Goal: Task Accomplishment & Management: Manage account settings

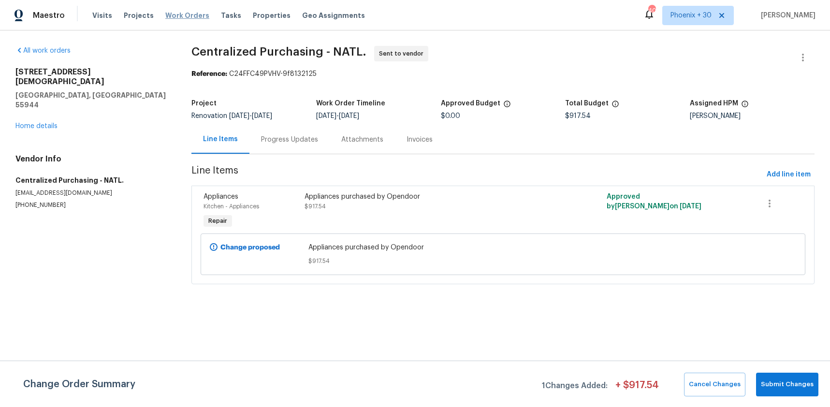
click at [165, 12] on span "Work Orders" at bounding box center [187, 16] width 44 height 10
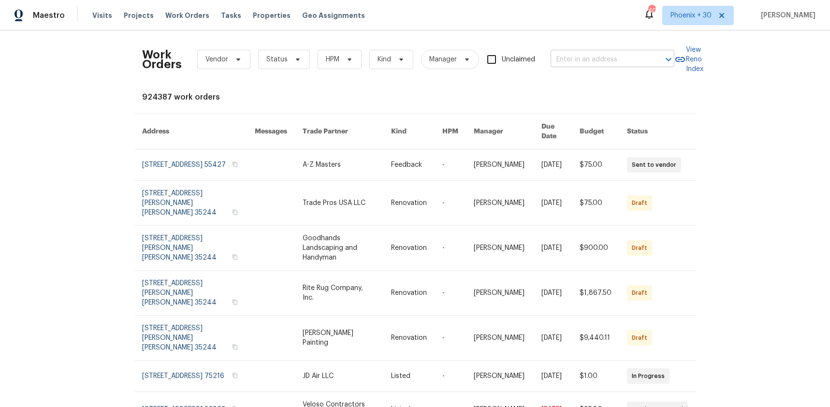
click at [591, 59] on input "text" at bounding box center [599, 59] width 97 height 15
paste input "[STREET_ADDRESS]"
type input "[STREET_ADDRESS]"
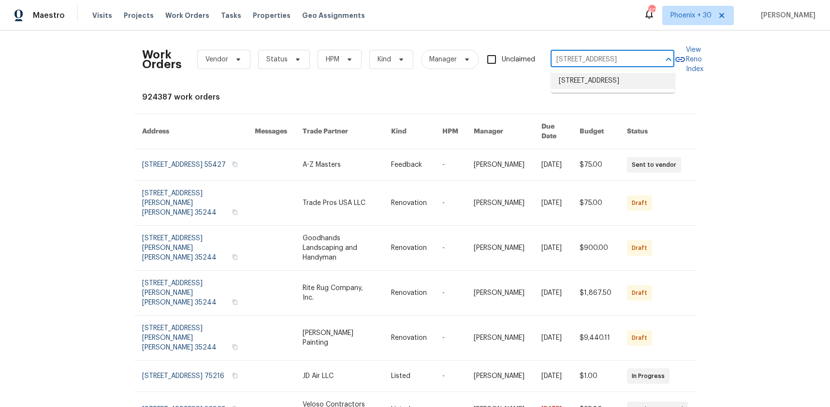
click at [601, 74] on li "[STREET_ADDRESS]" at bounding box center [613, 81] width 124 height 16
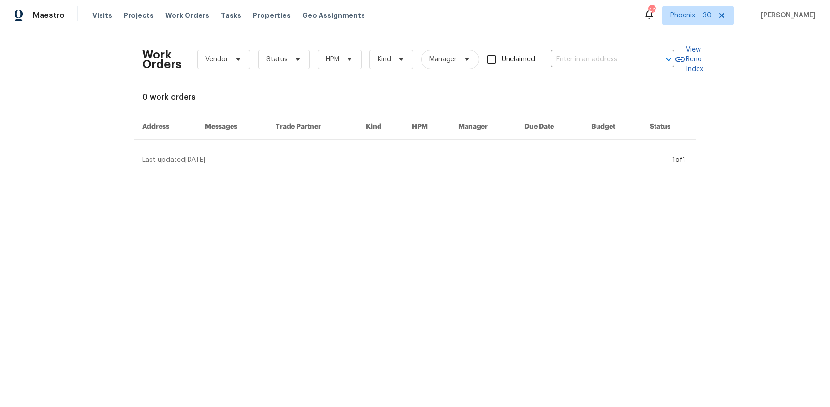
type input "[STREET_ADDRESS]"
click at [470, 131] on th "Manager" at bounding box center [484, 127] width 67 height 26
click at [195, 18] on span "Work Orders" at bounding box center [187, 16] width 44 height 10
click at [125, 16] on span "Projects" at bounding box center [139, 16] width 30 height 10
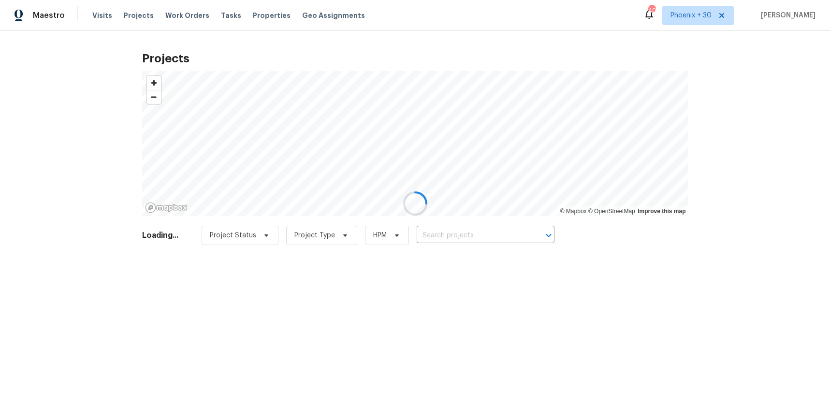
click at [491, 234] on div at bounding box center [415, 203] width 830 height 407
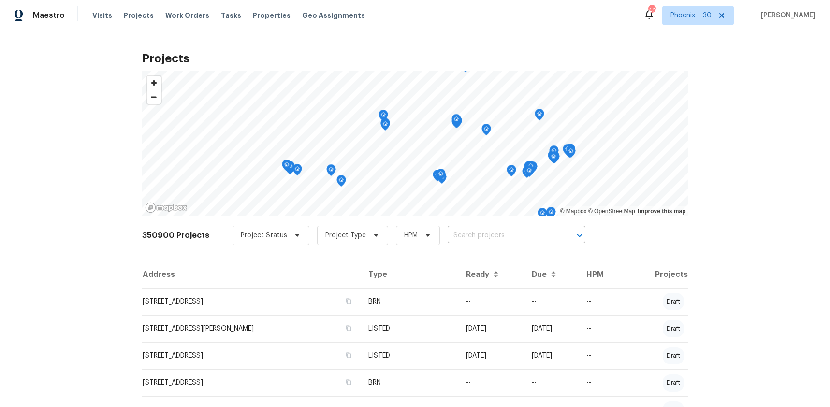
click at [491, 234] on input "text" at bounding box center [503, 235] width 111 height 15
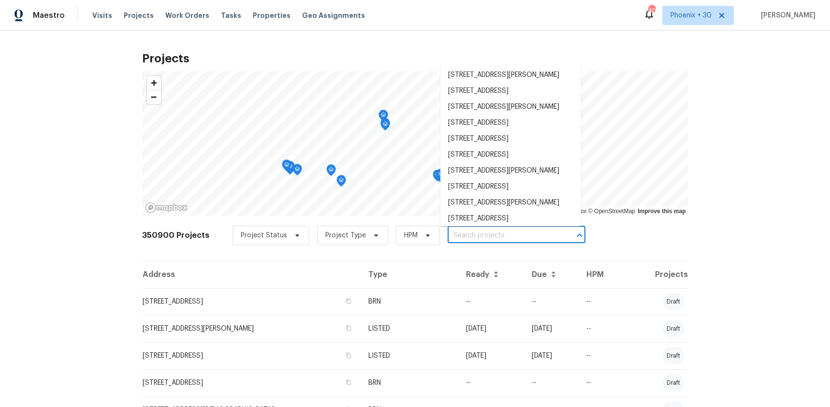
paste input "3516 Lawndale Ave, Fort Worth, TX 76133"
type input "3516 Lawndale Ave, Fort Worth, TX 76133"
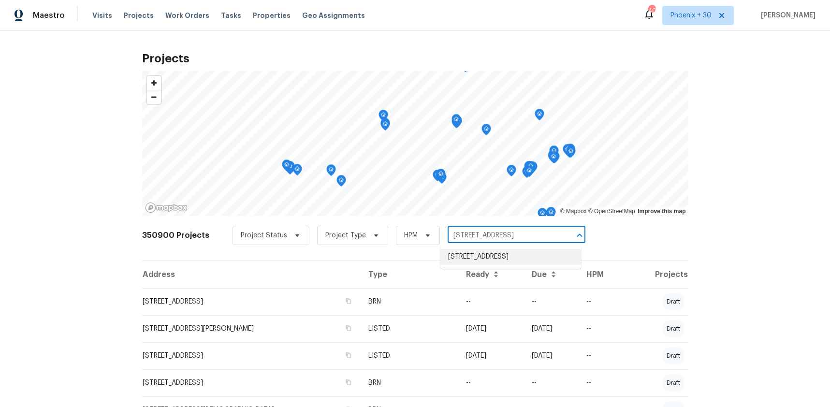
click at [495, 265] on li "3516 Lawndale Ave, Fort Worth, TX 76133" at bounding box center [510, 257] width 141 height 16
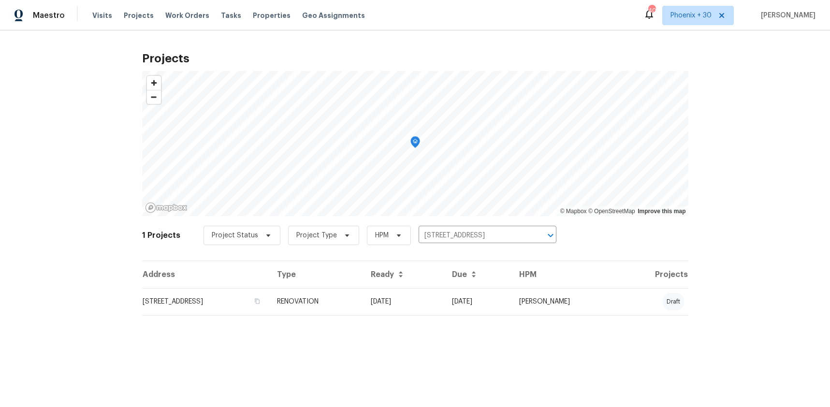
click at [356, 313] on td "RENOVATION" at bounding box center [316, 301] width 94 height 27
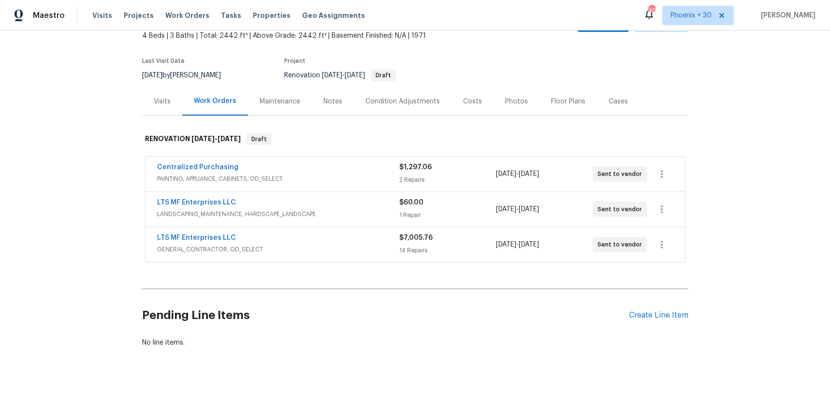
scroll to position [66, 0]
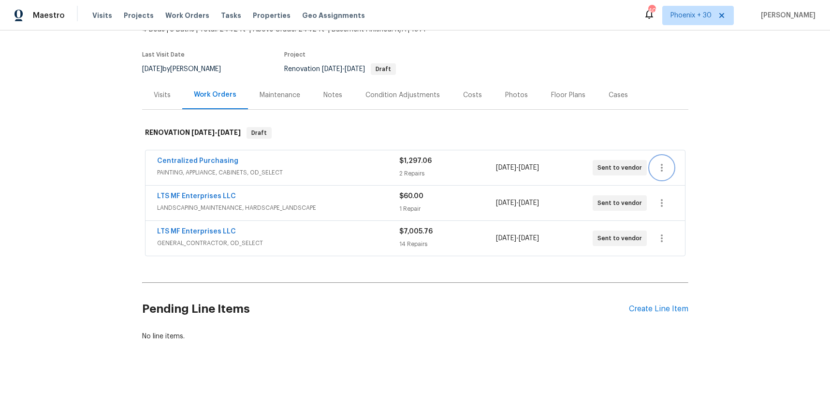
click at [660, 169] on icon "button" at bounding box center [662, 168] width 12 height 12
click at [671, 221] on li "Delete" at bounding box center [702, 216] width 104 height 16
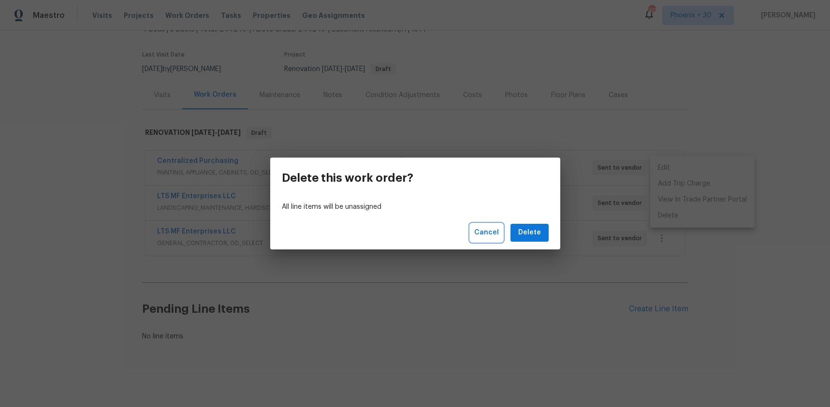
click at [478, 227] on span "Cancel" at bounding box center [486, 233] width 25 height 12
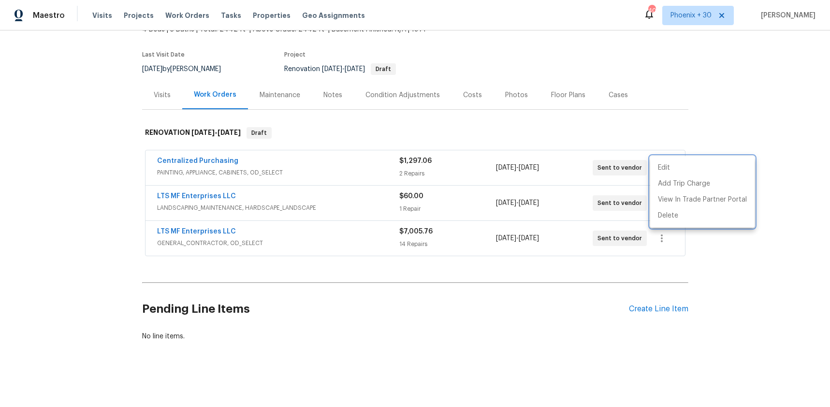
click at [218, 164] on div at bounding box center [415, 203] width 830 height 407
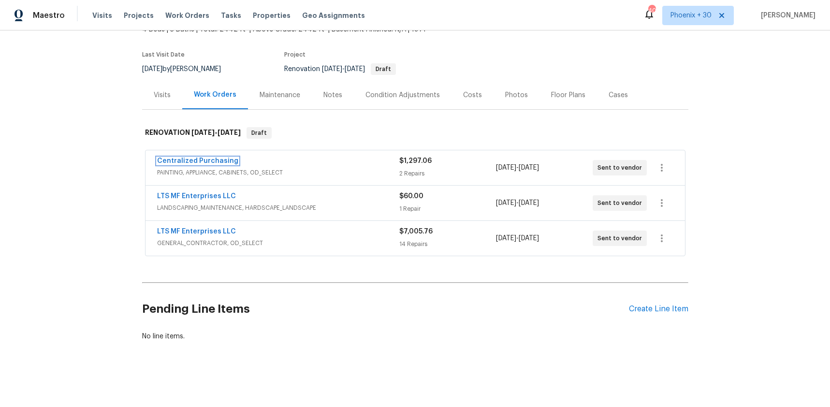
click at [213, 163] on link "Centralized Purchasing" at bounding box center [197, 161] width 81 height 7
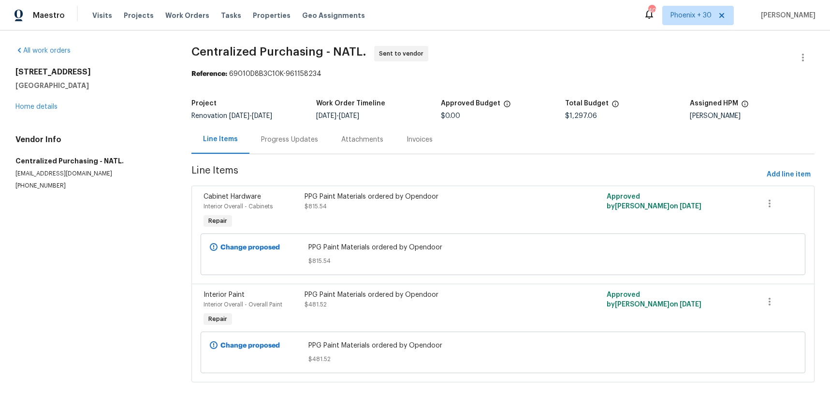
scroll to position [3, 0]
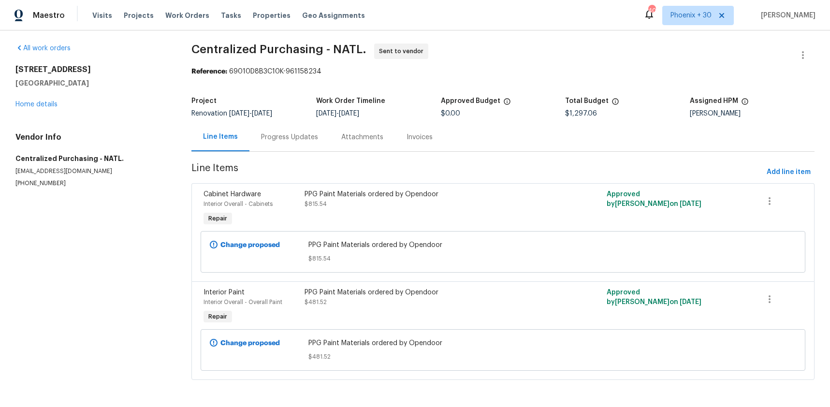
click at [48, 99] on div "3516 Lawndale Ave Fort Worth, TX 76133 Home details" at bounding box center [91, 87] width 153 height 44
click at [47, 104] on link "Home details" at bounding box center [36, 104] width 42 height 7
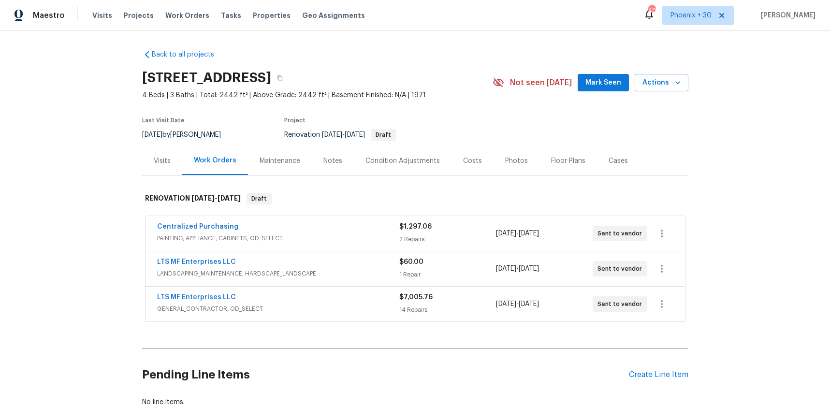
click at [675, 234] on div "Centralized Purchasing PAINTING, APPLIANCE, CABINETS, OD_SELECT $1,297.06 2 Rep…" at bounding box center [416, 233] width 540 height 35
click at [662, 236] on icon "button" at bounding box center [662, 234] width 12 height 12
click at [673, 285] on li "Delete" at bounding box center [702, 282] width 104 height 16
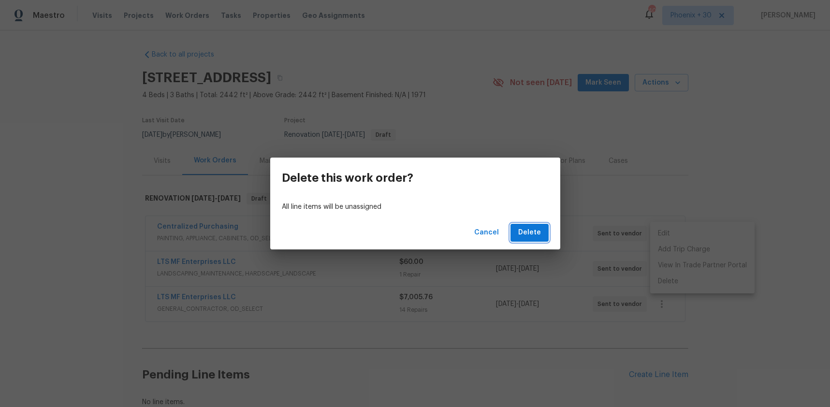
click at [517, 231] on button "Delete" at bounding box center [529, 233] width 38 height 18
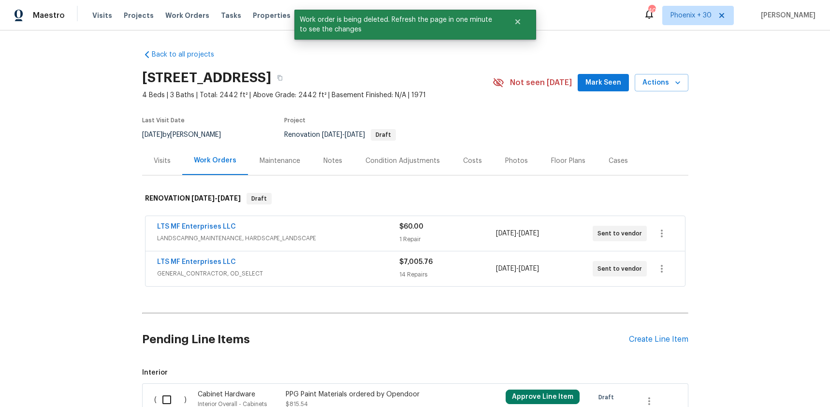
scroll to position [5, 0]
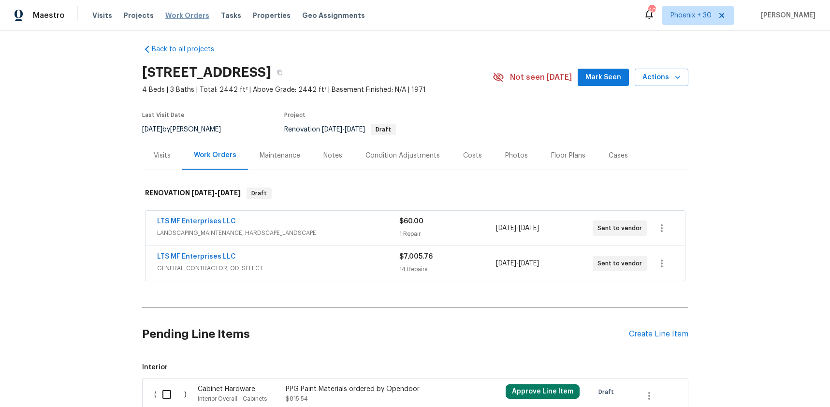
click at [175, 13] on span "Work Orders" at bounding box center [187, 16] width 44 height 10
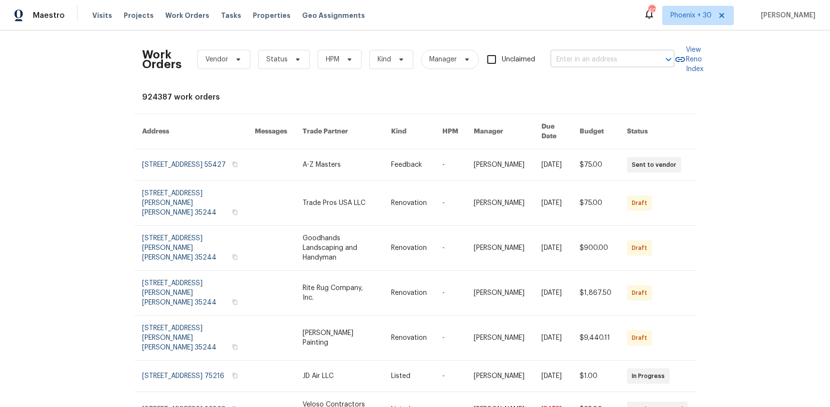
click at [594, 58] on input "text" at bounding box center [599, 59] width 97 height 15
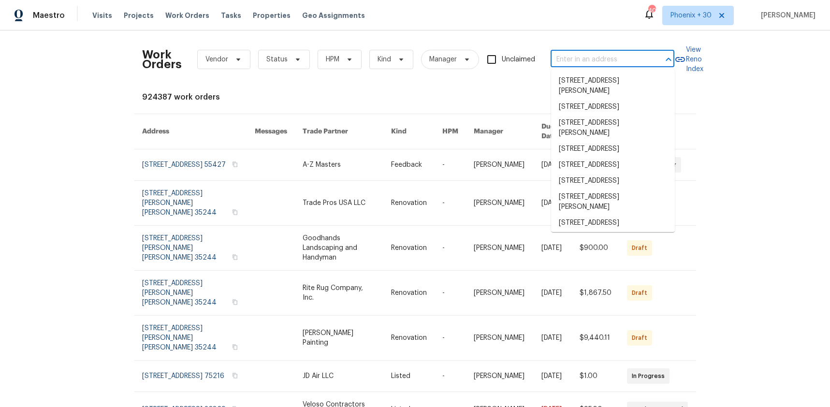
paste input "2617 whitehurst dr"
type input "2617 whitehurst dr"
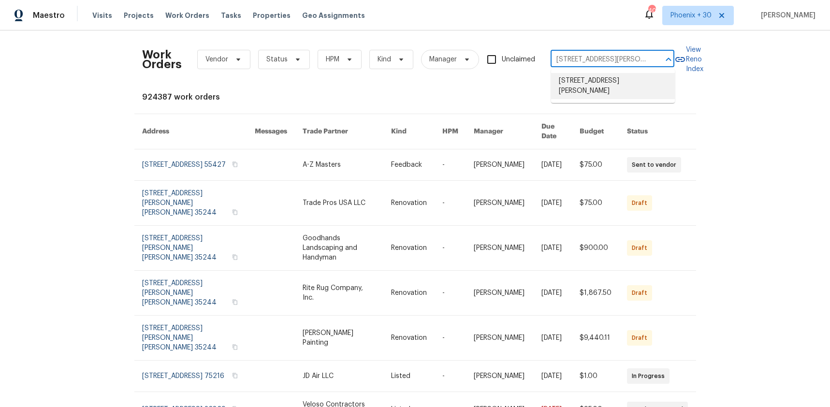
click at [599, 85] on li "2617 Whitehurst Dr, Fort Worth, TX 76133" at bounding box center [613, 86] width 124 height 26
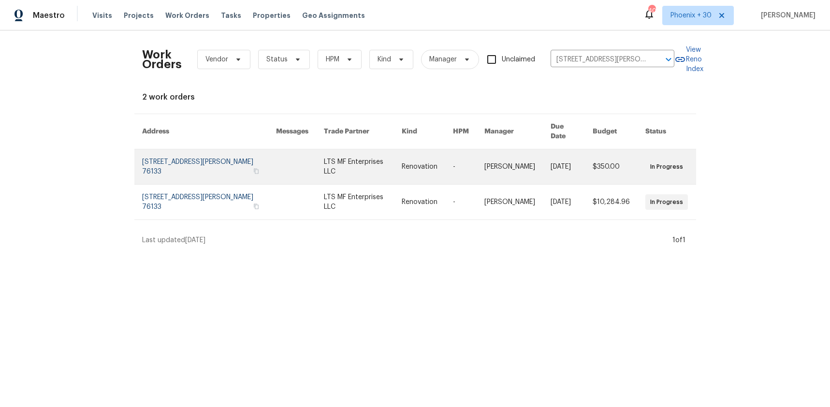
click at [359, 163] on link at bounding box center [363, 166] width 78 height 35
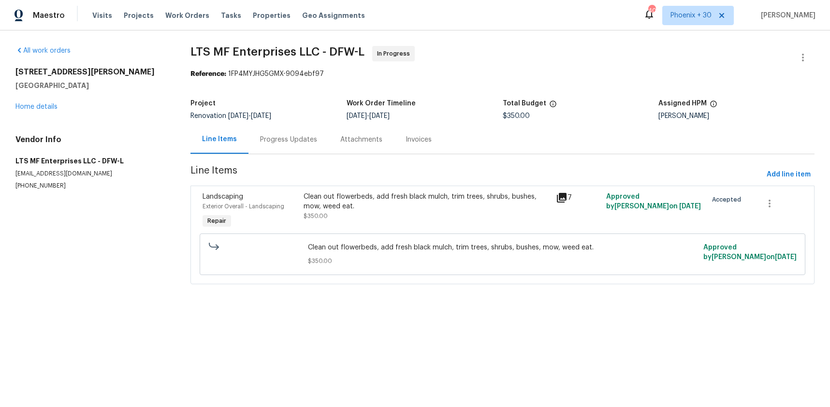
click at [34, 99] on div "2617 Whitehurst Dr Fort Worth, TX 76133 Home details" at bounding box center [91, 89] width 152 height 44
click at [34, 105] on link "Home details" at bounding box center [36, 106] width 42 height 7
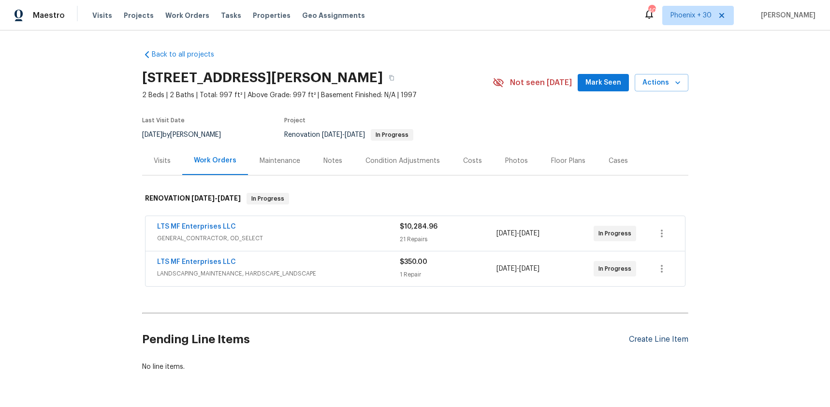
click at [645, 339] on div "Create Line Item" at bounding box center [658, 339] width 59 height 9
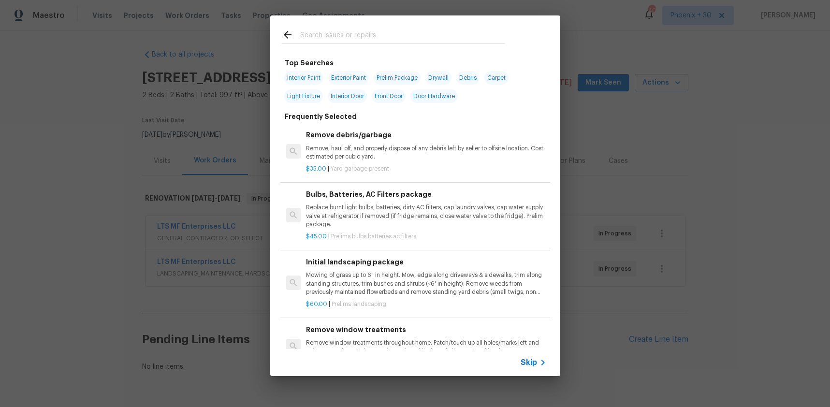
click at [377, 31] on input "text" at bounding box center [402, 36] width 205 height 15
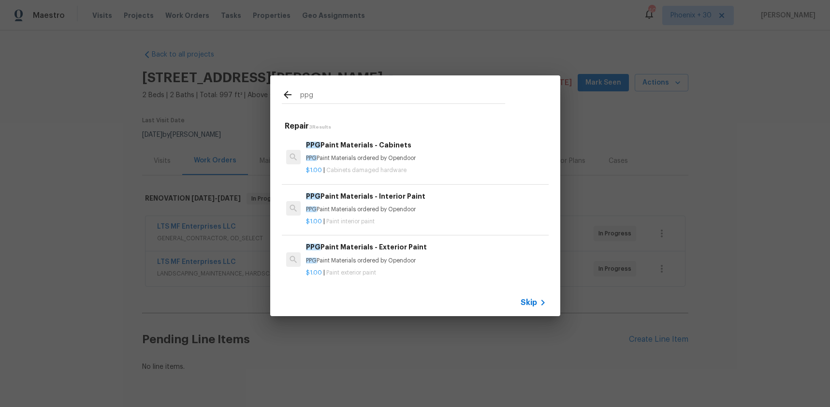
type input "ppg"
click at [437, 196] on h6 "PPG Paint Materials - Interior Paint" at bounding box center [426, 196] width 240 height 11
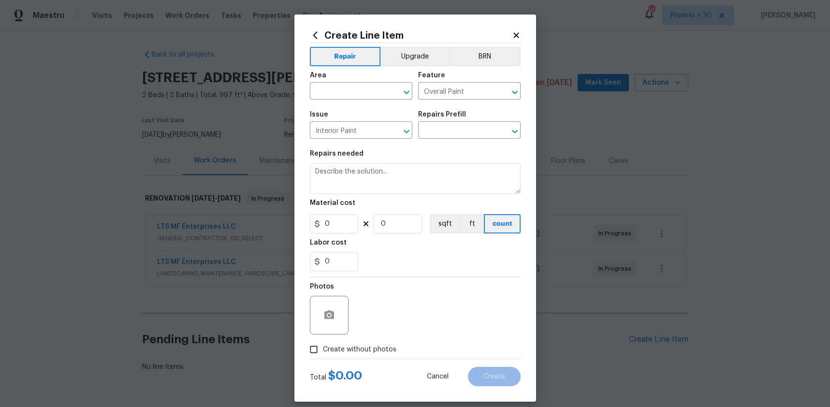
type input "PPG Paint Materials - Interior Paint $1.00"
type textarea "PPG Paint Materials ordered by Opendoor"
type input "1"
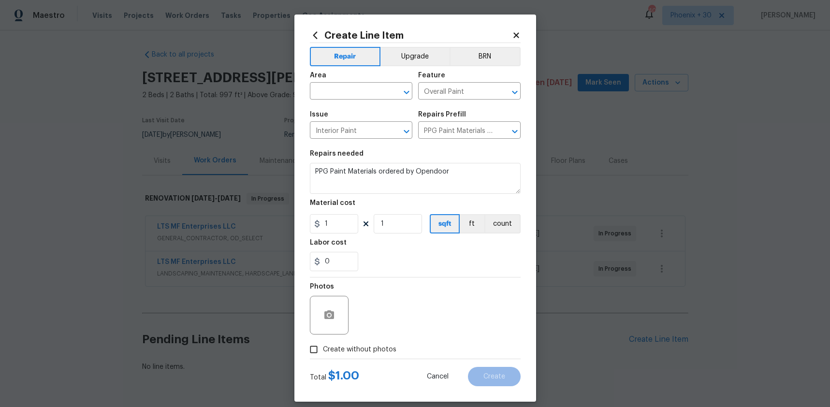
click at [344, 105] on span "Issue Interior Paint ​" at bounding box center [361, 124] width 102 height 39
click at [339, 91] on input "text" at bounding box center [347, 92] width 75 height 15
click at [348, 123] on li "Interior Overall" at bounding box center [361, 129] width 102 height 16
type input "Interior Overall"
drag, startPoint x: 458, startPoint y: 261, endPoint x: 393, endPoint y: 244, distance: 67.4
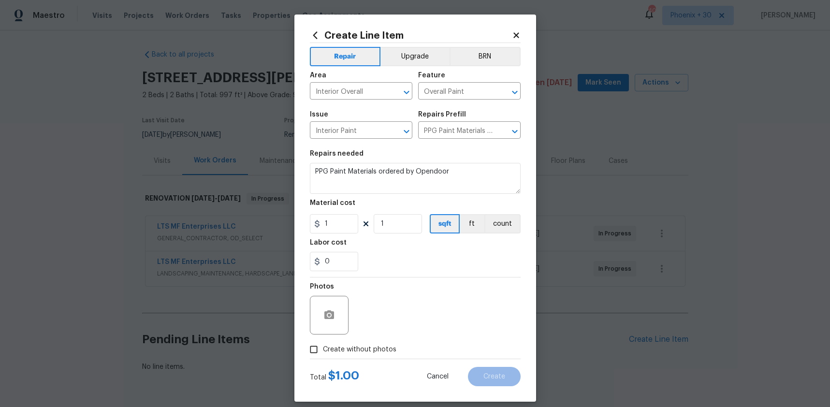
click at [453, 261] on div "0" at bounding box center [415, 261] width 211 height 19
drag, startPoint x: 340, startPoint y: 232, endPoint x: 303, endPoint y: 229, distance: 36.8
click at [303, 229] on div "Create Line Item Repair Upgrade BRN Area Interior Overall ​ Feature Overall Pai…" at bounding box center [415, 208] width 242 height 387
type input "481.52"
drag, startPoint x: 325, startPoint y: 349, endPoint x: 331, endPoint y: 345, distance: 6.7
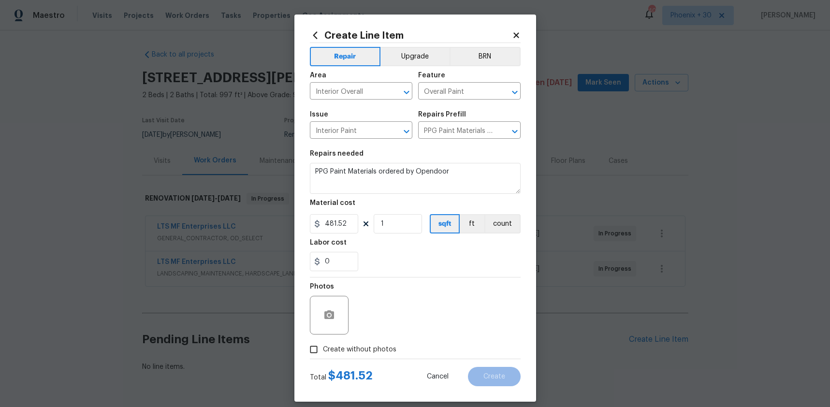
click at [325, 348] on span "Create without photos" at bounding box center [359, 350] width 73 height 10
click at [323, 348] on input "Create without photos" at bounding box center [314, 349] width 18 height 18
checkbox input "true"
drag, startPoint x: 339, startPoint y: 340, endPoint x: 377, endPoint y: 317, distance: 44.3
click at [377, 317] on textarea at bounding box center [438, 315] width 164 height 39
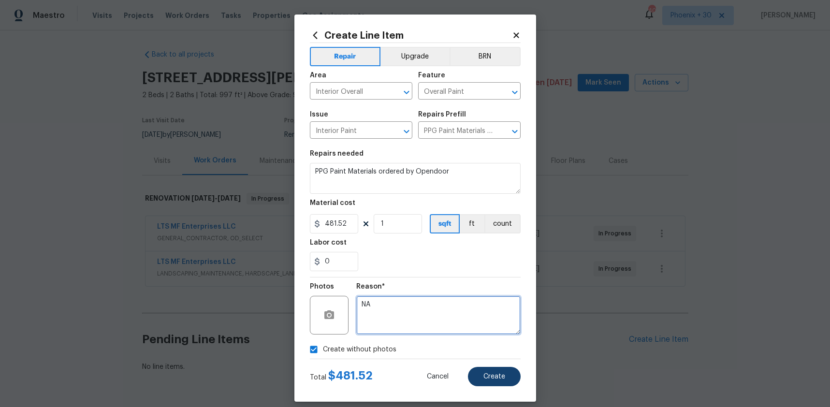
type textarea "NA"
click at [471, 382] on button "Create" at bounding box center [494, 376] width 53 height 19
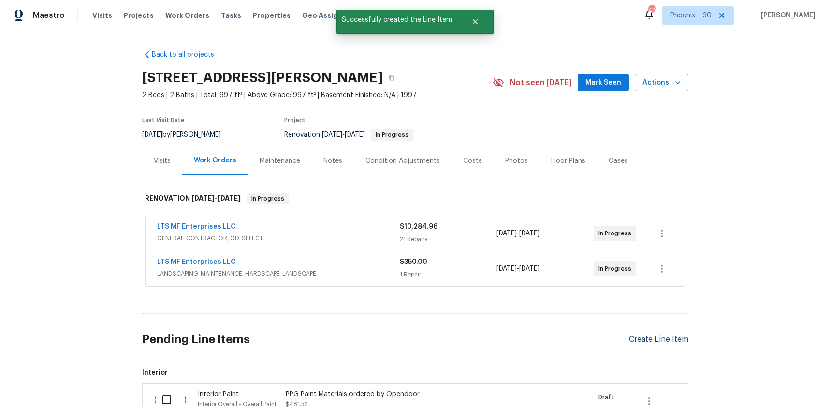
click at [662, 344] on div "Create Line Item" at bounding box center [658, 339] width 59 height 9
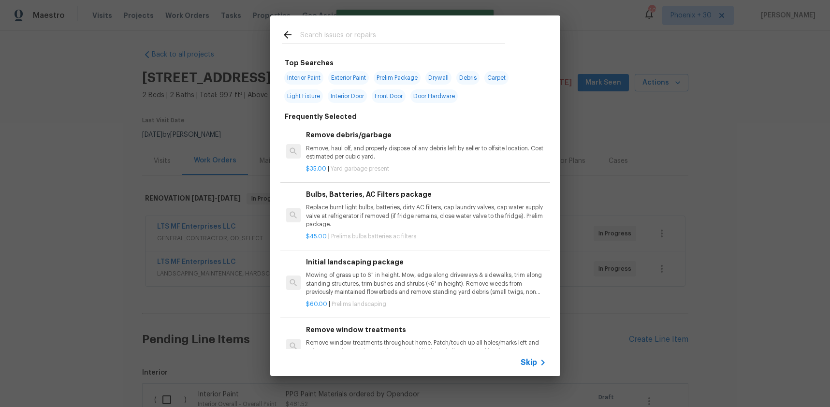
drag, startPoint x: 370, startPoint y: 26, endPoint x: 366, endPoint y: 39, distance: 14.0
click at [370, 27] on div at bounding box center [393, 34] width 247 height 38
click at [367, 41] on input "text" at bounding box center [402, 36] width 205 height 15
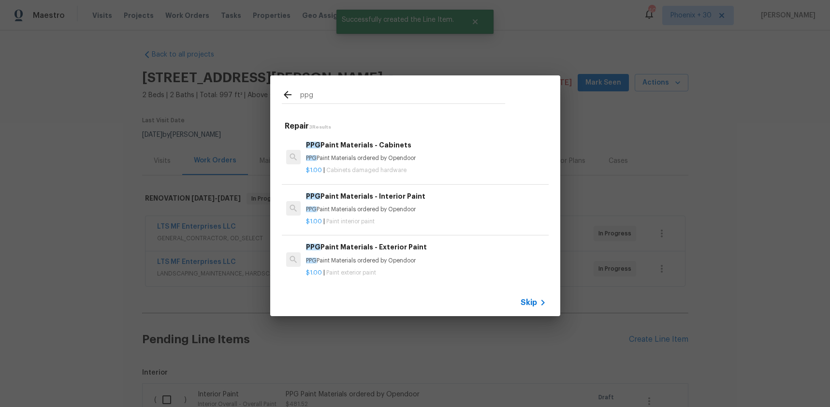
type input "ppg"
click at [423, 144] on h6 "PPG Paint Materials - Cabinets" at bounding box center [426, 145] width 240 height 11
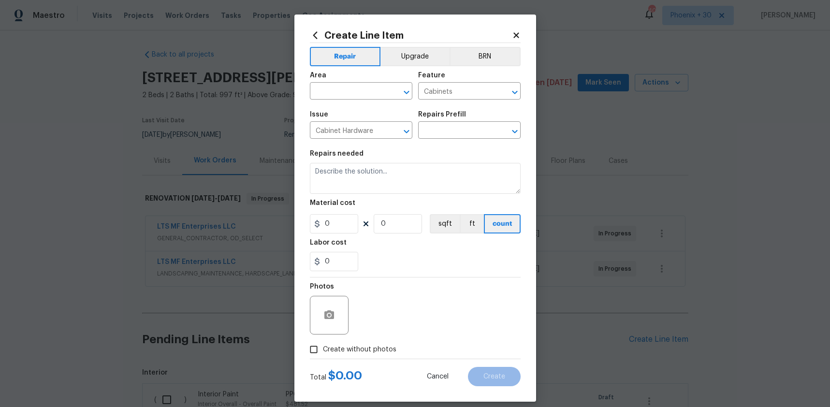
type input "PPG Paint Materials - Cabinets $1.00"
type textarea "PPG Paint Materials ordered by Opendoor"
type input "1"
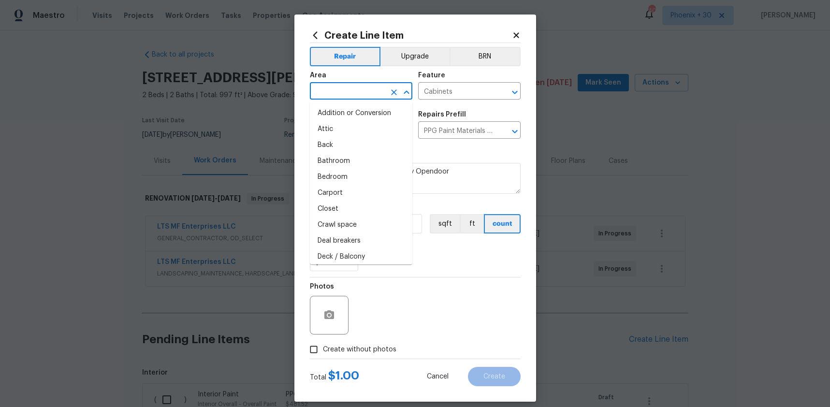
click at [357, 89] on input "text" at bounding box center [347, 92] width 75 height 15
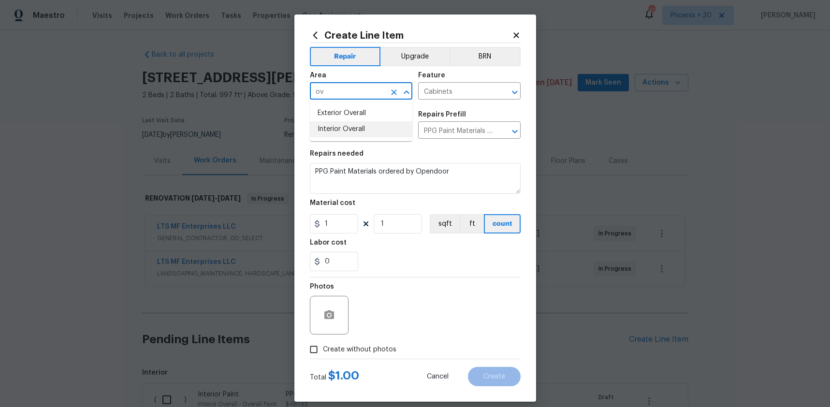
click at [370, 131] on li "Interior Overall" at bounding box center [361, 129] width 102 height 16
type input "Interior Overall"
drag, startPoint x: 460, startPoint y: 296, endPoint x: 377, endPoint y: 233, distance: 104.2
click at [452, 290] on div "Photos" at bounding box center [415, 308] width 211 height 63
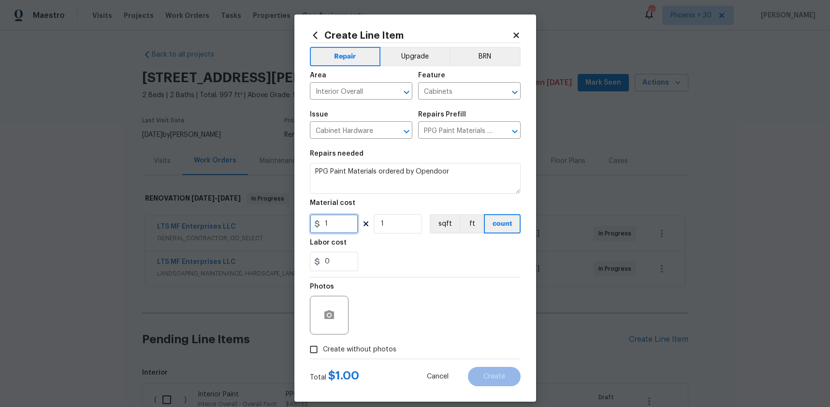
click at [315, 225] on div "1" at bounding box center [334, 223] width 48 height 19
type input "815.54"
drag, startPoint x: 378, startPoint y: 350, endPoint x: 380, endPoint y: 345, distance: 5.2
click at [378, 349] on span "Create without photos" at bounding box center [359, 350] width 73 height 10
click at [323, 349] on input "Create without photos" at bounding box center [314, 349] width 18 height 18
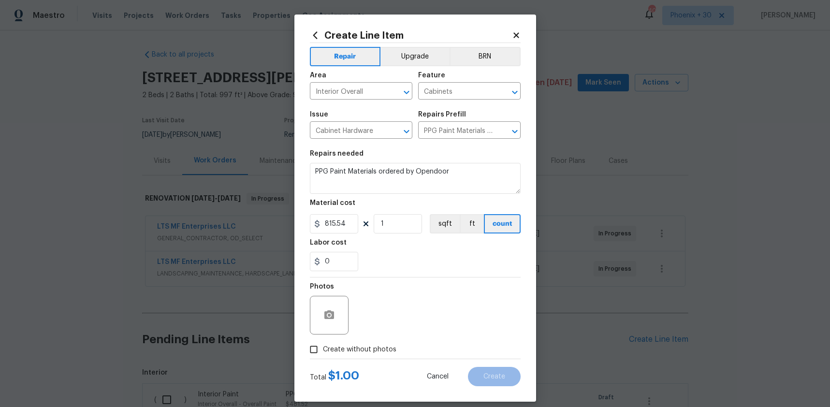
checkbox input "true"
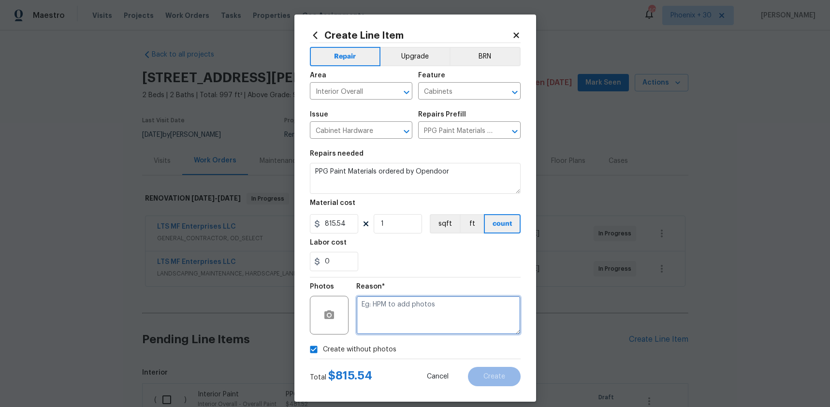
click at [390, 318] on textarea at bounding box center [438, 315] width 164 height 39
type textarea "NA"
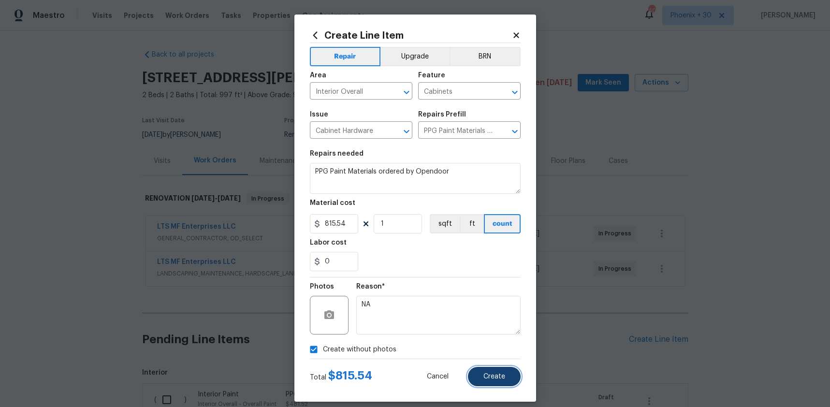
click at [510, 382] on button "Create" at bounding box center [494, 376] width 53 height 19
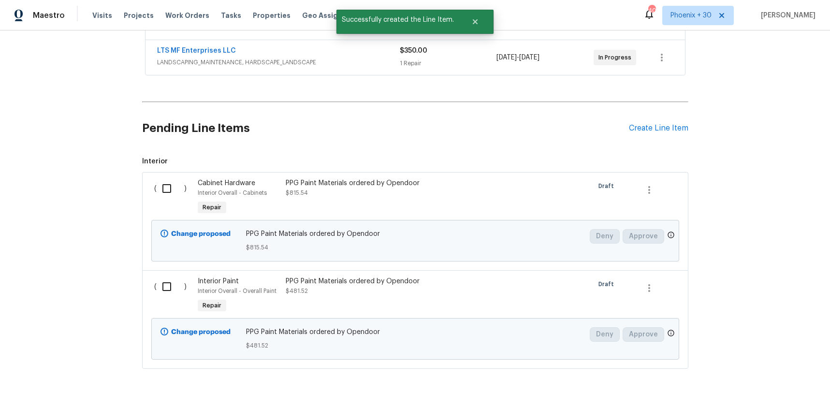
scroll to position [239, 0]
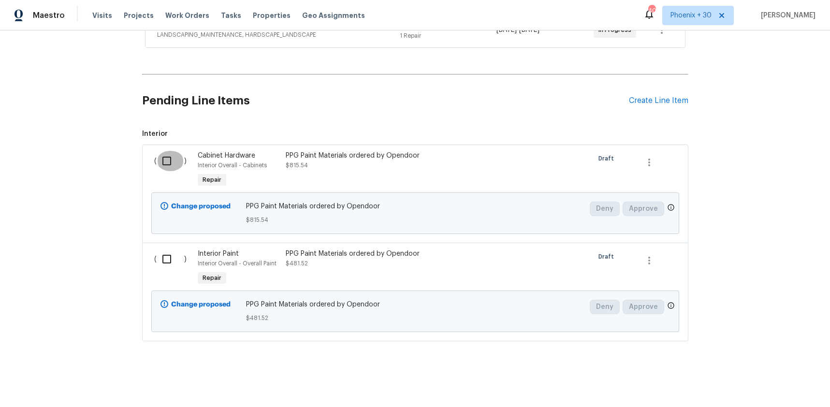
drag, startPoint x: 164, startPoint y: 165, endPoint x: 157, endPoint y: 254, distance: 89.7
click at [164, 166] on input "checkbox" at bounding box center [171, 161] width 28 height 20
checkbox input "true"
click at [157, 258] on input "checkbox" at bounding box center [171, 259] width 28 height 20
checkbox input "true"
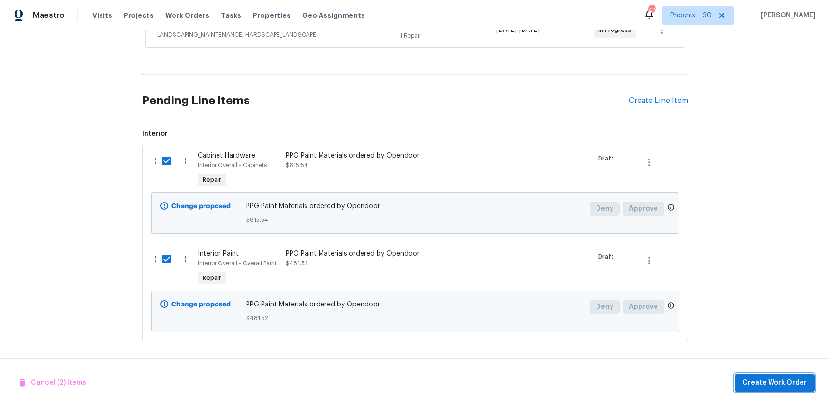
click at [779, 385] on span "Create Work Order" at bounding box center [775, 383] width 64 height 12
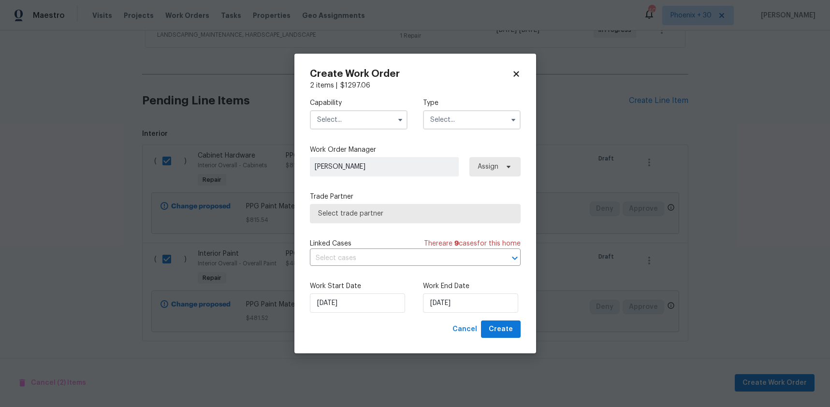
click at [347, 126] on input "text" at bounding box center [359, 119] width 98 height 19
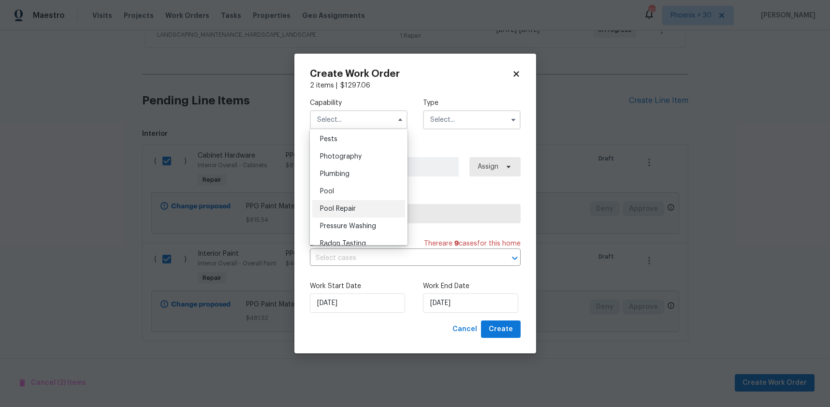
scroll to position [802, 0]
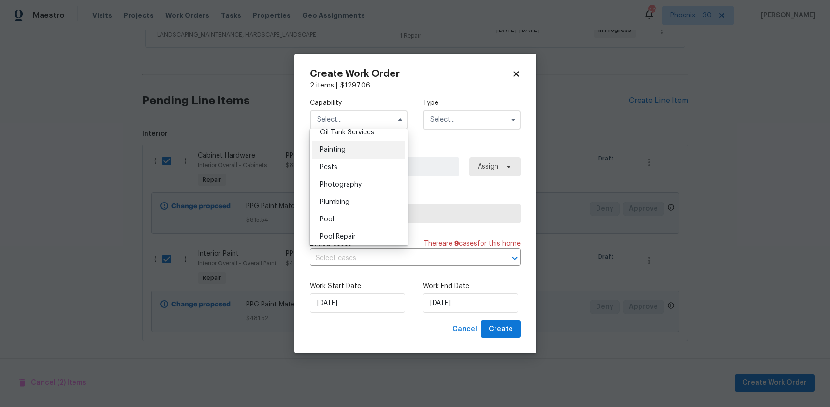
click at [341, 153] on div "Painting" at bounding box center [358, 149] width 93 height 17
type input "Painting"
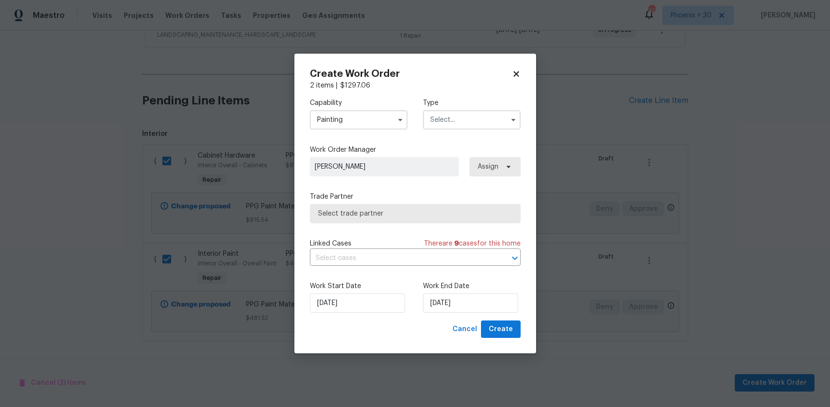
drag, startPoint x: 453, startPoint y: 121, endPoint x: 452, endPoint y: 128, distance: 6.6
click at [453, 122] on input "text" at bounding box center [472, 119] width 98 height 19
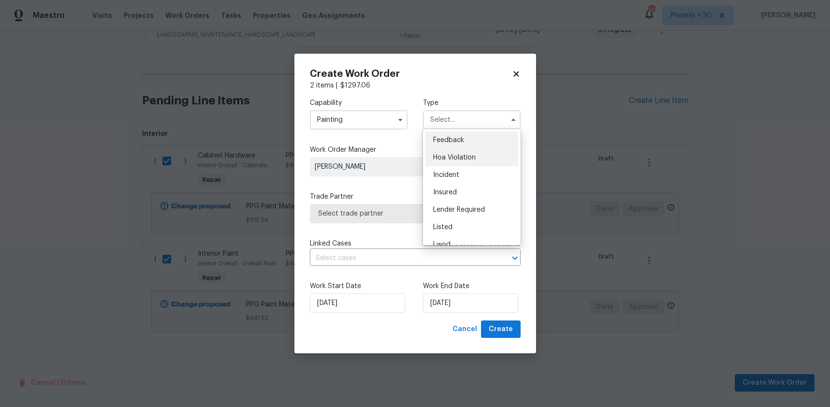
scroll to position [115, 0]
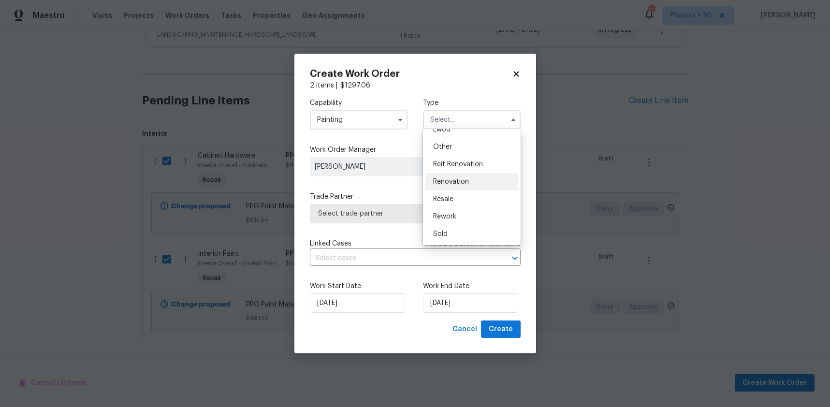
drag, startPoint x: 457, startPoint y: 181, endPoint x: 482, endPoint y: 162, distance: 31.5
click at [457, 180] on span "Renovation" at bounding box center [451, 181] width 36 height 7
type input "Renovation"
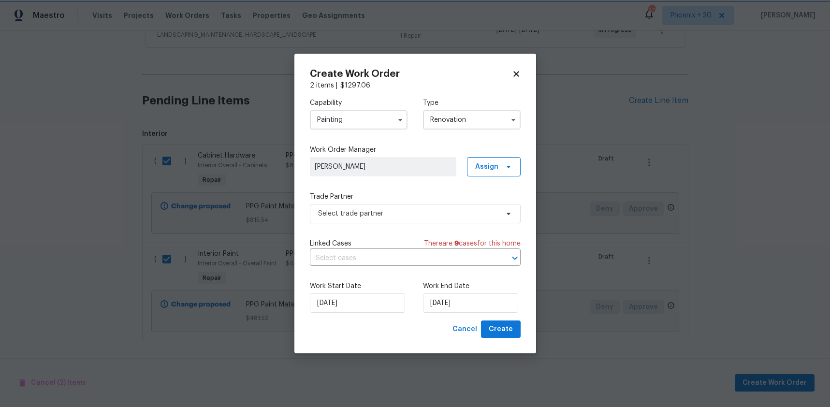
scroll to position [0, 0]
click at [494, 160] on span "Assign" at bounding box center [494, 166] width 54 height 19
drag, startPoint x: 496, startPoint y: 202, endPoint x: 458, endPoint y: 210, distance: 39.4
click at [496, 203] on div "Assign to me" at bounding box center [495, 208] width 42 height 10
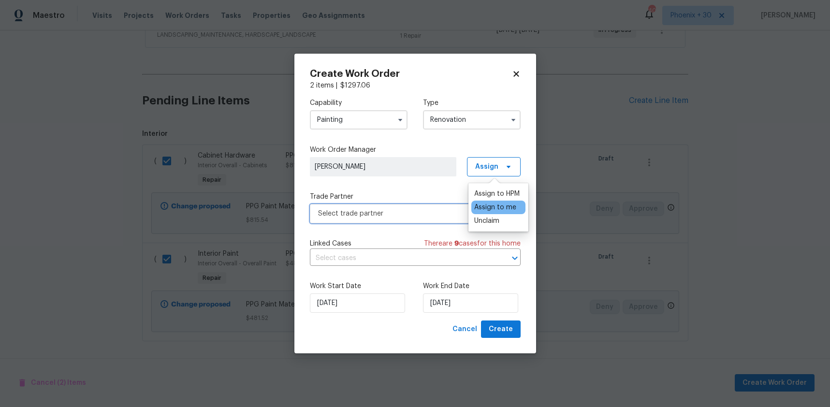
click at [436, 213] on span "Select trade partner" at bounding box center [408, 214] width 180 height 10
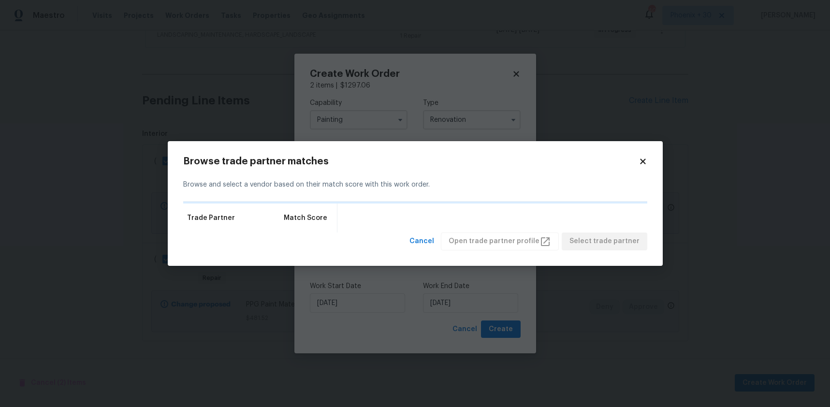
click at [647, 162] on div "Browse trade partner matches Browse and select a vendor based on their match sc…" at bounding box center [415, 203] width 495 height 125
click at [643, 162] on icon at bounding box center [642, 161] width 5 height 5
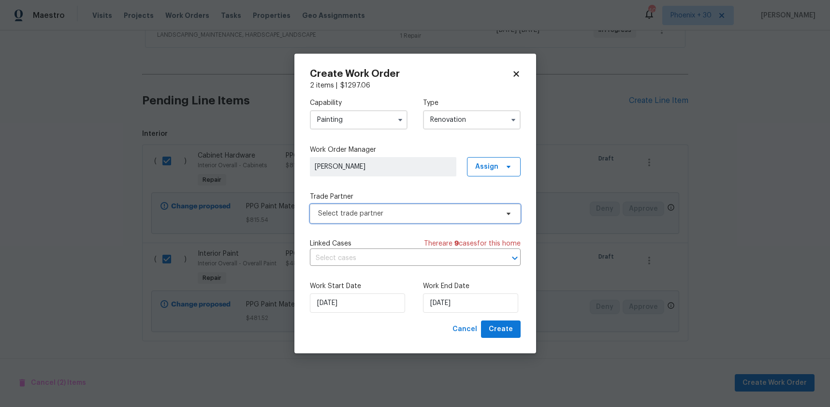
click at [391, 211] on span "Select trade partner" at bounding box center [408, 214] width 180 height 10
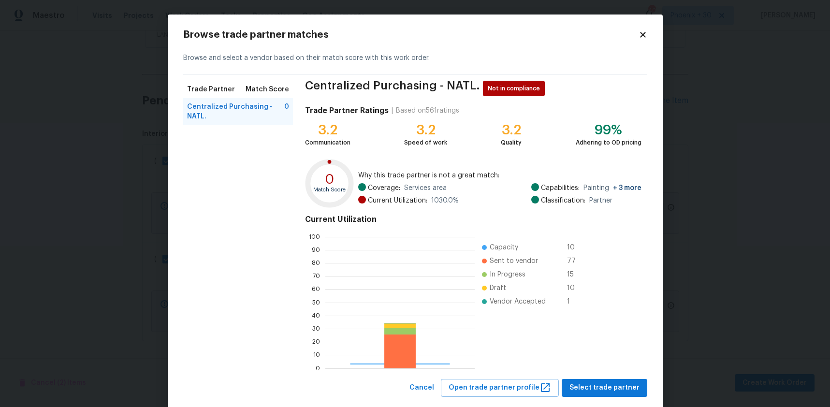
scroll to position [135, 149]
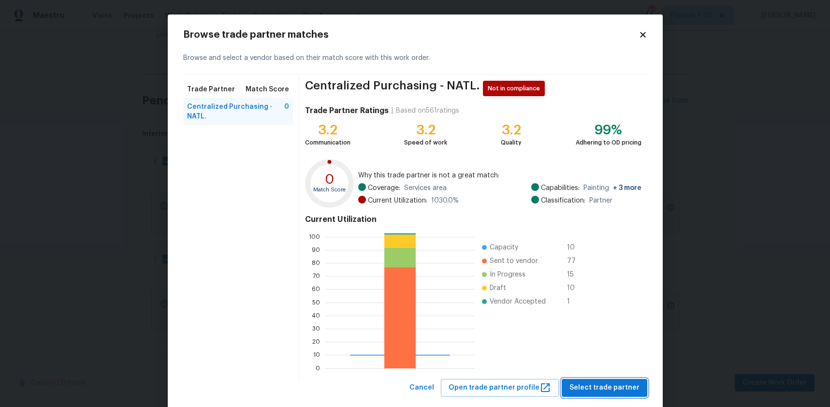
click at [611, 391] on span "Select trade partner" at bounding box center [604, 388] width 70 height 12
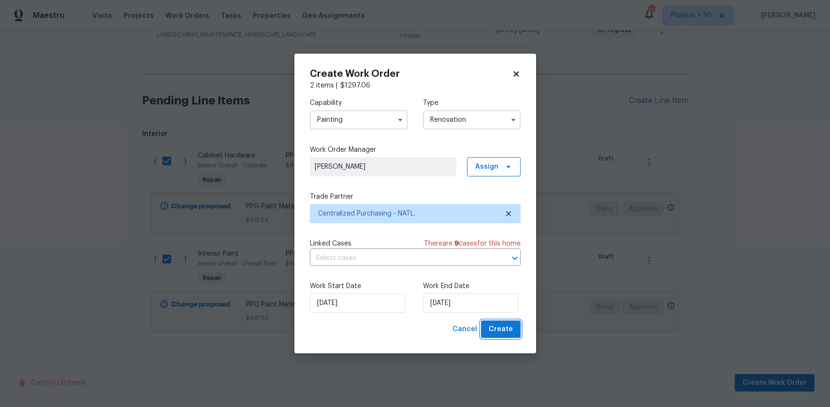
click at [494, 329] on span "Create" at bounding box center [501, 329] width 24 height 12
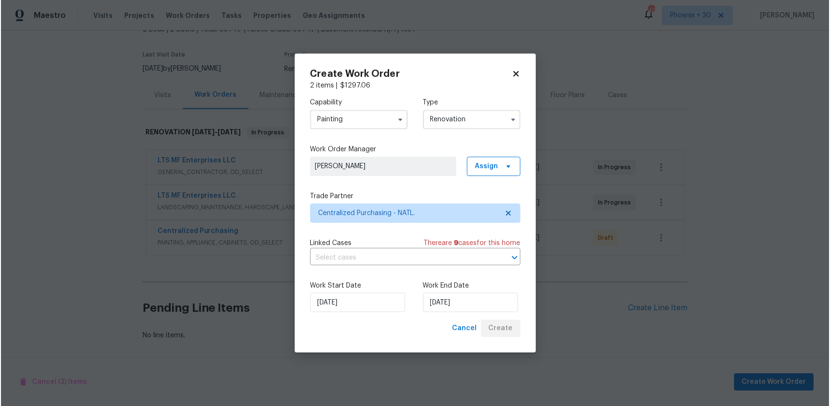
scroll to position [66, 0]
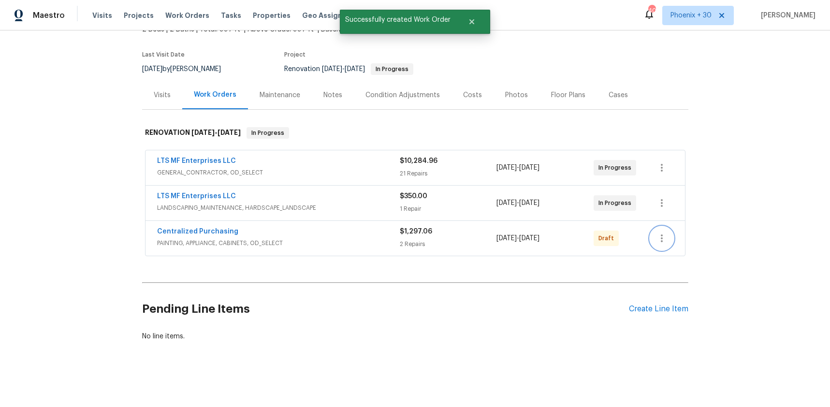
click at [661, 245] on button "button" at bounding box center [661, 238] width 23 height 23
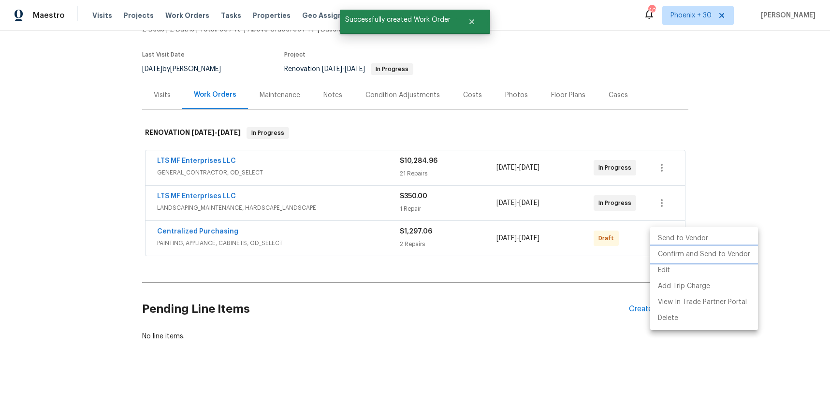
click at [662, 256] on li "Confirm and Send to Vendor" at bounding box center [704, 255] width 108 height 16
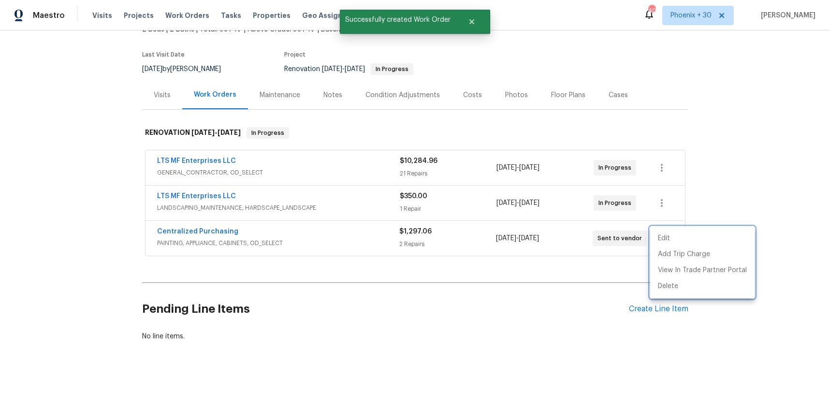
click at [205, 239] on div at bounding box center [415, 203] width 830 height 407
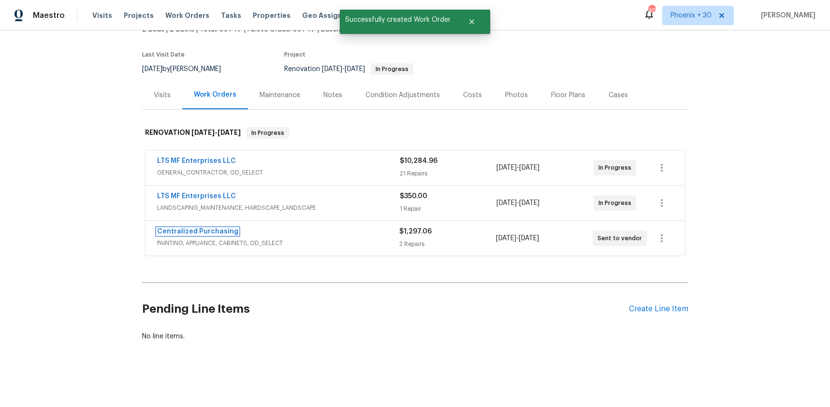
click at [204, 233] on link "Centralized Purchasing" at bounding box center [197, 231] width 81 height 7
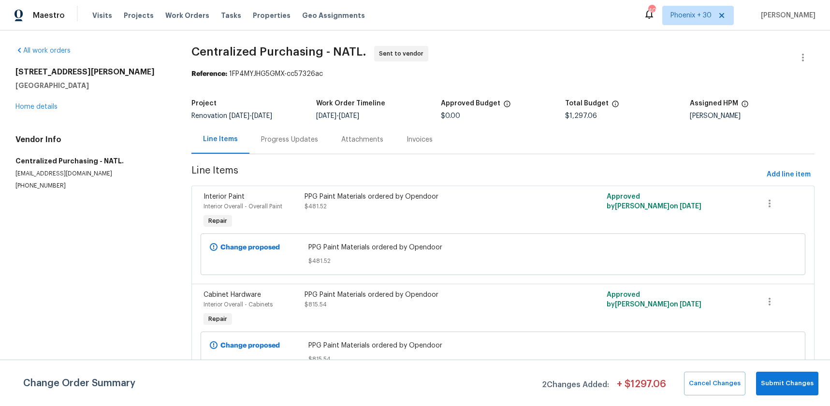
click at [172, 10] on div "Visits Projects Work Orders Tasks Properties Geo Assignments" at bounding box center [234, 15] width 284 height 19
drag, startPoint x: 172, startPoint y: 12, endPoint x: 282, endPoint y: 21, distance: 110.1
click at [172, 12] on span "Work Orders" at bounding box center [187, 16] width 44 height 10
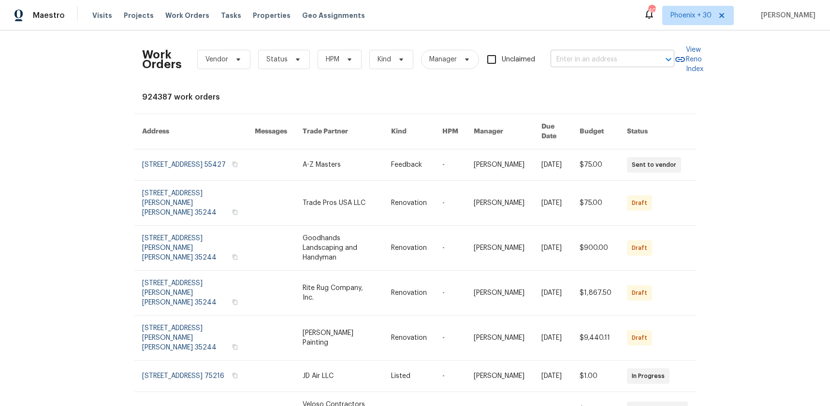
click at [560, 57] on input "text" at bounding box center [599, 59] width 97 height 15
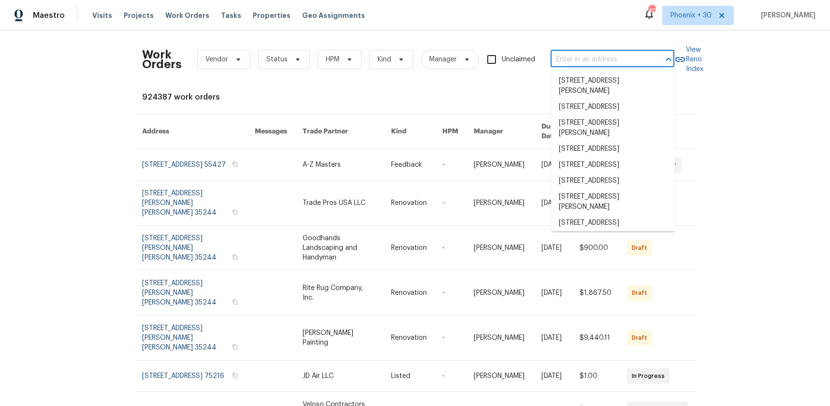
paste input "3636 Perry Pt, Austell, GA 30106"
type input "3636 Perry Pt, Austell, GA 30106"
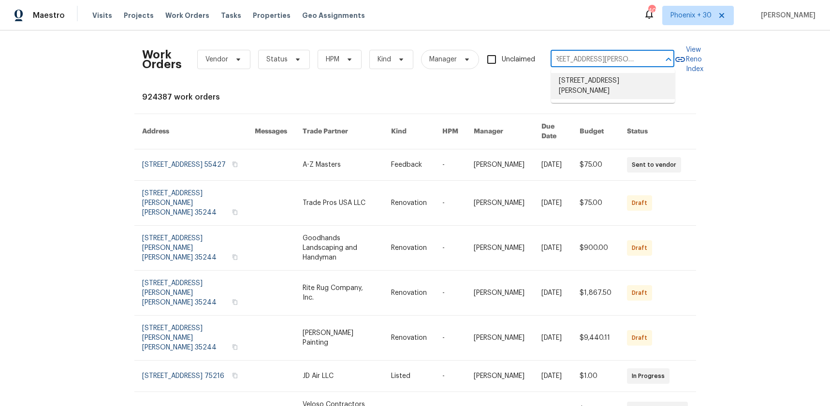
click at [584, 80] on li "3636 Perry Pt, Austell, GA 30106" at bounding box center [613, 86] width 124 height 26
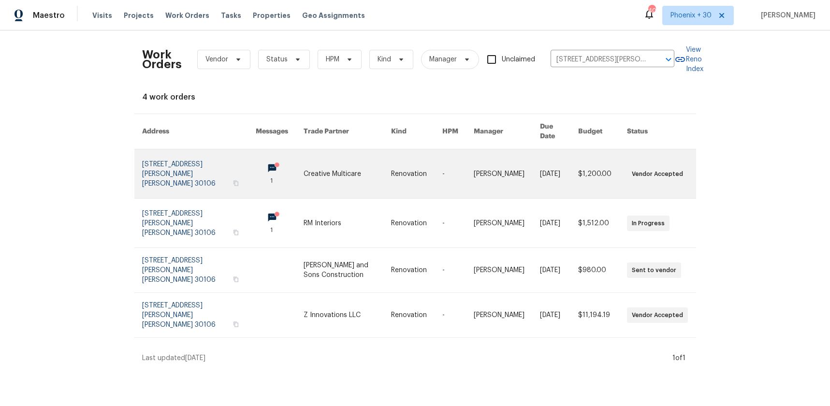
click at [339, 160] on link at bounding box center [348, 173] width 88 height 49
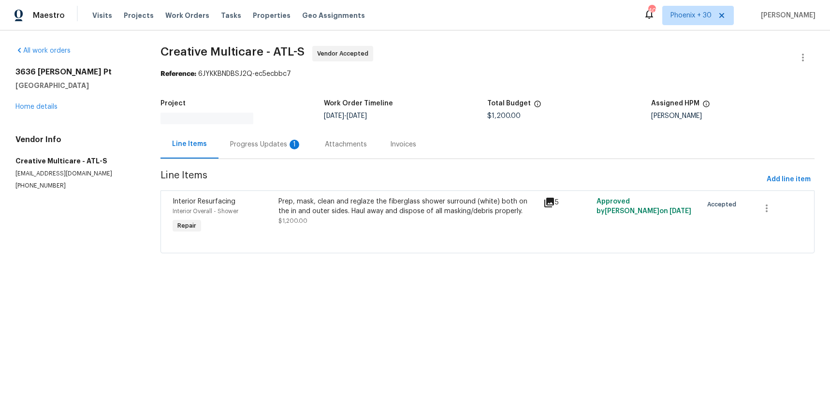
click at [56, 100] on div "3636 Perry Pt Austell, GA 30106 Home details" at bounding box center [76, 89] width 122 height 44
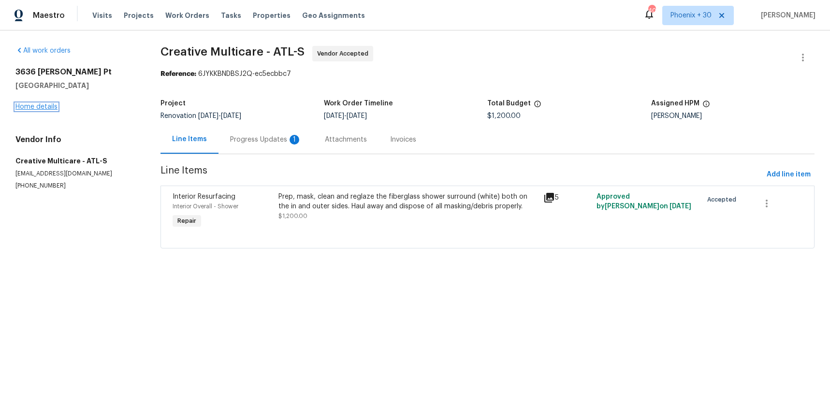
click at [56, 105] on link "Home details" at bounding box center [36, 106] width 42 height 7
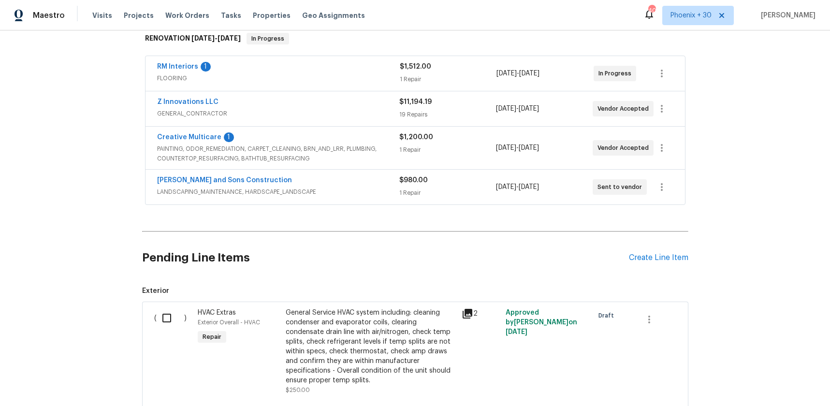
scroll to position [181, 0]
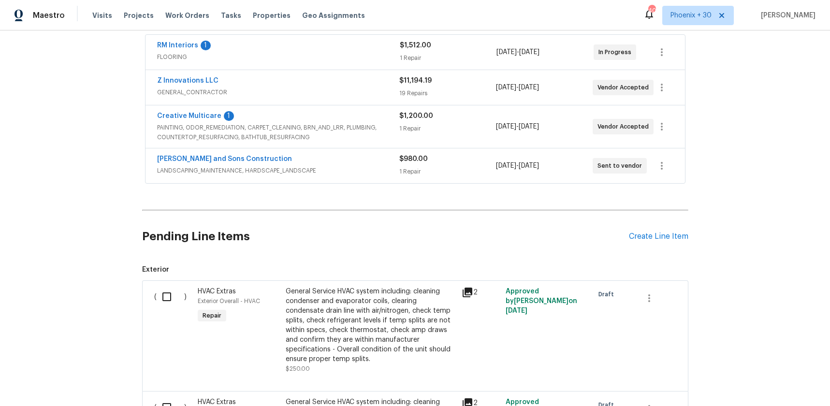
click at [657, 246] on div "Pending Line Items Create Line Item" at bounding box center [415, 236] width 546 height 45
click at [654, 242] on div "Pending Line Items Create Line Item" at bounding box center [415, 236] width 546 height 45
click at [652, 240] on div "Create Line Item" at bounding box center [658, 236] width 59 height 9
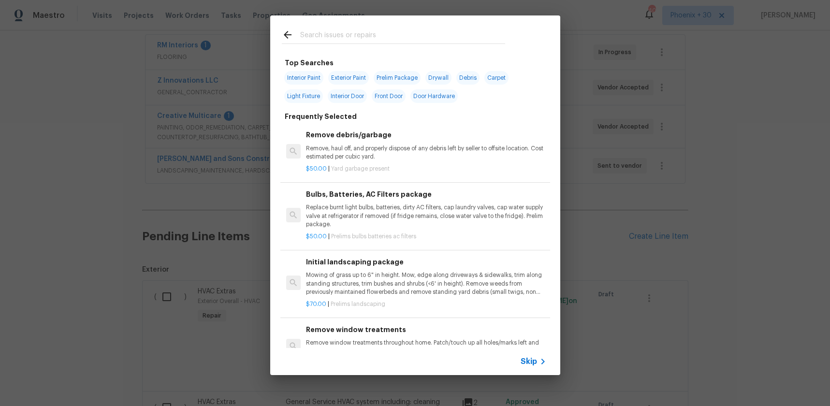
click at [364, 37] on input "text" at bounding box center [402, 36] width 205 height 15
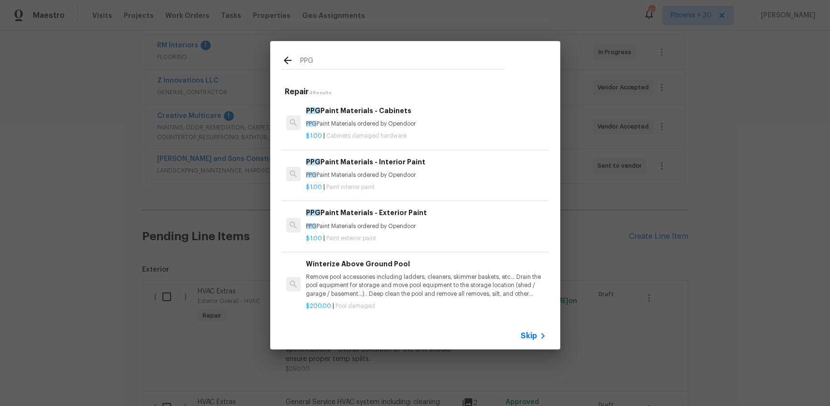
type input "PPG"
click at [417, 192] on div "PPG Paint Materials - Interior Paint PPG Paint Materials ordered by Opendoor $1…" at bounding box center [426, 174] width 243 height 38
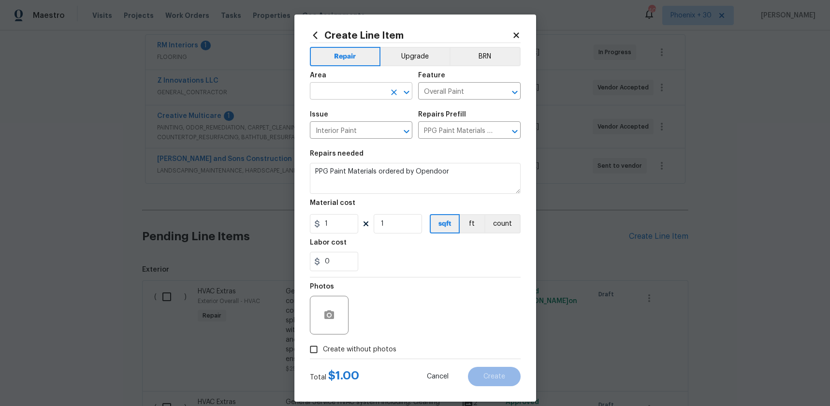
click at [360, 96] on input "text" at bounding box center [347, 92] width 75 height 15
click at [366, 129] on li "Interior Overall" at bounding box center [361, 129] width 102 height 16
type input "Interior Overall"
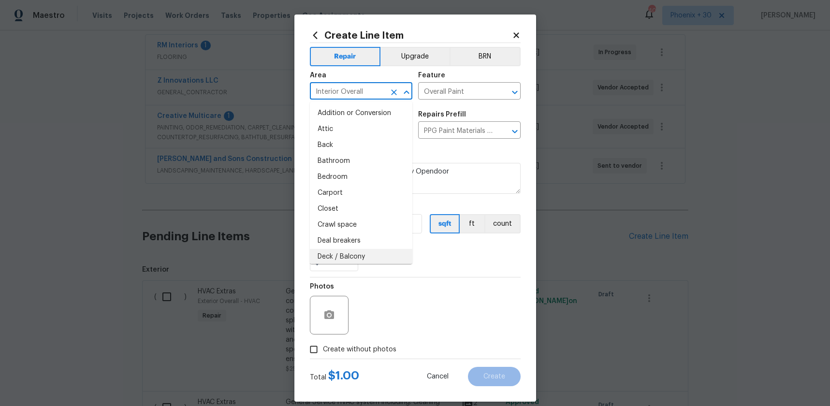
click at [425, 260] on div "0" at bounding box center [415, 261] width 211 height 19
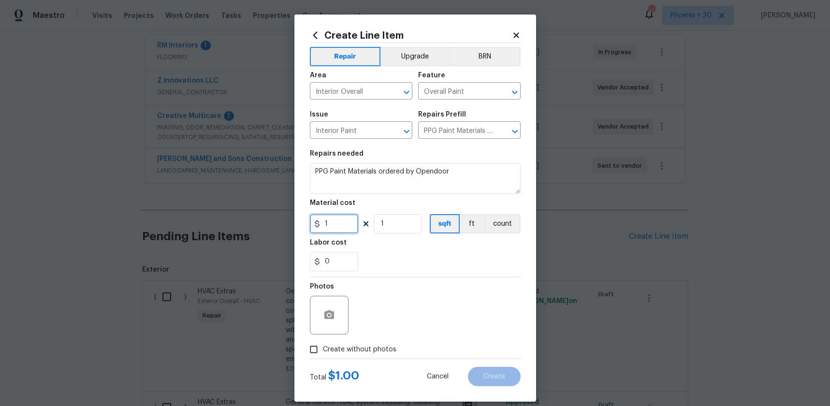
drag, startPoint x: 348, startPoint y: 218, endPoint x: 310, endPoint y: 219, distance: 37.7
click at [310, 220] on input "1" at bounding box center [334, 223] width 48 height 19
type input "926.25"
drag, startPoint x: 389, startPoint y: 351, endPoint x: 392, endPoint y: 342, distance: 9.6
click at [389, 351] on span "Create without photos" at bounding box center [359, 350] width 73 height 10
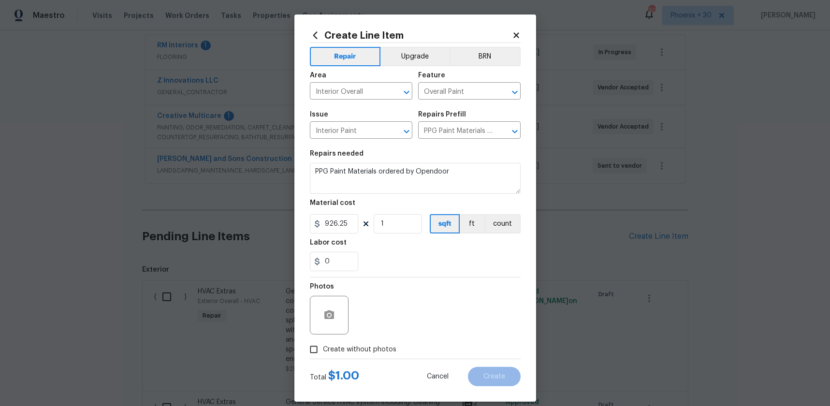
click at [323, 351] on input "Create without photos" at bounding box center [314, 349] width 18 height 18
checkbox input "true"
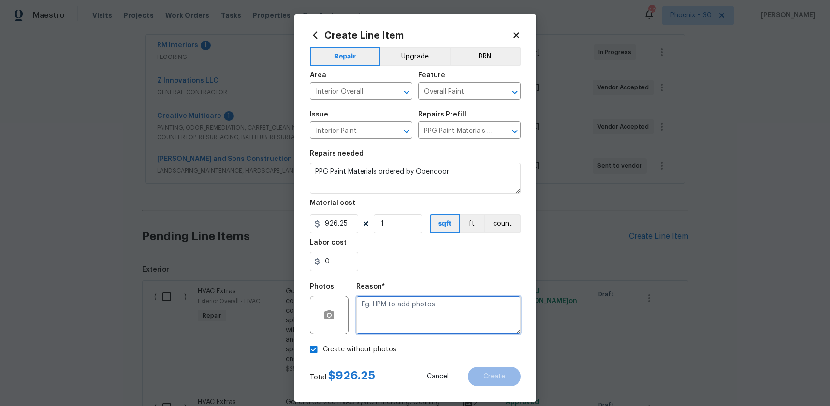
click at [395, 332] on textarea at bounding box center [438, 315] width 164 height 39
click at [406, 304] on textarea "NA" at bounding box center [438, 315] width 164 height 39
type textarea "NA"
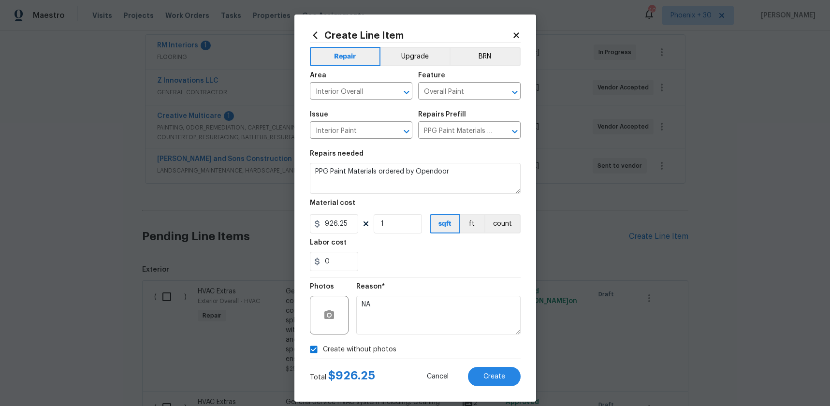
click at [397, 270] on div "0" at bounding box center [415, 261] width 211 height 19
click at [495, 385] on button "Create" at bounding box center [494, 376] width 53 height 19
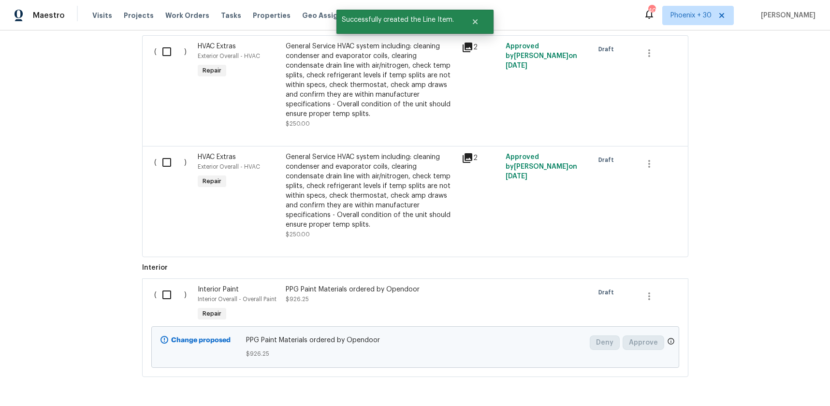
scroll to position [463, 0]
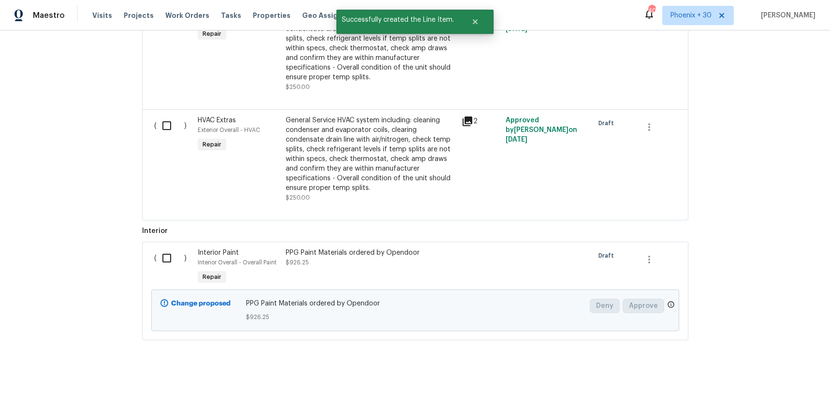
click at [162, 257] on input "checkbox" at bounding box center [171, 258] width 28 height 20
checkbox input "true"
drag, startPoint x: 754, startPoint y: 381, endPoint x: 749, endPoint y: 380, distance: 4.9
click at [749, 380] on span "Create Work Order" at bounding box center [775, 382] width 64 height 12
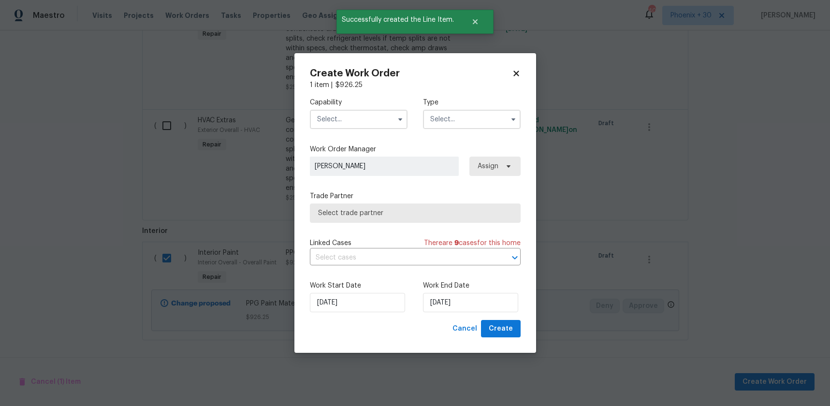
drag, startPoint x: 353, startPoint y: 112, endPoint x: 354, endPoint y: 128, distance: 16.0
click at [353, 114] on input "text" at bounding box center [359, 119] width 98 height 19
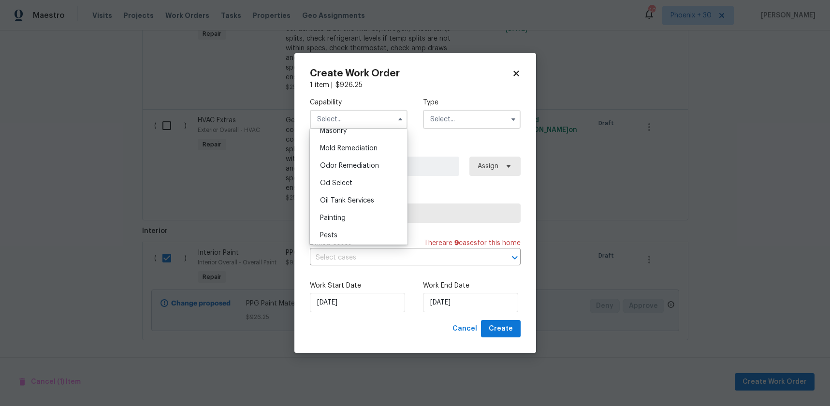
scroll to position [745, 0]
drag, startPoint x: 367, startPoint y: 199, endPoint x: 372, endPoint y: 196, distance: 5.2
click at [367, 199] on div "Painting" at bounding box center [358, 206] width 93 height 17
type input "Painting"
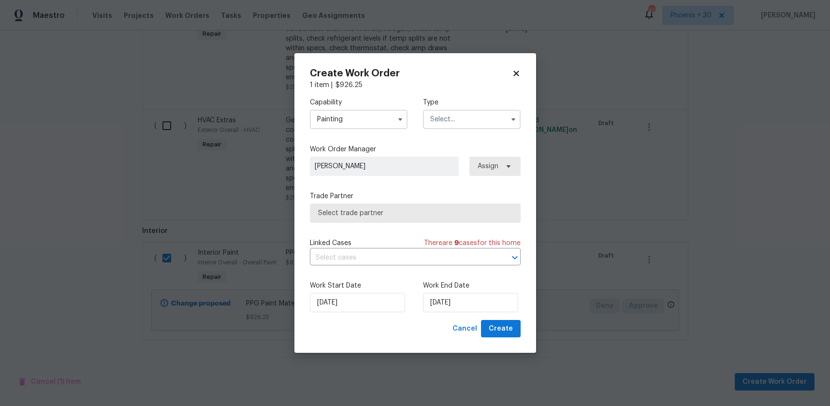
drag, startPoint x: 475, startPoint y: 121, endPoint x: 476, endPoint y: 126, distance: 4.9
click at [476, 122] on input "text" at bounding box center [472, 119] width 98 height 19
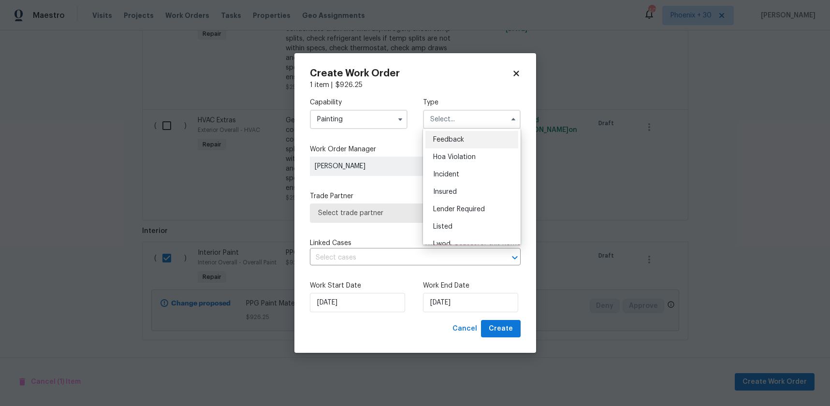
scroll to position [115, 0]
click at [482, 167] on div "Reit Renovation" at bounding box center [471, 163] width 93 height 17
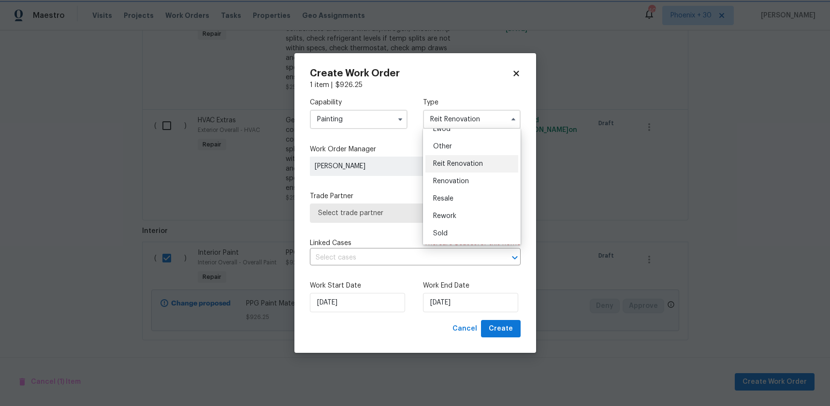
scroll to position [0, 0]
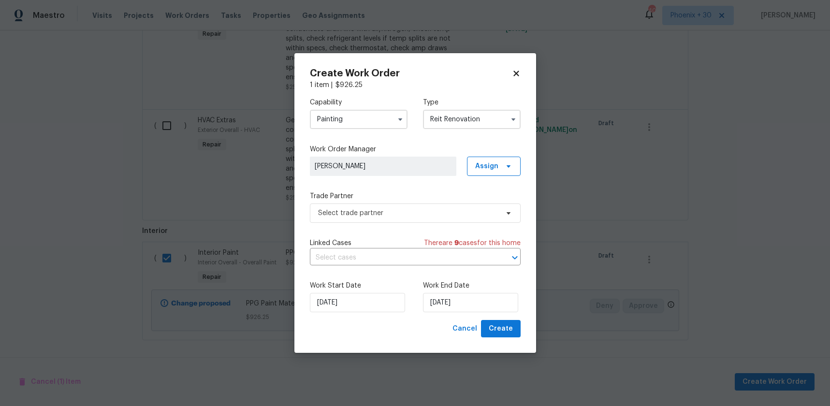
drag, startPoint x: 483, startPoint y: 109, endPoint x: 480, endPoint y: 122, distance: 12.9
click at [482, 110] on input "Reit Renovation" at bounding box center [472, 119] width 98 height 19
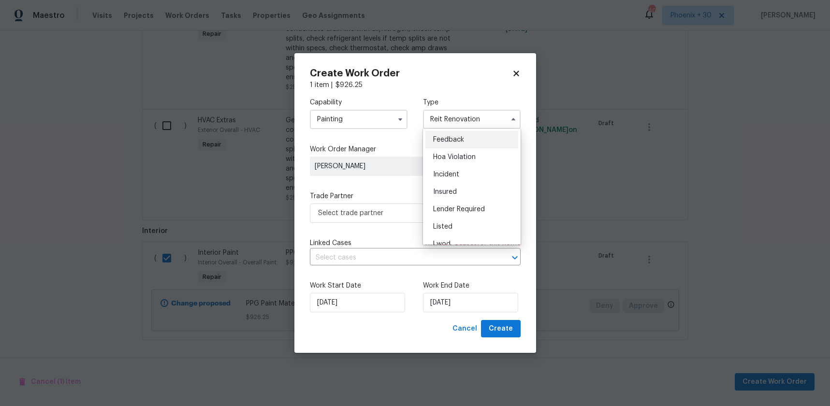
scroll to position [115, 0]
click at [474, 189] on div "Renovation" at bounding box center [471, 181] width 93 height 17
type input "Renovation"
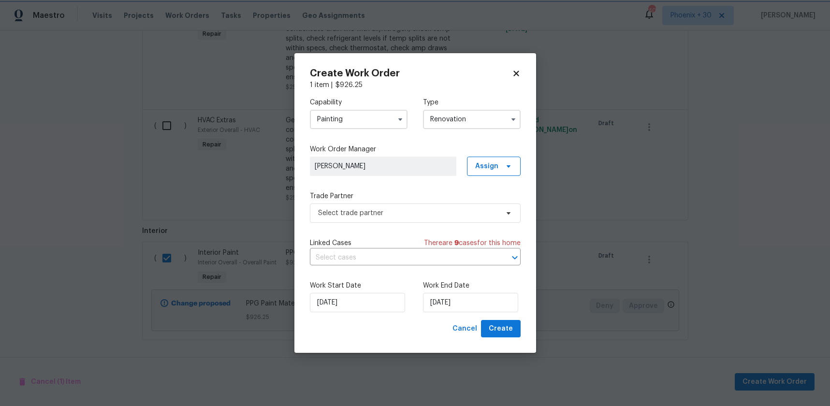
scroll to position [0, 0]
click at [495, 172] on span "Assign" at bounding box center [494, 166] width 54 height 19
click at [494, 202] on div "Assign to me" at bounding box center [495, 207] width 42 height 10
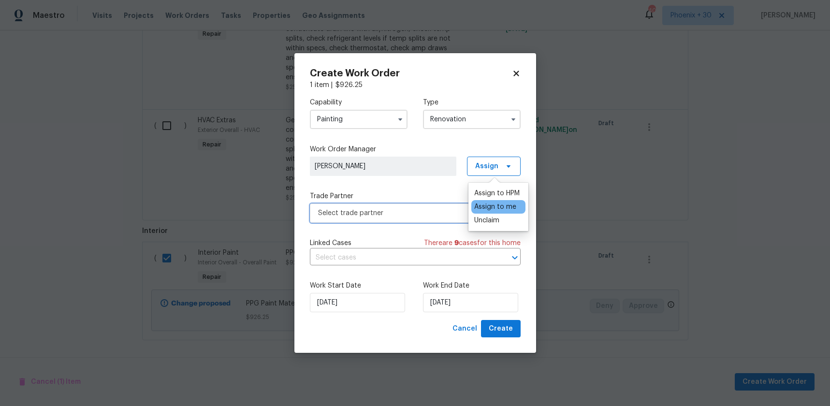
click at [433, 213] on span "Select trade partner" at bounding box center [408, 213] width 180 height 10
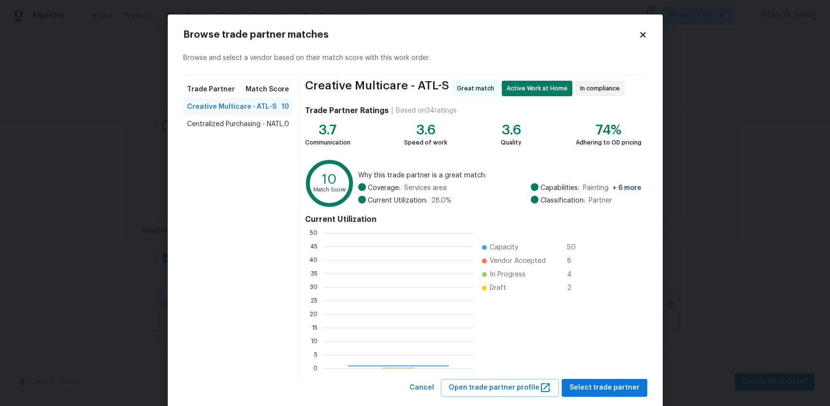
scroll to position [135, 152]
click at [264, 122] on span "Centralized Purchasing - NATL." at bounding box center [235, 124] width 97 height 10
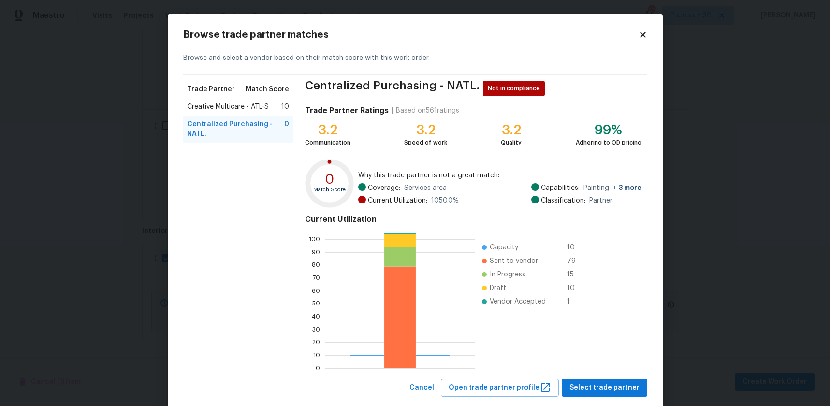
scroll to position [21, 0]
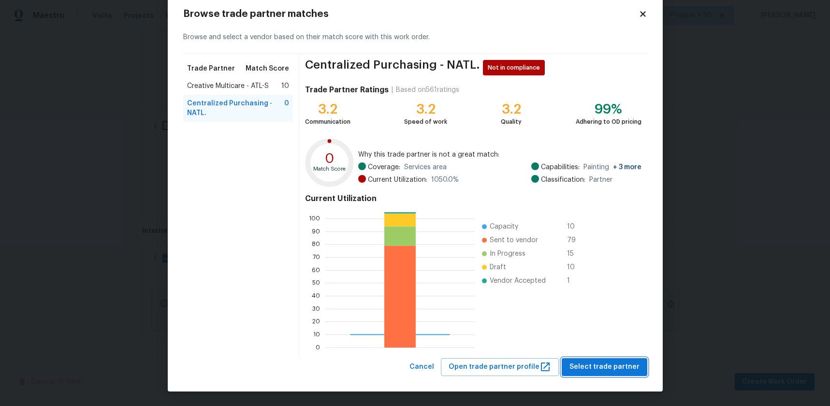
click at [609, 365] on span "Select trade partner" at bounding box center [604, 367] width 70 height 12
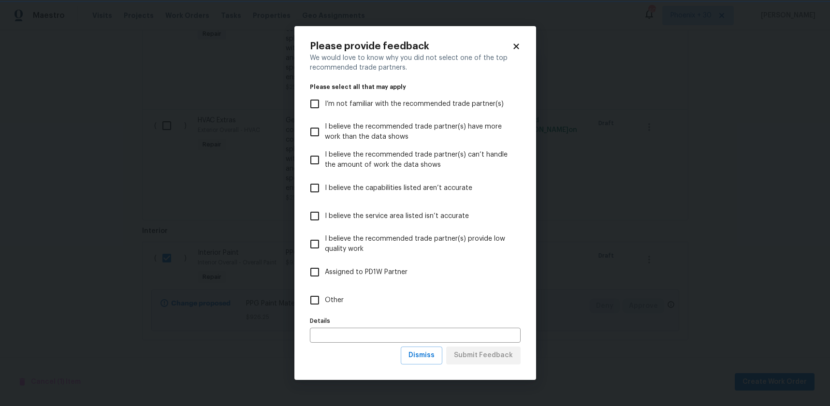
scroll to position [0, 0]
drag, startPoint x: 339, startPoint y: 277, endPoint x: 342, endPoint y: 285, distance: 8.0
click at [340, 279] on label "Assigned to PD1W Partner" at bounding box center [409, 272] width 208 height 28
click at [325, 279] on input "Assigned to PD1W Partner" at bounding box center [315, 272] width 20 height 20
checkbox input "true"
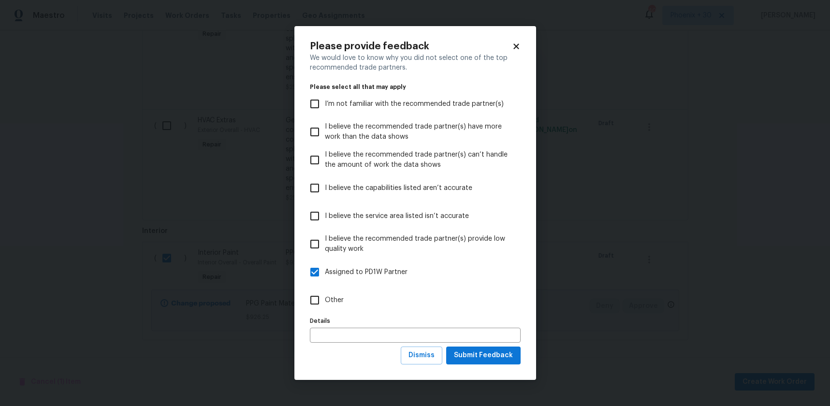
click at [349, 294] on label "Other" at bounding box center [409, 300] width 208 height 28
click at [325, 294] on input "Other" at bounding box center [315, 300] width 20 height 20
checkbox input "true"
click at [347, 263] on label "Assigned to PD1W Partner" at bounding box center [409, 272] width 208 height 28
click at [325, 263] on input "Assigned to PD1W Partner" at bounding box center [315, 272] width 20 height 20
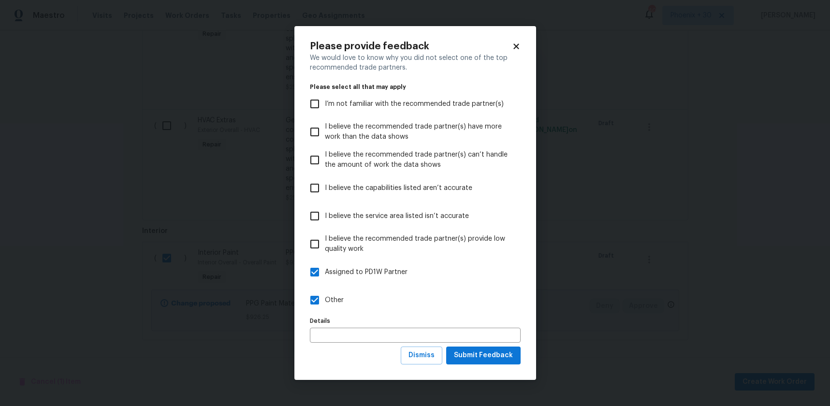
checkbox input "false"
click at [490, 353] on span "Submit Feedback" at bounding box center [483, 356] width 59 height 12
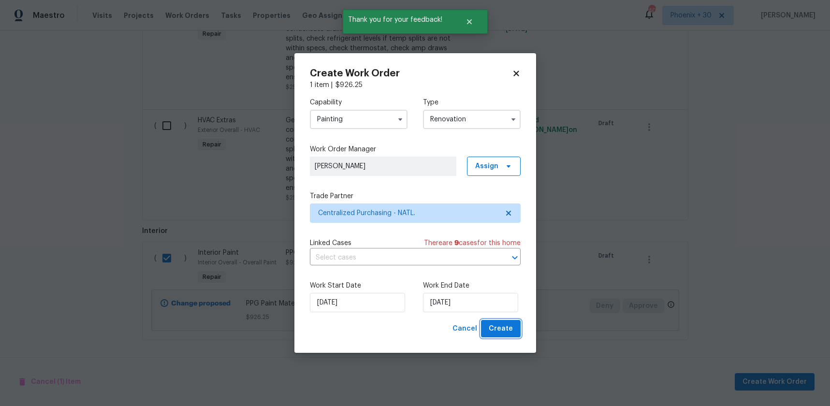
click at [514, 322] on button "Create" at bounding box center [501, 329] width 40 height 18
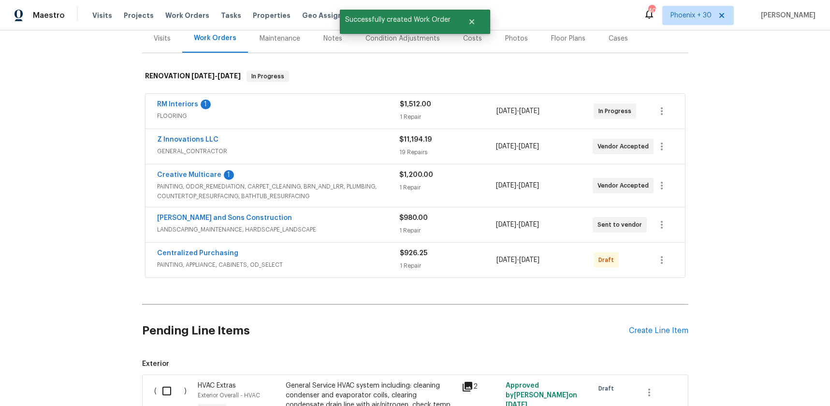
scroll to position [124, 0]
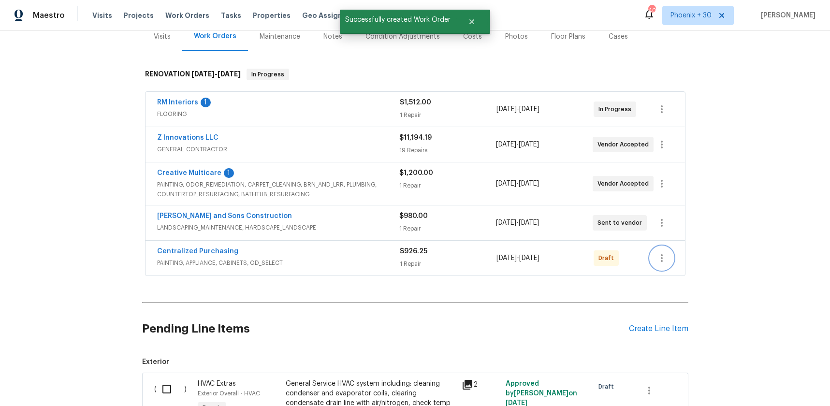
click at [664, 252] on icon "button" at bounding box center [662, 258] width 12 height 12
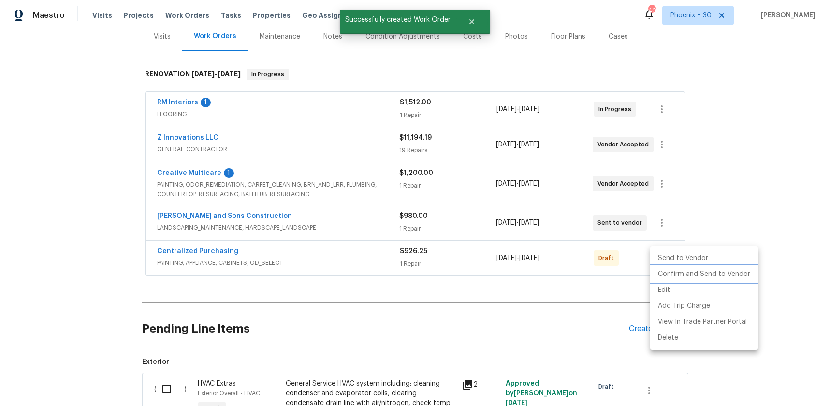
click at [666, 275] on li "Confirm and Send to Vendor" at bounding box center [704, 274] width 108 height 16
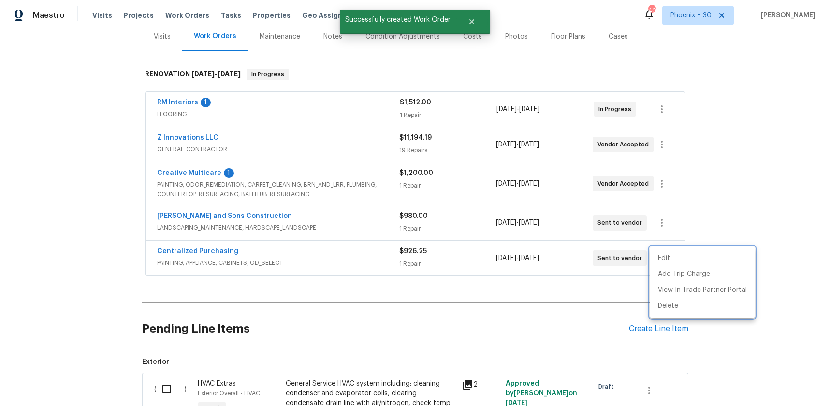
drag, startPoint x: 353, startPoint y: 284, endPoint x: 228, endPoint y: 262, distance: 127.2
click at [340, 281] on div at bounding box center [415, 203] width 830 height 406
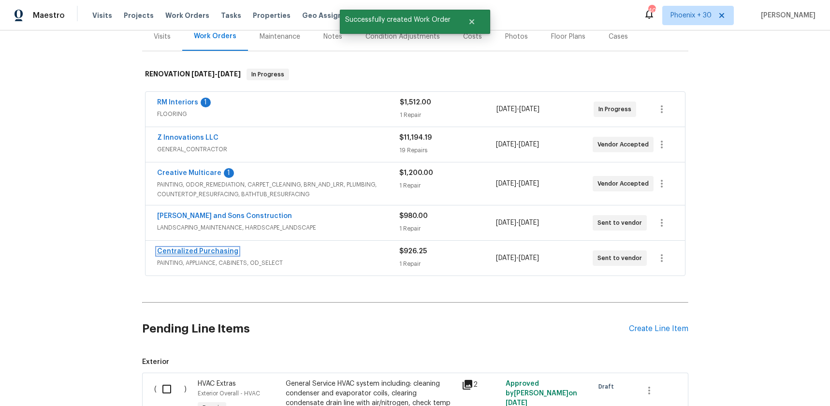
click at [215, 254] on link "Centralized Purchasing" at bounding box center [197, 251] width 81 height 7
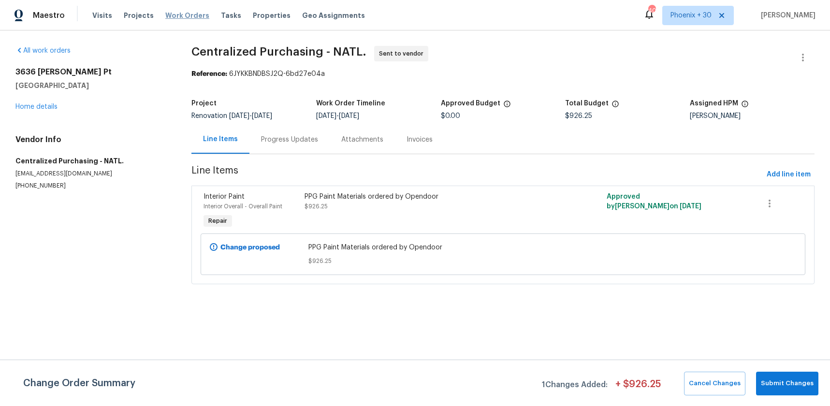
click at [183, 15] on span "Work Orders" at bounding box center [187, 16] width 44 height 10
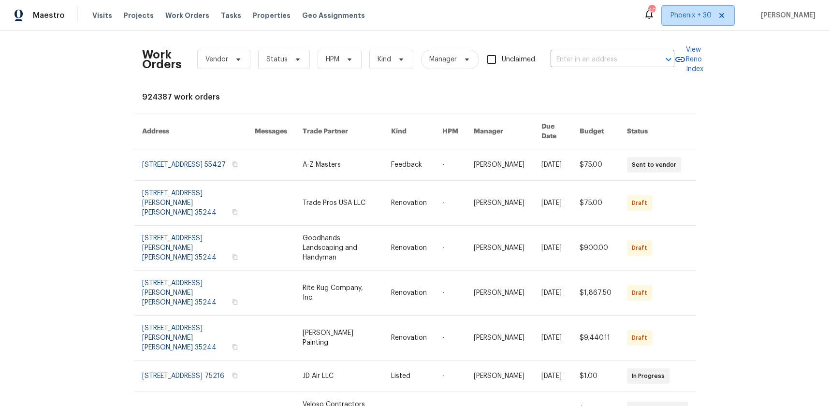
drag, startPoint x: 703, startPoint y: 12, endPoint x: 703, endPoint y: 27, distance: 15.0
click at [703, 14] on span "Phoenix + 30" at bounding box center [691, 16] width 41 height 10
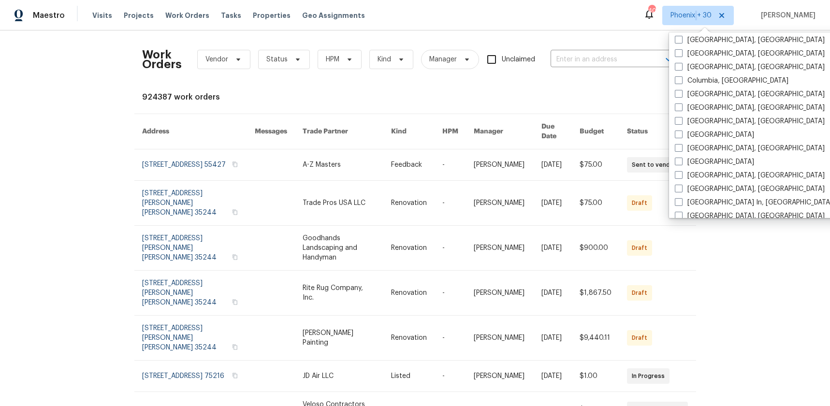
scroll to position [518, 0]
click at [715, 114] on div "Greenville, SC" at bounding box center [769, 121] width 195 height 14
drag, startPoint x: 715, startPoint y: 109, endPoint x: 706, endPoint y: 103, distance: 10.9
click at [715, 109] on label "Greensboro, NC" at bounding box center [750, 107] width 150 height 10
click at [681, 108] on input "Greensboro, NC" at bounding box center [678, 105] width 6 height 6
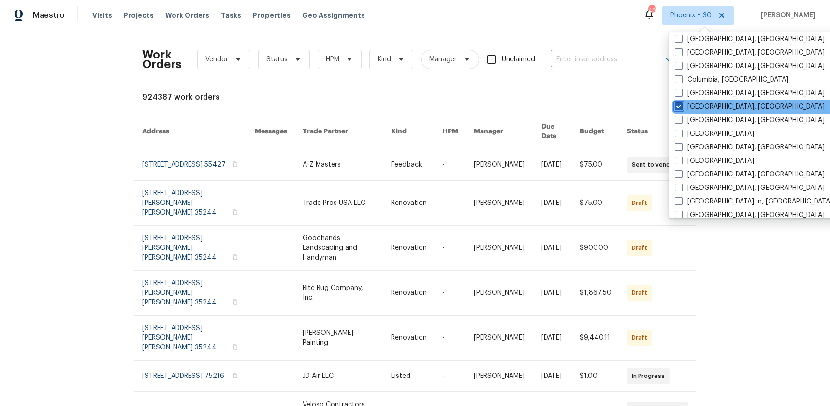
checkbox input "true"
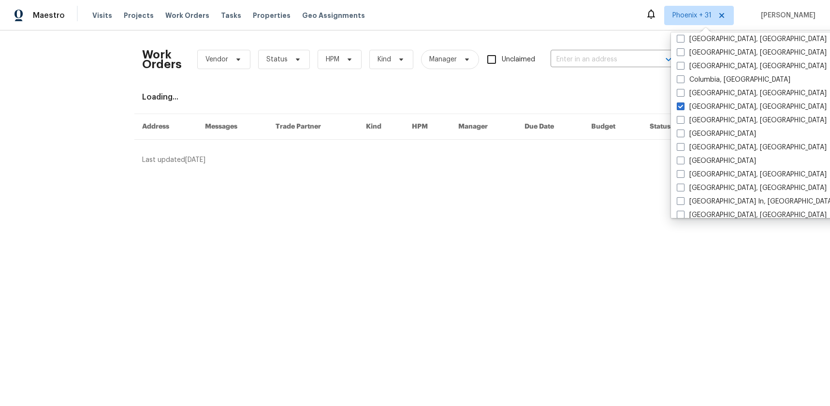
click at [576, 50] on div "Work Orders Vendor Status HPM Kind Manager Unclaimed ​" at bounding box center [408, 59] width 532 height 43
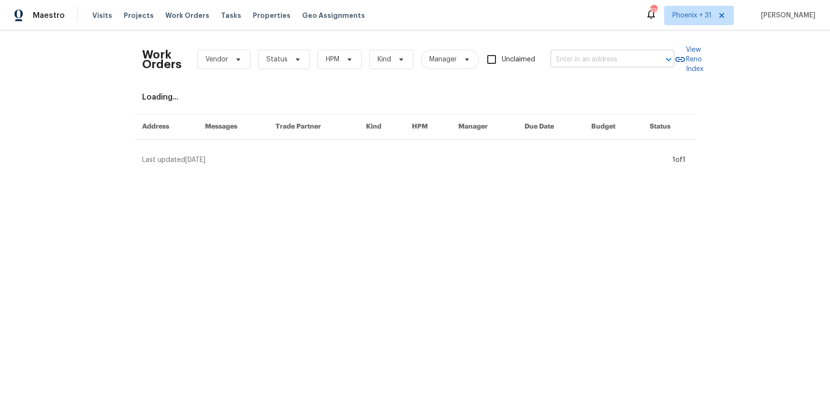
click at [575, 54] on input "text" at bounding box center [599, 59] width 97 height 15
paste input "6010 Morganshire Dr, Summerfield, NC 27358"
type input "6010 Morganshire Dr, Summerfield, NC 27358"
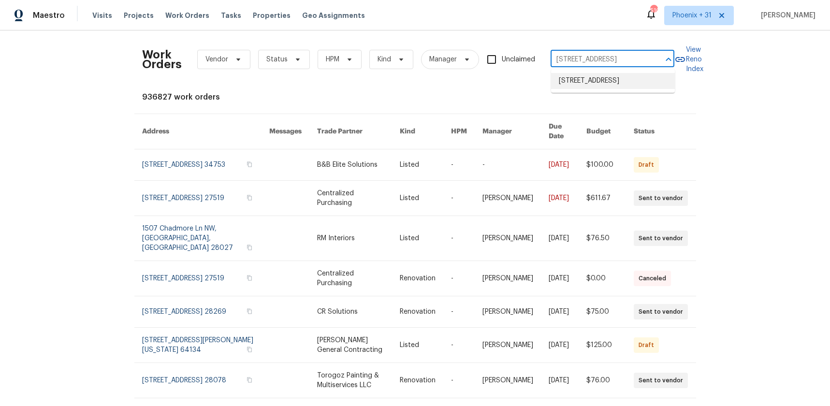
click at [578, 77] on li "6010 Morganshire Dr, Summerfield, NC 27358" at bounding box center [613, 81] width 124 height 16
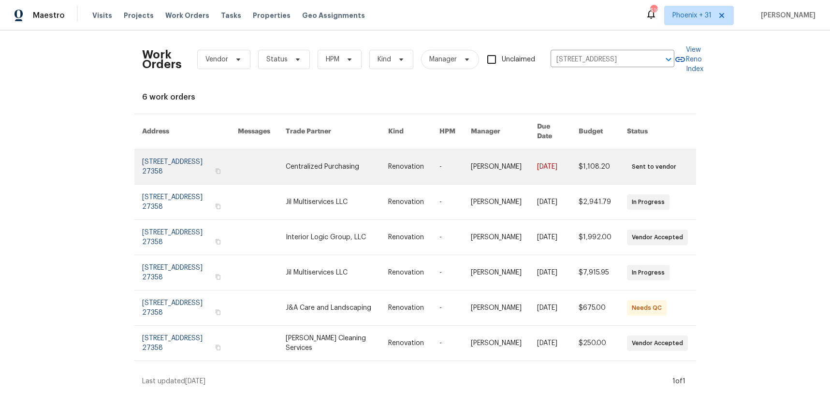
click at [343, 149] on link at bounding box center [337, 166] width 103 height 35
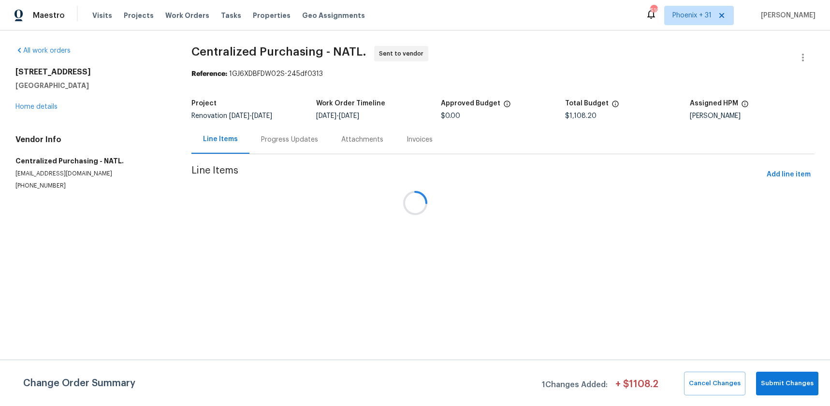
click at [778, 170] on div at bounding box center [415, 203] width 830 height 406
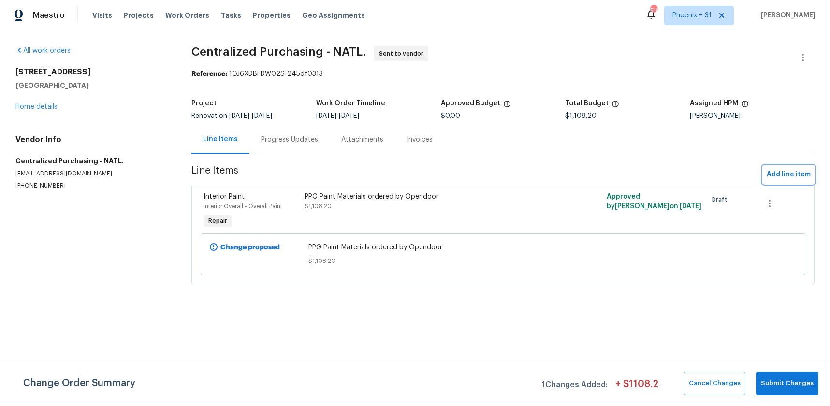
click at [777, 174] on span "Add line item" at bounding box center [789, 175] width 44 height 12
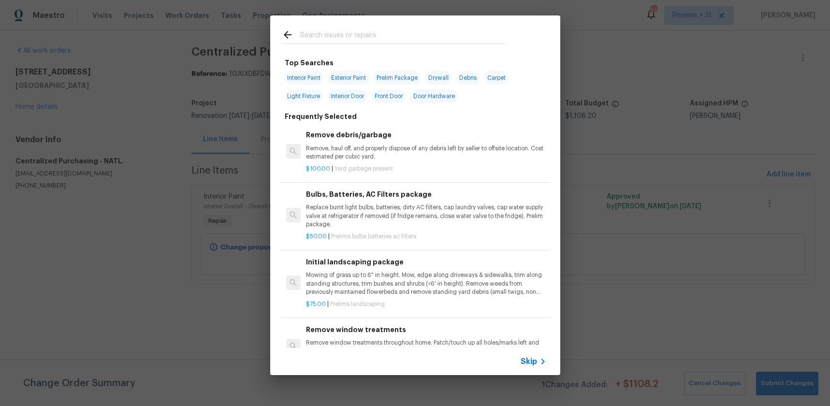
click at [416, 50] on div at bounding box center [393, 34] width 247 height 38
click at [408, 42] on input "text" at bounding box center [402, 36] width 205 height 15
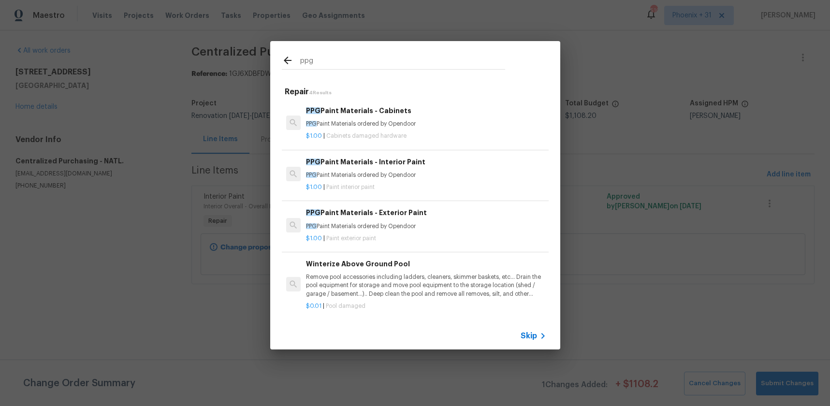
type input "ppg"
click at [412, 169] on div "PPG Paint Materials - Interior Paint PPG Paint Materials ordered by Opendoor" at bounding box center [426, 168] width 240 height 23
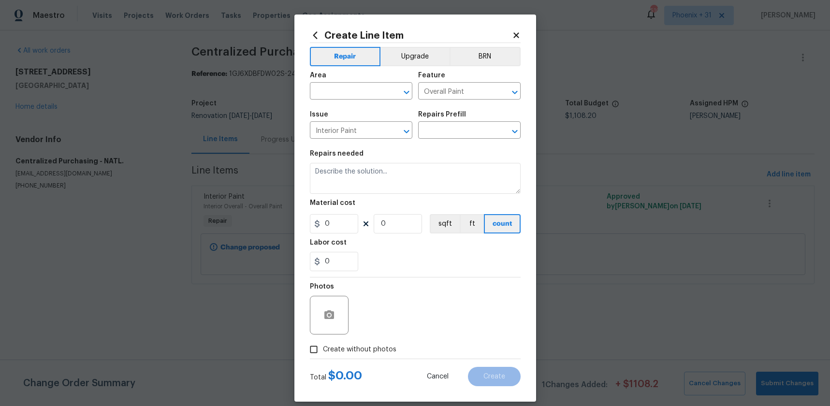
type input "PPG Paint Materials - Interior Paint $1.00"
type textarea "PPG Paint Materials ordered by Opendoor"
type input "1"
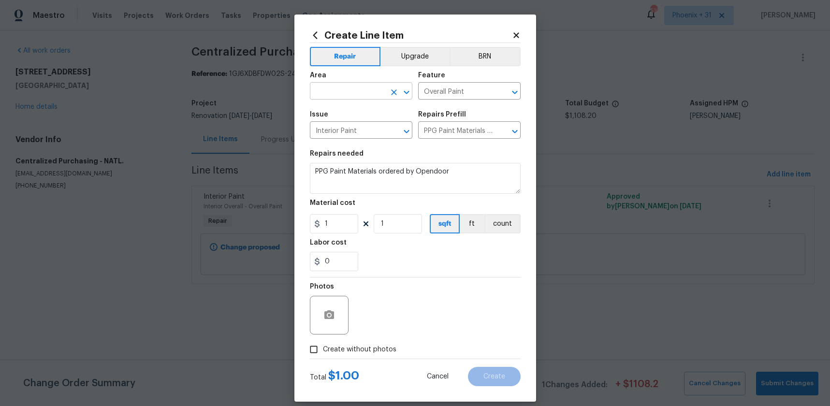
click at [356, 86] on input "text" at bounding box center [347, 92] width 75 height 15
click at [362, 131] on li "Interior Overall" at bounding box center [361, 129] width 102 height 16
type input "Interior Overall"
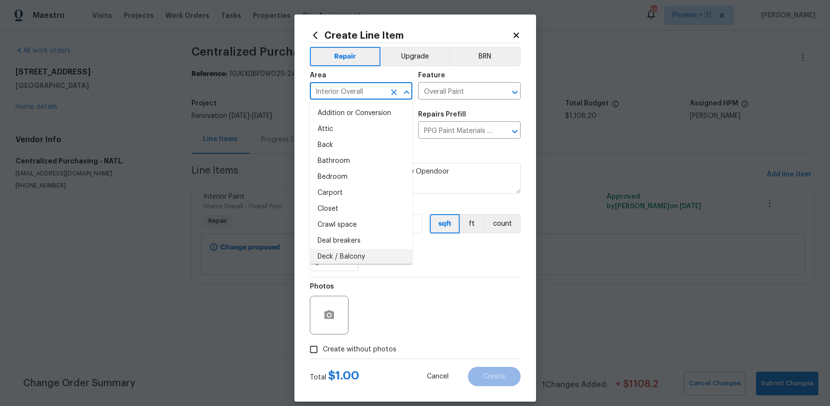
click at [421, 264] on div "0" at bounding box center [415, 261] width 211 height 19
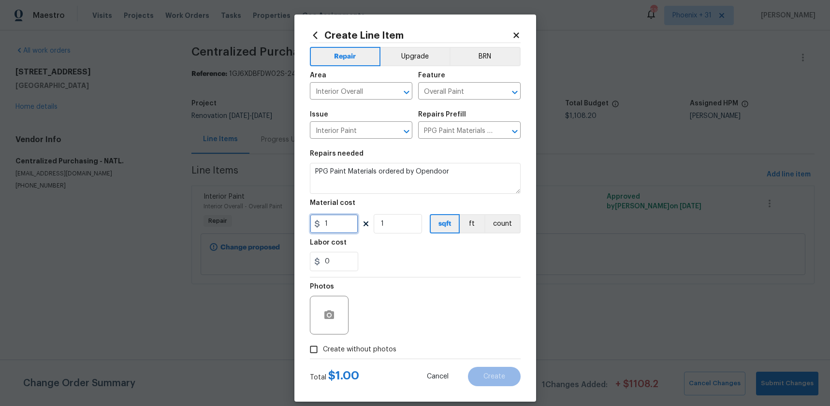
drag, startPoint x: 341, startPoint y: 223, endPoint x: 315, endPoint y: 221, distance: 26.1
click at [315, 221] on div "1" at bounding box center [334, 223] width 48 height 19
type input "68.82"
click at [362, 336] on div "Photos" at bounding box center [415, 308] width 211 height 63
click at [388, 342] on label "Create without photos" at bounding box center [351, 349] width 92 height 18
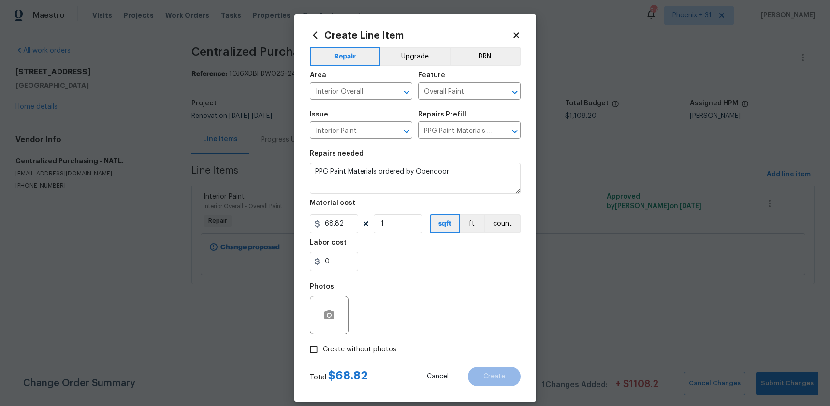
click at [323, 342] on input "Create without photos" at bounding box center [314, 349] width 18 height 18
checkbox input "true"
click at [398, 323] on textarea at bounding box center [438, 315] width 164 height 39
type textarea "NA"
click at [504, 382] on button "Create" at bounding box center [494, 376] width 53 height 19
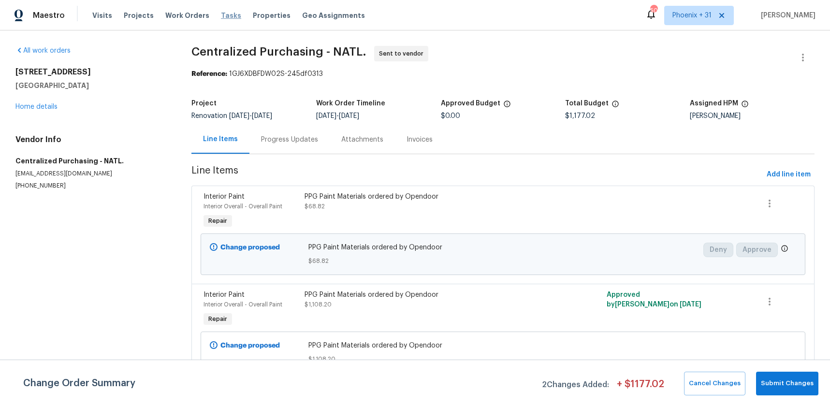
drag, startPoint x: 202, startPoint y: 15, endPoint x: 216, endPoint y: 16, distance: 14.5
click at [202, 15] on div "Visits Projects Work Orders Tasks Properties Geo Assignments" at bounding box center [234, 15] width 284 height 19
drag, startPoint x: 187, startPoint y: 16, endPoint x: 224, endPoint y: 19, distance: 36.9
click at [187, 16] on span "Work Orders" at bounding box center [187, 16] width 44 height 10
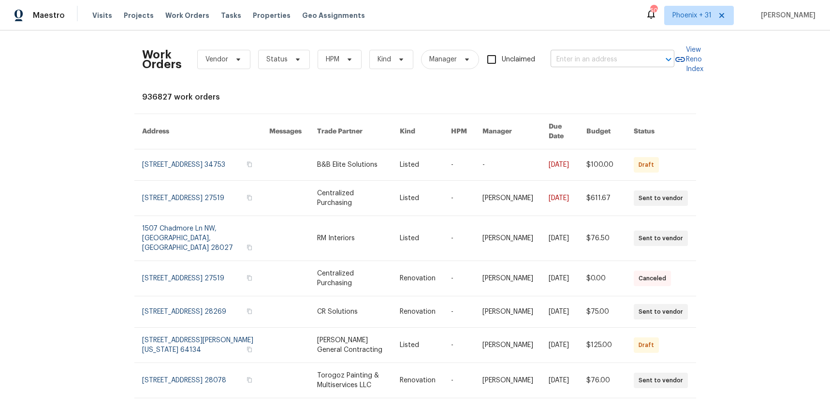
click at [601, 54] on input "text" at bounding box center [599, 59] width 97 height 15
paste input "201 Autumn Lake Way, McDonough, GA 30253"
type input "201 Autumn Lake Way, McDonough, GA 30253"
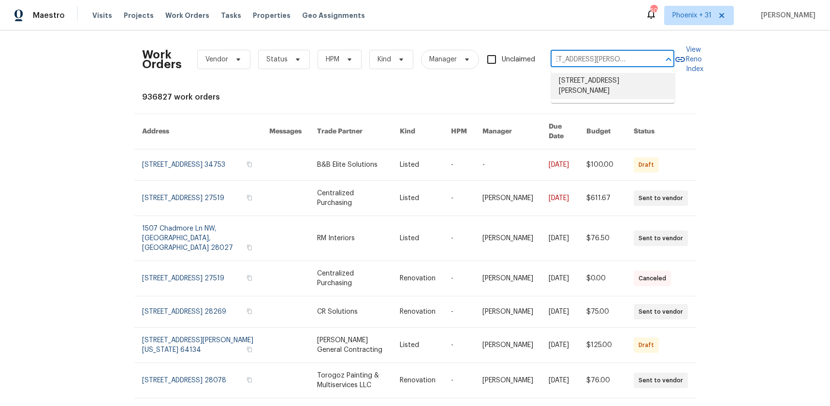
click at [613, 80] on li "201 Autumn Lake Way, McDonough, GA 30253" at bounding box center [613, 86] width 124 height 26
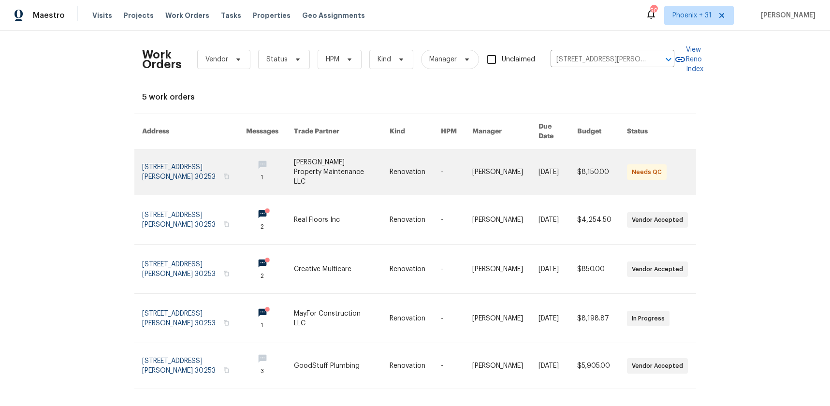
click at [443, 165] on td "-" at bounding box center [448, 172] width 31 height 46
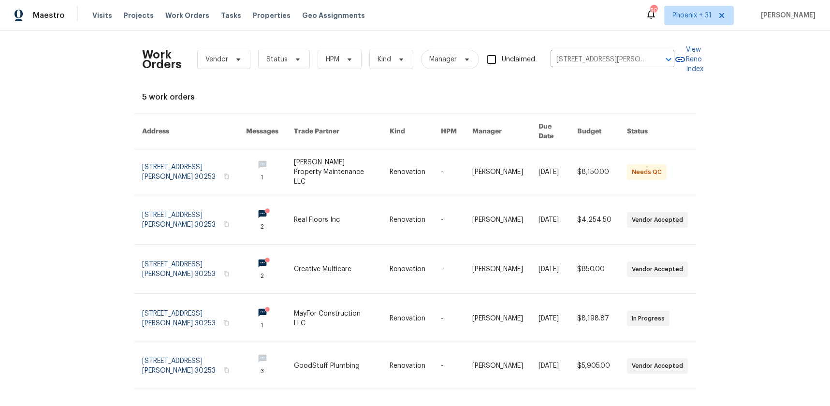
click at [361, 206] on link at bounding box center [342, 219] width 96 height 49
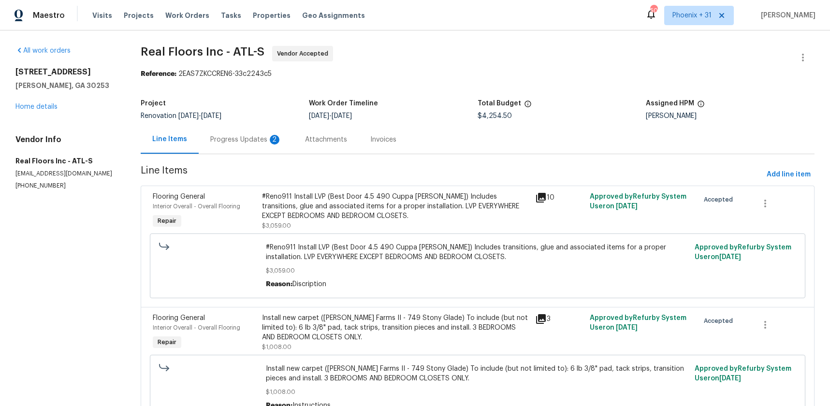
click at [41, 102] on div "201 Autumn Lake Way McDonough, GA 30253 Home details" at bounding box center [66, 89] width 102 height 44
click at [42, 106] on link "Home details" at bounding box center [36, 106] width 42 height 7
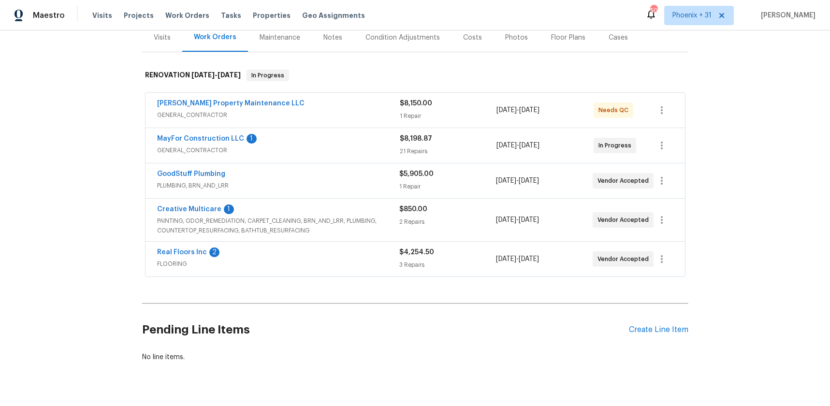
scroll to position [145, 0]
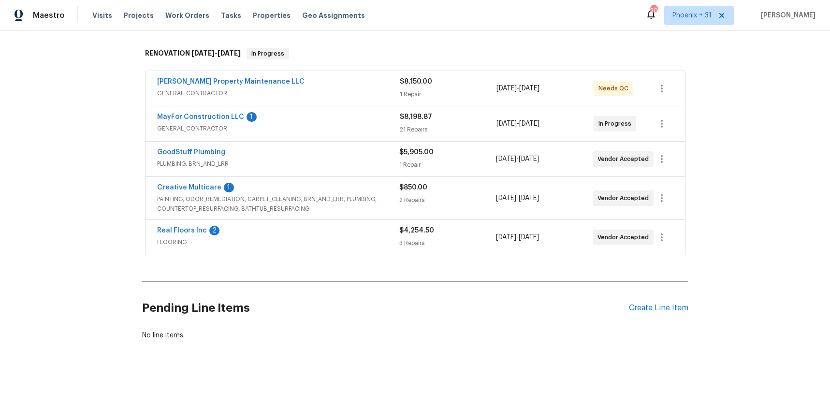
click at [671, 316] on div "Pending Line Items Create Line Item" at bounding box center [415, 308] width 546 height 45
click at [664, 306] on div "Create Line Item" at bounding box center [658, 308] width 59 height 9
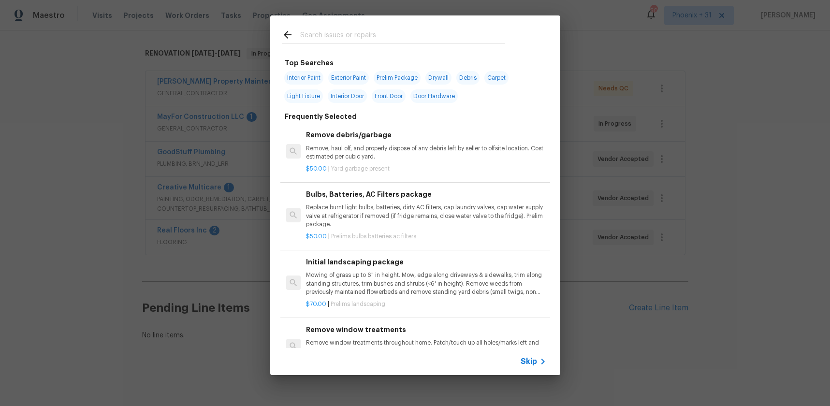
drag, startPoint x: 339, startPoint y: 44, endPoint x: 335, endPoint y: 39, distance: 5.9
click at [338, 44] on div at bounding box center [393, 34] width 247 height 38
click at [335, 39] on input "text" at bounding box center [402, 36] width 205 height 15
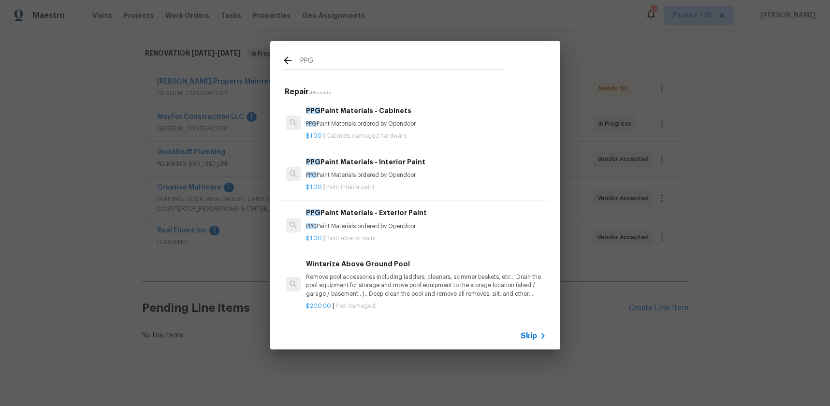
type input "PPG"
click at [450, 179] on div "$1.00 | Paint interior paint" at bounding box center [426, 185] width 240 height 12
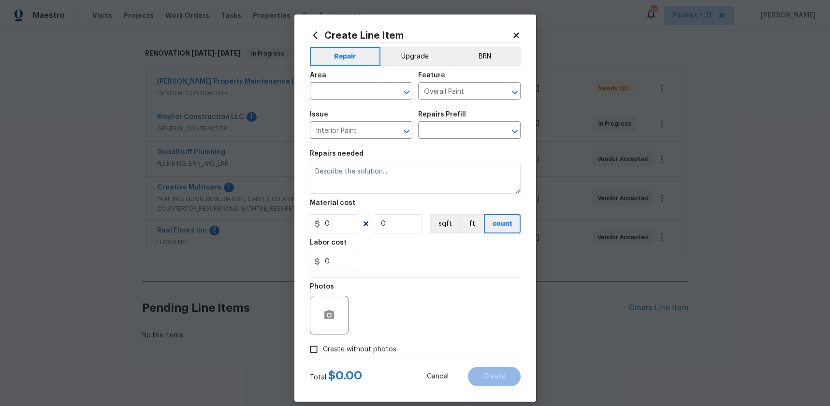
type input "PPG Paint Materials - Interior Paint $1.00"
type textarea "PPG Paint Materials ordered by Opendoor"
type input "1"
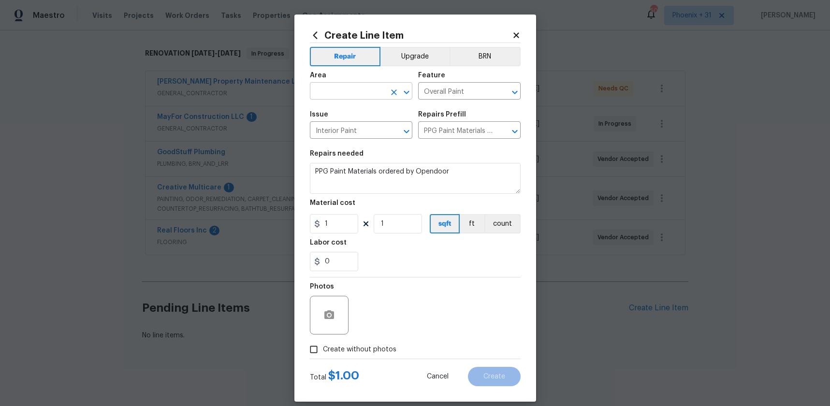
click at [332, 94] on input "text" at bounding box center [347, 92] width 75 height 15
drag, startPoint x: 340, startPoint y: 124, endPoint x: 338, endPoint y: 131, distance: 7.6
click at [340, 124] on li "Interior Overall" at bounding box center [361, 129] width 102 height 16
type input "Interior Overall"
drag, startPoint x: 341, startPoint y: 221, endPoint x: 312, endPoint y: 222, distance: 29.0
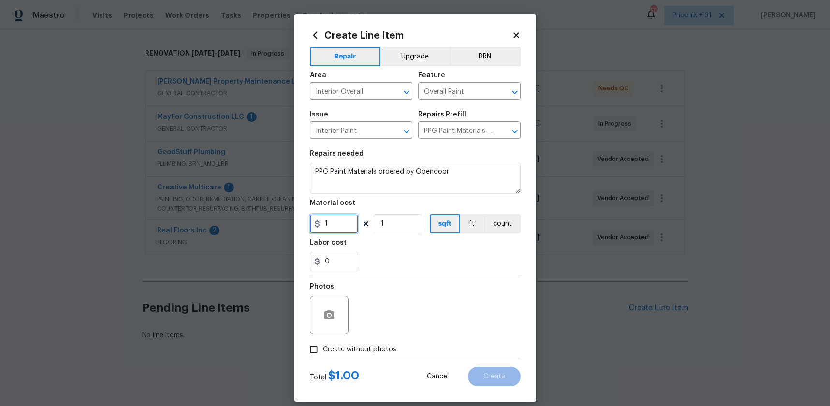
click at [312, 222] on input "1" at bounding box center [334, 223] width 48 height 19
type input "451.56"
click at [377, 356] on label "Create without photos" at bounding box center [351, 349] width 92 height 18
click at [323, 356] on input "Create without photos" at bounding box center [314, 349] width 18 height 18
checkbox input "true"
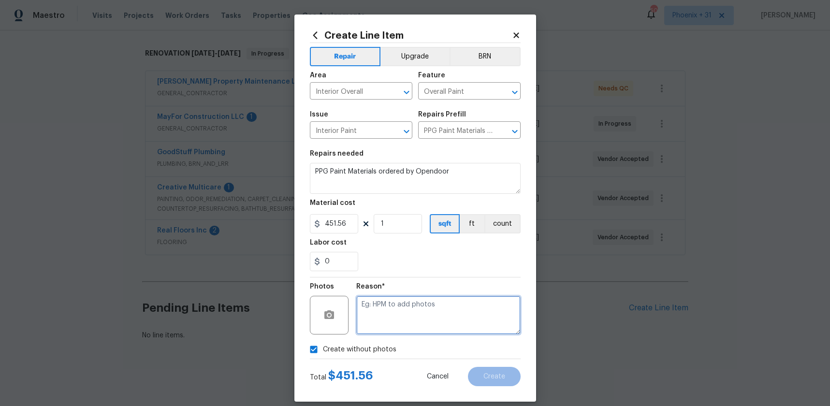
click at [382, 310] on textarea at bounding box center [438, 315] width 164 height 39
type textarea "NA"
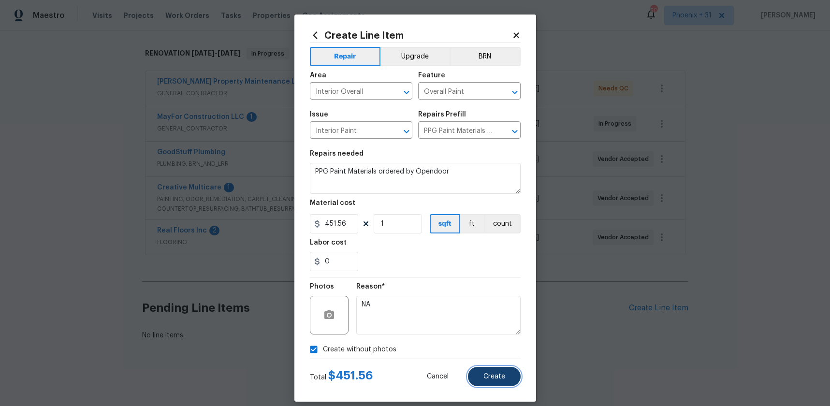
click at [511, 368] on button "Create" at bounding box center [494, 376] width 53 height 19
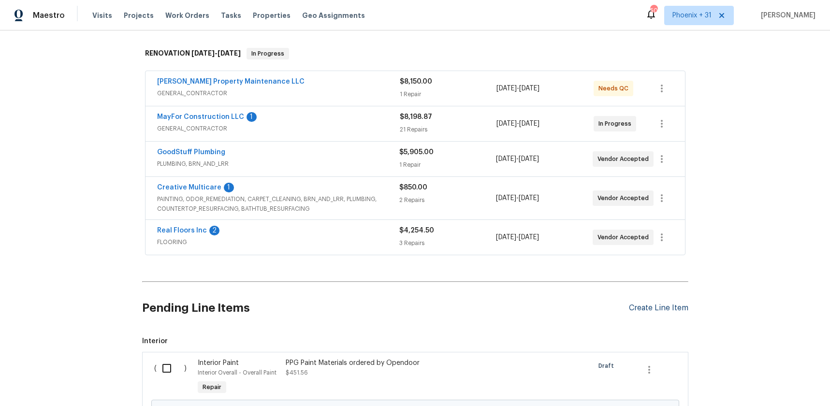
drag, startPoint x: 642, startPoint y: 314, endPoint x: 638, endPoint y: 307, distance: 7.4
click at [642, 314] on div "Pending Line Items Create Line Item" at bounding box center [415, 308] width 546 height 45
click at [639, 306] on div "Create Line Item" at bounding box center [658, 308] width 59 height 9
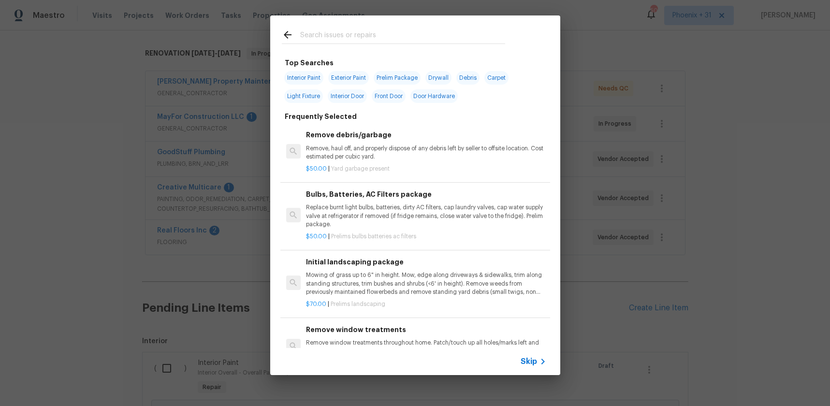
click at [322, 44] on div at bounding box center [393, 34] width 247 height 38
click at [323, 40] on input "text" at bounding box center [402, 36] width 205 height 15
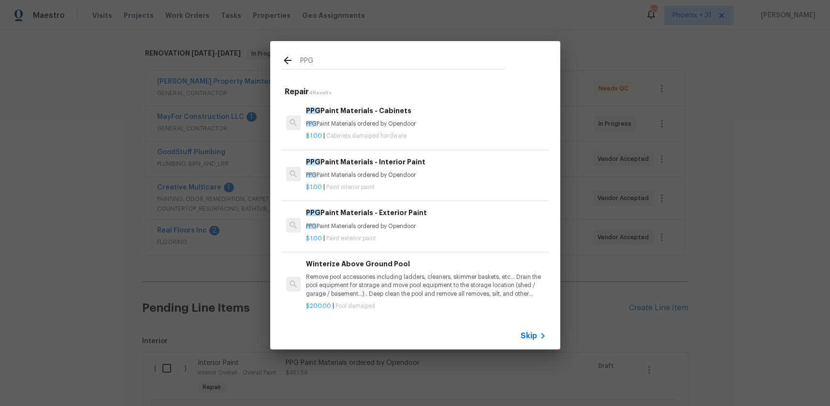
type input "PPG"
click at [415, 118] on div "PPG Paint Materials - Cabinets PPG Paint Materials ordered by Opendoor" at bounding box center [426, 116] width 240 height 23
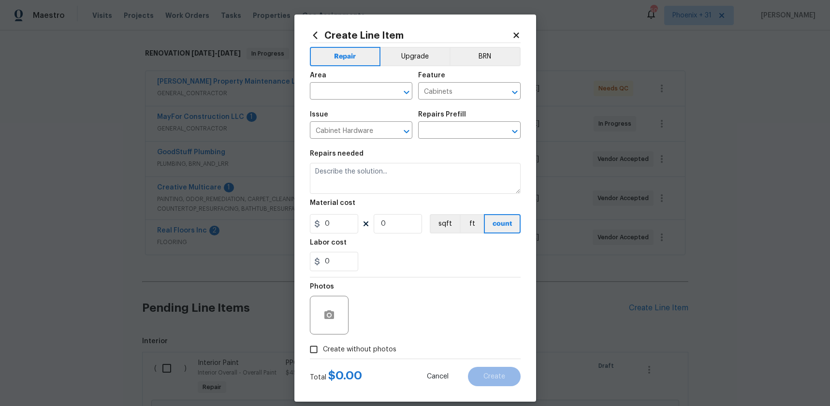
type input "PPG Paint Materials - Cabinets $1.00"
type textarea "PPG Paint Materials ordered by Opendoor"
type input "1"
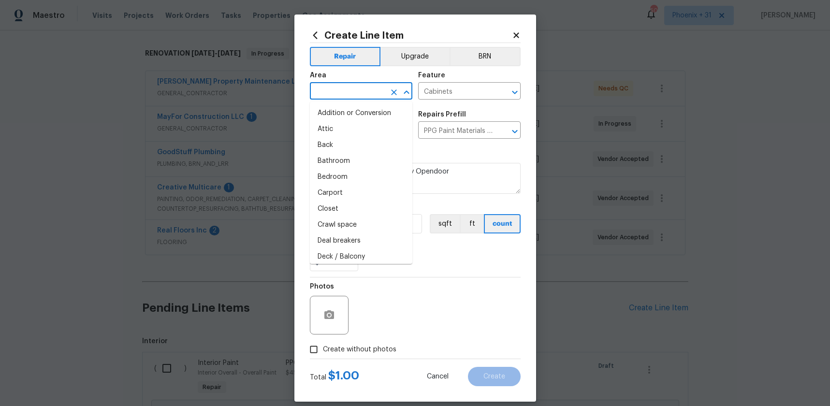
click at [352, 90] on input "text" at bounding box center [347, 92] width 75 height 15
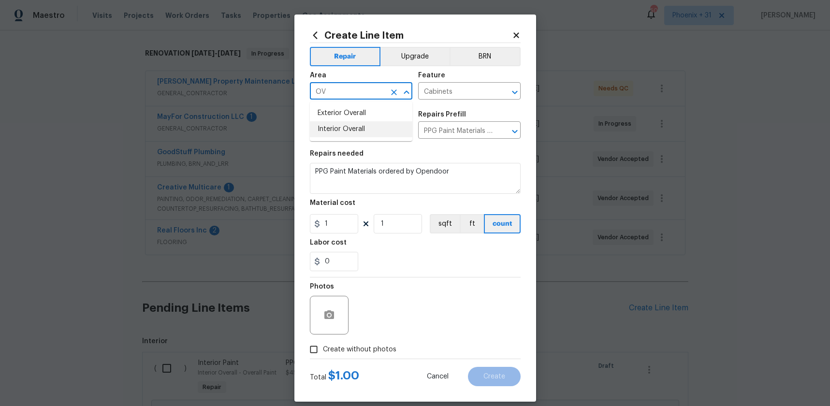
click at [348, 131] on li "Interior Overall" at bounding box center [361, 129] width 102 height 16
type input "Interior Overall"
click at [342, 227] on input "1" at bounding box center [334, 223] width 48 height 19
type input "171.3"
drag, startPoint x: 355, startPoint y: 349, endPoint x: 362, endPoint y: 344, distance: 7.9
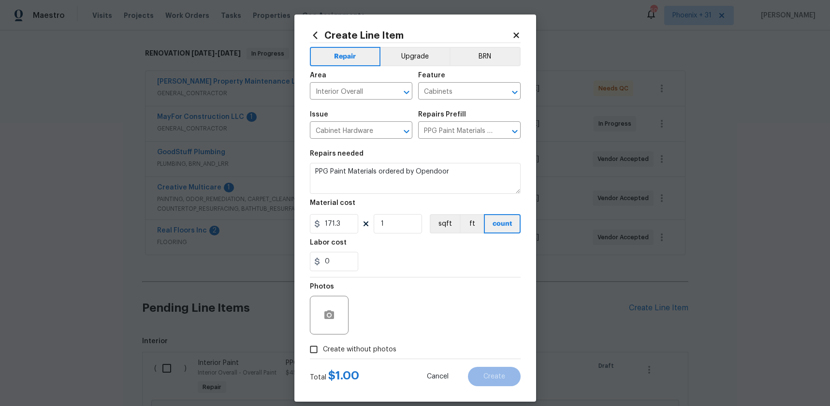
click at [356, 349] on span "Create without photos" at bounding box center [359, 350] width 73 height 10
click at [323, 349] on input "Create without photos" at bounding box center [314, 349] width 18 height 18
checkbox input "true"
click at [387, 320] on textarea at bounding box center [438, 315] width 164 height 39
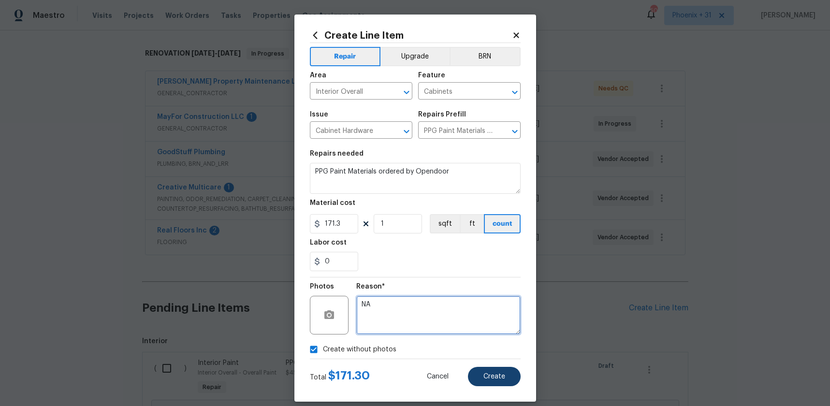
type textarea "NA"
click at [481, 369] on button "Create" at bounding box center [494, 376] width 53 height 19
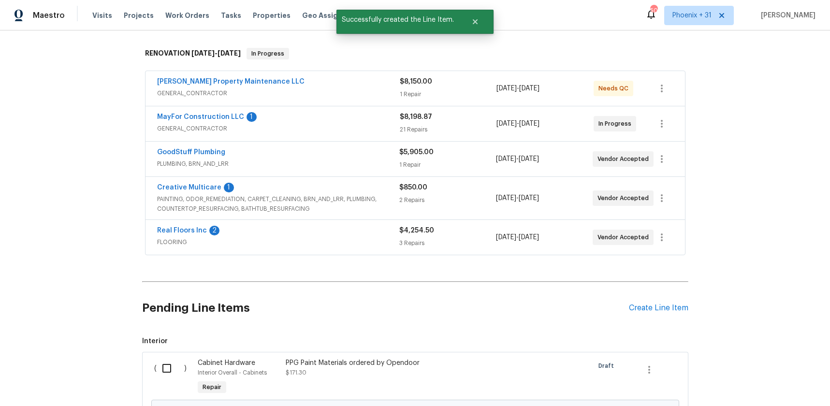
click at [661, 285] on div "Back to all projects 201 Autumn Lake Way, McDonough, GA 30253 3 Beds | 2 Baths …" at bounding box center [415, 226] width 546 height 659
click at [661, 307] on div "Create Line Item" at bounding box center [658, 308] width 59 height 9
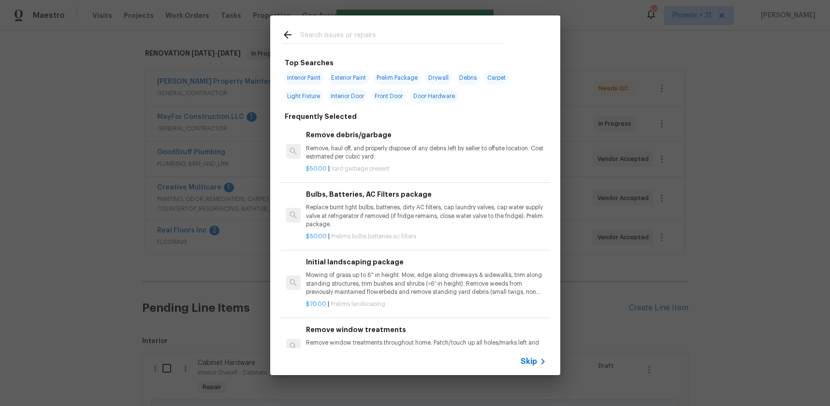
click at [399, 33] on input "text" at bounding box center [402, 36] width 205 height 15
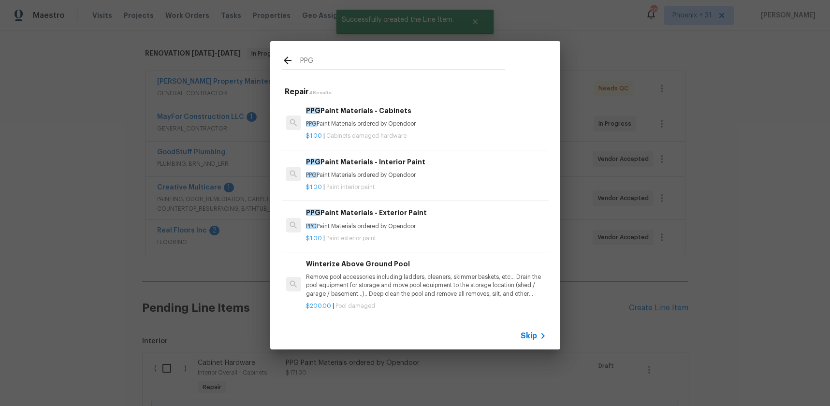
type input "PPG"
click at [434, 221] on div "PPG Paint Materials - Exterior Paint PPG Paint Materials ordered by Opendoor" at bounding box center [426, 218] width 240 height 23
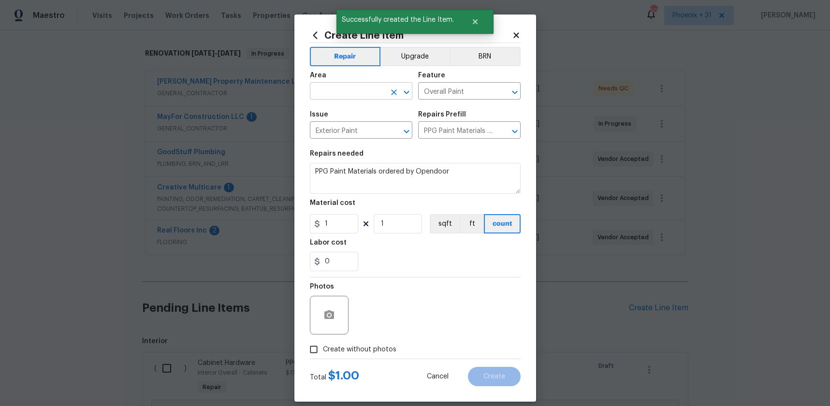
click at [331, 75] on div "Area" at bounding box center [361, 78] width 102 height 13
click at [329, 89] on input "text" at bounding box center [347, 92] width 75 height 15
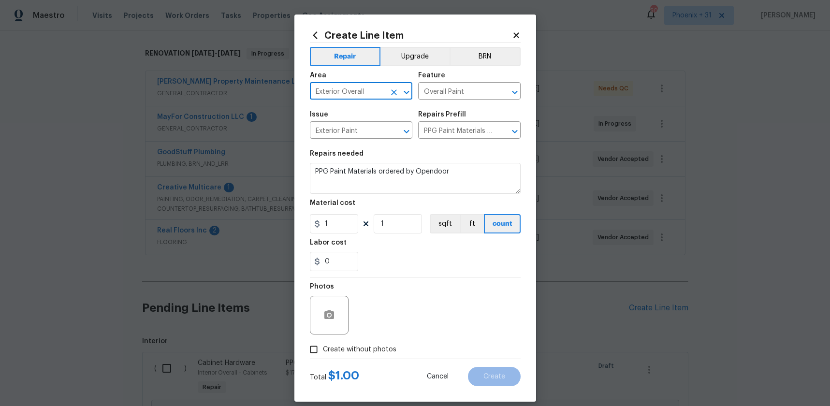
type input "Exterior Overall"
click at [335, 223] on input "1" at bounding box center [334, 223] width 48 height 19
click at [331, 223] on input "1" at bounding box center [334, 223] width 48 height 19
click at [338, 224] on input "1" at bounding box center [334, 223] width 48 height 19
type input "110.51"
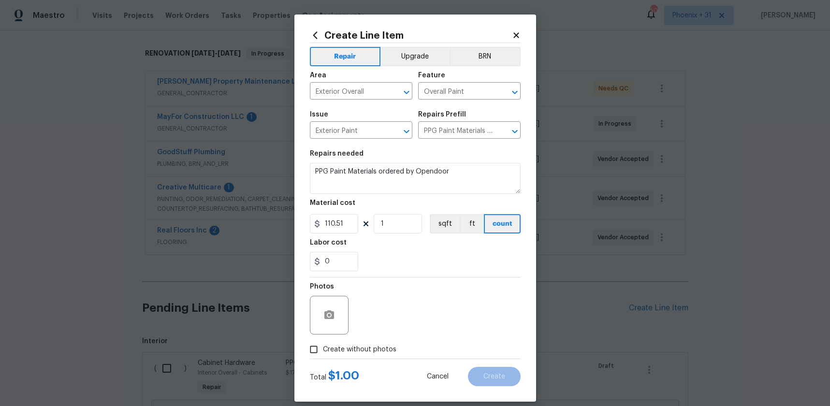
click at [374, 354] on label "Create without photos" at bounding box center [351, 349] width 92 height 18
click at [376, 344] on label "Create without photos" at bounding box center [351, 349] width 92 height 18
click at [323, 344] on input "Create without photos" at bounding box center [314, 349] width 18 height 18
checkbox input "true"
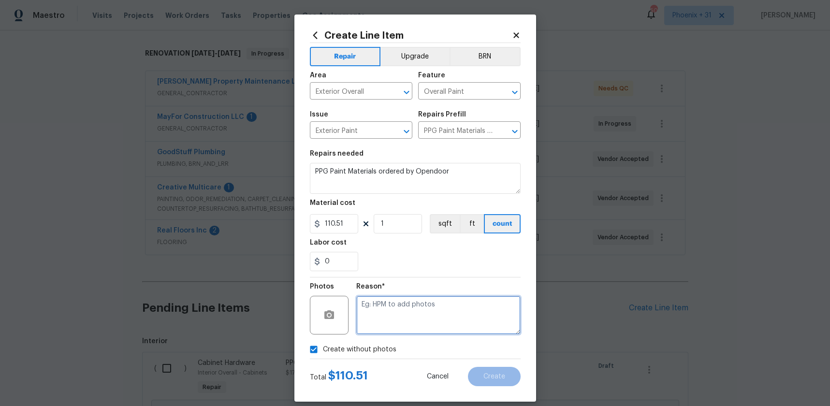
click at [389, 323] on textarea at bounding box center [438, 315] width 164 height 39
type textarea "NA"
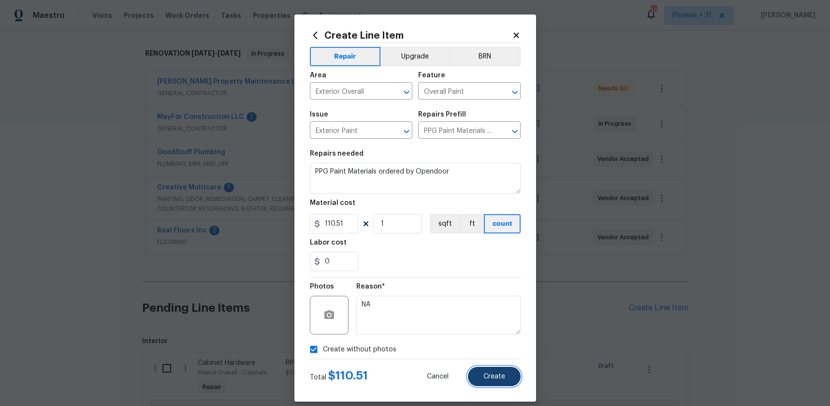
click at [506, 379] on button "Create" at bounding box center [494, 376] width 53 height 19
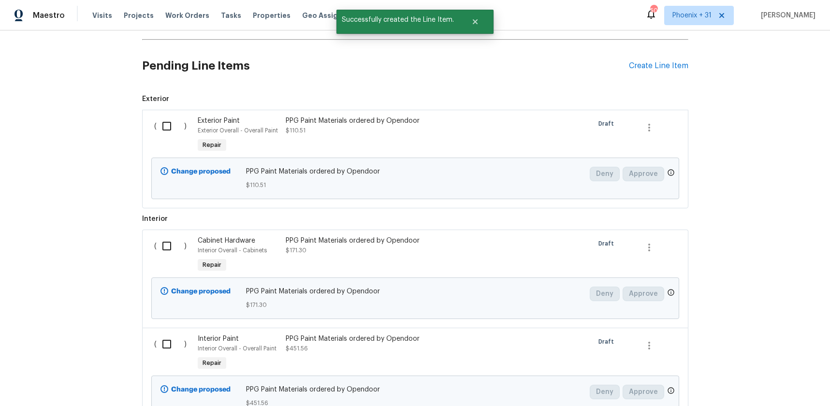
scroll to position [473, 0]
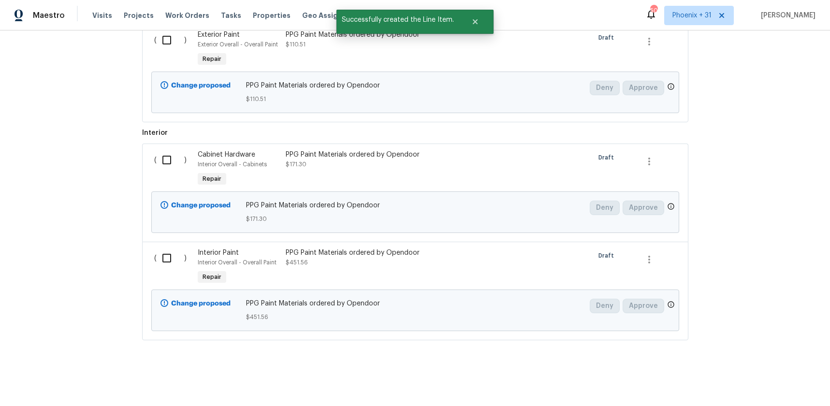
click at [158, 53] on div "( )" at bounding box center [173, 49] width 44 height 44
click at [160, 45] on input "checkbox" at bounding box center [171, 40] width 28 height 20
checkbox input "true"
drag, startPoint x: 166, startPoint y: 151, endPoint x: 165, endPoint y: 165, distance: 13.6
click at [165, 152] on input "checkbox" at bounding box center [171, 160] width 28 height 20
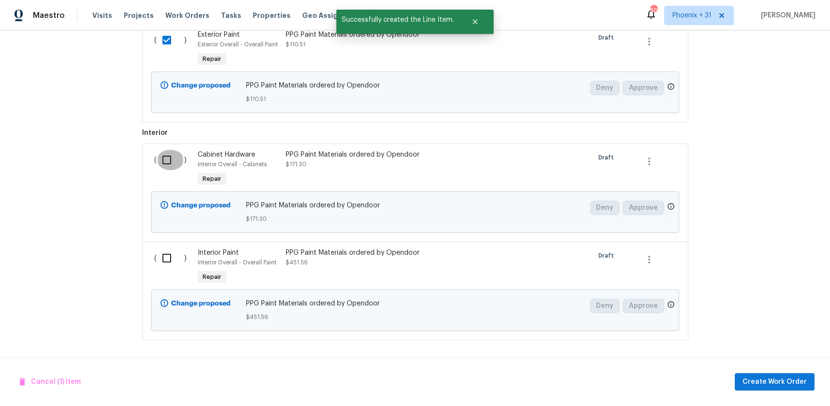
checkbox input "true"
click at [175, 243] on div "( ) Interior Paint Interior Overall - Overall Paint Repair PPG Paint Materials …" at bounding box center [415, 291] width 546 height 99
click at [171, 257] on input "checkbox" at bounding box center [171, 258] width 28 height 20
checkbox input "true"
click at [759, 377] on span "Create Work Order" at bounding box center [775, 382] width 64 height 12
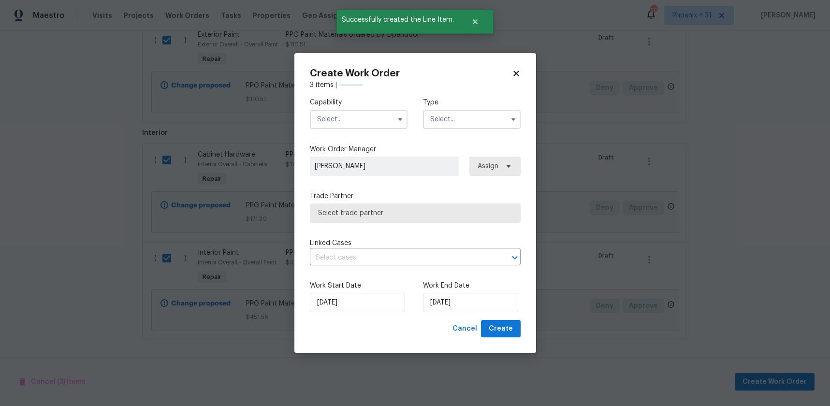
checkbox input "false"
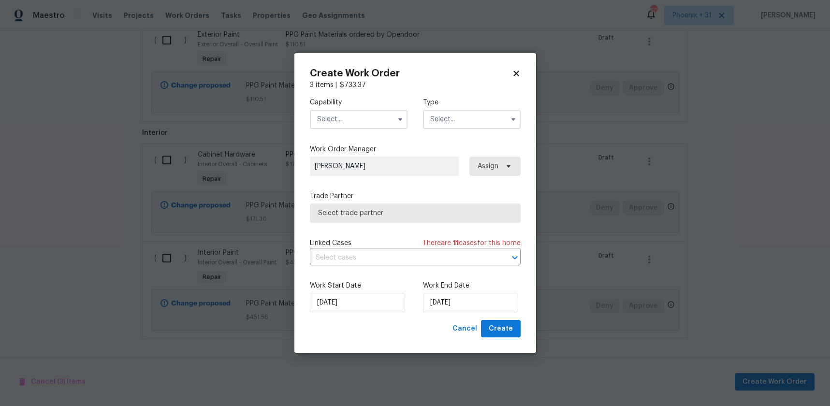
click at [375, 117] on input "text" at bounding box center [359, 119] width 98 height 19
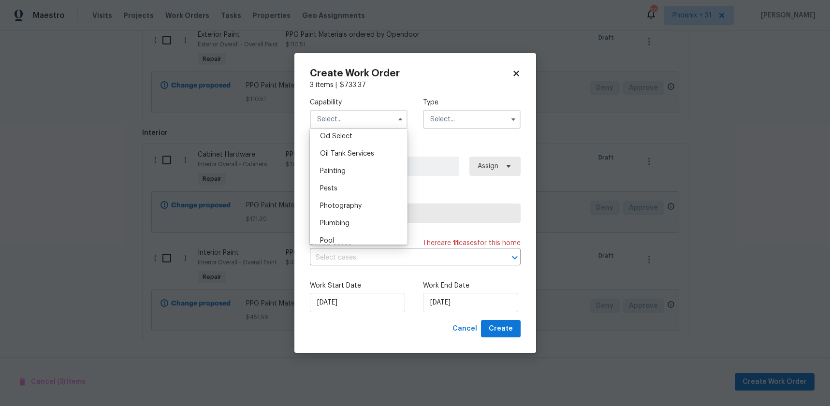
scroll to position [799, 0]
click at [345, 157] on div "Painting" at bounding box center [358, 152] width 93 height 17
type input "Painting"
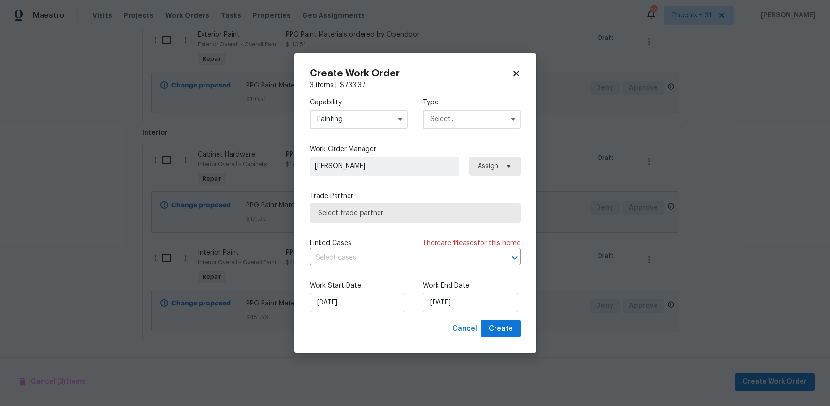
click at [438, 128] on input "text" at bounding box center [472, 119] width 98 height 19
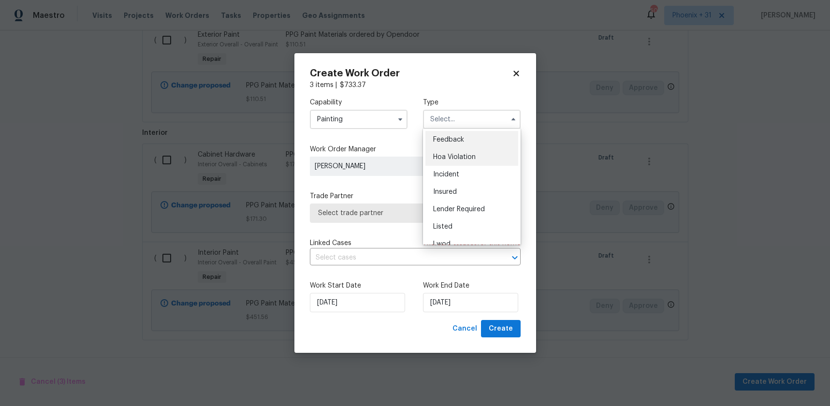
scroll to position [115, 0]
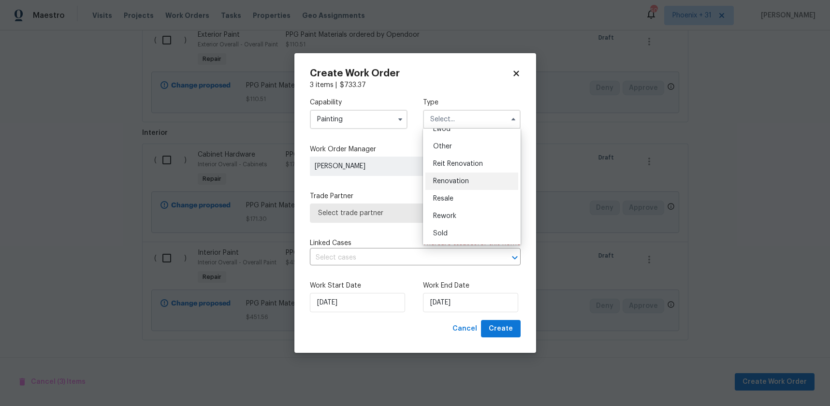
click at [449, 182] on span "Renovation" at bounding box center [451, 181] width 36 height 7
type input "Renovation"
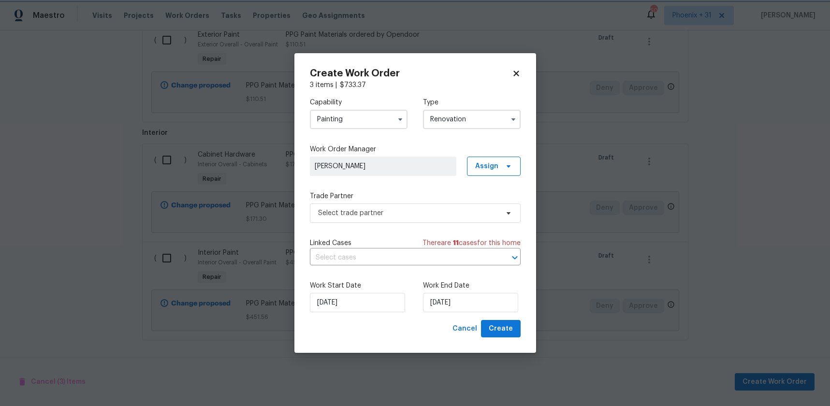
scroll to position [0, 0]
click at [477, 168] on span "Assign" at bounding box center [486, 166] width 23 height 10
click at [481, 206] on div "Assign to me" at bounding box center [495, 207] width 42 height 10
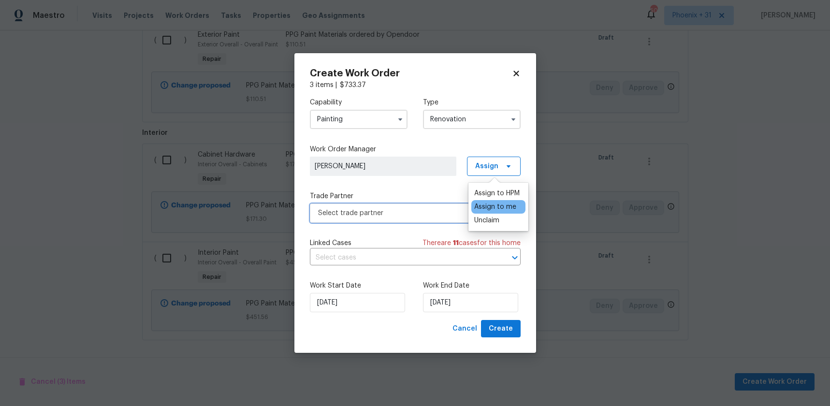
click at [411, 210] on span "Select trade partner" at bounding box center [408, 213] width 180 height 10
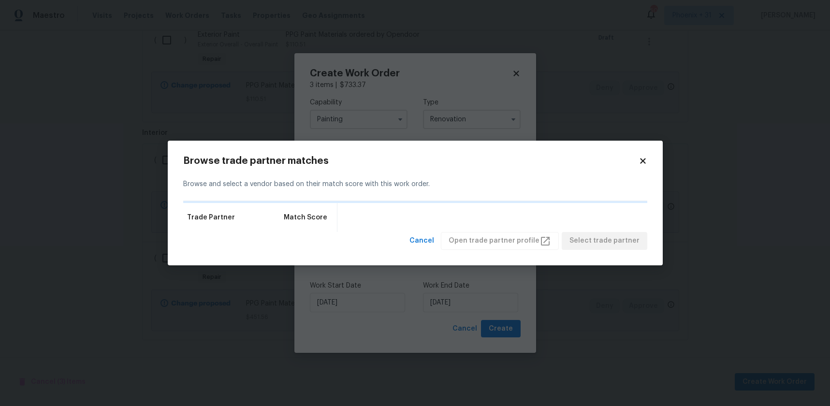
click at [642, 160] on icon at bounding box center [642, 161] width 5 height 5
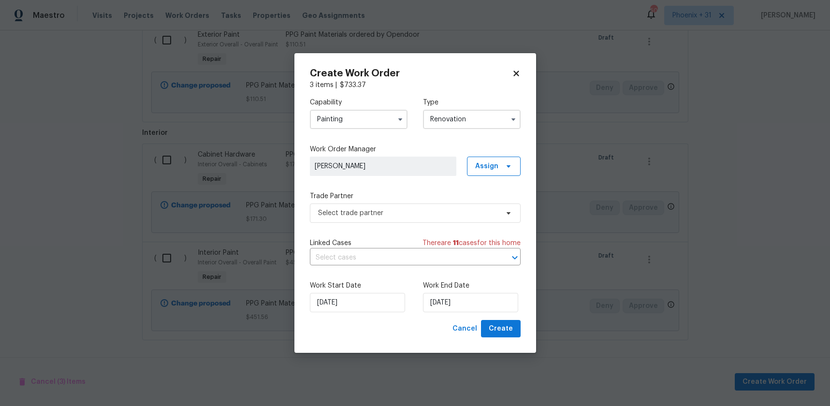
click at [405, 164] on span "[PERSON_NAME]" at bounding box center [383, 166] width 137 height 10
click at [438, 201] on div "Trade Partner Select trade partner" at bounding box center [415, 206] width 211 height 31
click at [440, 209] on span "Select trade partner" at bounding box center [408, 213] width 180 height 10
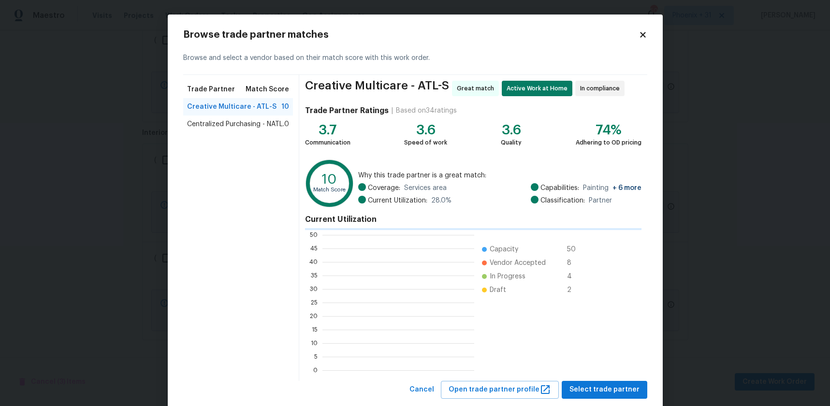
scroll to position [135, 152]
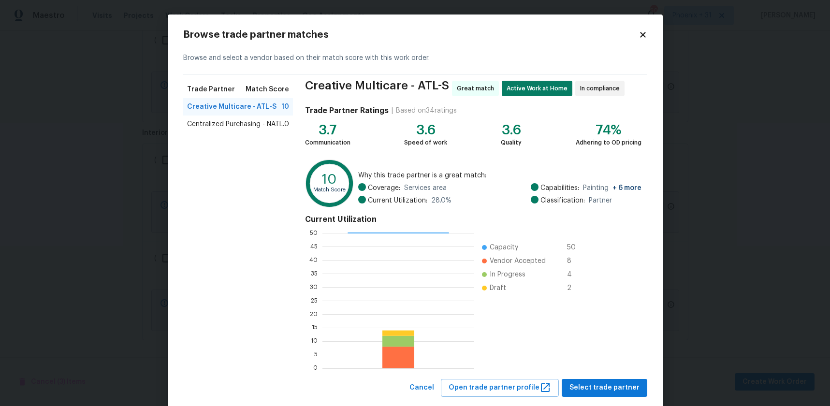
click at [254, 126] on span "Centralized Purchasing - NATL." at bounding box center [235, 124] width 97 height 10
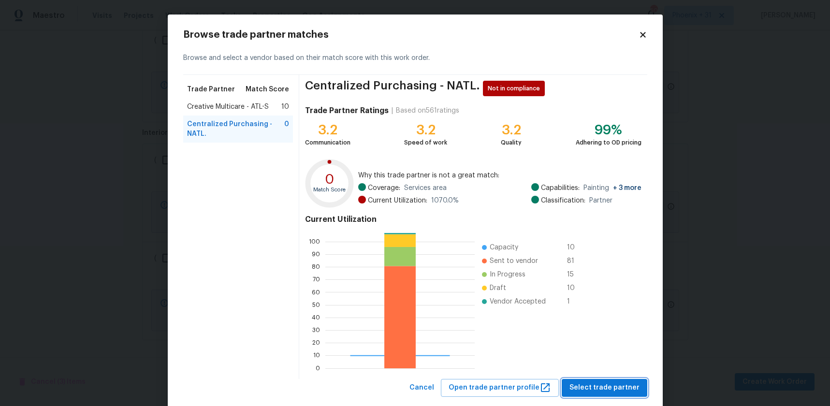
click at [575, 381] on button "Select trade partner" at bounding box center [605, 388] width 86 height 18
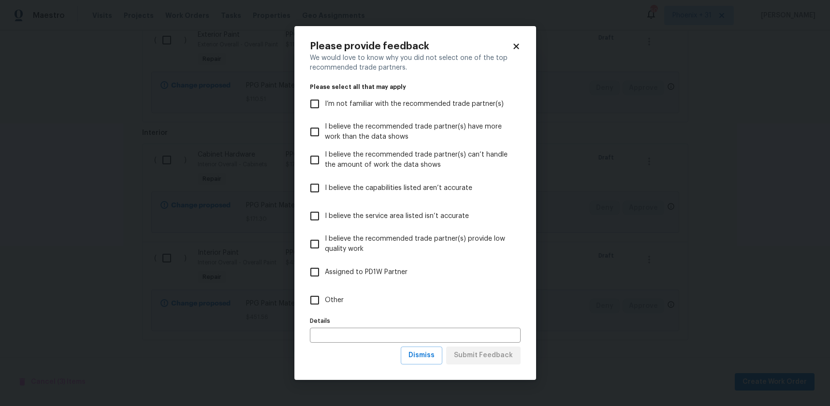
click at [439, 307] on label "Other" at bounding box center [409, 300] width 208 height 28
click at [325, 307] on input "Other" at bounding box center [315, 300] width 20 height 20
checkbox input "true"
click at [468, 345] on div "We would love to know why you did not select one of the top recommended trade p…" at bounding box center [415, 199] width 211 height 293
click at [472, 352] on span "Submit Feedback" at bounding box center [483, 356] width 59 height 12
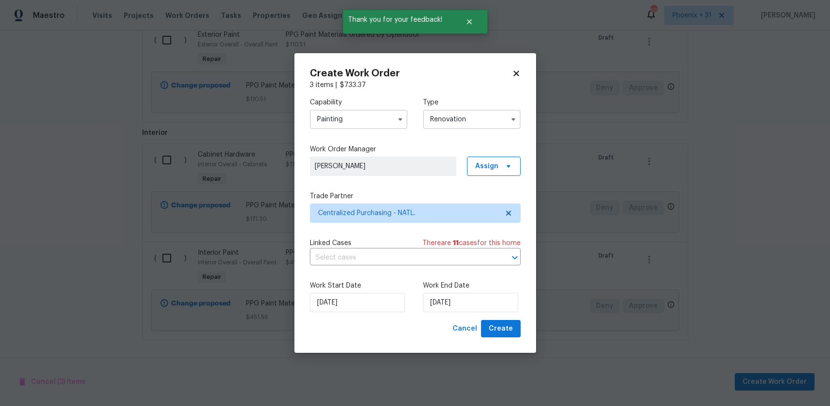
click at [484, 318] on div "Work Start Date 9/17/2025 Work End Date 9/17/2025" at bounding box center [415, 296] width 211 height 47
click at [492, 325] on span "Create" at bounding box center [501, 329] width 24 height 12
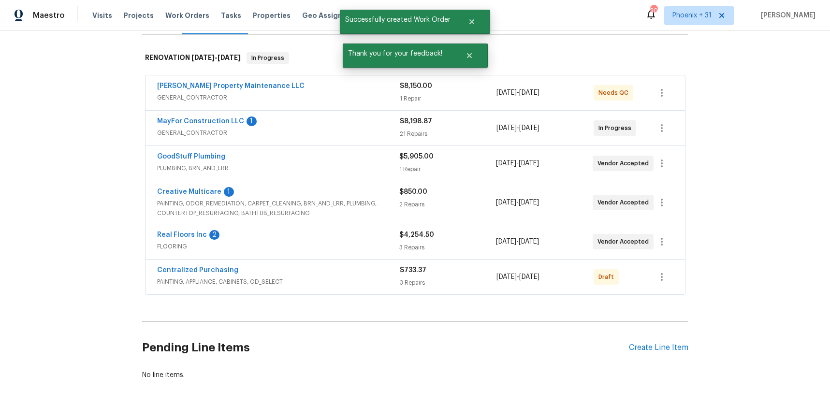
scroll to position [139, 0]
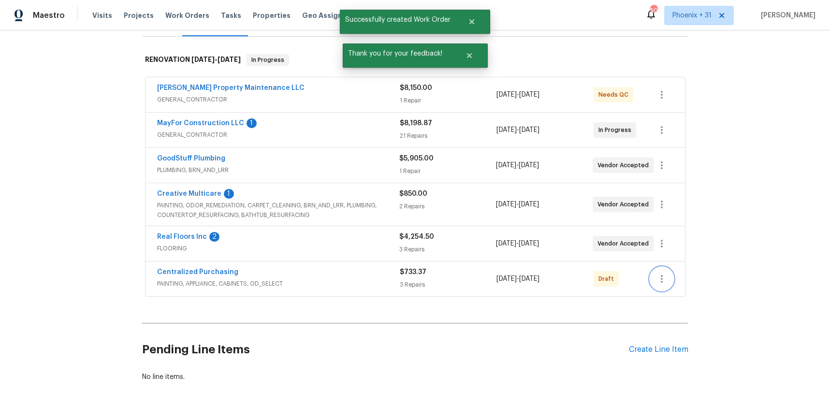
click at [661, 281] on icon "button" at bounding box center [662, 279] width 12 height 12
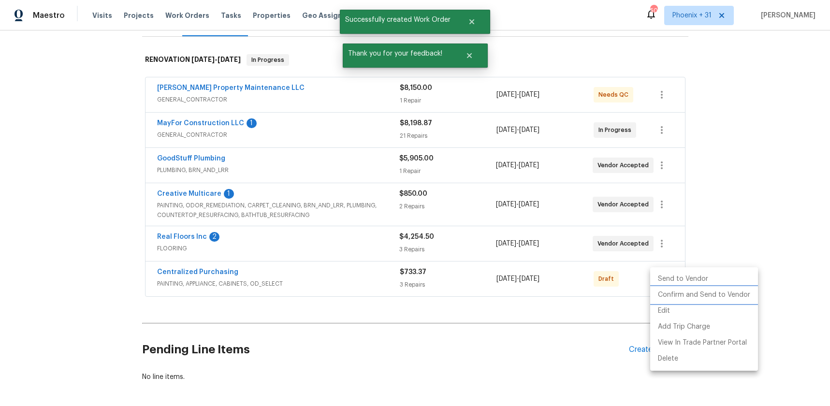
click at [663, 293] on li "Confirm and Send to Vendor" at bounding box center [704, 295] width 108 height 16
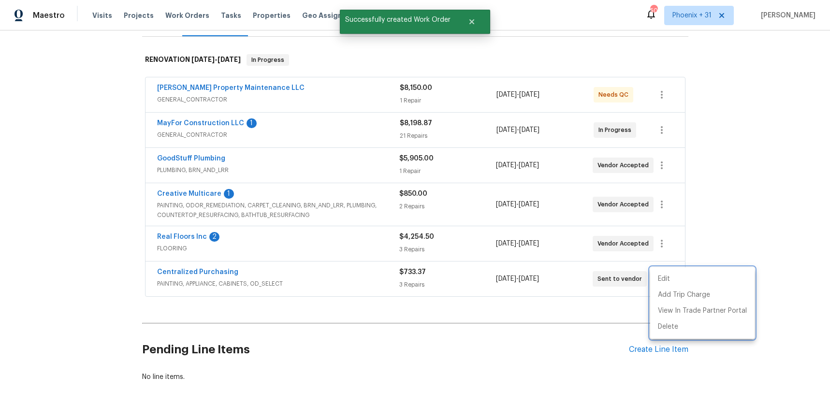
drag, startPoint x: 287, startPoint y: 285, endPoint x: 256, endPoint y: 283, distance: 31.0
click at [283, 283] on div at bounding box center [415, 203] width 830 height 406
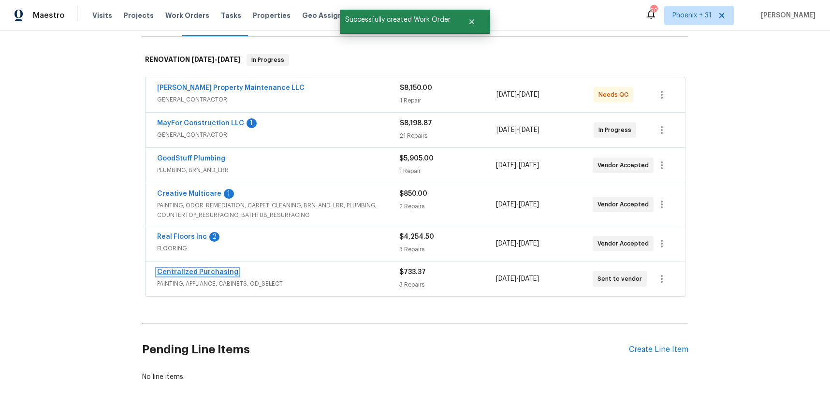
click at [202, 274] on link "Centralized Purchasing" at bounding box center [197, 272] width 81 height 7
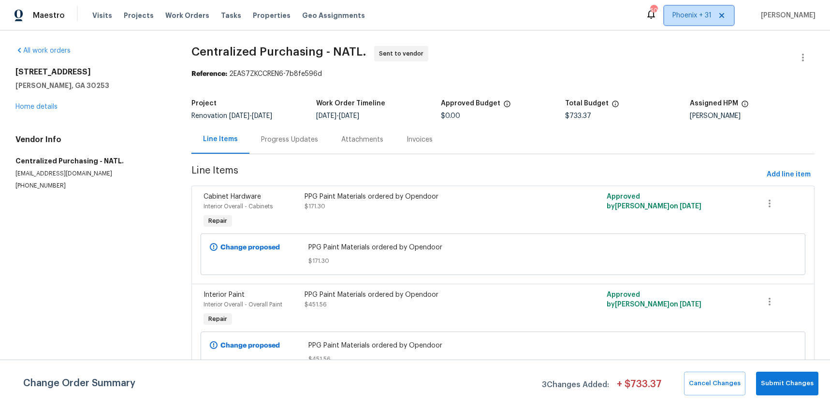
click at [702, 17] on span "Phoenix + 31" at bounding box center [691, 16] width 39 height 10
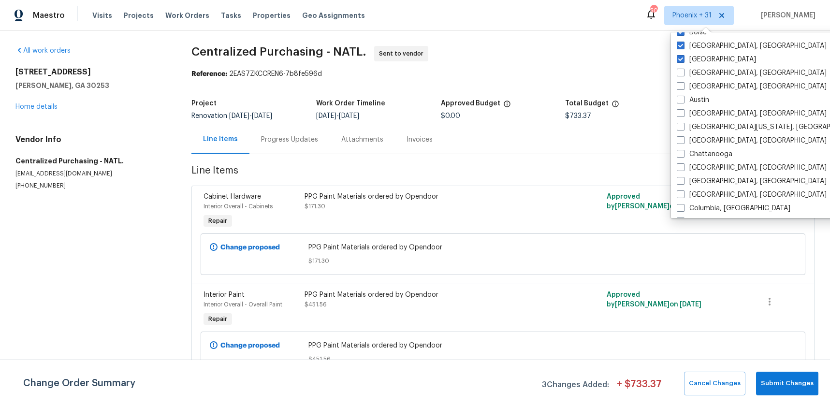
scroll to position [648, 0]
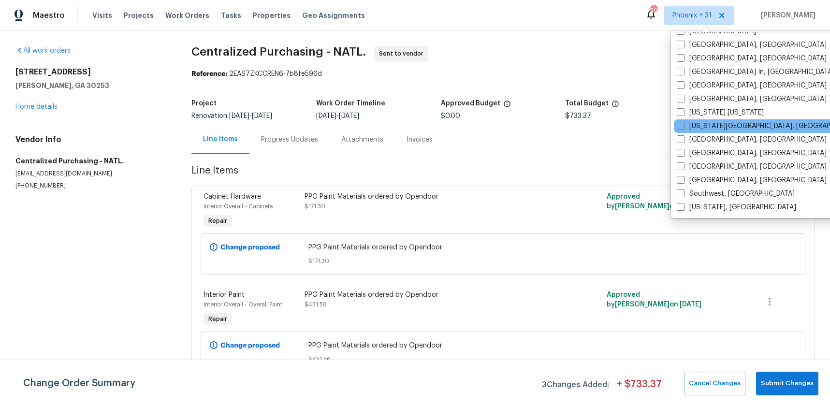
click at [702, 131] on div "Oklahoma City, OK" at bounding box center [771, 126] width 195 height 14
click at [700, 128] on label "Oklahoma City, OK" at bounding box center [770, 126] width 186 height 10
click at [683, 128] on input "Oklahoma City, OK" at bounding box center [680, 124] width 6 height 6
checkbox input "true"
click at [191, 13] on span "Work Orders" at bounding box center [187, 16] width 44 height 10
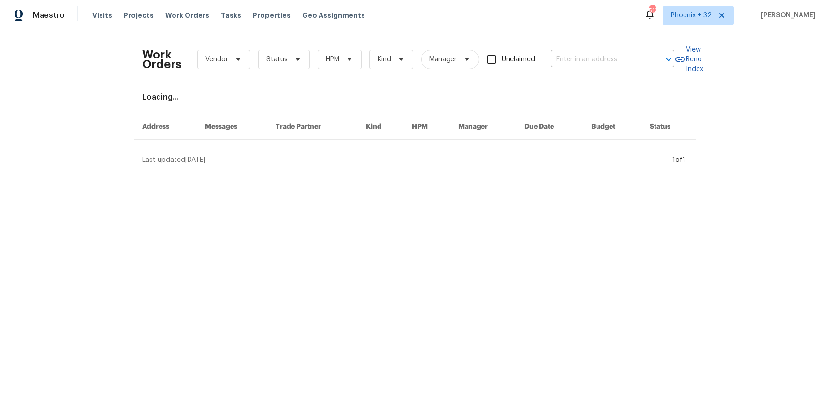
click at [609, 58] on input "text" at bounding box center [599, 59] width 97 height 15
paste input "5816 NW 83rd St, Oklahoma City, OK 73132"
type input "5816 NW 83rd St, Oklahoma City, OK 73132"
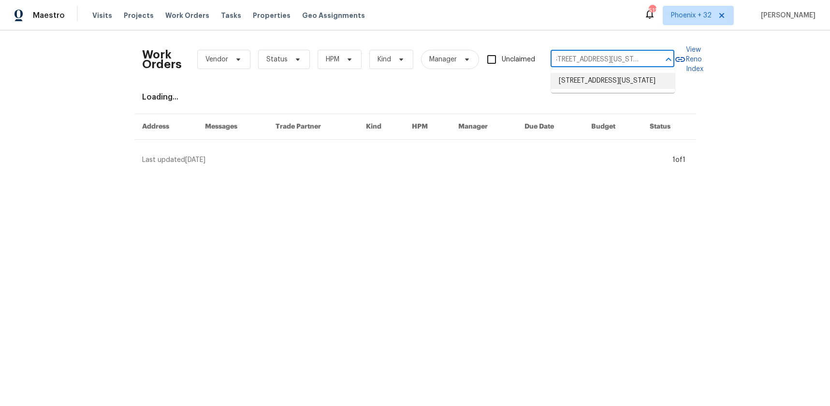
click at [610, 78] on li "5816 NW 83rd St, Oklahoma City, OK 73132" at bounding box center [613, 81] width 124 height 16
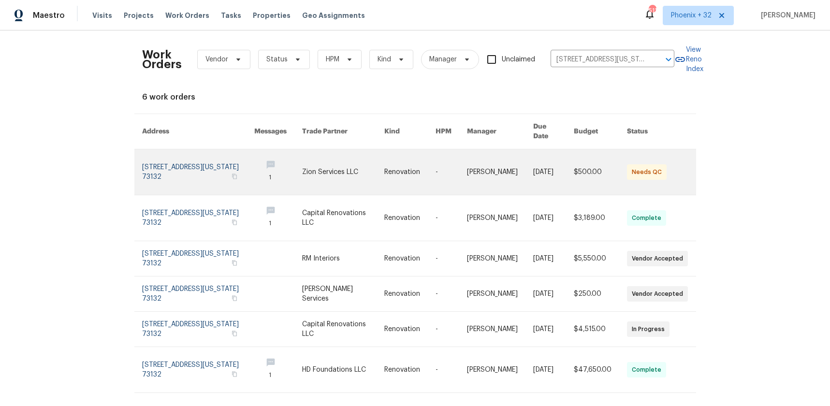
click at [343, 157] on link at bounding box center [343, 171] width 82 height 45
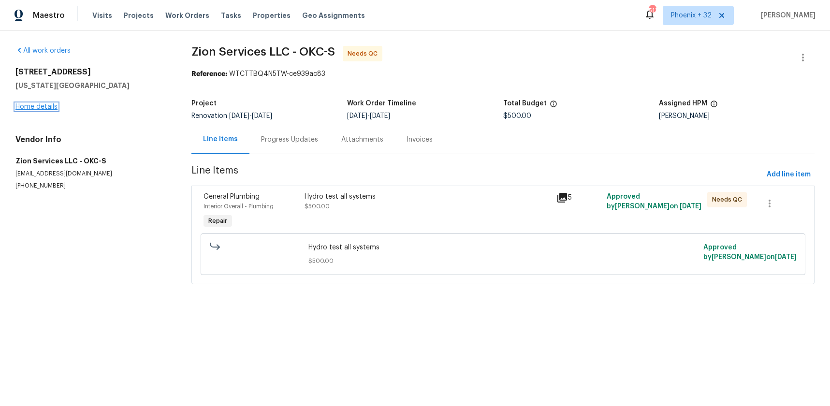
click at [17, 103] on link "Home details" at bounding box center [36, 106] width 42 height 7
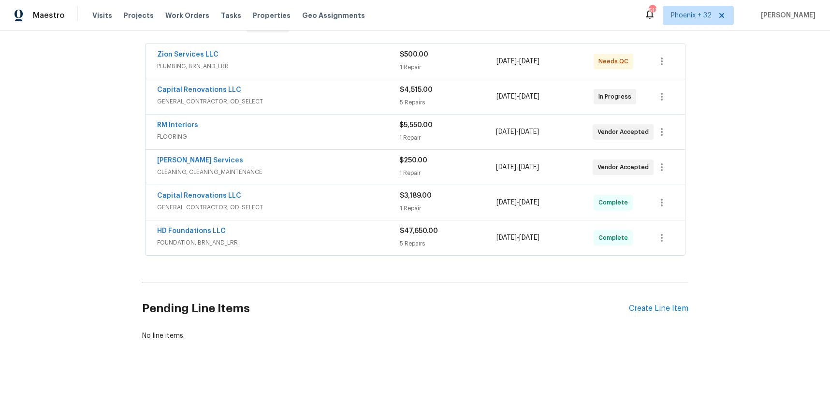
scroll to position [173, 0]
click at [652, 313] on div "Pending Line Items Create Line Item" at bounding box center [415, 308] width 546 height 45
click at [651, 308] on div "Create Line Item" at bounding box center [658, 308] width 59 height 9
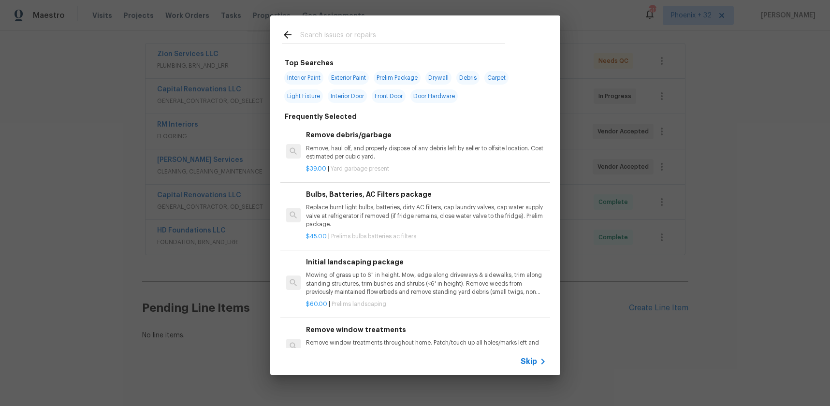
click at [385, 44] on input "text" at bounding box center [402, 36] width 205 height 15
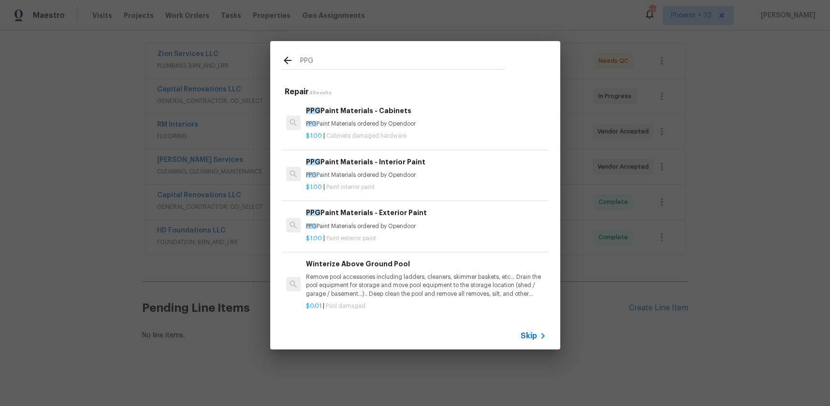
type input "PPG"
click at [428, 166] on h6 "PPG Paint Materials - Interior Paint" at bounding box center [426, 162] width 240 height 11
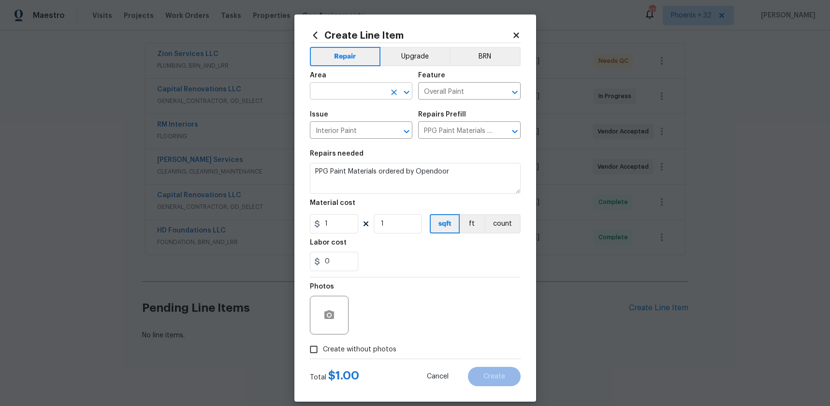
click at [333, 85] on input "text" at bounding box center [347, 92] width 75 height 15
click at [343, 130] on li "Interior Overall" at bounding box center [361, 129] width 102 height 16
type input "Interior Overall"
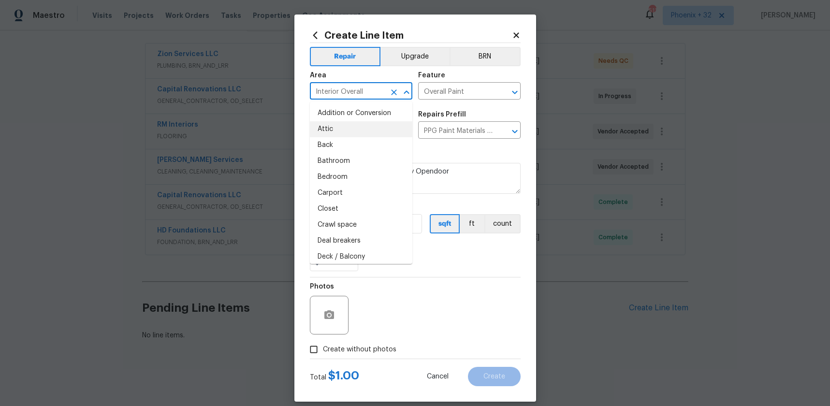
drag, startPoint x: 482, startPoint y: 268, endPoint x: 374, endPoint y: 235, distance: 113.2
click at [481, 267] on div "0" at bounding box center [415, 261] width 211 height 19
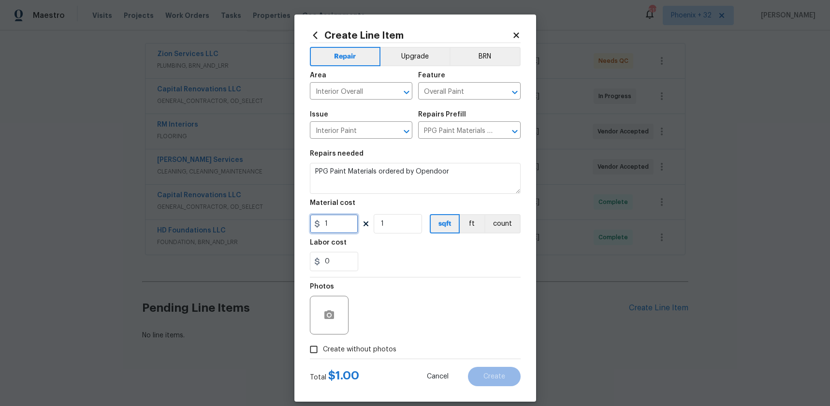
drag, startPoint x: 351, startPoint y: 227, endPoint x: 319, endPoint y: 225, distance: 32.5
click at [319, 225] on div "1" at bounding box center [334, 223] width 48 height 19
type input "494.88"
click at [364, 351] on span "Create without photos" at bounding box center [359, 350] width 73 height 10
click at [323, 351] on input "Create without photos" at bounding box center [314, 349] width 18 height 18
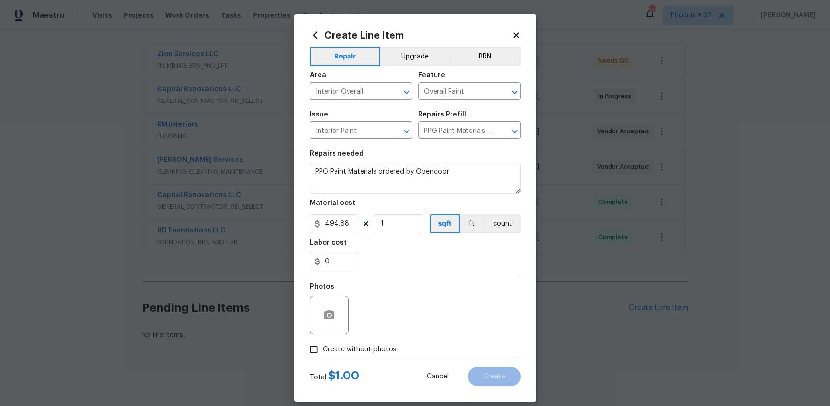
checkbox input "true"
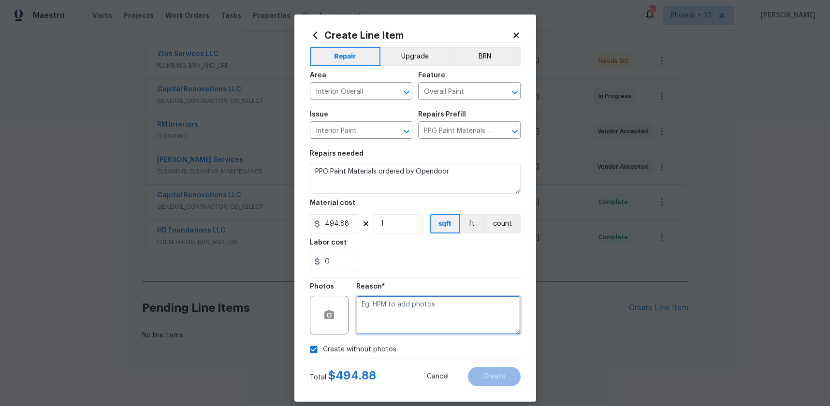
click at [380, 316] on textarea at bounding box center [438, 315] width 164 height 39
drag, startPoint x: 402, startPoint y: 297, endPoint x: 398, endPoint y: 277, distance: 20.2
click at [402, 297] on textarea "NA" at bounding box center [438, 315] width 164 height 39
type textarea "NA"
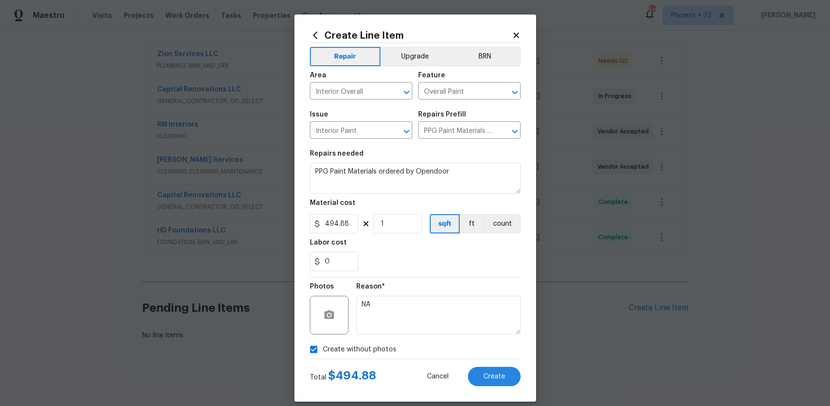
click at [398, 277] on div "Reason* NA" at bounding box center [438, 308] width 164 height 63
click at [492, 374] on span "Create" at bounding box center [494, 376] width 22 height 7
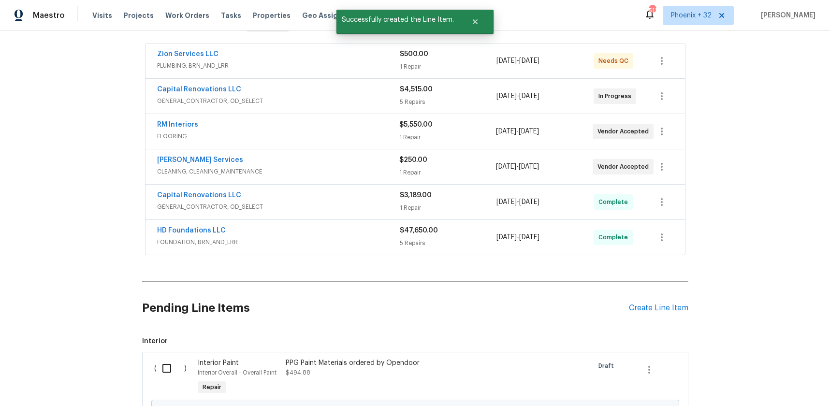
scroll to position [283, 0]
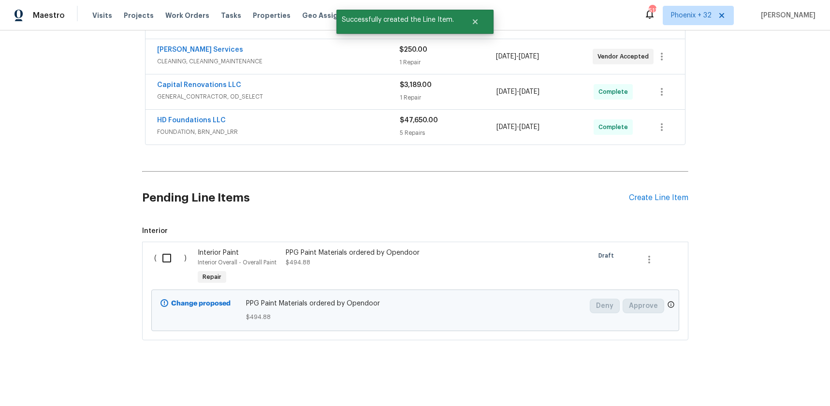
click at [171, 256] on input "checkbox" at bounding box center [171, 258] width 28 height 20
checkbox input "true"
click at [790, 384] on span "Create Work Order" at bounding box center [775, 382] width 64 height 12
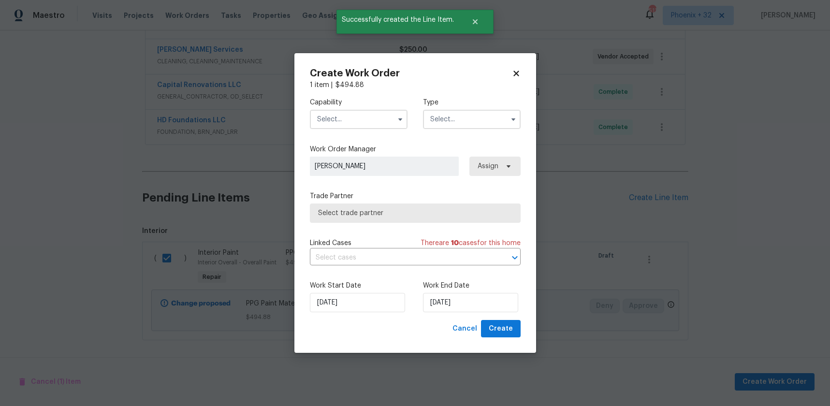
drag, startPoint x: 386, startPoint y: 122, endPoint x: 384, endPoint y: 127, distance: 5.0
click at [386, 122] on input "text" at bounding box center [359, 119] width 98 height 19
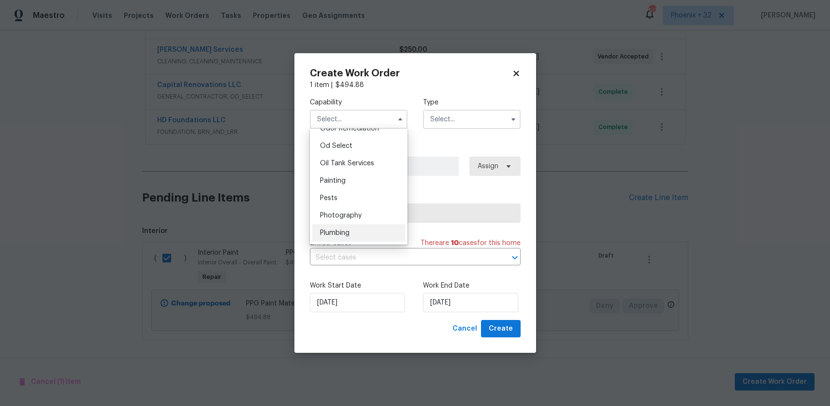
scroll to position [765, 0]
drag, startPoint x: 364, startPoint y: 192, endPoint x: 374, endPoint y: 184, distance: 13.7
click at [364, 192] on div "Painting" at bounding box center [358, 186] width 93 height 17
type input "Painting"
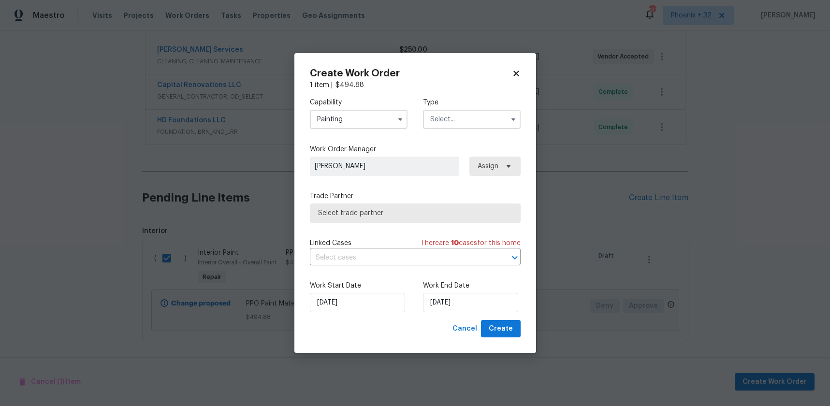
drag, startPoint x: 487, startPoint y: 106, endPoint x: 483, endPoint y: 115, distance: 10.2
click at [487, 106] on label "Type" at bounding box center [472, 103] width 98 height 10
drag, startPoint x: 483, startPoint y: 115, endPoint x: 480, endPoint y: 126, distance: 11.2
click at [483, 116] on input "text" at bounding box center [472, 119] width 98 height 19
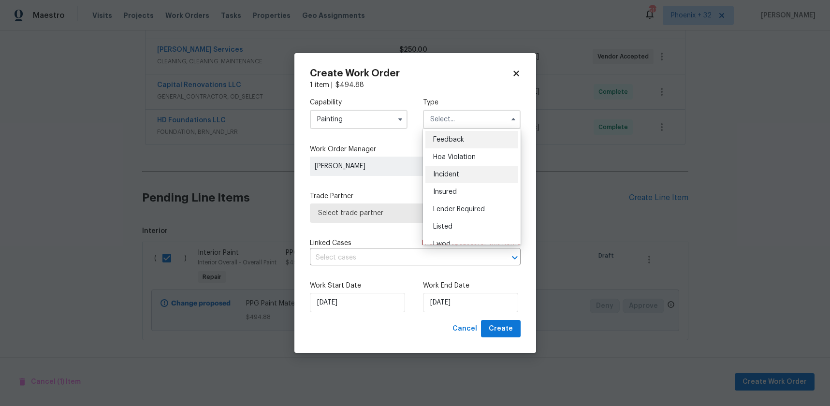
scroll to position [115, 0]
click at [471, 179] on div "Renovation" at bounding box center [471, 181] width 93 height 17
type input "Renovation"
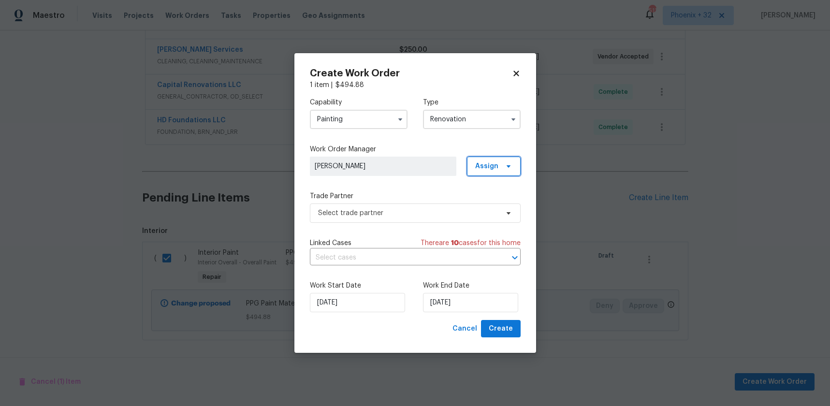
click at [506, 165] on icon at bounding box center [509, 166] width 8 height 8
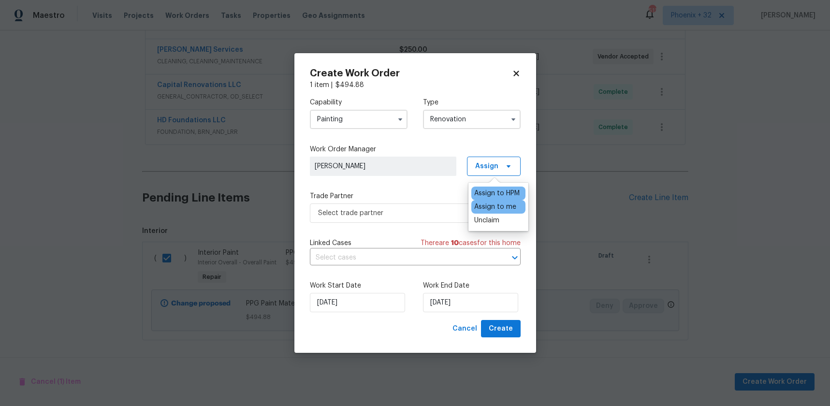
click at [486, 201] on div "Assign to me" at bounding box center [498, 207] width 54 height 14
click at [475, 207] on div "Assign to me" at bounding box center [495, 207] width 42 height 10
click at [435, 213] on span "Select trade partner" at bounding box center [408, 213] width 180 height 10
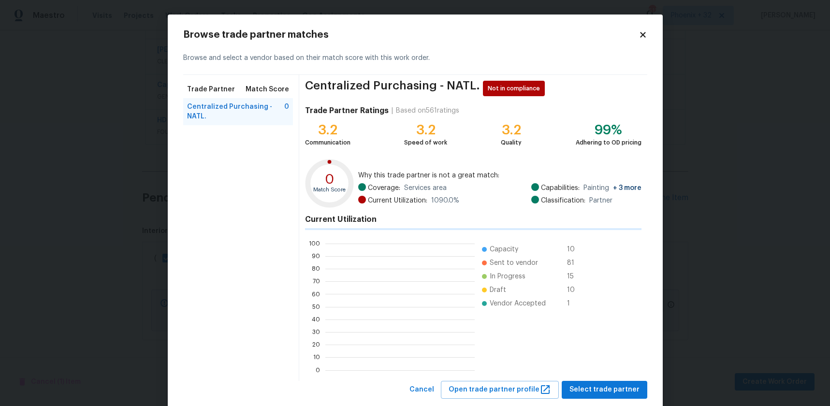
scroll to position [135, 149]
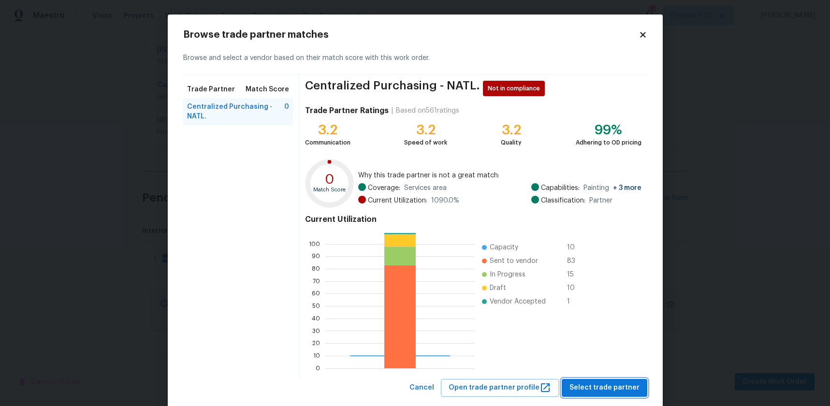
click at [583, 391] on span "Select trade partner" at bounding box center [604, 388] width 70 height 12
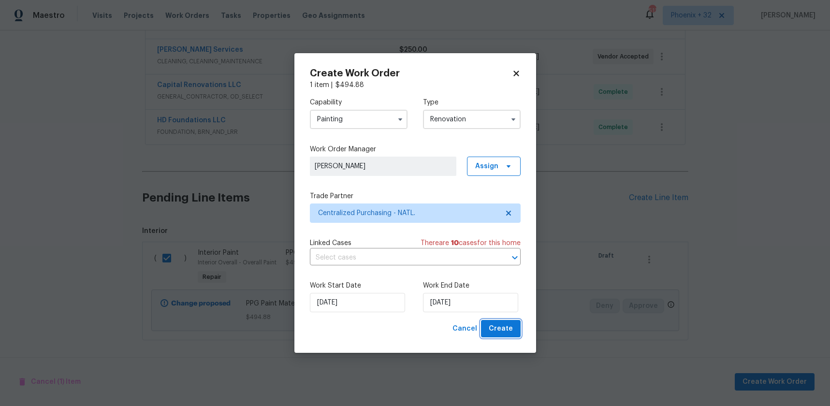
click at [503, 323] on span "Create" at bounding box center [501, 329] width 24 height 12
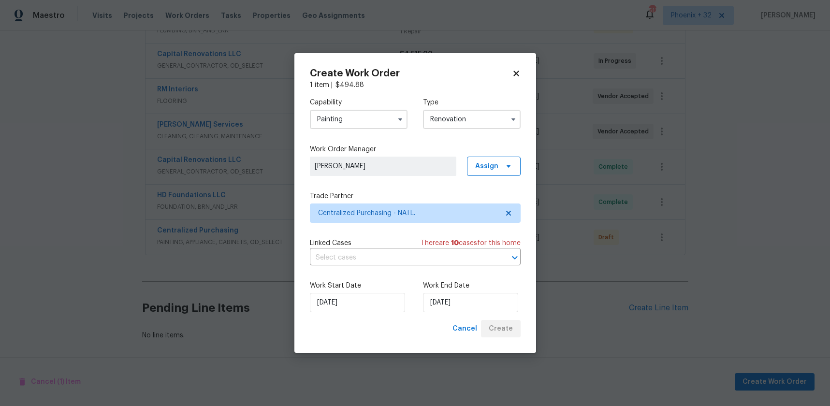
scroll to position [208, 0]
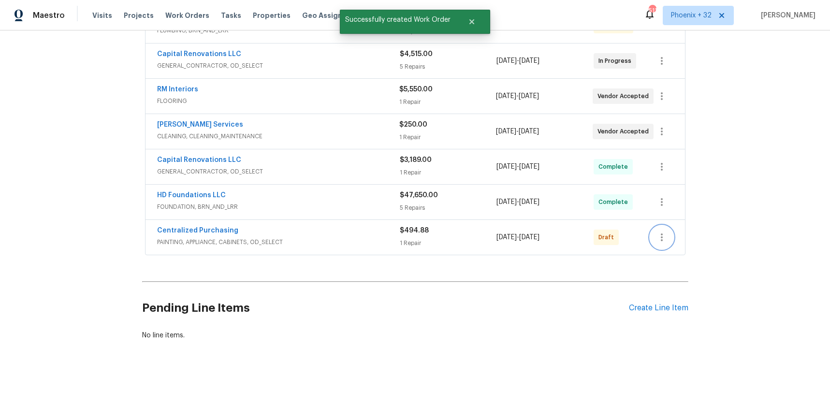
click at [661, 246] on button "button" at bounding box center [661, 237] width 23 height 23
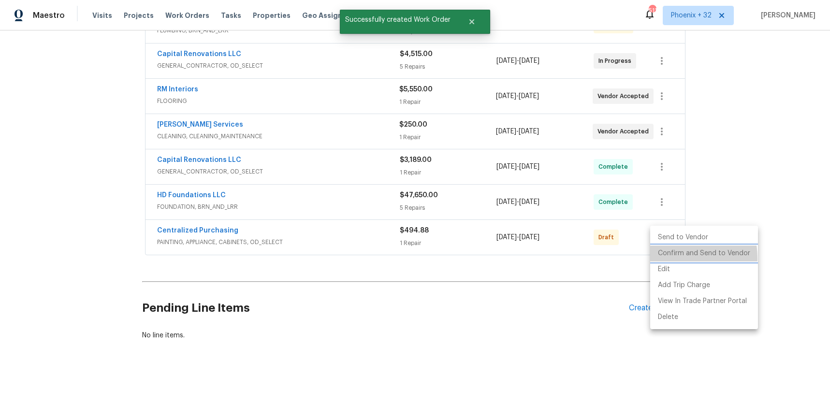
click at [660, 259] on li "Confirm and Send to Vendor" at bounding box center [704, 254] width 108 height 16
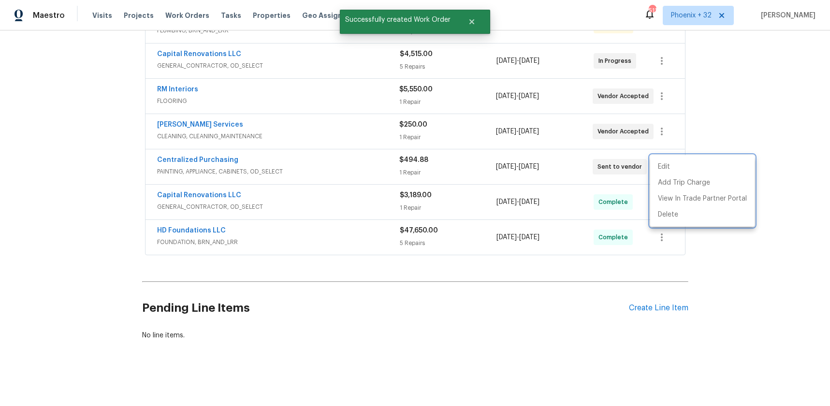
drag, startPoint x: 238, startPoint y: 172, endPoint x: 214, endPoint y: 164, distance: 25.1
click at [227, 170] on div at bounding box center [415, 203] width 830 height 406
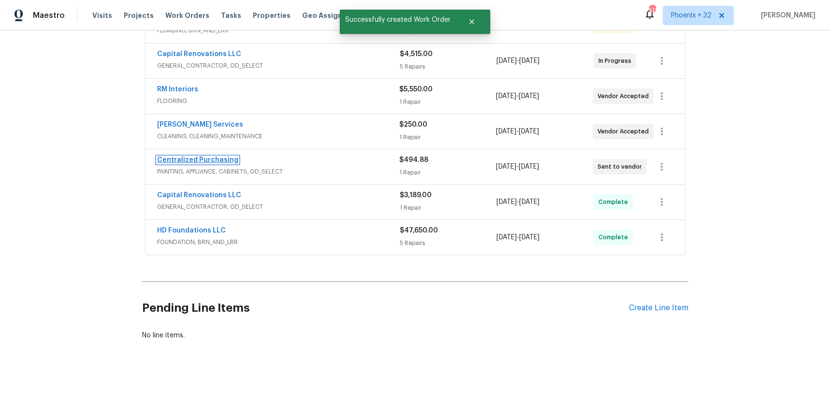
click at [212, 160] on link "Centralized Purchasing" at bounding box center [197, 160] width 81 height 7
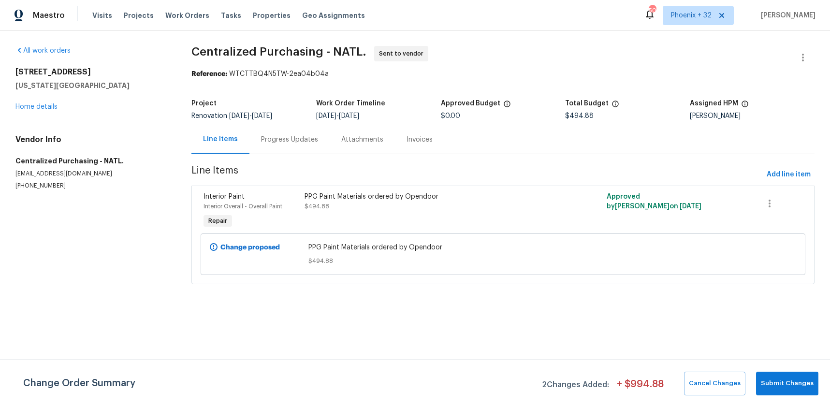
drag, startPoint x: 172, startPoint y: 17, endPoint x: 200, endPoint y: 18, distance: 28.1
click at [172, 17] on span "Work Orders" at bounding box center [187, 16] width 44 height 10
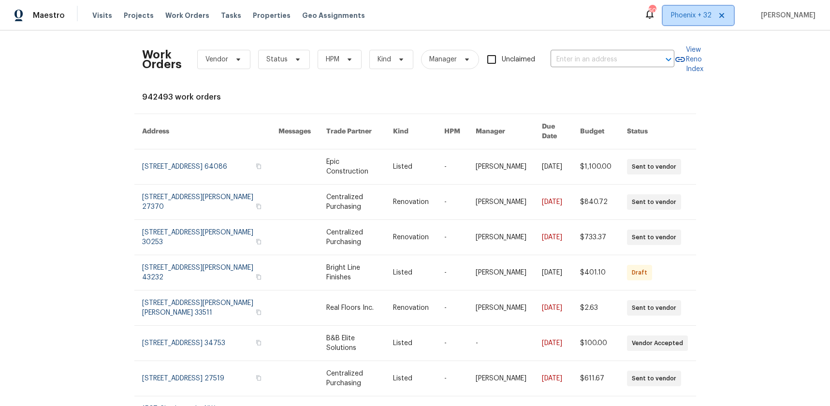
click at [673, 21] on span "Phoenix + 32" at bounding box center [698, 15] width 71 height 19
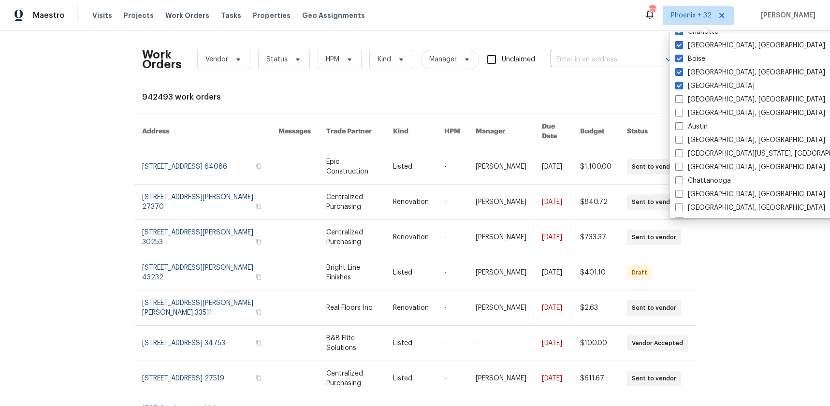
scroll to position [469, 0]
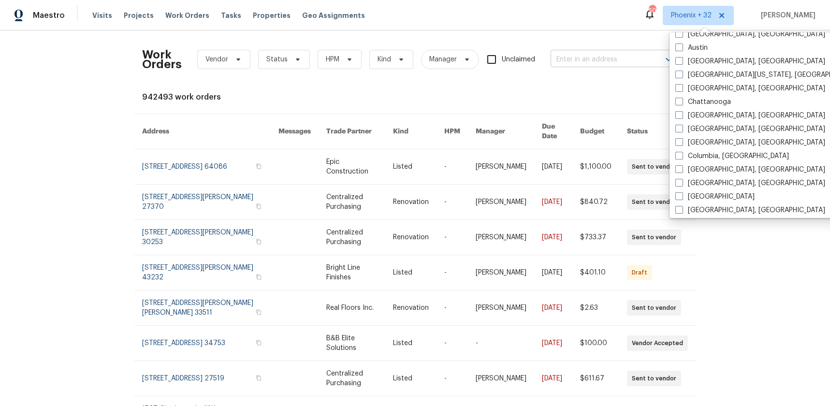
click at [566, 54] on input "text" at bounding box center [599, 59] width 97 height 15
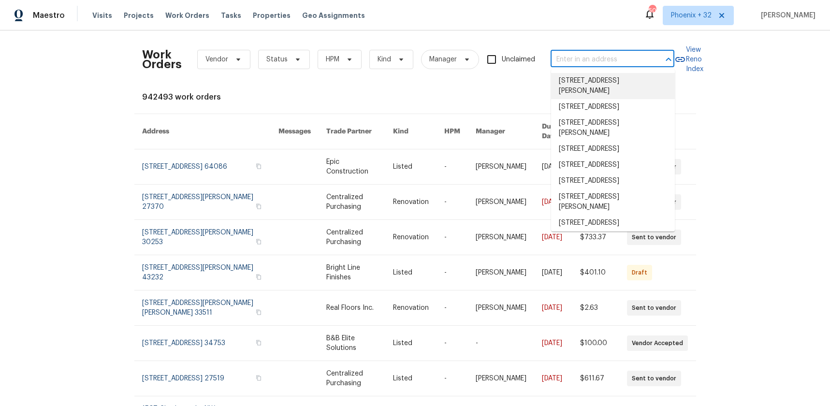
paste input "3516 Lawndale Ave, Fort Worth, TX 76133"
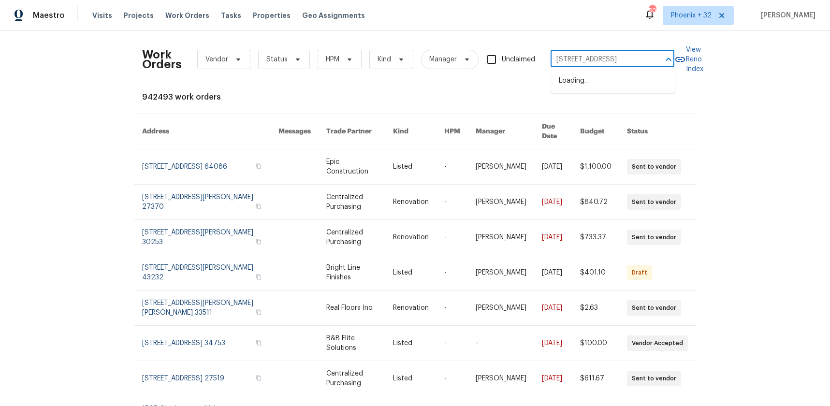
type input "3516 Lawndale Ave, Fort Worth, TX 76133"
click at [572, 86] on li "3516 Lawndale Ave, Fort Worth, TX 76133" at bounding box center [613, 81] width 124 height 16
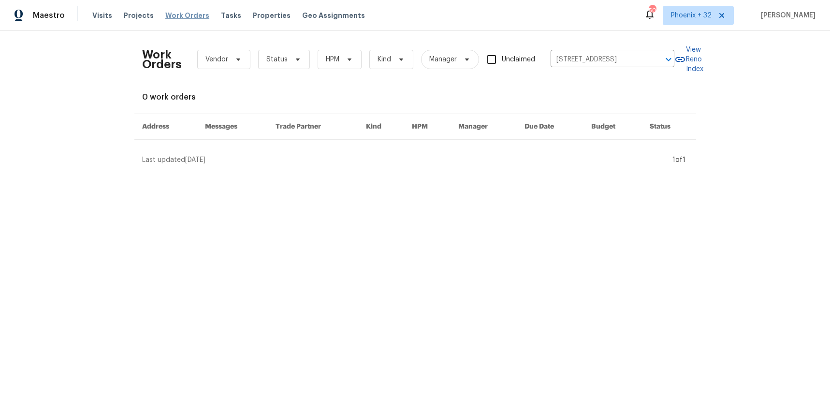
click at [190, 18] on span "Work Orders" at bounding box center [187, 16] width 44 height 10
click at [682, 11] on span "Phoenix + 32" at bounding box center [691, 16] width 41 height 10
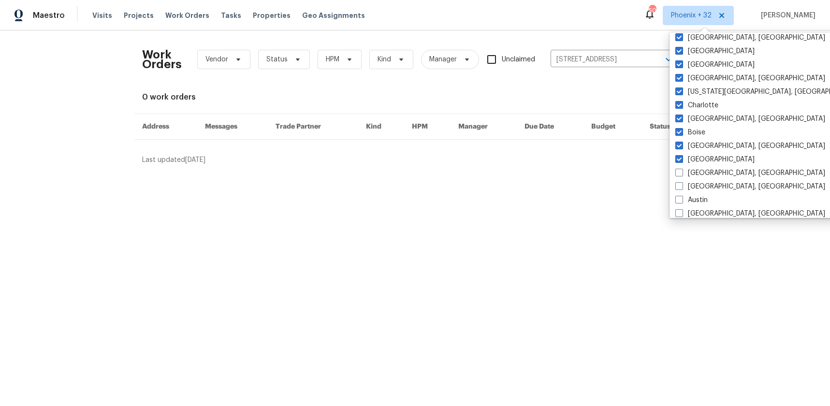
scroll to position [378, 0]
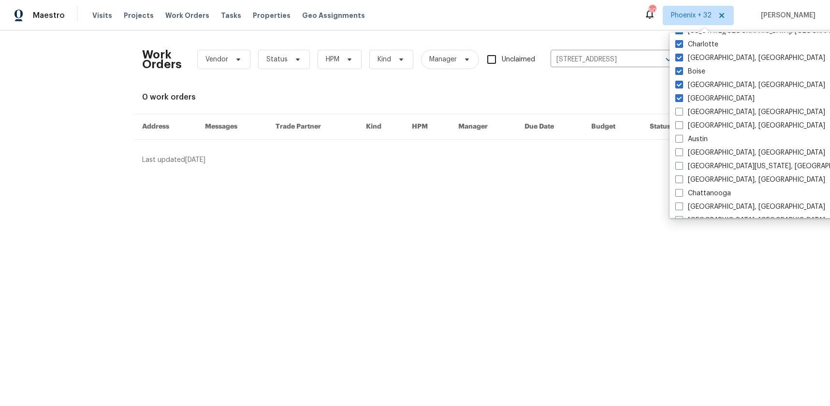
drag, startPoint x: 613, startPoint y: 83, endPoint x: 615, endPoint y: 70, distance: 13.2
click at [613, 82] on div "Work Orders Vendor Status HPM Kind Manager Unclaimed 3516 Lawndale Ave, Fort Wo…" at bounding box center [415, 101] width 546 height 127
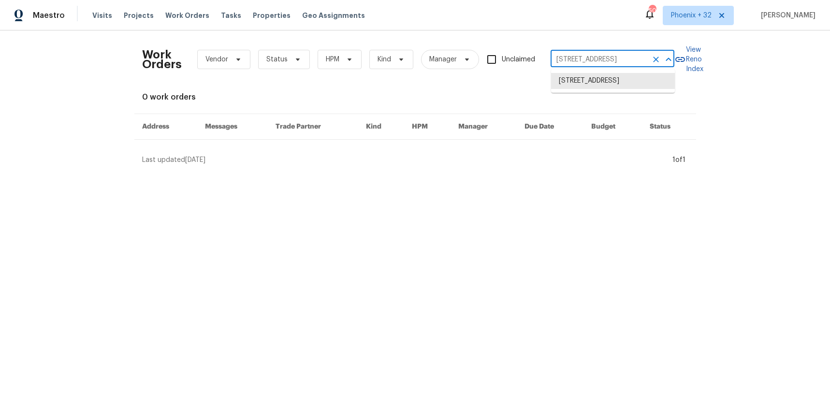
click at [615, 63] on input "3516 Lawndale Ave, Fort Worth, TX 76133" at bounding box center [599, 59] width 97 height 15
click at [605, 88] on li "3516 Lawndale Ave, Fort Worth, TX 76133" at bounding box center [613, 81] width 124 height 16
click at [131, 11] on span "Projects" at bounding box center [139, 16] width 30 height 10
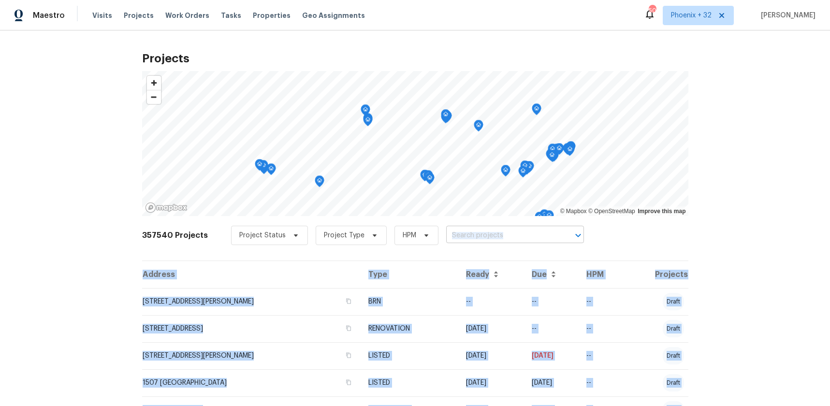
click at [460, 239] on input "text" at bounding box center [501, 235] width 111 height 15
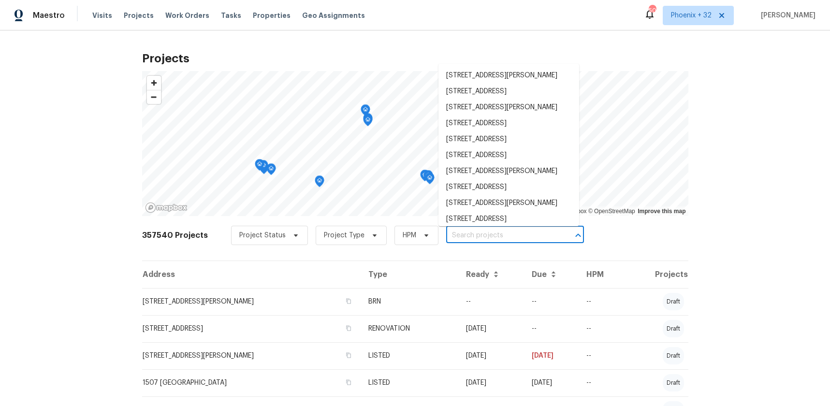
paste input "3516 Lawndale Ave, Fort Worth, TX 76133"
type input "3516 Lawndale Ave, Fort Worth, TX 76133"
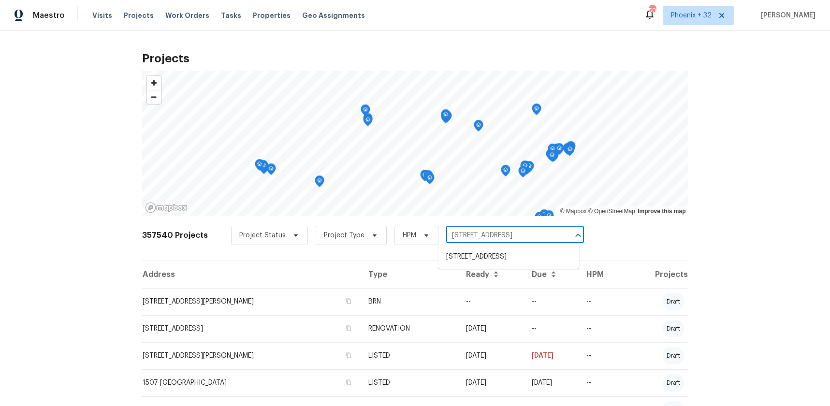
scroll to position [0, 22]
click at [476, 258] on li "3516 Lawndale Ave, Fort Worth, TX 76133" at bounding box center [508, 257] width 141 height 16
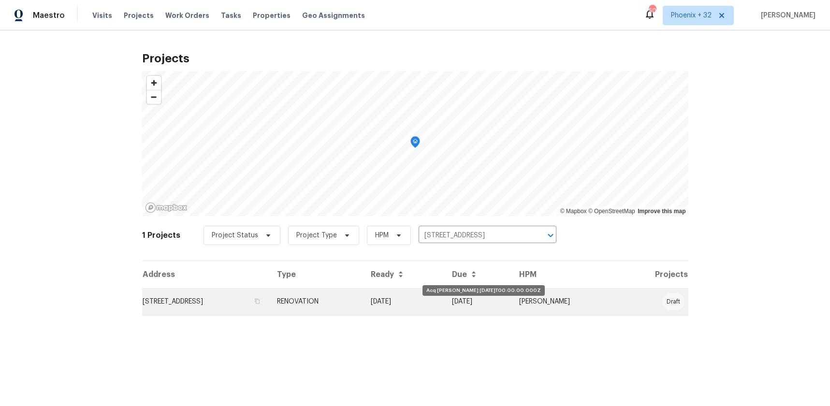
click at [443, 298] on td "09/16/25" at bounding box center [403, 301] width 81 height 27
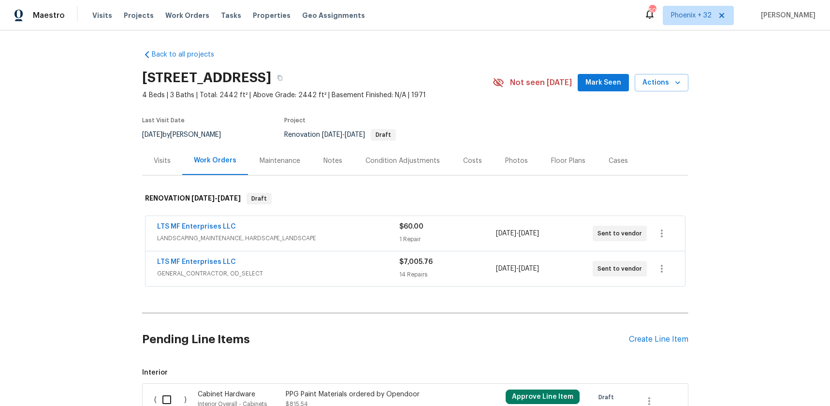
scroll to position [168, 0]
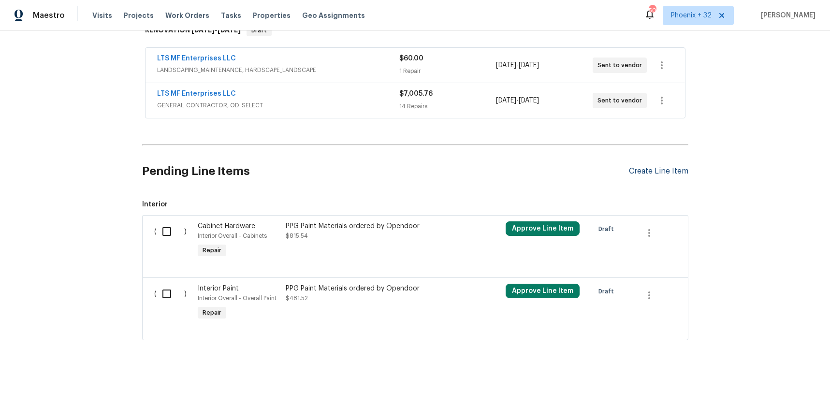
click at [672, 167] on div "Create Line Item" at bounding box center [658, 171] width 59 height 9
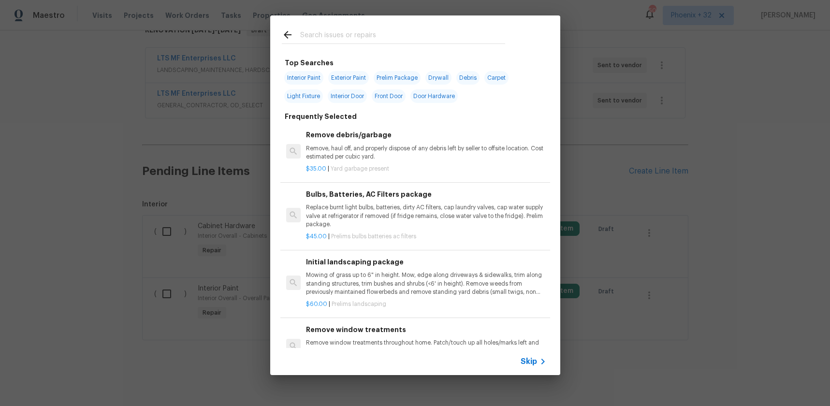
click at [392, 31] on input "text" at bounding box center [402, 36] width 205 height 15
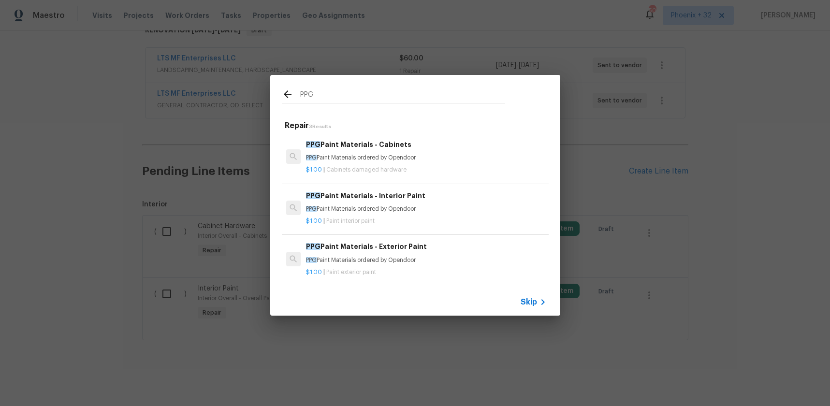
type input "PPG"
click at [266, 136] on div "PPG Repair 3 Results PPG Paint Materials - Cabinets PPG Paint Materials ordered…" at bounding box center [415, 195] width 830 height 391
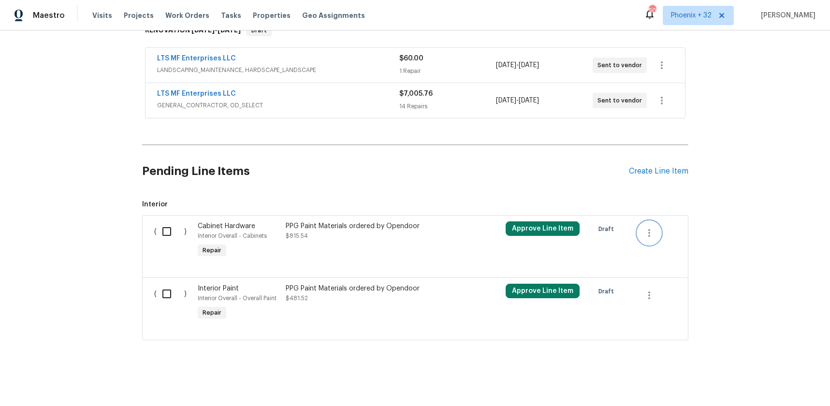
click at [649, 234] on icon "button" at bounding box center [649, 233] width 12 height 12
click at [649, 234] on li "Cancel" at bounding box center [656, 233] width 37 height 16
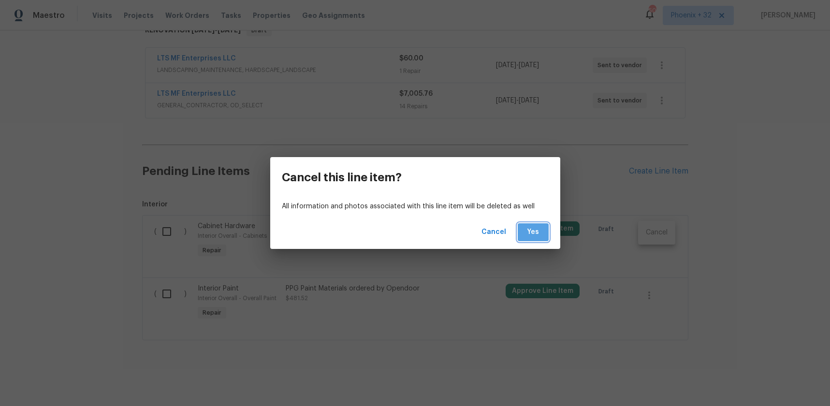
click at [530, 230] on span "Yes" at bounding box center [532, 232] width 15 height 12
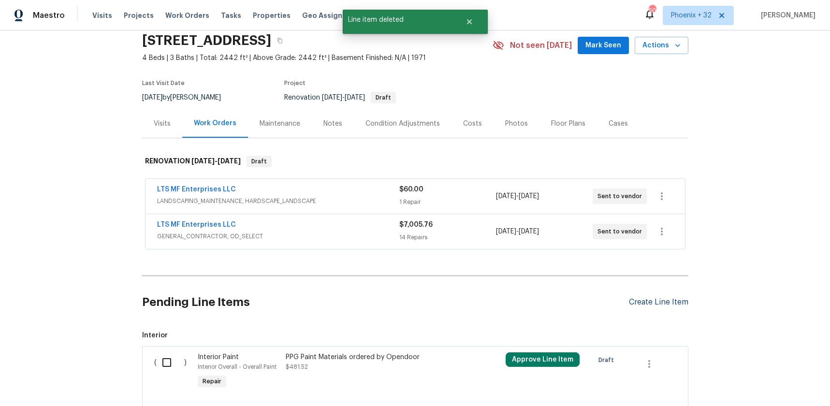
scroll to position [106, 0]
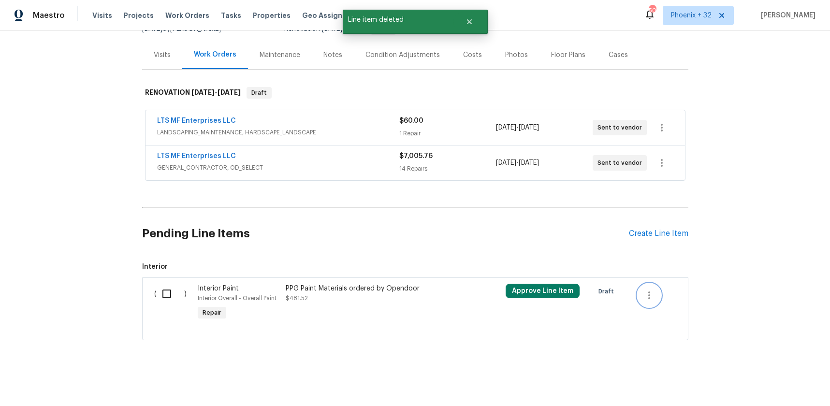
click at [652, 293] on icon "button" at bounding box center [649, 296] width 12 height 12
click at [652, 293] on li "Cancel" at bounding box center [656, 295] width 37 height 16
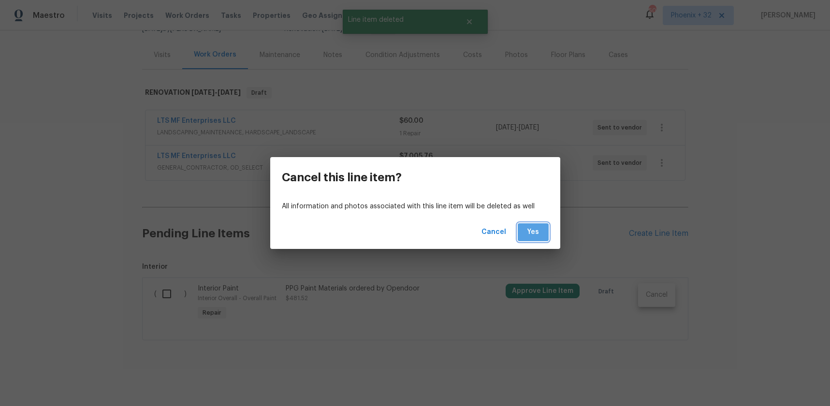
click at [544, 227] on button "Yes" at bounding box center [533, 232] width 31 height 18
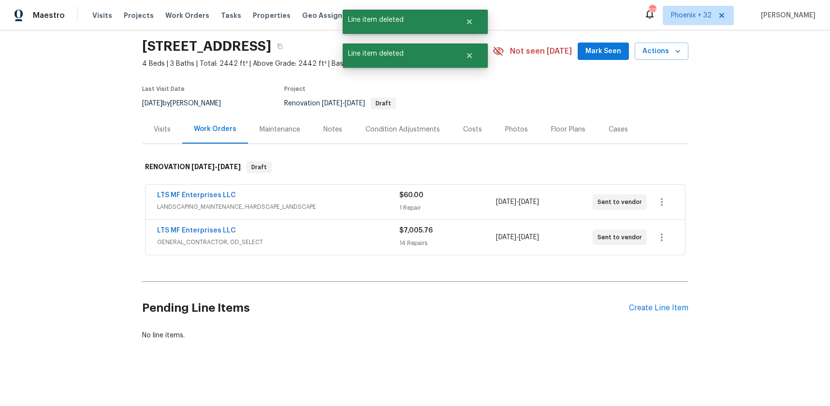
click at [643, 300] on div "Pending Line Items Create Line Item" at bounding box center [415, 308] width 546 height 45
click at [646, 306] on div "Create Line Item" at bounding box center [658, 308] width 59 height 9
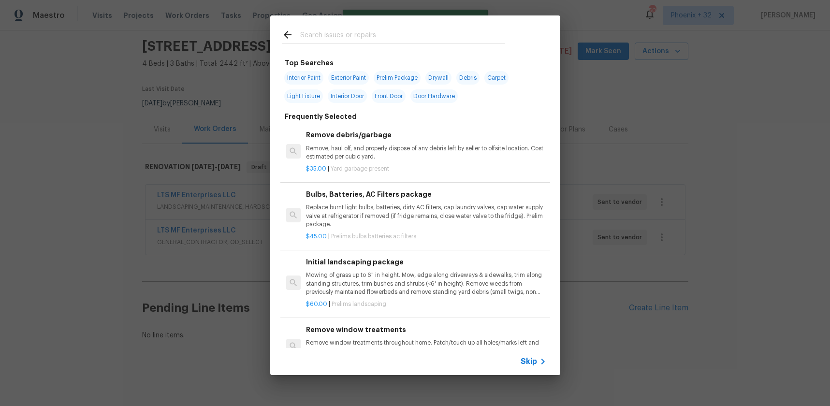
click at [364, 36] on input "text" at bounding box center [402, 36] width 205 height 15
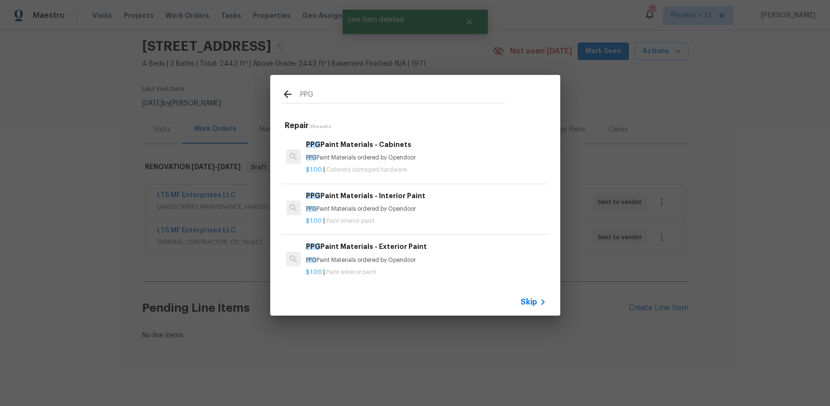
type input "PPG"
click at [461, 200] on h6 "PPG Paint Materials - Interior Paint" at bounding box center [426, 195] width 240 height 11
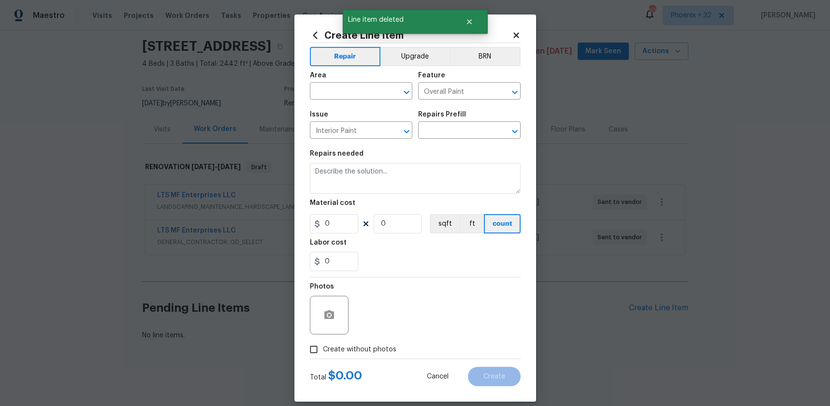
type input "PPG Paint Materials - Interior Paint $1.00"
type textarea "PPG Paint Materials ordered by Opendoor"
type input "1"
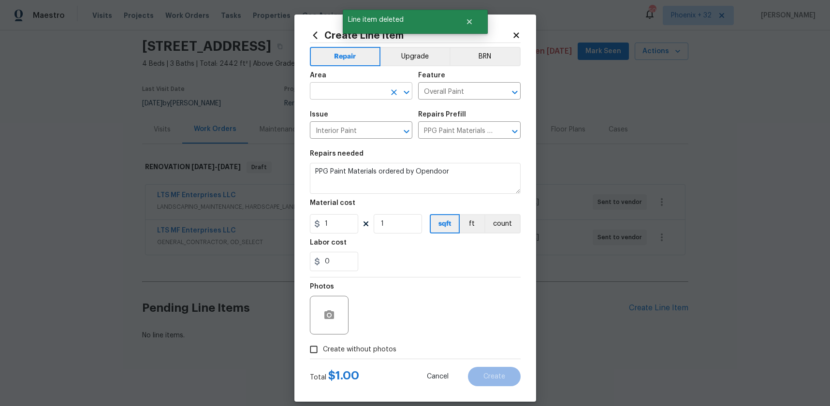
click at [374, 85] on input "text" at bounding box center [347, 92] width 75 height 15
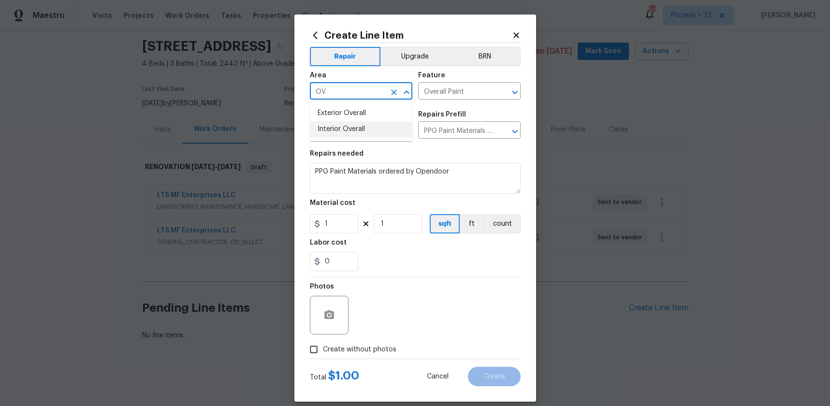
click at [377, 121] on li "Interior Overall" at bounding box center [361, 129] width 102 height 16
type input "Interior Overall"
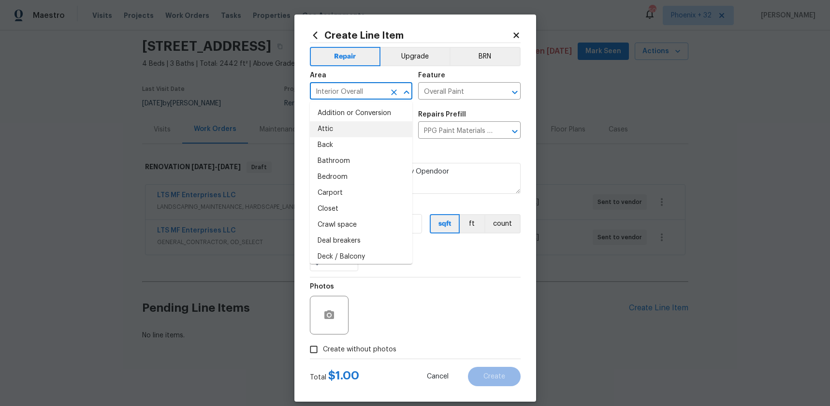
click at [419, 267] on div "0" at bounding box center [415, 261] width 211 height 19
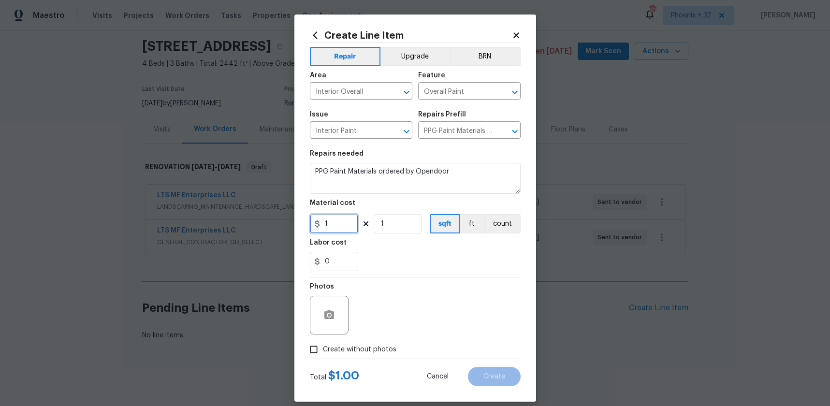
click at [305, 223] on div "Create Line Item Repair Upgrade BRN Area Interior Overall ​ Feature Overall Pai…" at bounding box center [415, 208] width 242 height 387
type input "691.53"
click at [360, 345] on span "Create without photos" at bounding box center [359, 350] width 73 height 10
click at [323, 344] on input "Create without photos" at bounding box center [314, 349] width 18 height 18
checkbox input "true"
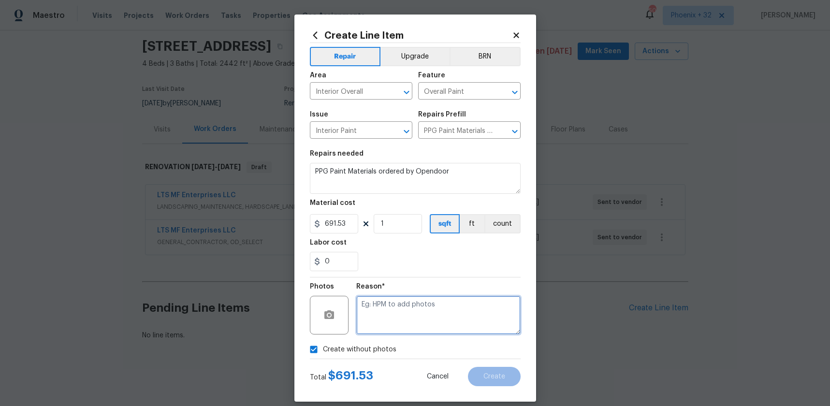
click at [392, 332] on textarea at bounding box center [438, 315] width 164 height 39
type textarea "NA"
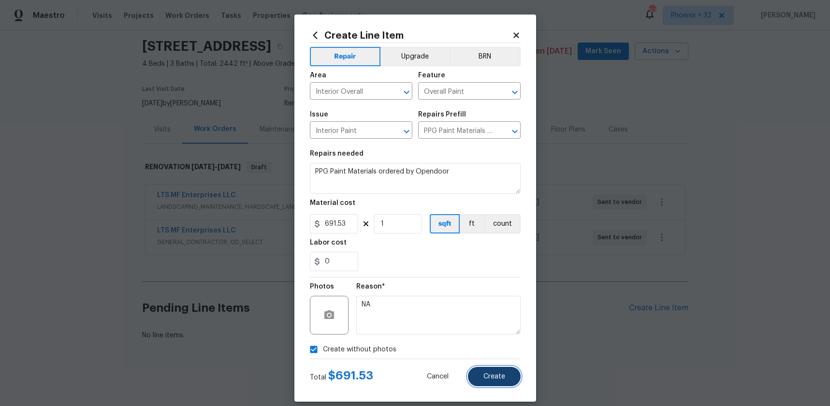
click at [503, 379] on span "Create" at bounding box center [494, 376] width 22 height 7
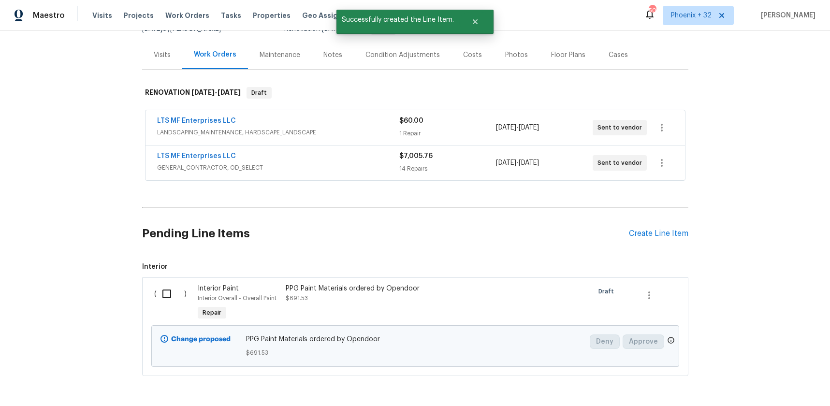
scroll to position [142, 0]
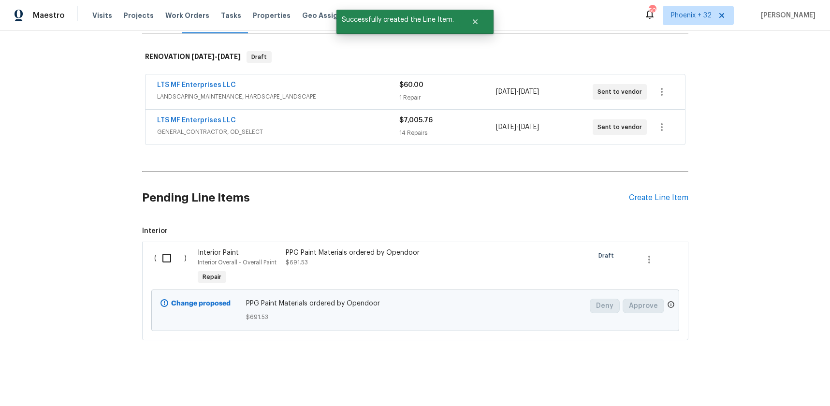
drag, startPoint x: 171, startPoint y: 261, endPoint x: 269, endPoint y: 291, distance: 102.6
click at [171, 261] on input "checkbox" at bounding box center [171, 258] width 28 height 20
checkbox input "true"
click at [774, 378] on span "Create Work Order" at bounding box center [775, 382] width 64 height 12
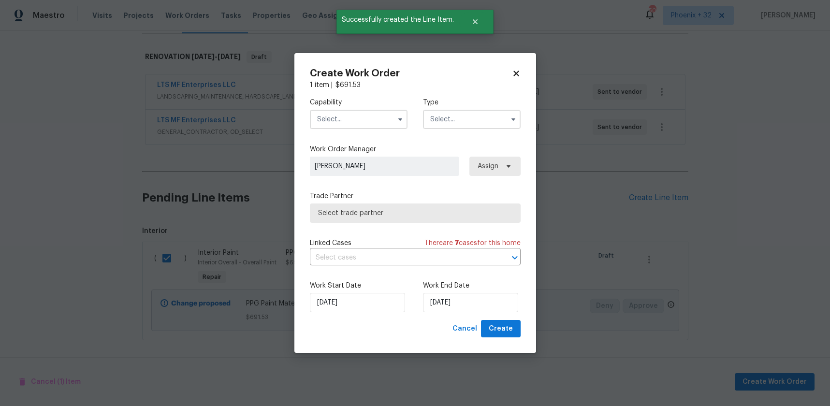
drag, startPoint x: 370, startPoint y: 124, endPoint x: 363, endPoint y: 126, distance: 6.9
click at [367, 125] on input "text" at bounding box center [359, 119] width 98 height 19
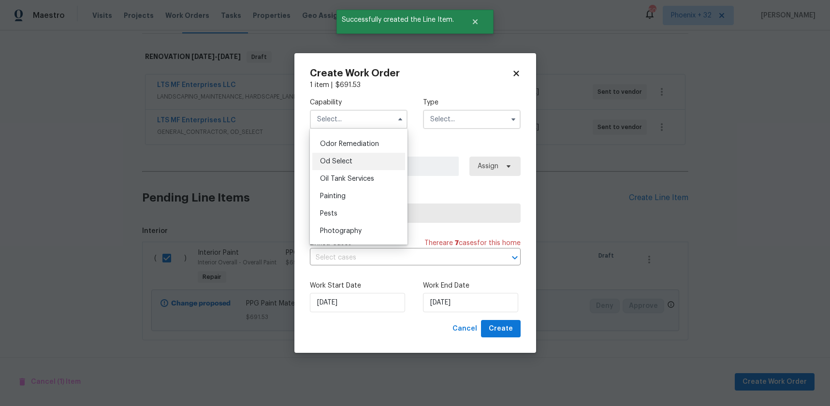
scroll to position [776, 0]
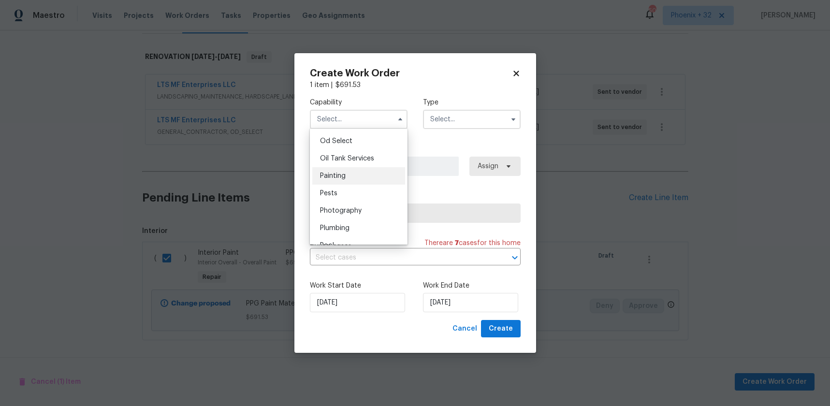
click at [346, 182] on div "Painting" at bounding box center [358, 175] width 93 height 17
type input "Painting"
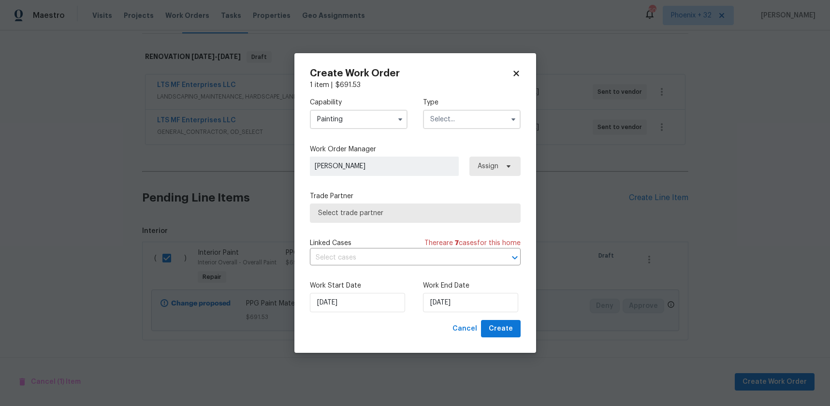
click at [500, 115] on input "text" at bounding box center [472, 119] width 98 height 19
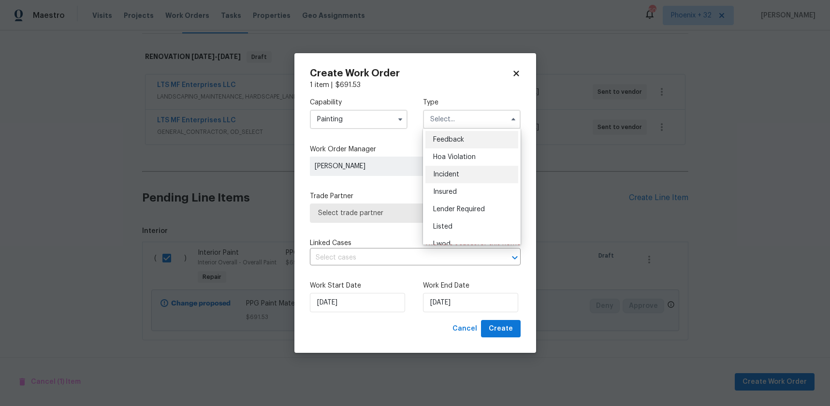
scroll to position [115, 0]
click at [473, 179] on div "Renovation" at bounding box center [471, 181] width 93 height 17
type input "Renovation"
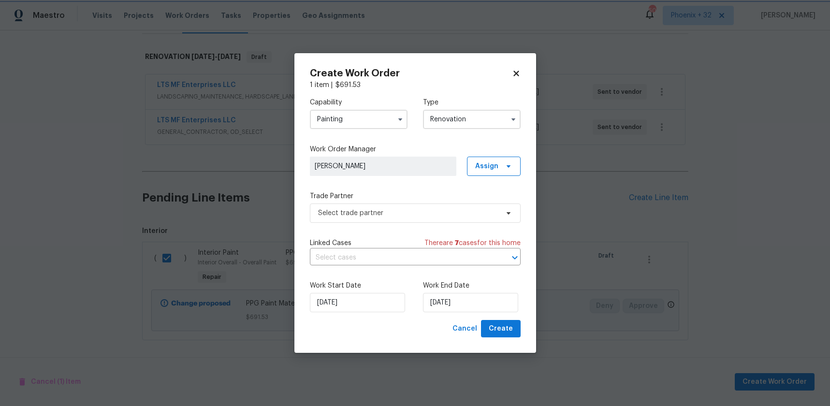
scroll to position [0, 0]
click at [487, 169] on span "Assign" at bounding box center [486, 166] width 23 height 10
click at [484, 207] on div "Assign to me" at bounding box center [495, 207] width 42 height 10
click at [424, 213] on span "Select trade partner" at bounding box center [408, 213] width 180 height 10
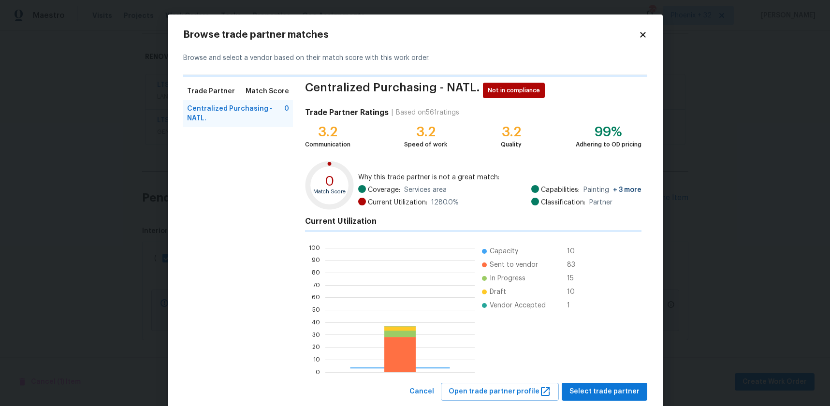
scroll to position [135, 149]
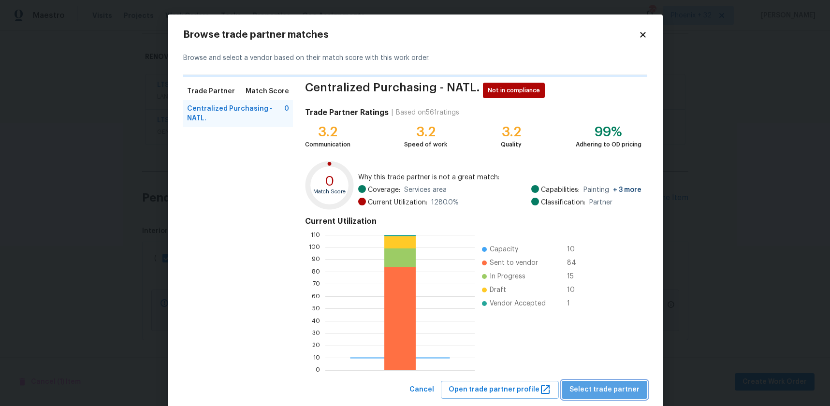
click at [624, 396] on button "Select trade partner" at bounding box center [605, 390] width 86 height 18
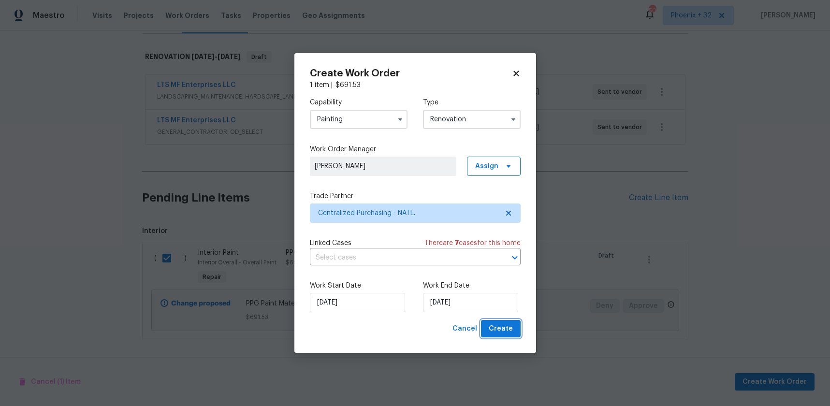
click at [510, 328] on span "Create" at bounding box center [501, 329] width 24 height 12
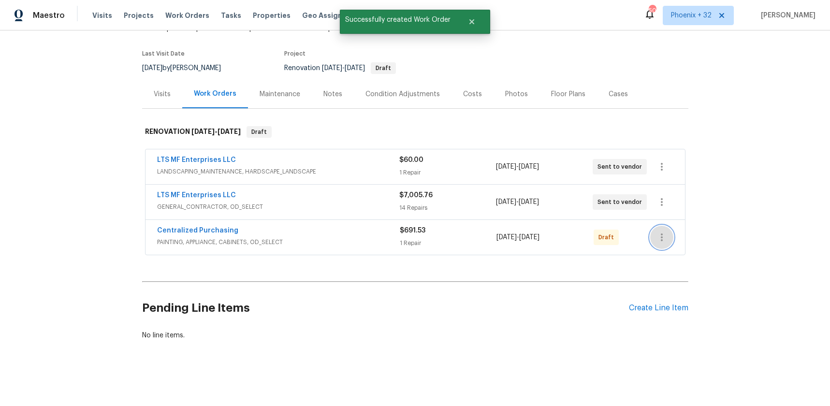
click at [659, 232] on icon "button" at bounding box center [662, 238] width 12 height 12
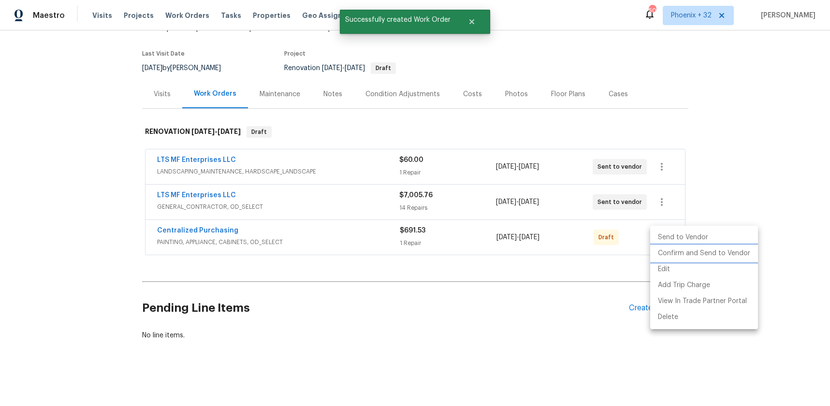
click at [664, 252] on li "Confirm and Send to Vendor" at bounding box center [704, 254] width 108 height 16
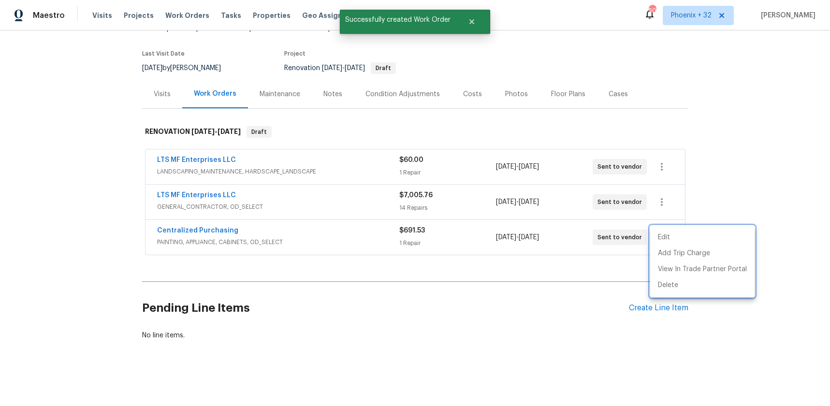
drag, startPoint x: 484, startPoint y: 293, endPoint x: 237, endPoint y: 250, distance: 250.8
click at [479, 292] on div at bounding box center [415, 203] width 830 height 406
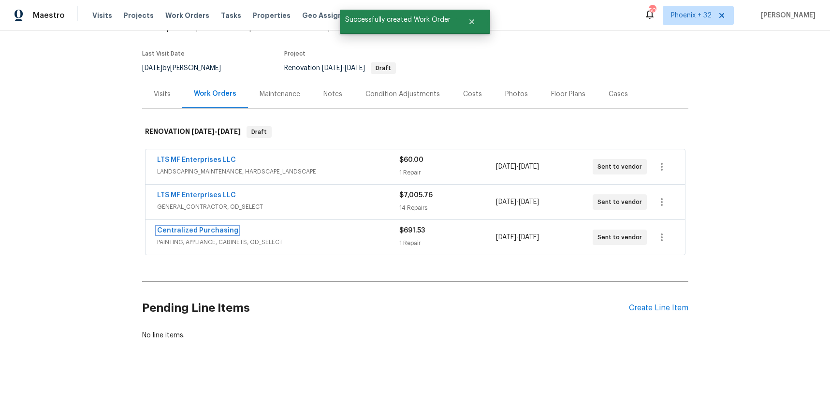
click at [199, 231] on link "Centralized Purchasing" at bounding box center [197, 230] width 81 height 7
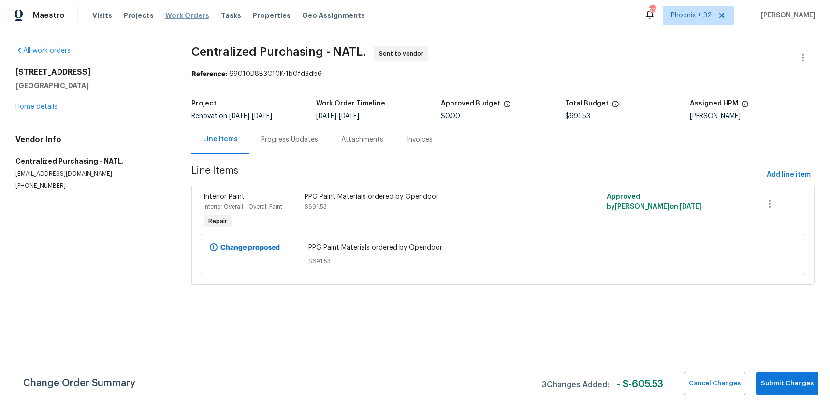
click at [190, 16] on span "Work Orders" at bounding box center [187, 16] width 44 height 10
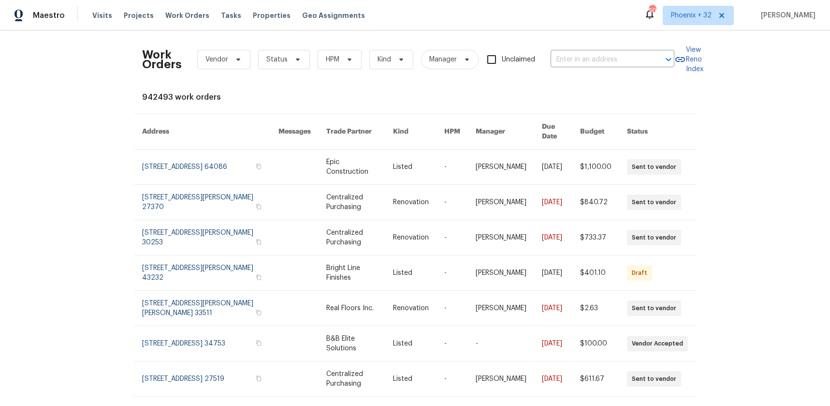
click at [622, 46] on div "Work Orders Vendor Status HPM Kind Manager Unclaimed ​" at bounding box center [408, 59] width 532 height 43
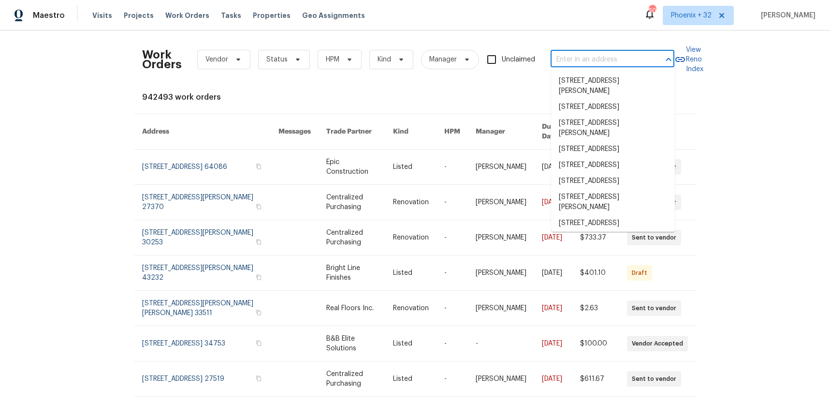
click at [621, 55] on input "text" at bounding box center [599, 59] width 97 height 15
paste input "6025 Brett Dr, Sacramento, CA 95842"
type input "6025 Brett Dr, Sacramento, CA 95842"
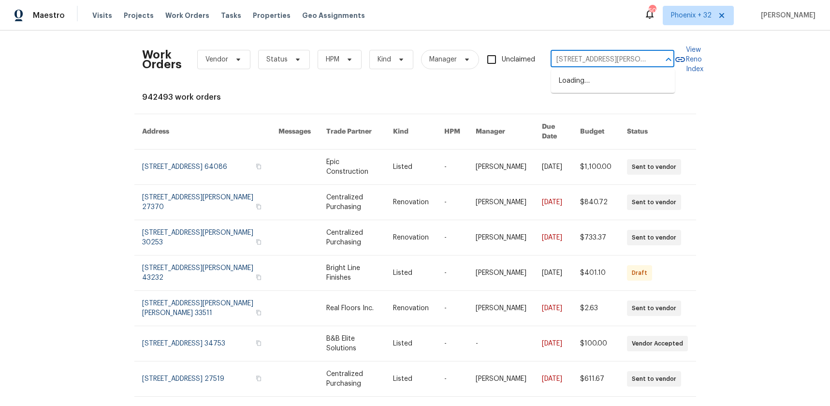
scroll to position [0, 28]
click at [624, 80] on li "6025 Brett Dr, Sacramento, CA 95842" at bounding box center [613, 86] width 124 height 26
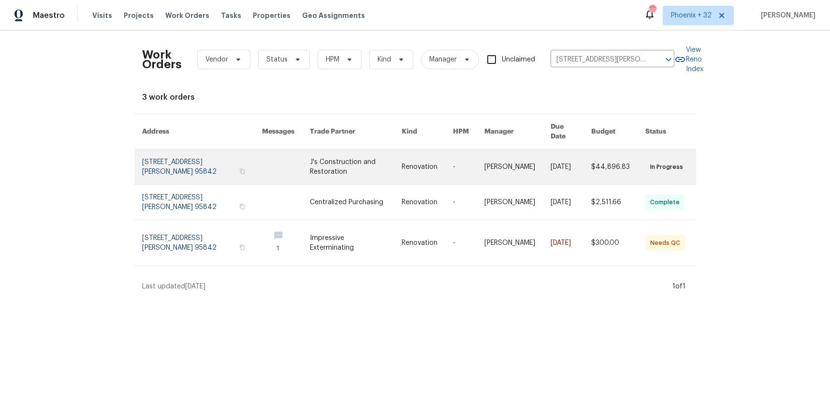
click at [364, 157] on link at bounding box center [356, 166] width 92 height 35
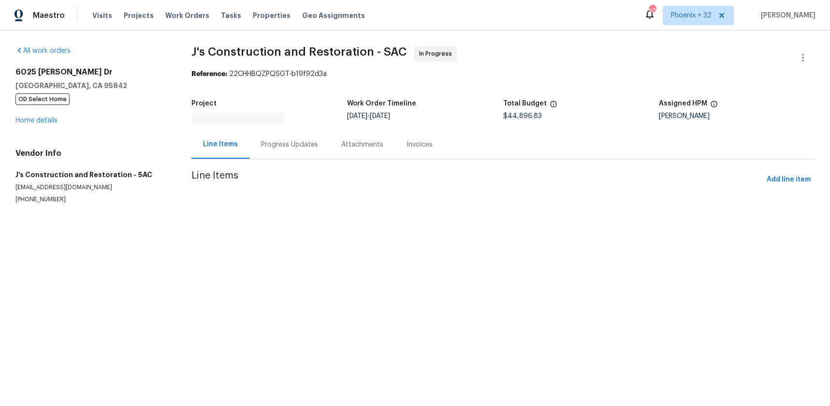
click at [48, 104] on span "OD Select Home" at bounding box center [42, 99] width 54 height 12
click at [49, 119] on div at bounding box center [415, 203] width 830 height 406
click at [48, 123] on div at bounding box center [415, 203] width 830 height 406
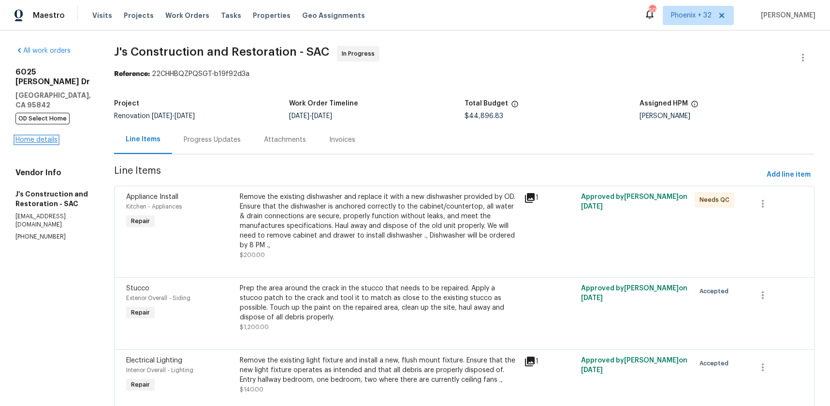
click at [48, 136] on link "Home details" at bounding box center [36, 139] width 42 height 7
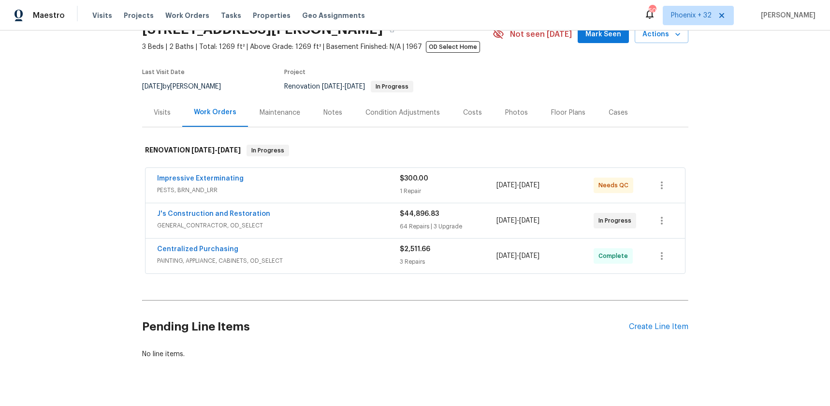
scroll to position [65, 0]
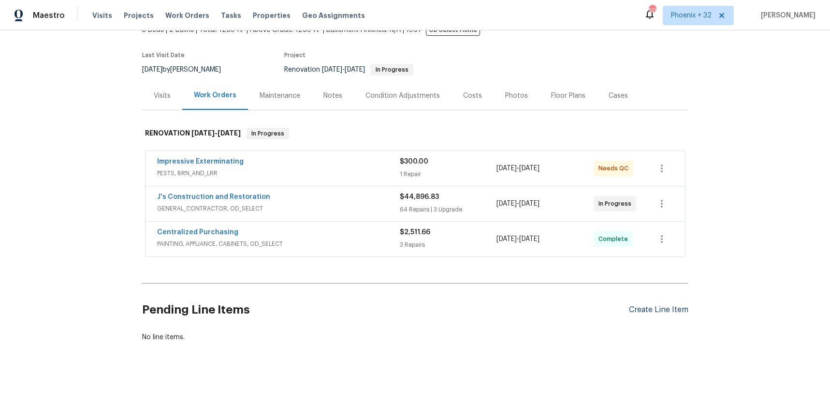
click at [651, 313] on div "Pending Line Items Create Line Item" at bounding box center [415, 309] width 546 height 45
click at [651, 313] on div "Create Line Item" at bounding box center [658, 309] width 59 height 9
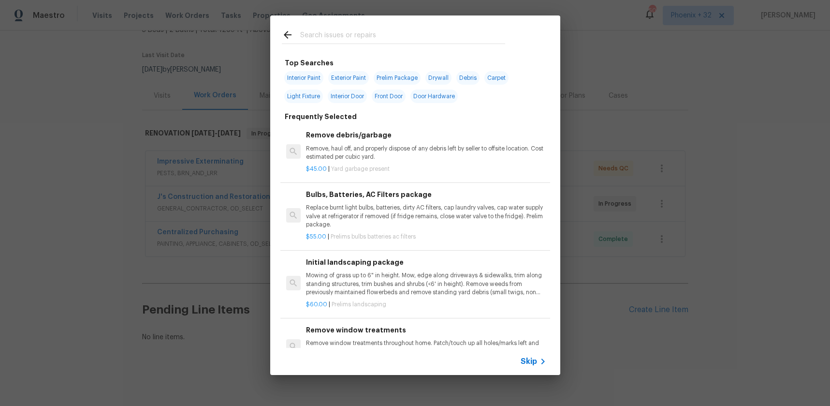
click at [384, 40] on input "text" at bounding box center [402, 36] width 205 height 15
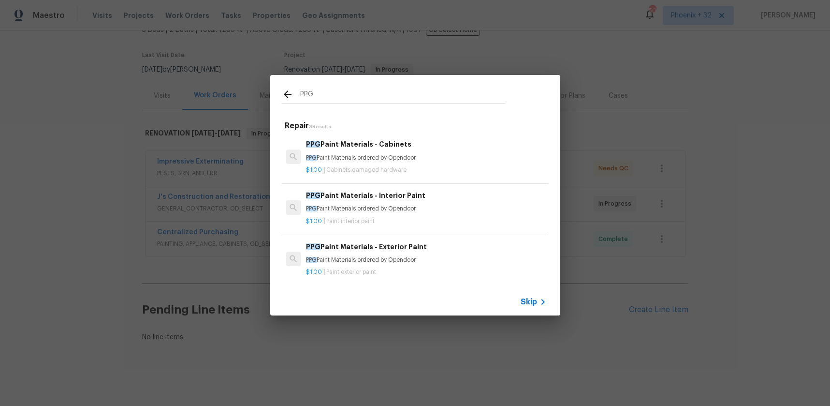
type input "PPG"
click at [447, 250] on h6 "PPG Paint Materials - Exterior Paint" at bounding box center [426, 246] width 240 height 11
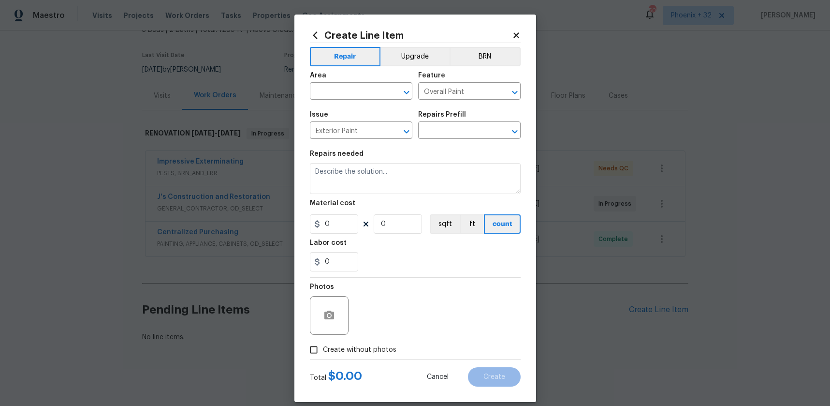
type input "PPG Paint Materials - Exterior Paint $1.00"
type textarea "PPG Paint Materials ordered by Opendoor"
type input "1"
drag, startPoint x: 348, startPoint y: 104, endPoint x: 341, endPoint y: 92, distance: 13.6
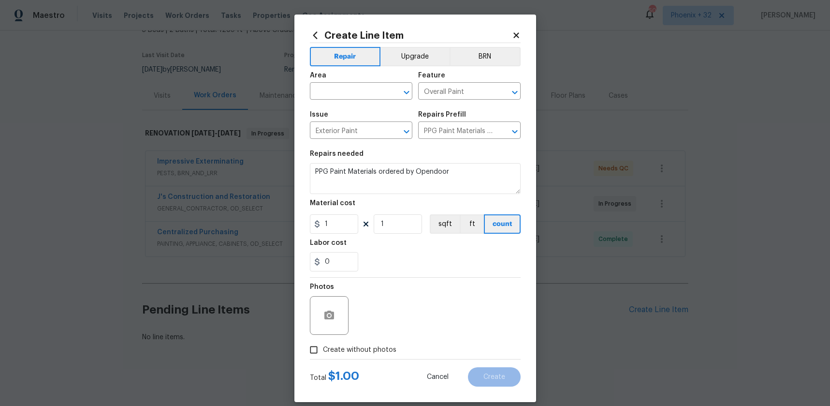
click at [347, 102] on span "Area ​" at bounding box center [361, 85] width 102 height 39
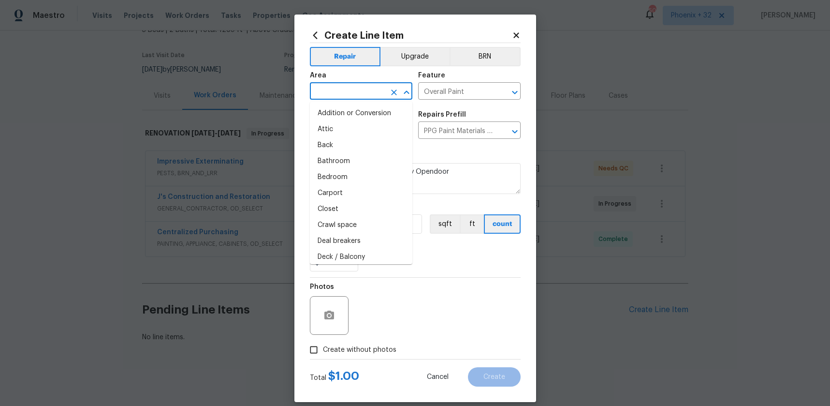
click at [341, 92] on input "text" at bounding box center [347, 92] width 75 height 15
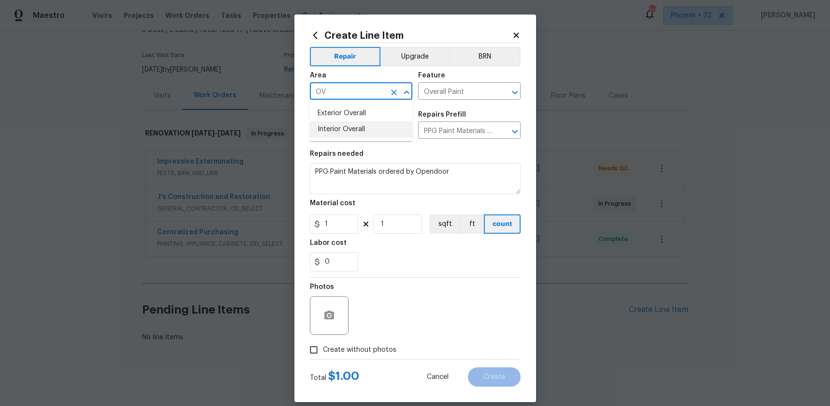
click at [352, 111] on li "Exterior Overall" at bounding box center [361, 113] width 102 height 16
type input "Exterior Overall"
drag, startPoint x: 436, startPoint y: 255, endPoint x: 417, endPoint y: 250, distance: 19.1
click at [426, 252] on div "0" at bounding box center [415, 261] width 211 height 19
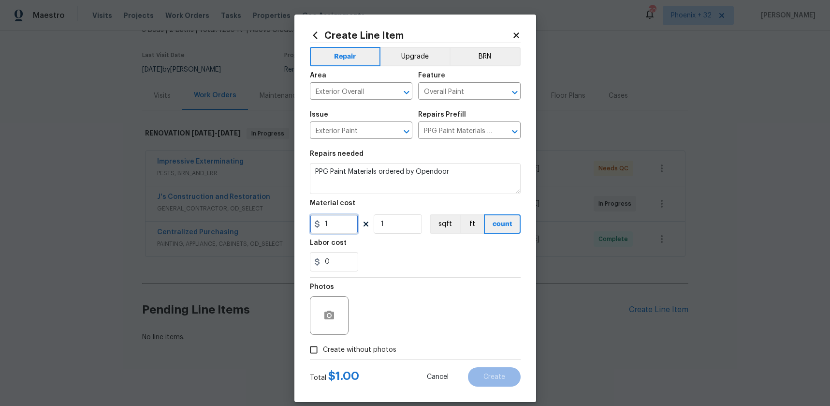
click at [319, 221] on div "1" at bounding box center [334, 223] width 48 height 19
type input "700.64"
click at [365, 350] on span "Create without photos" at bounding box center [359, 350] width 73 height 10
click at [323, 350] on input "Create without photos" at bounding box center [314, 349] width 18 height 18
checkbox input "true"
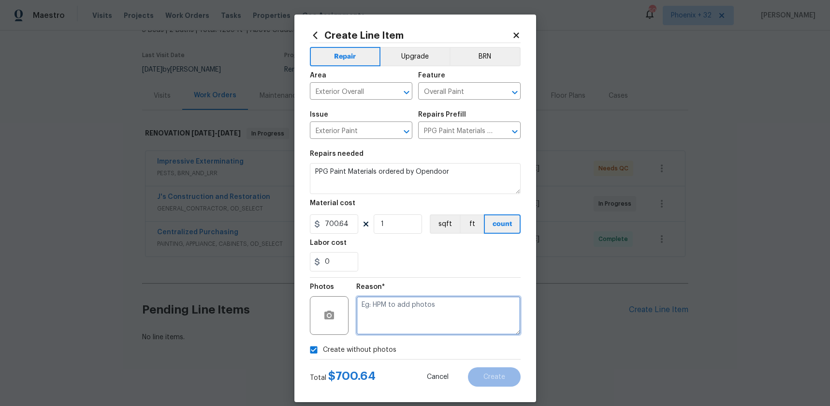
click at [389, 321] on textarea at bounding box center [438, 315] width 164 height 39
type textarea "NA"
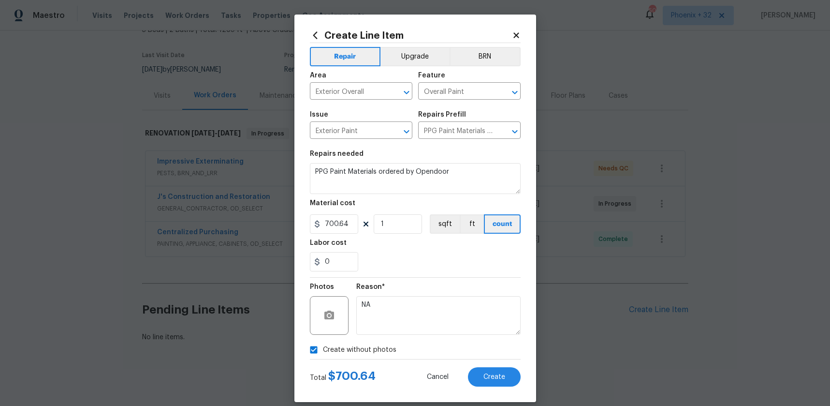
click at [394, 284] on div "Reason*" at bounding box center [438, 289] width 164 height 13
click at [492, 373] on span "Create" at bounding box center [494, 376] width 22 height 7
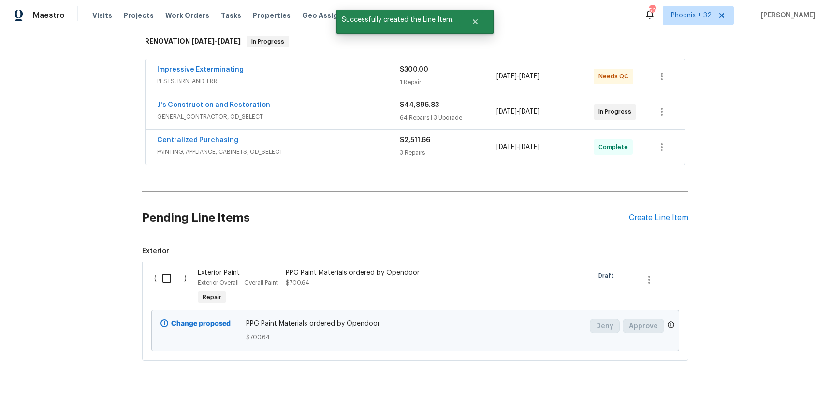
scroll to position [177, 0]
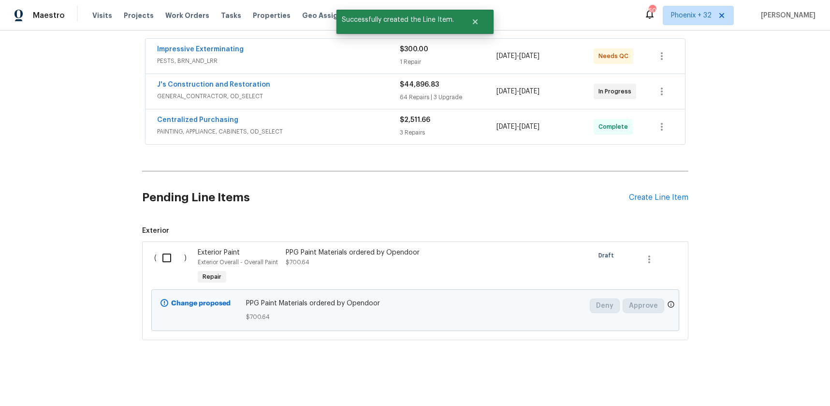
click at [172, 258] on input "checkbox" at bounding box center [171, 258] width 28 height 20
checkbox input "true"
click at [763, 388] on button "Create Work Order" at bounding box center [775, 382] width 80 height 18
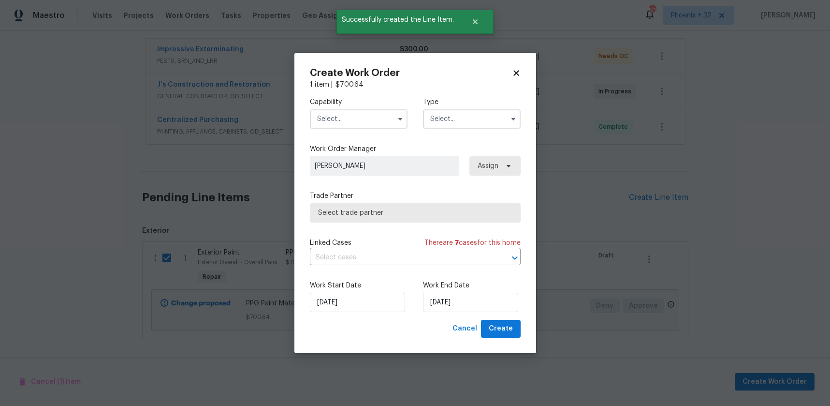
drag, startPoint x: 375, startPoint y: 117, endPoint x: 370, endPoint y: 125, distance: 9.1
click at [375, 117] on input "text" at bounding box center [359, 118] width 98 height 19
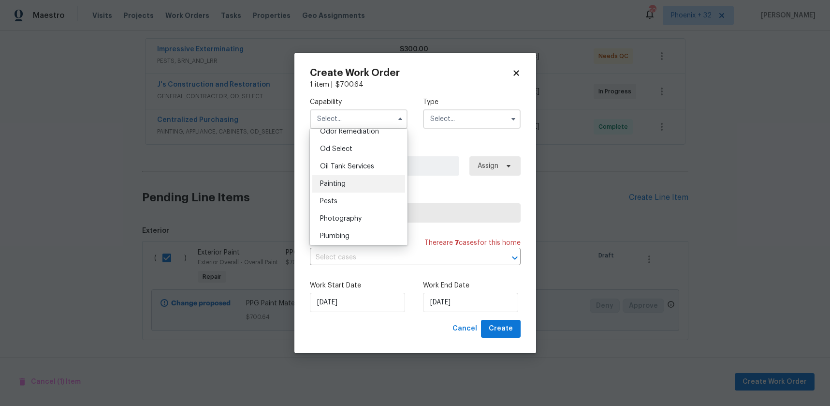
scroll to position [775, 0]
click at [359, 180] on div "Painting" at bounding box center [358, 176] width 93 height 17
type input "Painting"
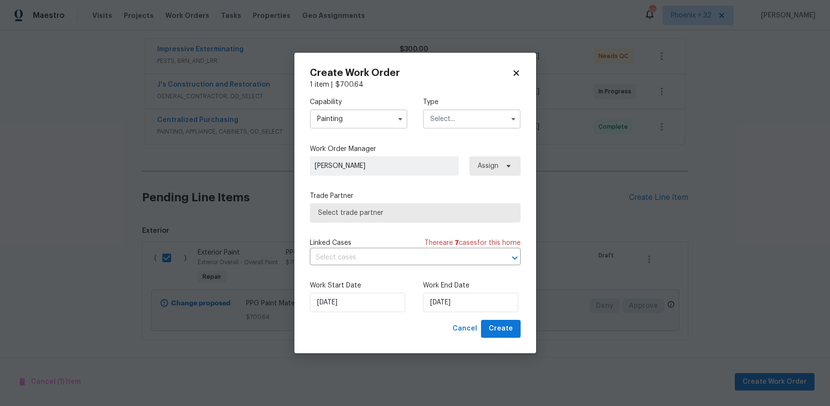
click at [467, 125] on input "text" at bounding box center [472, 118] width 98 height 19
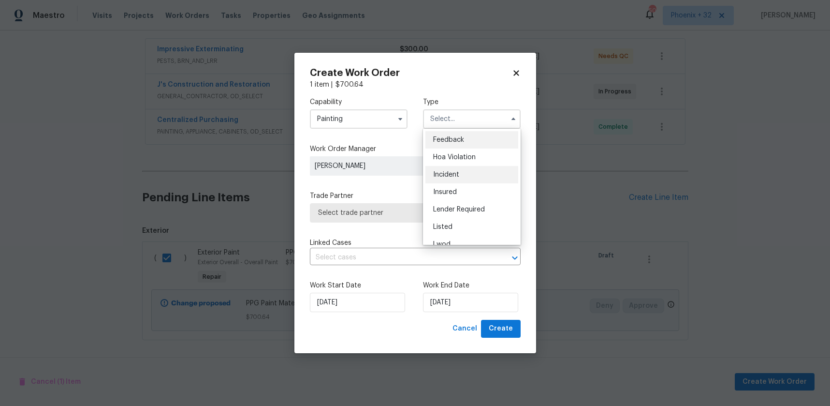
scroll to position [115, 0]
drag, startPoint x: 466, startPoint y: 184, endPoint x: 479, endPoint y: 176, distance: 15.2
click at [466, 184] on span "Renovation" at bounding box center [451, 181] width 36 height 7
type input "Renovation"
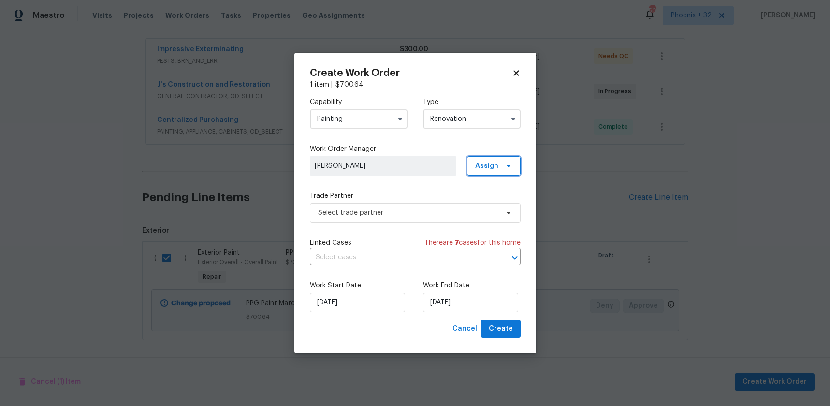
click at [493, 169] on span "Assign" at bounding box center [486, 166] width 23 height 10
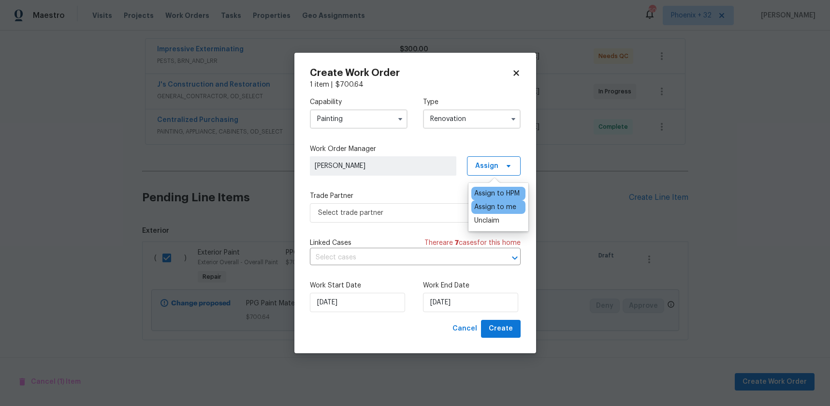
click at [487, 202] on div "Assign to me" at bounding box center [495, 207] width 42 height 10
click at [415, 214] on span "Select trade partner" at bounding box center [408, 213] width 180 height 10
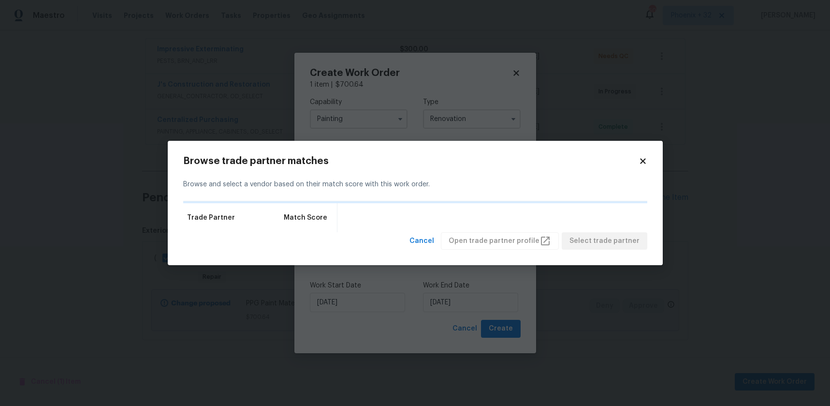
click at [641, 157] on icon at bounding box center [643, 161] width 9 height 9
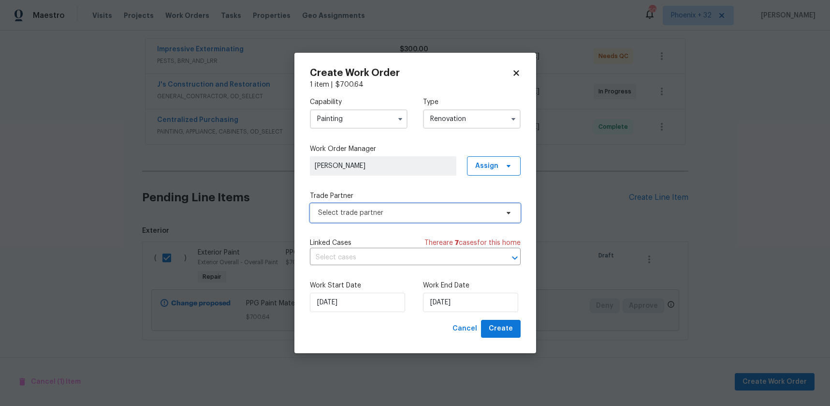
click at [404, 203] on span "Select trade partner" at bounding box center [415, 212] width 211 height 19
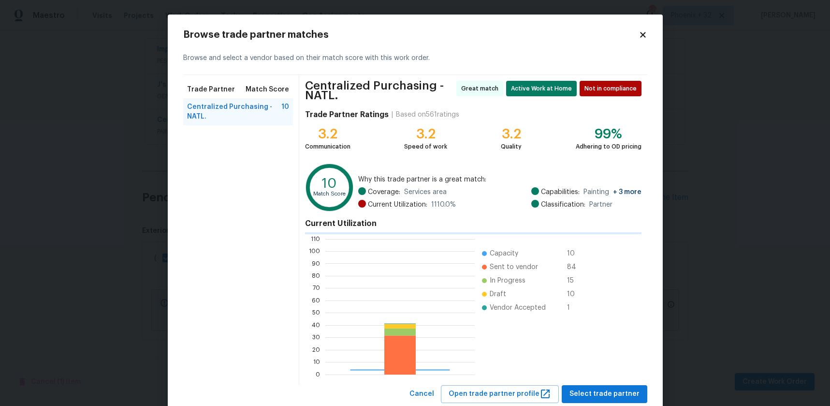
scroll to position [135, 149]
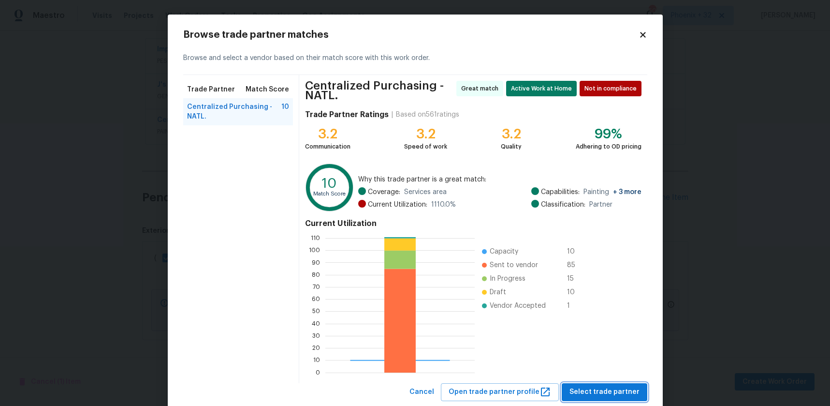
drag, startPoint x: 594, startPoint y: 388, endPoint x: 579, endPoint y: 376, distance: 19.3
click at [594, 388] on span "Select trade partner" at bounding box center [604, 392] width 70 height 12
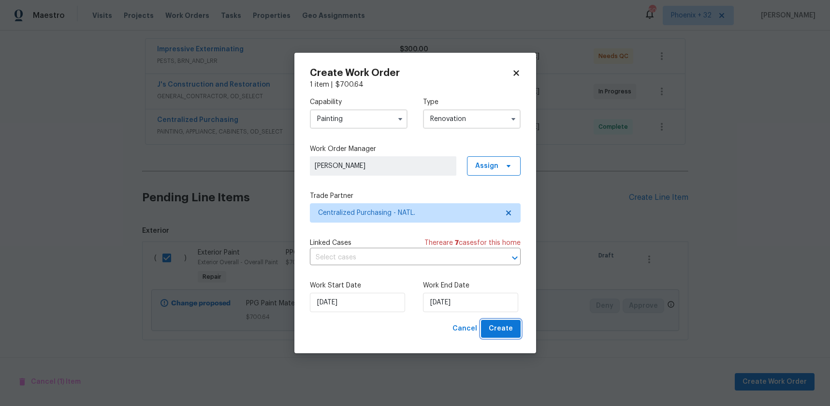
click at [504, 324] on span "Create" at bounding box center [501, 328] width 24 height 12
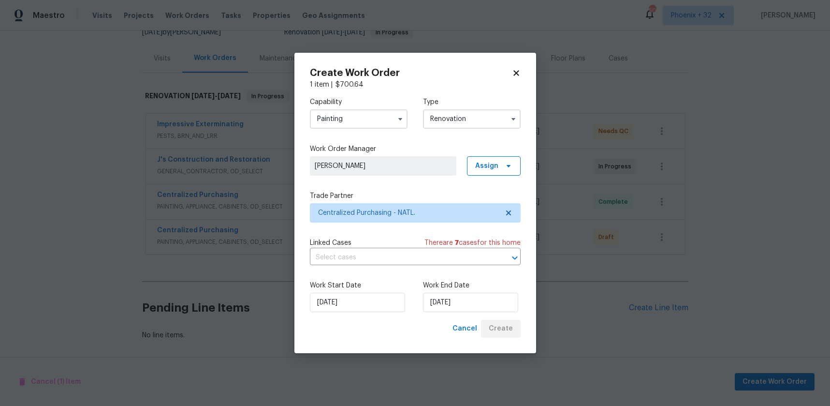
scroll to position [102, 0]
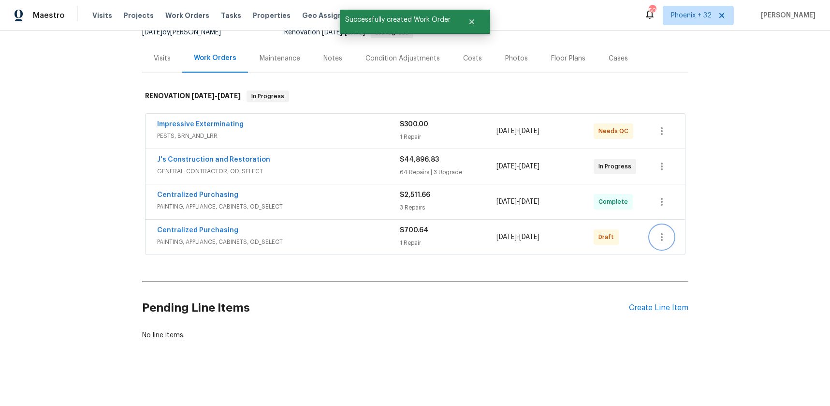
click at [667, 238] on icon "button" at bounding box center [662, 237] width 12 height 12
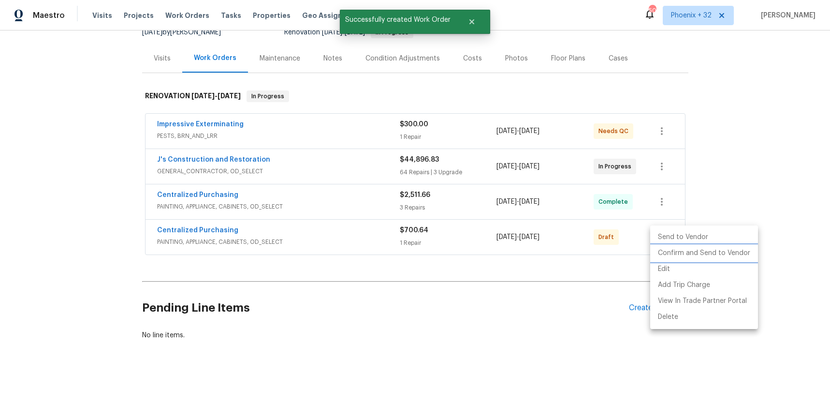
click at [671, 253] on li "Confirm and Send to Vendor" at bounding box center [704, 253] width 108 height 16
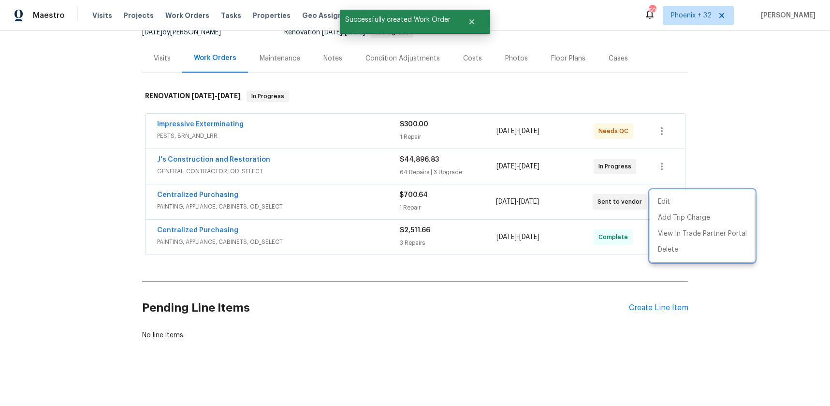
drag, startPoint x: 300, startPoint y: 208, endPoint x: 230, endPoint y: 197, distance: 71.0
click at [291, 206] on div at bounding box center [415, 203] width 830 height 406
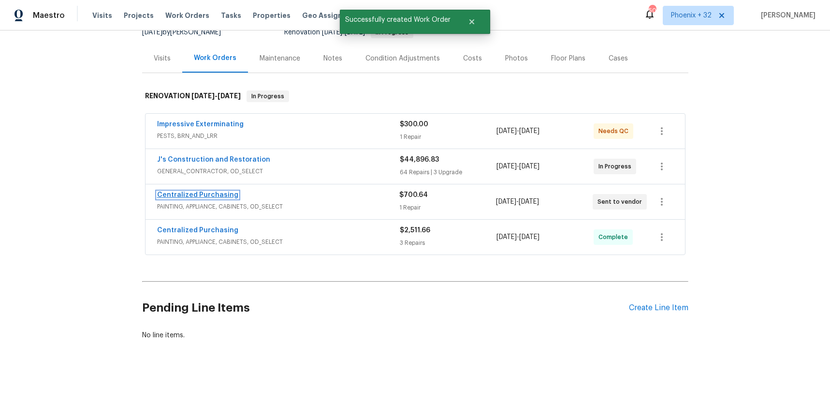
click at [218, 196] on link "Centralized Purchasing" at bounding box center [197, 194] width 81 height 7
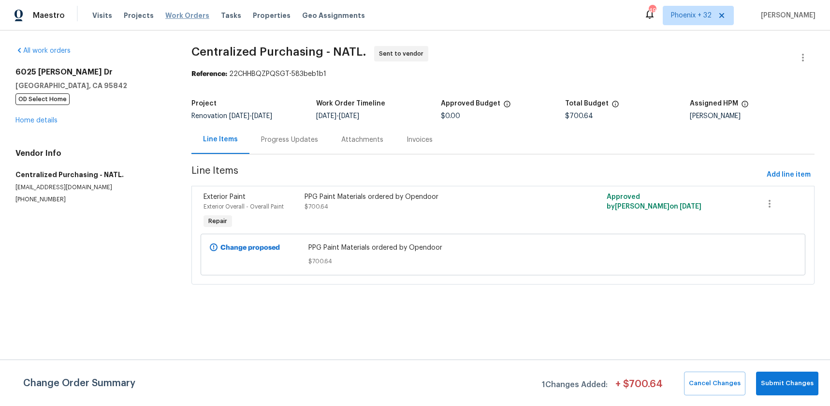
click at [188, 13] on span "Work Orders" at bounding box center [187, 16] width 44 height 10
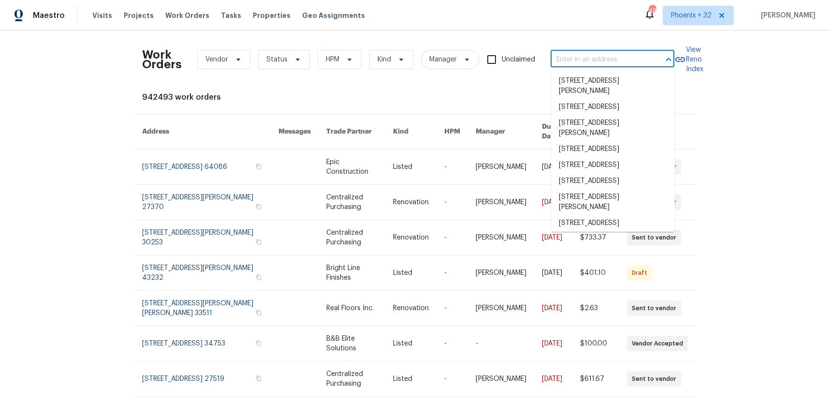
click at [574, 59] on input "text" at bounding box center [599, 59] width 97 height 15
paste input "2042 Compacta Dr, Wendell, NC 27591"
type input "2042 Compacta Dr, Wendell, NC 27591"
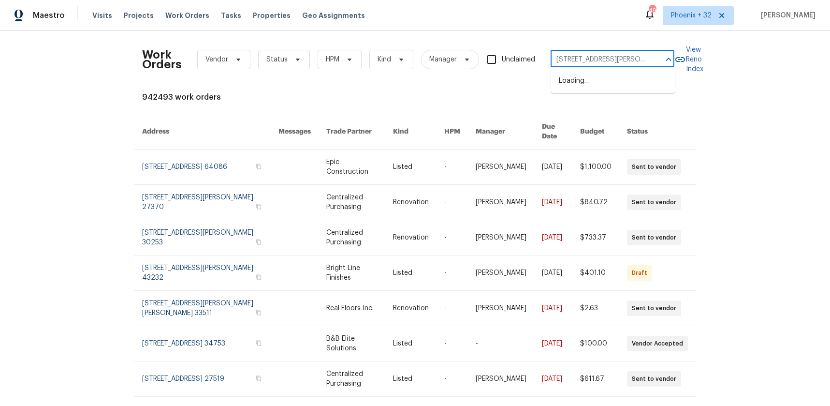
scroll to position [0, 31]
click at [590, 84] on li "2042 Compacta Dr, Wendell, NC 27591" at bounding box center [613, 86] width 124 height 26
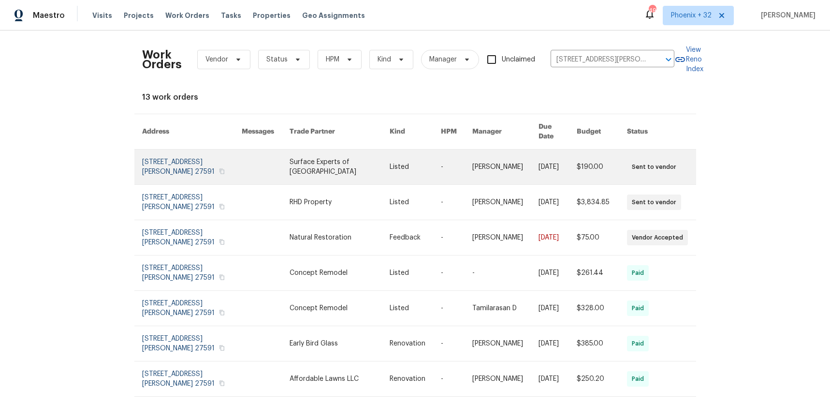
drag, startPoint x: 371, startPoint y: 156, endPoint x: 339, endPoint y: 165, distance: 33.7
click at [339, 165] on link at bounding box center [340, 166] width 100 height 35
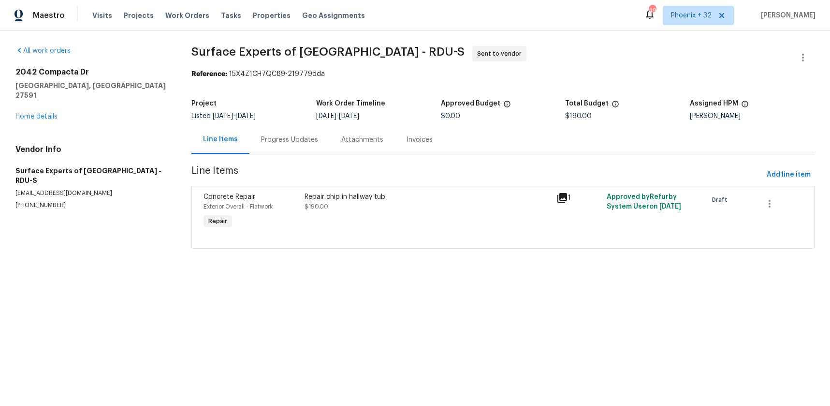
click at [53, 102] on div "2042 Compacta Dr Wendell, NC 27591 Home details" at bounding box center [91, 94] width 153 height 54
click at [49, 113] on link "Home details" at bounding box center [36, 116] width 42 height 7
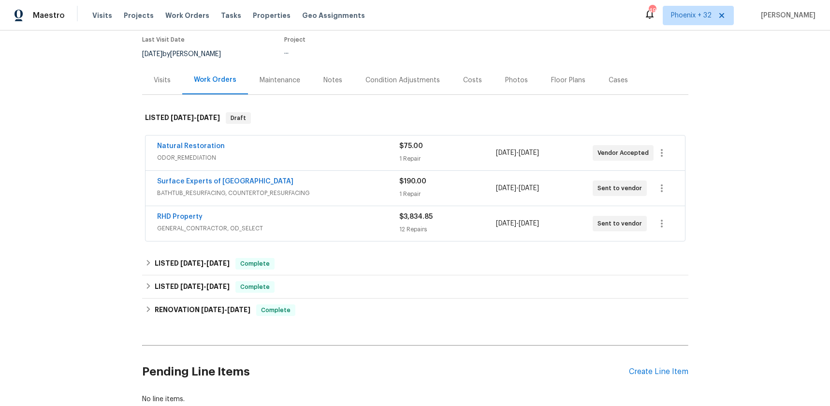
scroll to position [145, 0]
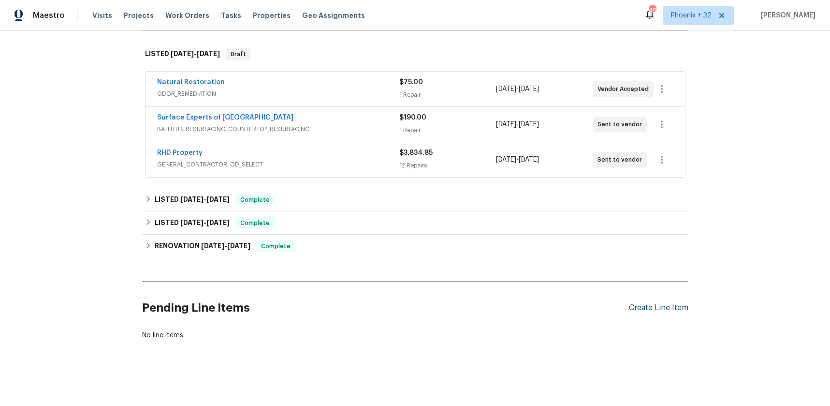
click at [671, 309] on div "Create Line Item" at bounding box center [658, 307] width 59 height 9
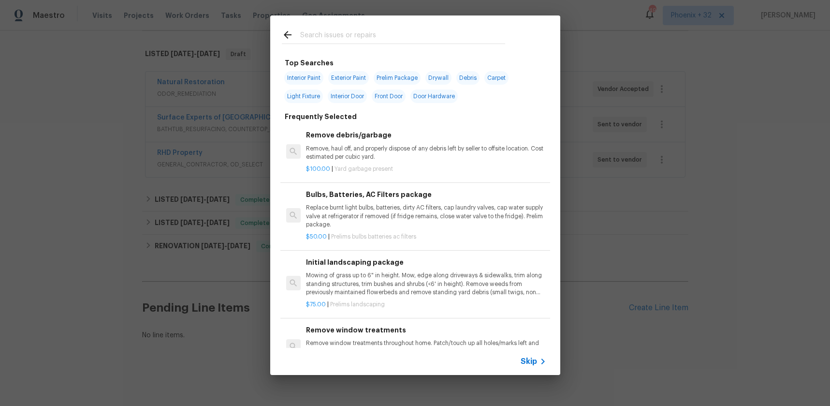
click at [334, 34] on input "text" at bounding box center [402, 36] width 205 height 15
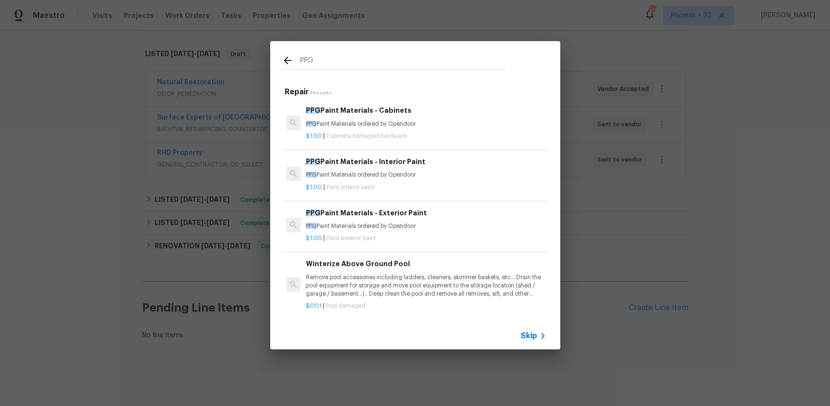
type input "PPG"
click at [436, 185] on p "$1.00 | Paint interior paint" at bounding box center [426, 187] width 240 height 8
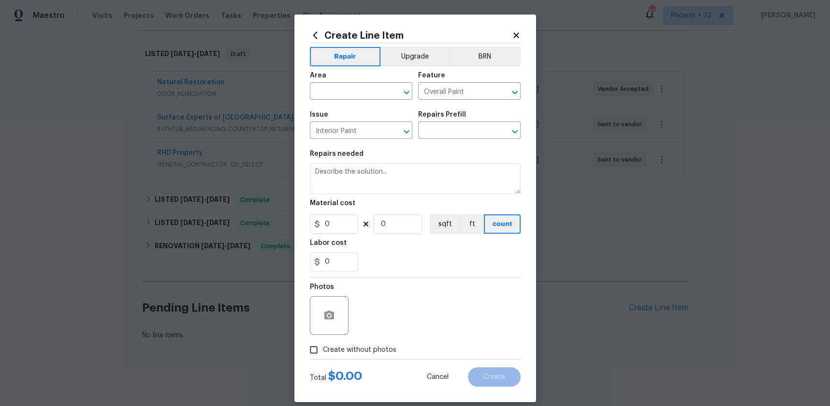
type input "PPG Paint Materials - Interior Paint $1.00"
type textarea "PPG Paint Materials ordered by Opendoor"
type input "1"
click at [355, 73] on span "Area ​" at bounding box center [361, 85] width 102 height 39
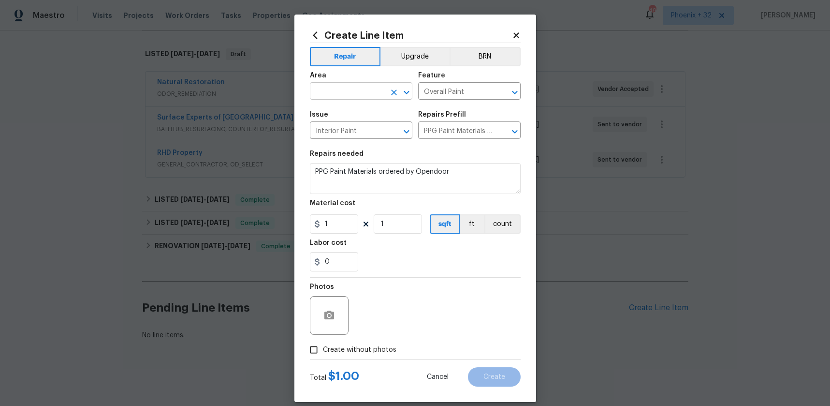
click at [355, 89] on input "text" at bounding box center [347, 92] width 75 height 15
click at [366, 127] on li "Interior Overall" at bounding box center [361, 129] width 102 height 16
type input "Interior Overall"
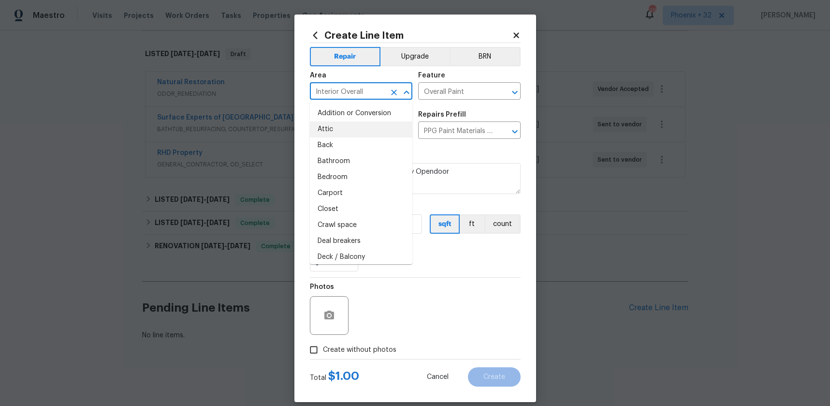
click at [367, 306] on div "Photos" at bounding box center [415, 308] width 211 height 63
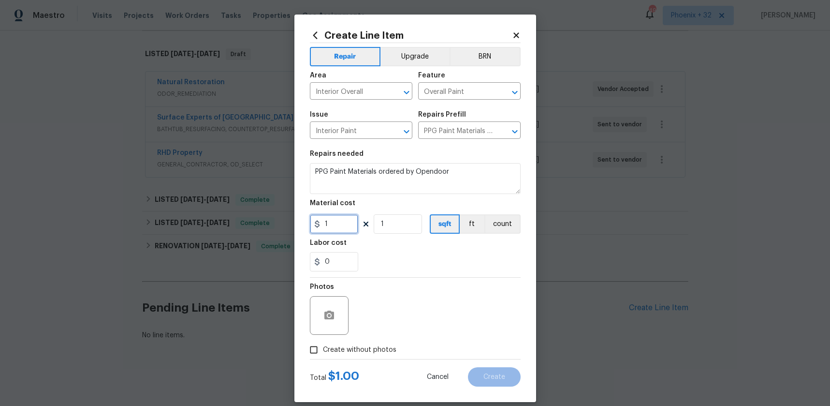
drag, startPoint x: 340, startPoint y: 232, endPoint x: 314, endPoint y: 225, distance: 27.4
click at [314, 225] on div "1" at bounding box center [334, 223] width 48 height 19
type input "532.51"
click at [387, 352] on span "Create without photos" at bounding box center [359, 350] width 73 height 10
click at [323, 352] on input "Create without photos" at bounding box center [314, 349] width 18 height 18
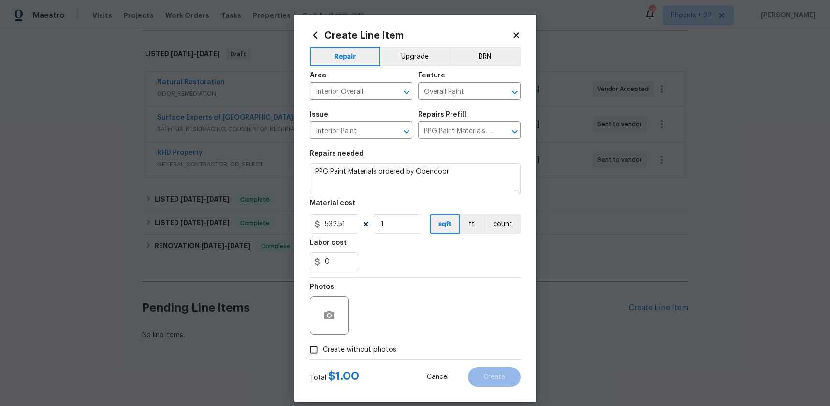
checkbox input "true"
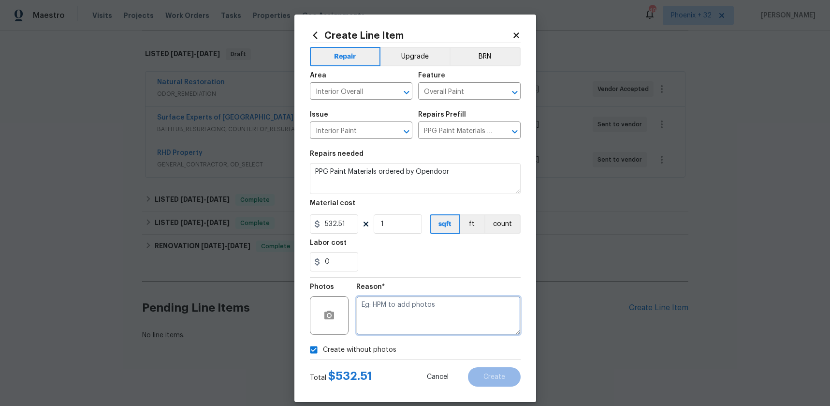
click at [394, 330] on textarea at bounding box center [438, 315] width 164 height 39
type textarea "NA"
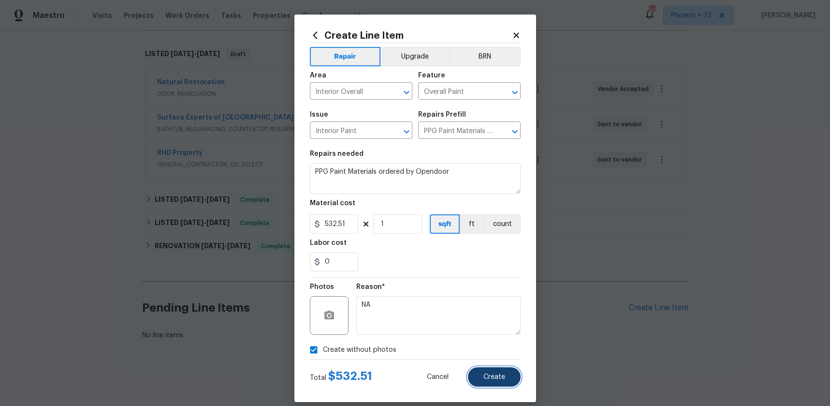
click at [490, 382] on button "Create" at bounding box center [494, 376] width 53 height 19
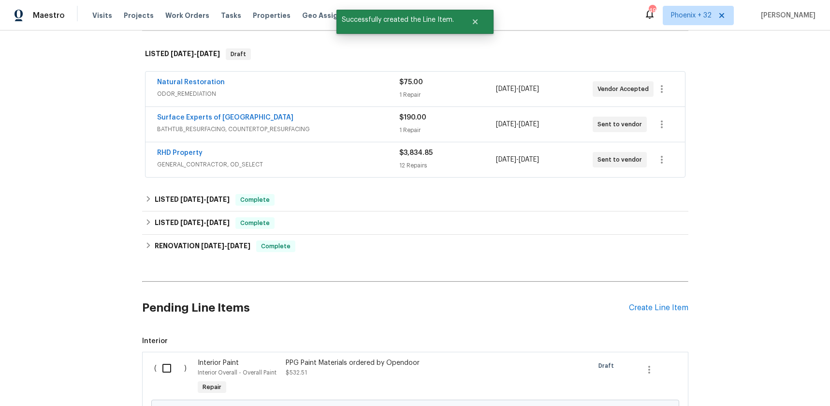
scroll to position [255, 0]
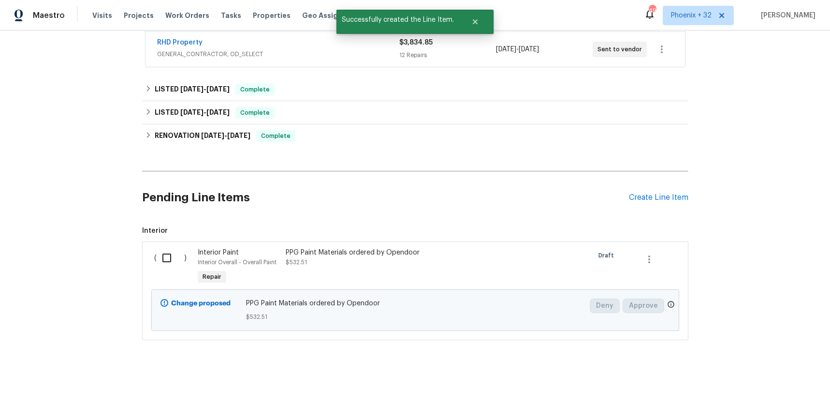
click at [172, 259] on input "checkbox" at bounding box center [171, 258] width 28 height 20
checkbox input "true"
click at [795, 383] on span "Create Work Order" at bounding box center [775, 382] width 64 height 12
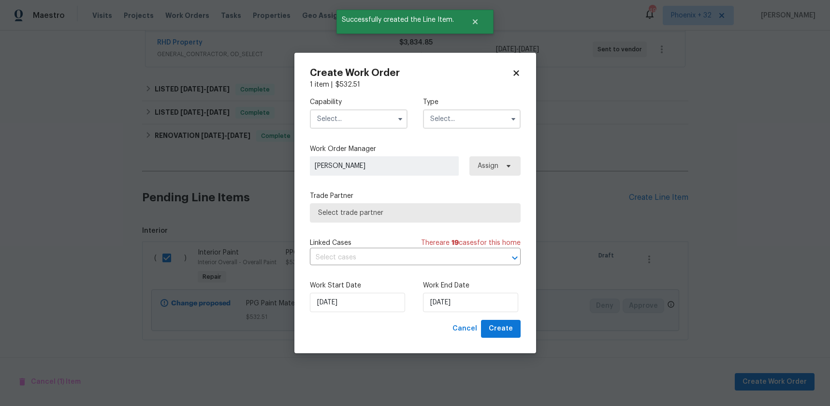
click at [363, 126] on input "text" at bounding box center [359, 118] width 98 height 19
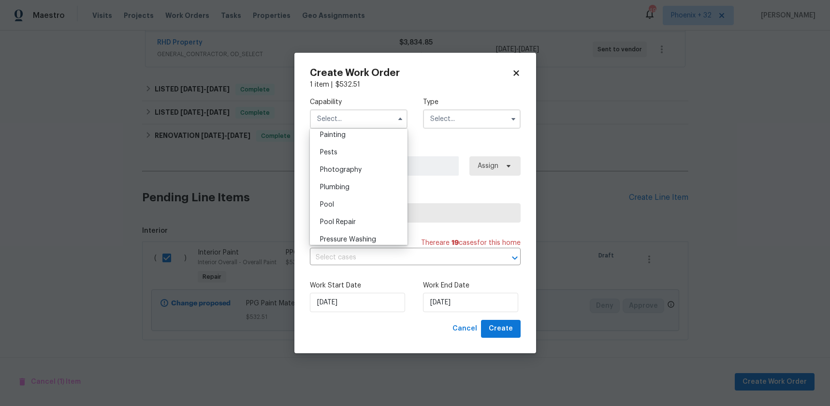
drag, startPoint x: 346, startPoint y: 133, endPoint x: 497, endPoint y: 117, distance: 152.3
click at [347, 134] on div "Painting" at bounding box center [358, 134] width 93 height 17
type input "Painting"
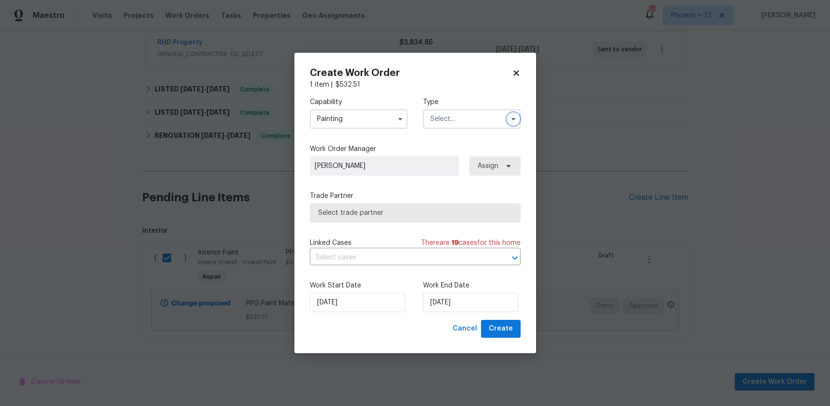
drag, startPoint x: 509, startPoint y: 115, endPoint x: 499, endPoint y: 127, distance: 15.5
click at [508, 117] on button "button" at bounding box center [514, 119] width 12 height 12
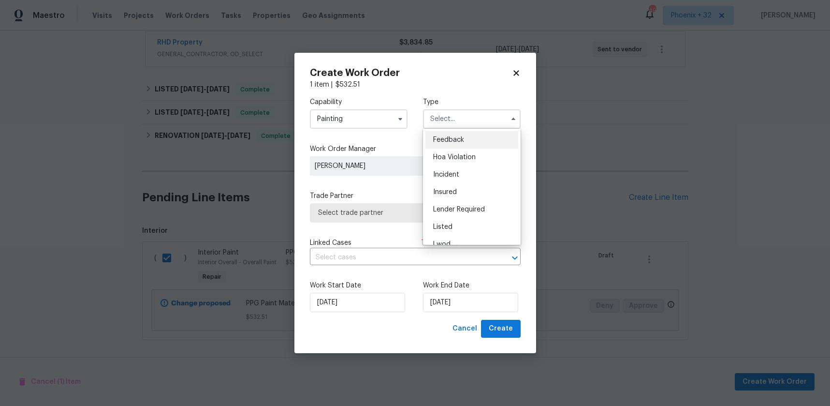
scroll to position [115, 0]
click at [473, 187] on div "Renovation" at bounding box center [471, 181] width 93 height 17
type input "Renovation"
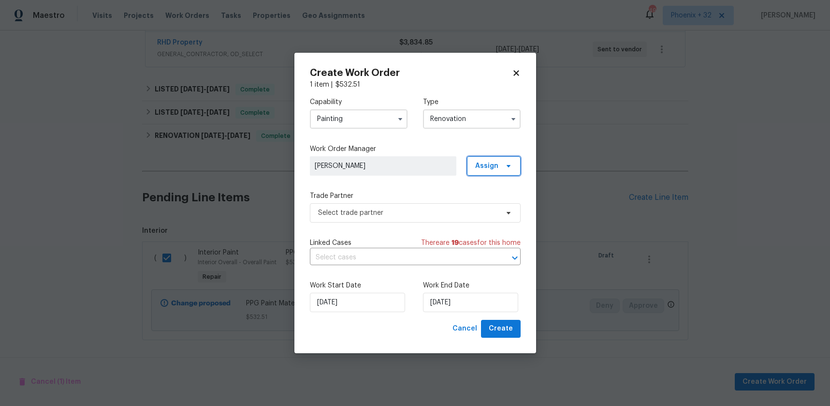
drag, startPoint x: 496, startPoint y: 167, endPoint x: 494, endPoint y: 175, distance: 8.9
click at [496, 167] on span "Assign" at bounding box center [486, 166] width 23 height 10
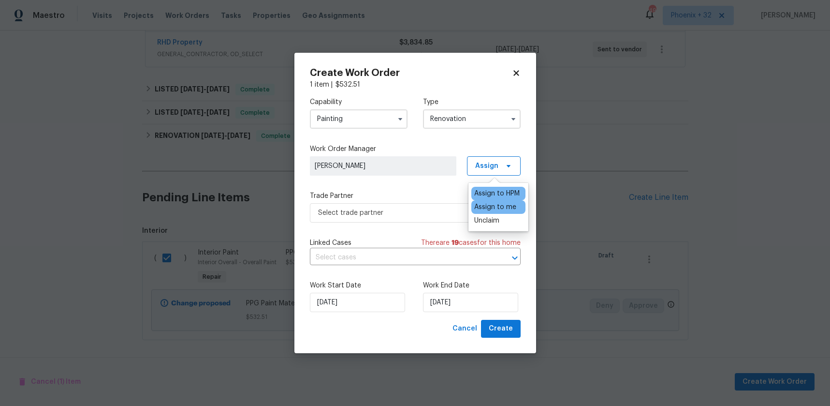
click at [492, 205] on div "Assign to me" at bounding box center [495, 207] width 42 height 10
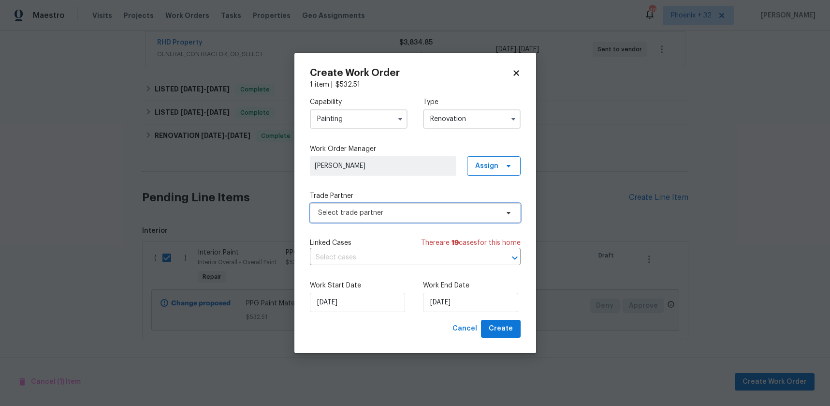
click at [405, 214] on span "Select trade partner" at bounding box center [408, 213] width 180 height 10
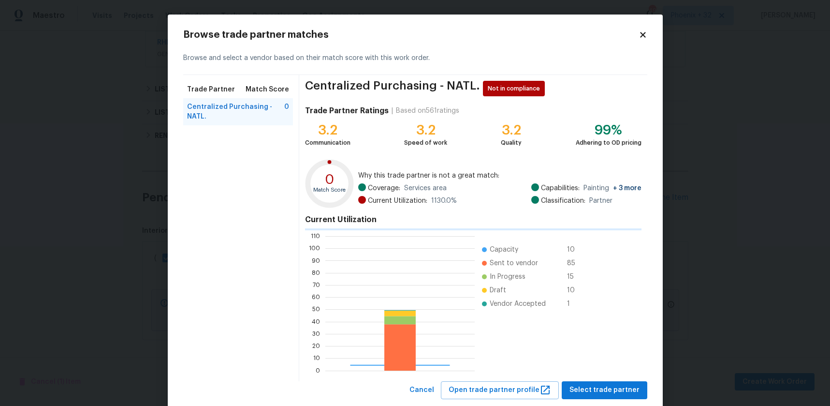
scroll to position [135, 149]
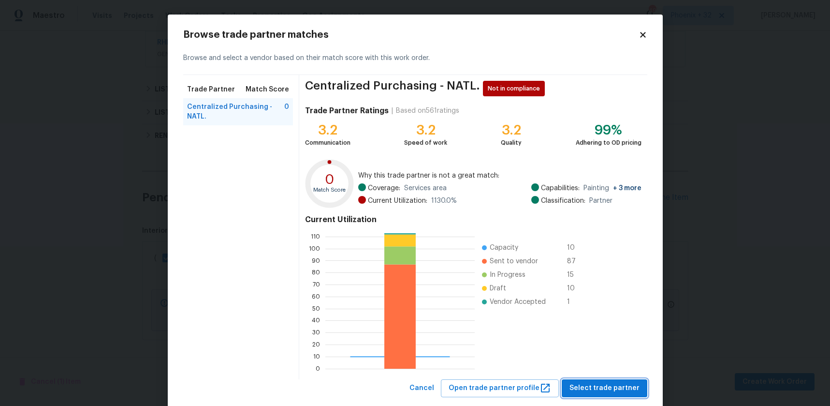
click at [586, 381] on button "Select trade partner" at bounding box center [605, 388] width 86 height 18
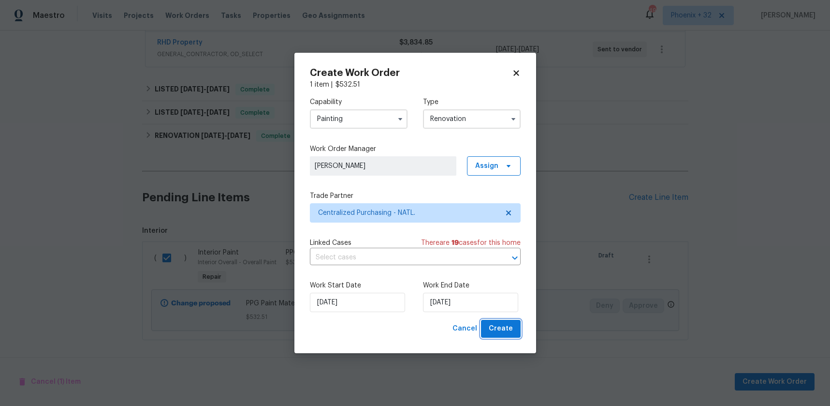
click at [506, 324] on span "Create" at bounding box center [501, 328] width 24 height 12
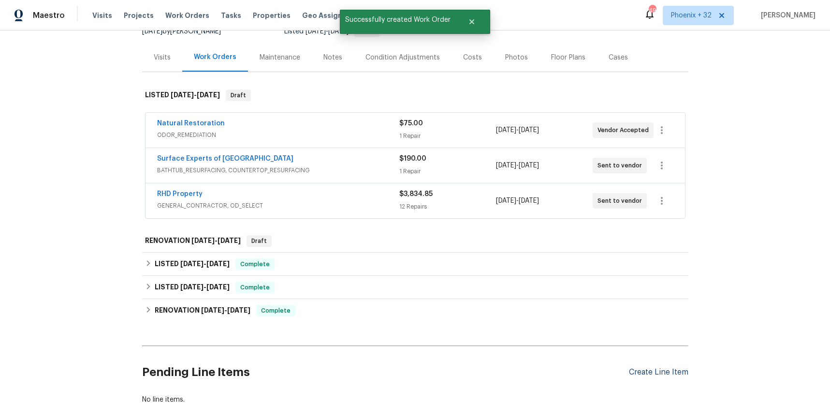
scroll to position [157, 0]
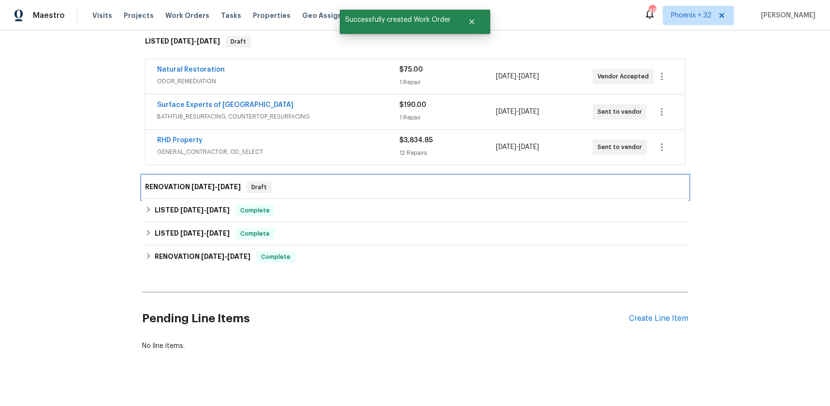
click at [226, 189] on span "9/17/25" at bounding box center [229, 186] width 23 height 7
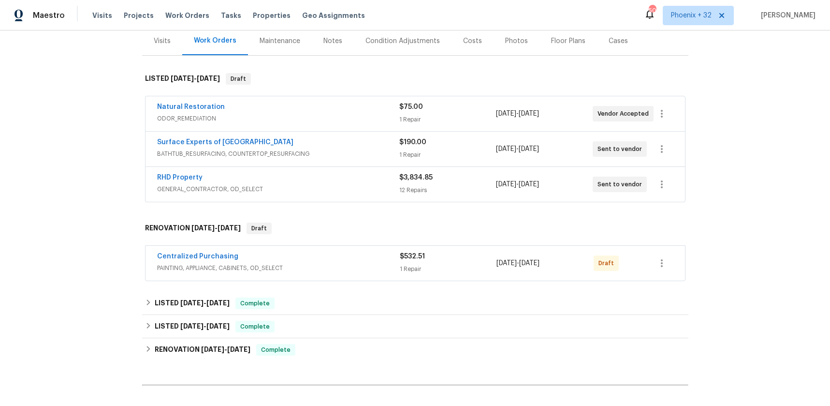
scroll to position [179, 0]
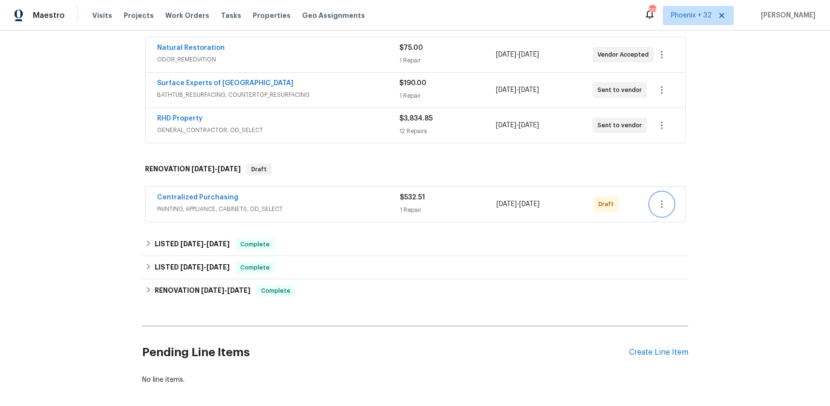
click at [663, 199] on icon "button" at bounding box center [662, 204] width 12 height 12
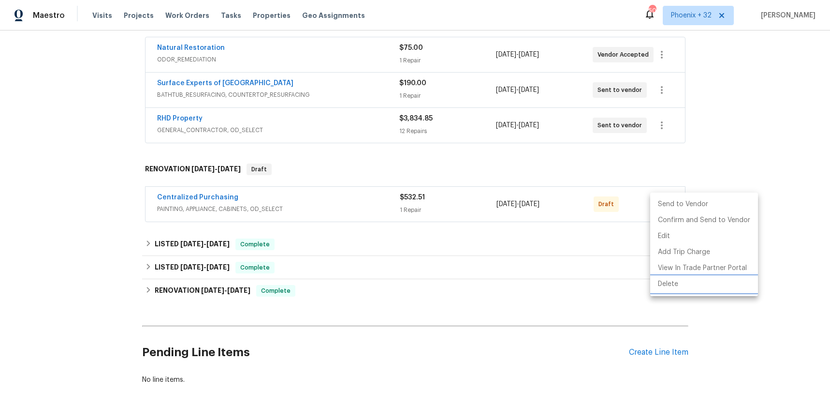
click at [673, 285] on li "Delete" at bounding box center [704, 284] width 108 height 16
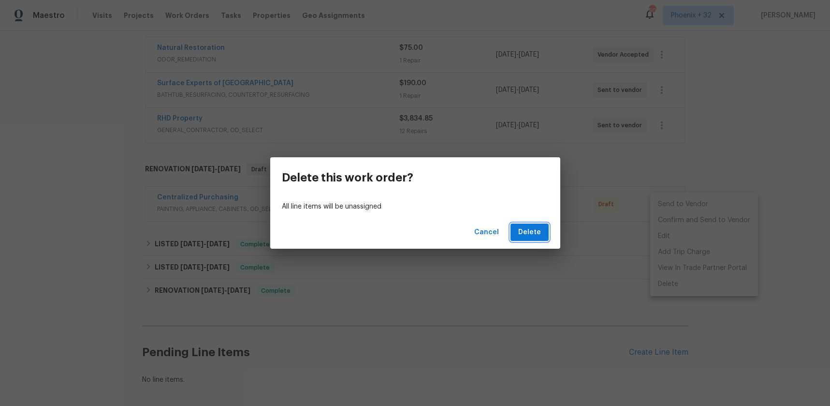
click at [529, 228] on span "Delete" at bounding box center [529, 232] width 23 height 12
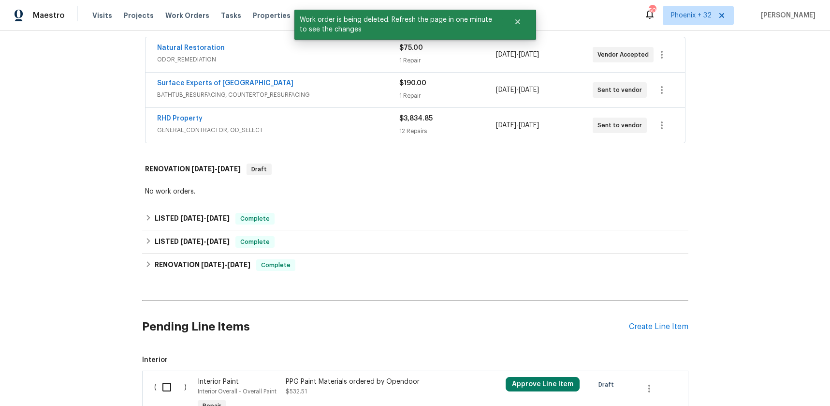
scroll to position [272, 0]
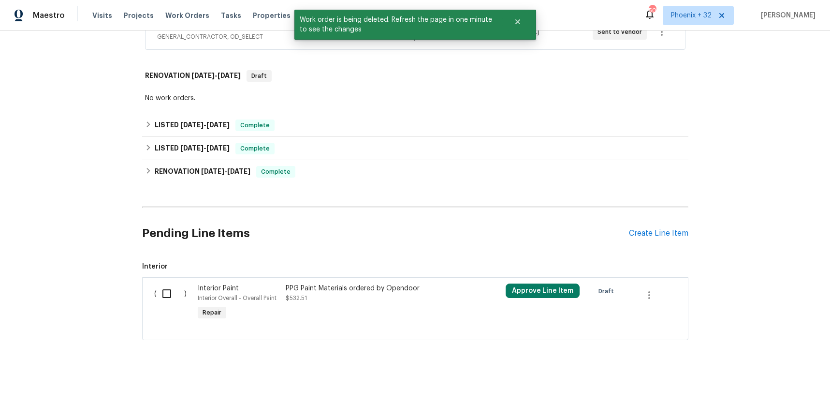
click at [173, 296] on input "checkbox" at bounding box center [171, 293] width 28 height 20
checkbox input "true"
click at [747, 381] on span "Create Work Order" at bounding box center [775, 382] width 64 height 12
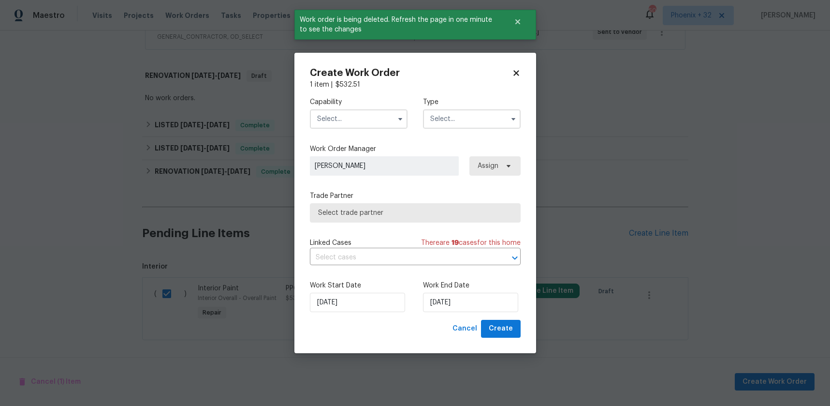
click at [337, 121] on input "text" at bounding box center [359, 118] width 98 height 19
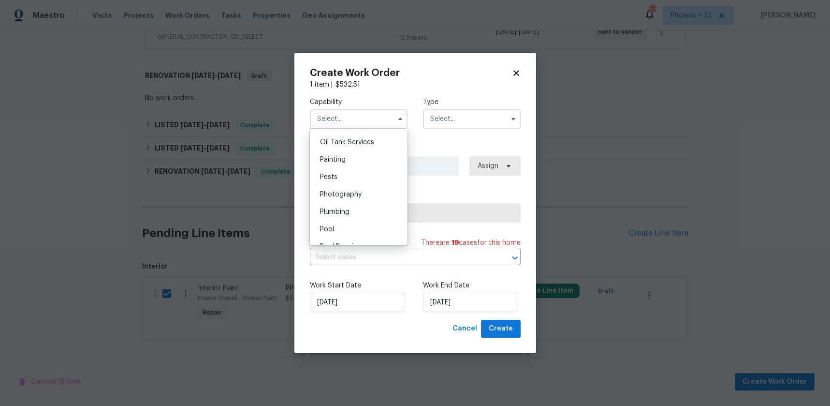
scroll to position [777, 0]
drag, startPoint x: 344, startPoint y: 177, endPoint x: 401, endPoint y: 153, distance: 62.0
click at [344, 177] on span "Painting" at bounding box center [333, 174] width 26 height 7
type input "Painting"
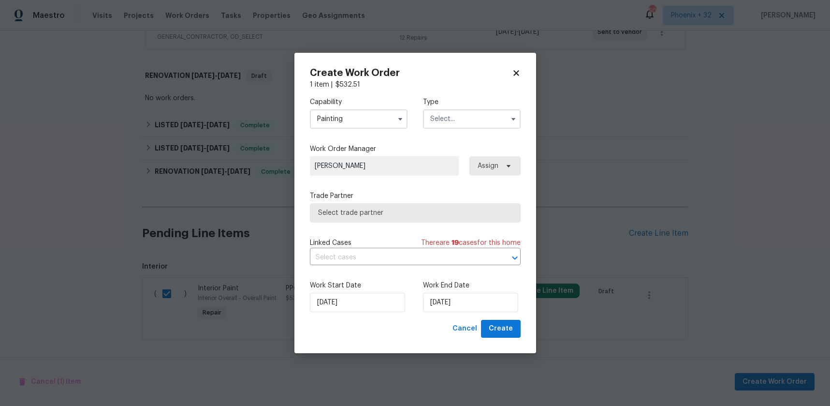
drag, startPoint x: 445, startPoint y: 118, endPoint x: 445, endPoint y: 126, distance: 7.7
click at [445, 118] on input "text" at bounding box center [472, 118] width 98 height 19
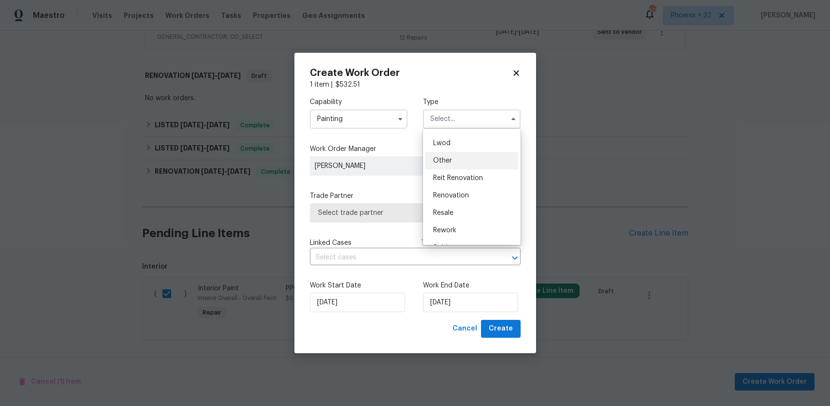
scroll to position [75, 0]
click at [461, 155] on div "Listed" at bounding box center [471, 151] width 93 height 17
type input "Listed"
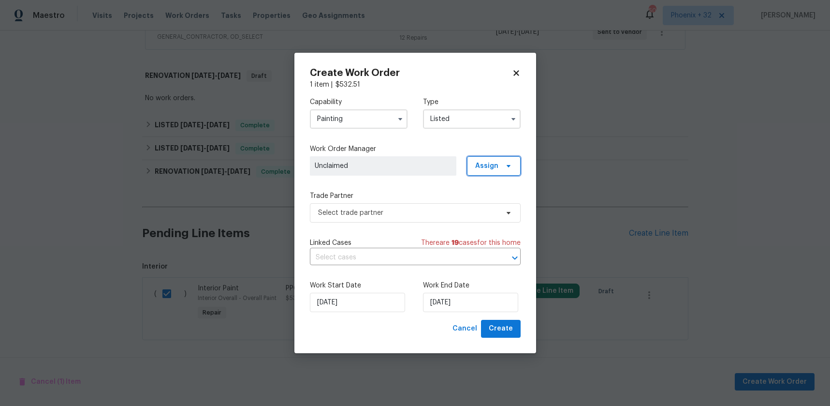
drag, startPoint x: 487, startPoint y: 172, endPoint x: 486, endPoint y: 178, distance: 6.9
click at [487, 172] on span "Assign" at bounding box center [494, 165] width 54 height 19
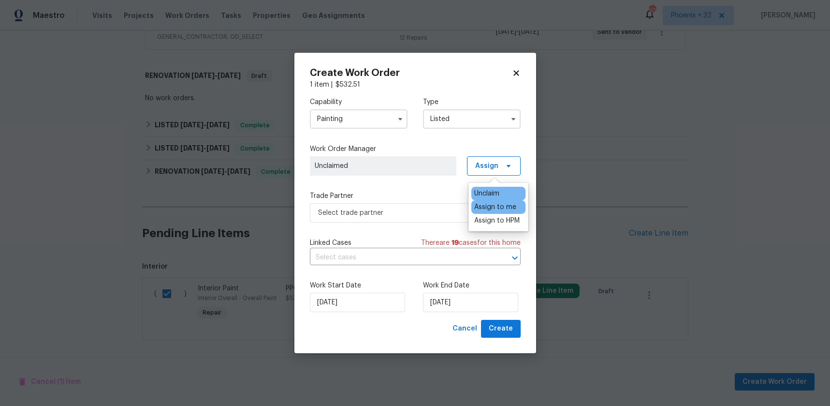
click at [485, 211] on div "Assign to me" at bounding box center [495, 207] width 42 height 10
click at [417, 213] on span "Select trade partner" at bounding box center [408, 213] width 180 height 10
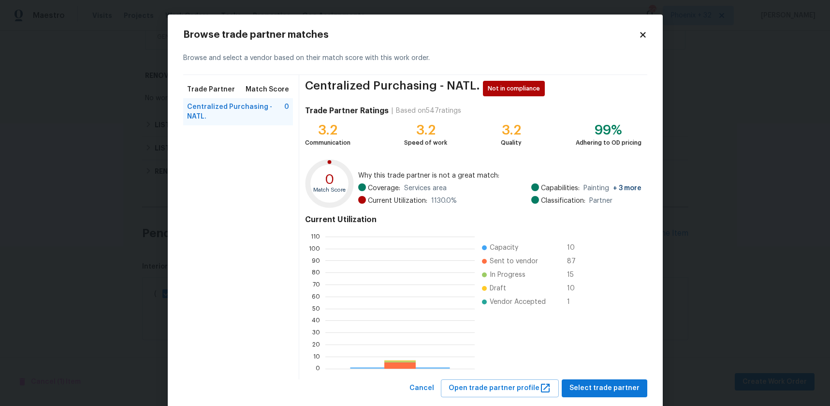
scroll to position [135, 149]
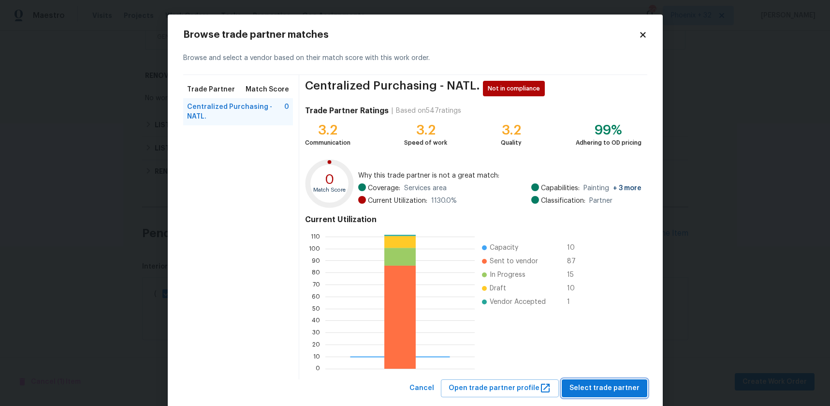
click at [579, 384] on span "Select trade partner" at bounding box center [604, 388] width 70 height 12
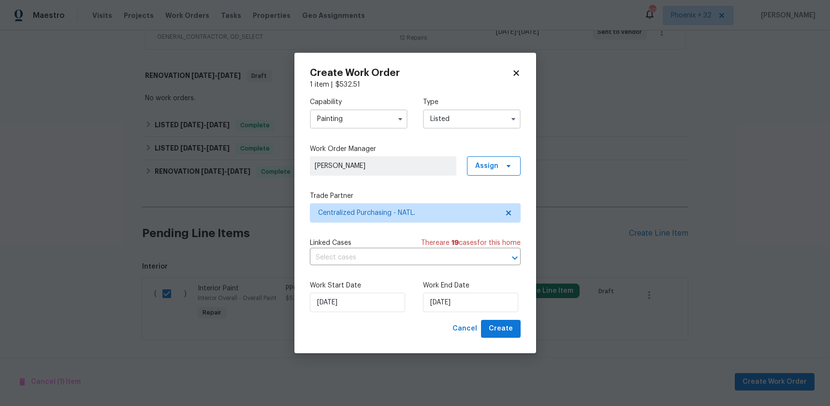
click at [508, 338] on div "Create Work Order 1 item | $ 532.51 Capability Painting Type Listed Work Order …" at bounding box center [415, 203] width 242 height 300
click at [507, 335] on button "Create" at bounding box center [501, 329] width 40 height 18
checkbox input "false"
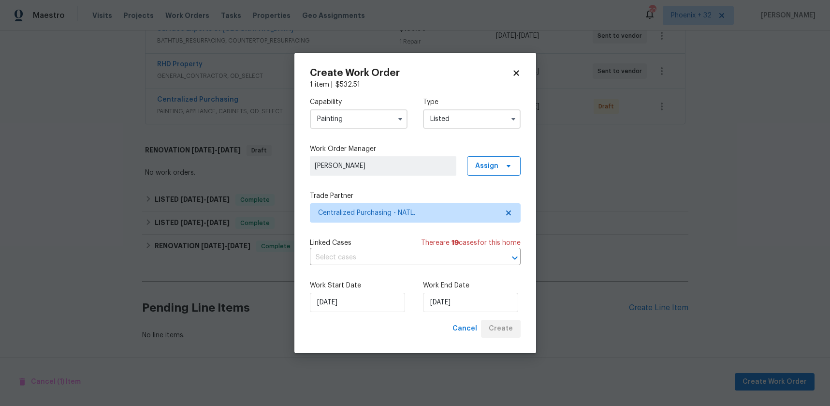
scroll to position [233, 0]
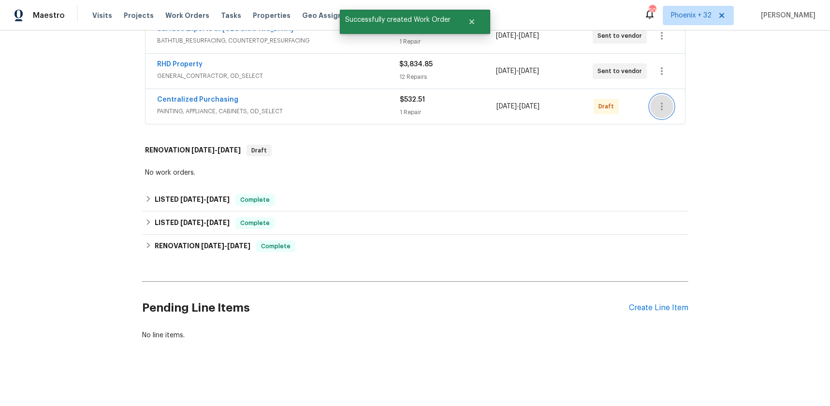
click at [655, 108] on button "button" at bounding box center [661, 106] width 23 height 23
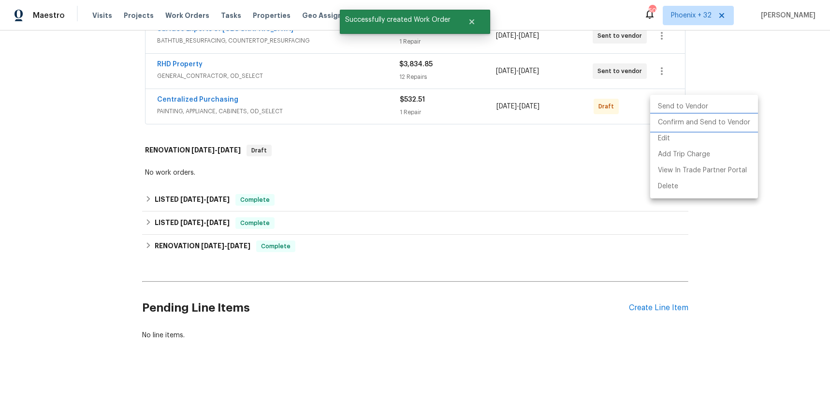
click at [660, 124] on li "Confirm and Send to Vendor" at bounding box center [704, 123] width 108 height 16
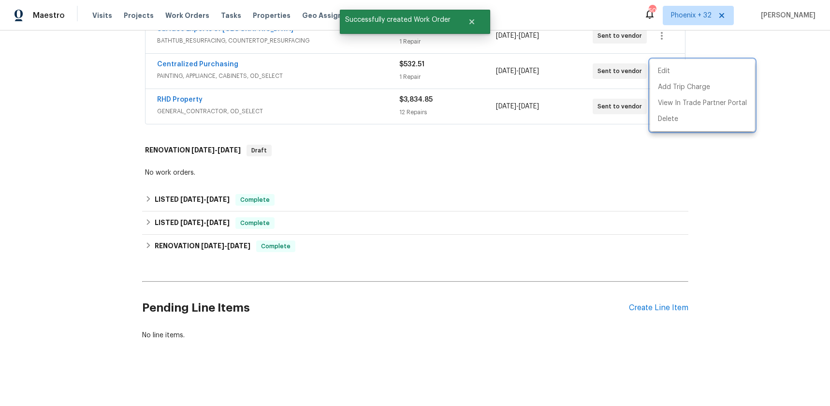
drag, startPoint x: 296, startPoint y: 74, endPoint x: 237, endPoint y: 64, distance: 59.3
click at [275, 72] on div at bounding box center [415, 203] width 830 height 406
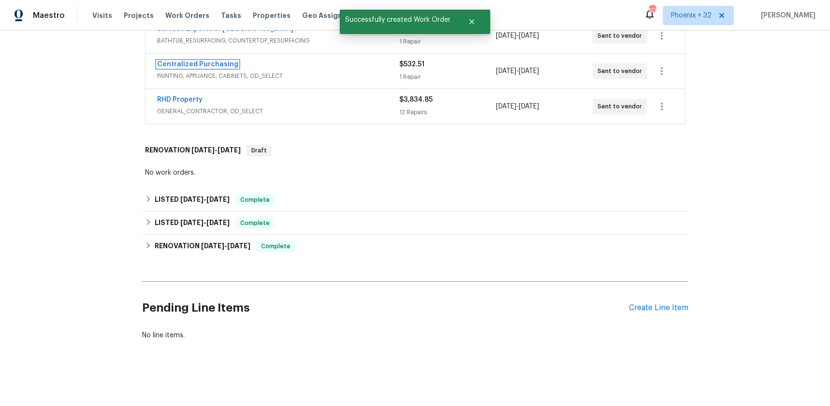
click at [229, 64] on link "Centralized Purchasing" at bounding box center [197, 64] width 81 height 7
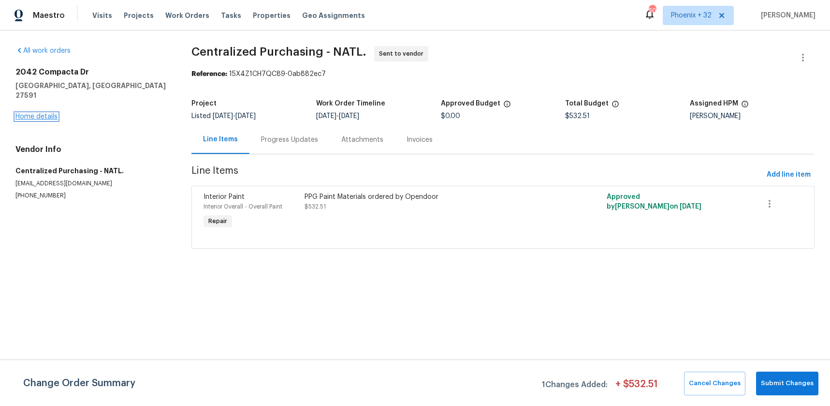
click at [53, 113] on link "Home details" at bounding box center [36, 116] width 42 height 7
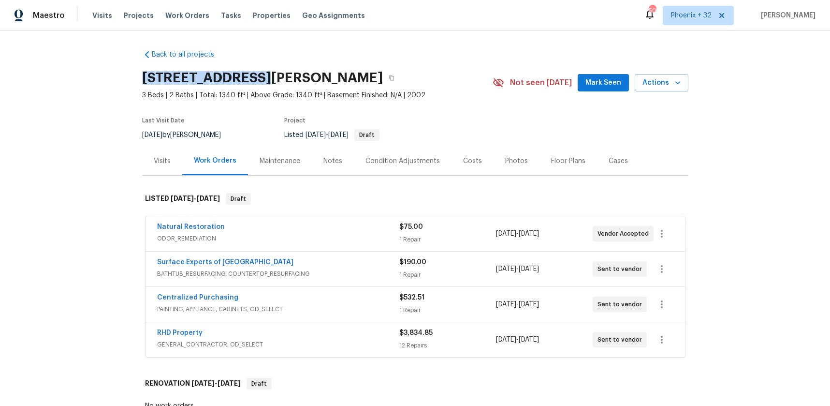
drag, startPoint x: 142, startPoint y: 77, endPoint x: 260, endPoint y: 83, distance: 118.6
click at [265, 73] on h2 "2042 Compacta Dr, Wendell, NC 27591" at bounding box center [262, 78] width 241 height 10
copy h2 "2042 Compacta Dr"
click at [192, 20] on div "Visits Projects Work Orders Tasks Properties Geo Assignments" at bounding box center [234, 15] width 284 height 19
drag, startPoint x: 194, startPoint y: 17, endPoint x: 246, endPoint y: 25, distance: 51.8
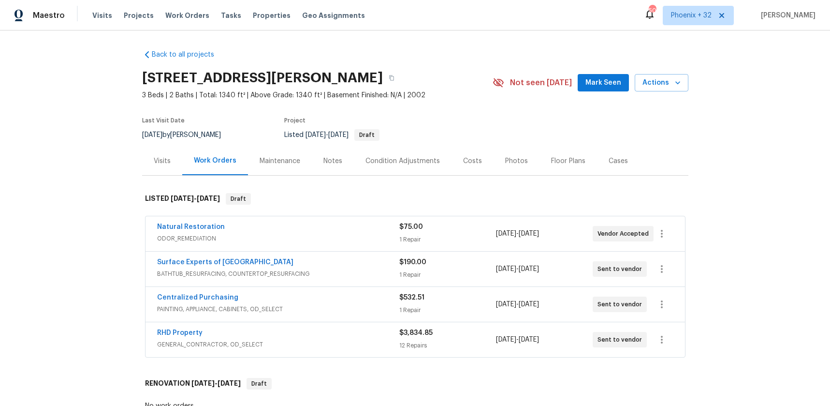
click at [194, 17] on span "Work Orders" at bounding box center [187, 16] width 44 height 10
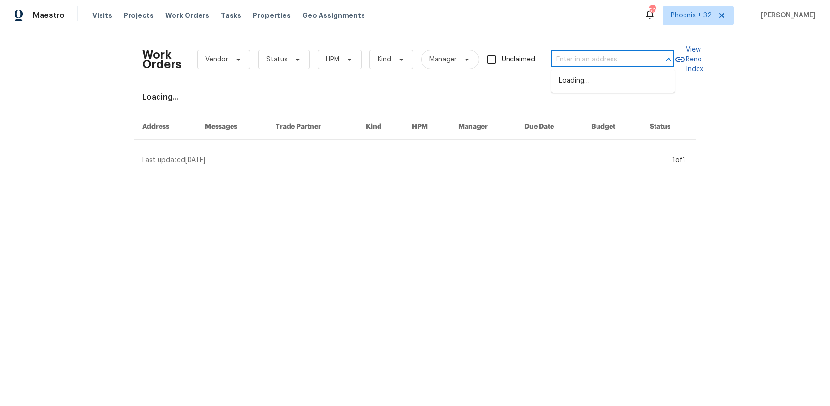
click at [589, 58] on input "text" at bounding box center [599, 59] width 97 height 15
paste input "112 Castello Way, Clayton, NC 27527"
type input "112 Castello Way, Clayton, NC 27527"
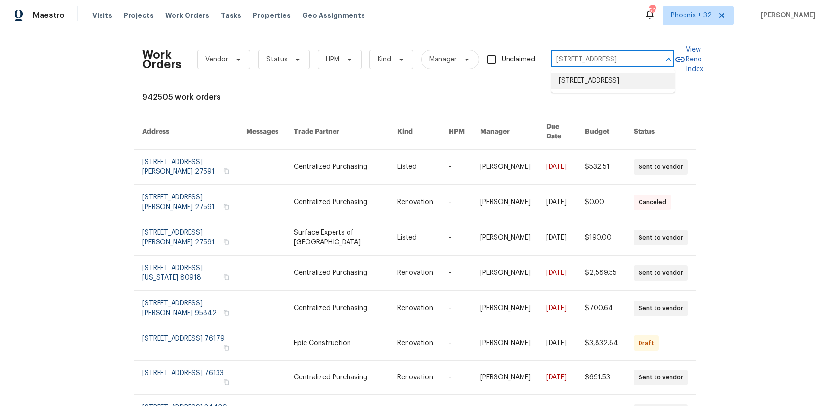
click at [592, 86] on li "112 Castello Way, Clayton, NC 27527" at bounding box center [613, 81] width 124 height 16
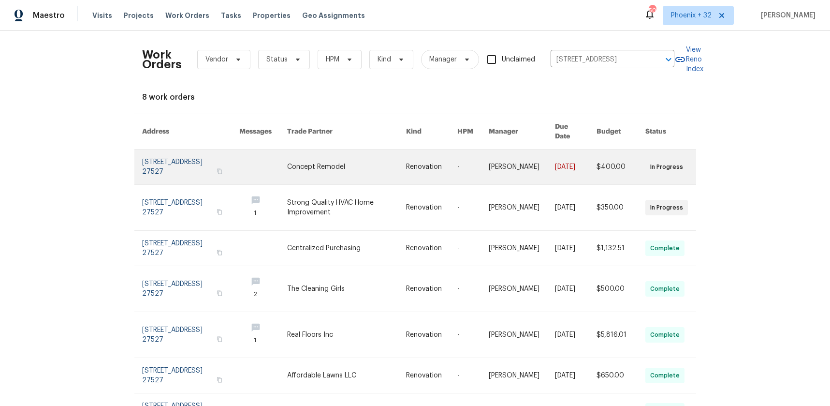
click at [346, 149] on link at bounding box center [346, 166] width 119 height 35
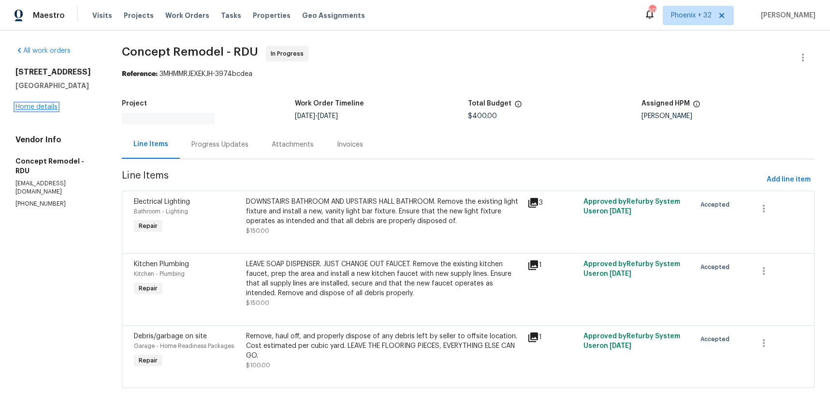
click at [50, 105] on link "Home details" at bounding box center [36, 106] width 42 height 7
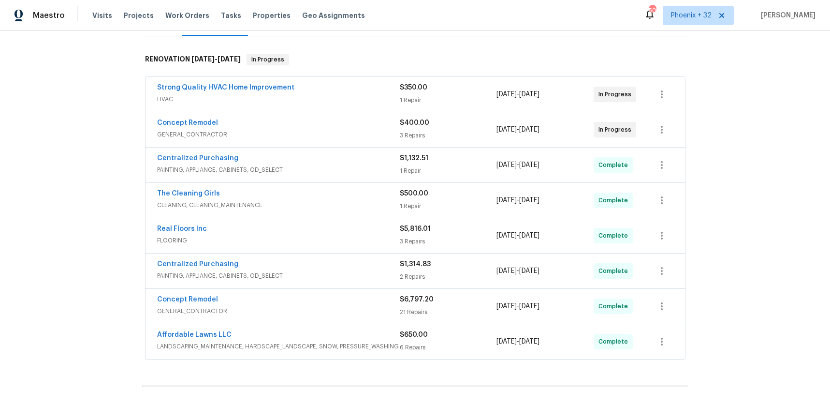
scroll to position [244, 0]
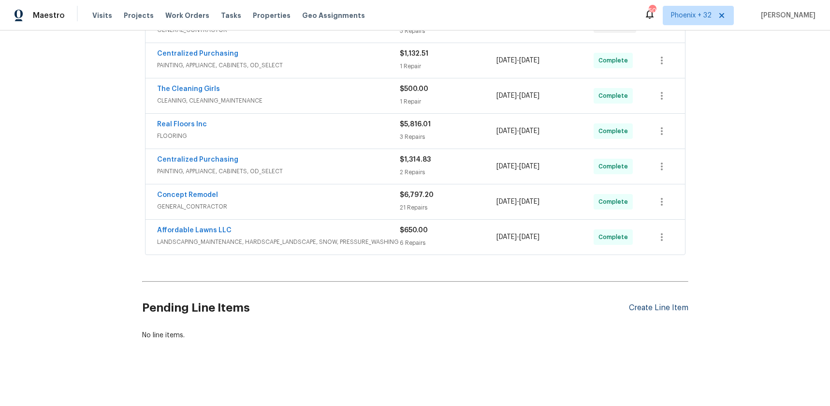
click at [670, 305] on div "Create Line Item" at bounding box center [658, 307] width 59 height 9
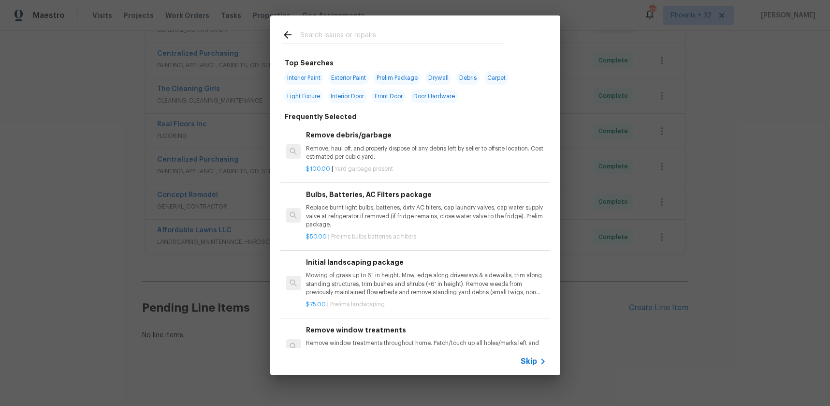
click at [394, 42] on input "text" at bounding box center [402, 36] width 205 height 15
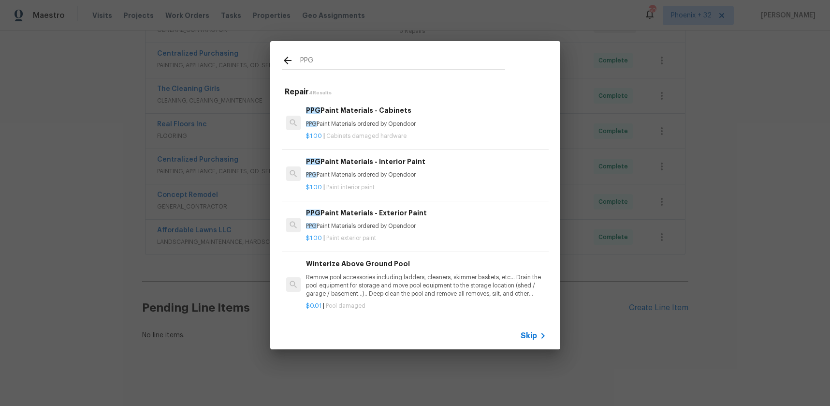
type input "PPG"
click at [439, 115] on h6 "PPG Paint Materials - Cabinets" at bounding box center [426, 110] width 240 height 11
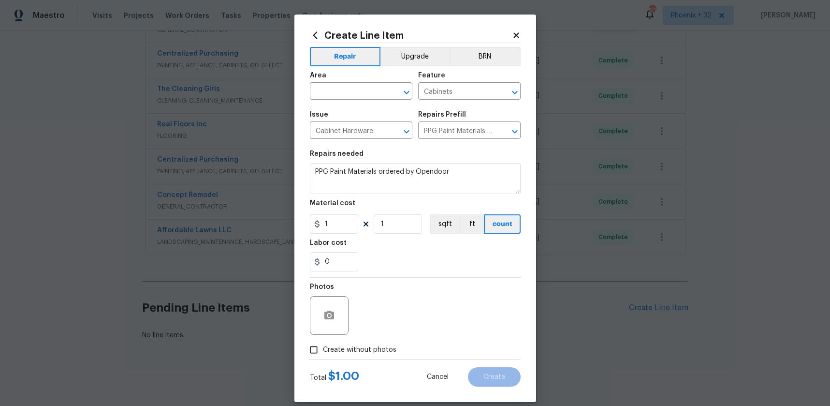
click at [348, 80] on div "Area" at bounding box center [361, 78] width 102 height 13
click at [344, 91] on input "text" at bounding box center [347, 92] width 75 height 15
click at [344, 122] on li "Interior Overall" at bounding box center [361, 129] width 102 height 16
type input "Interior Overall"
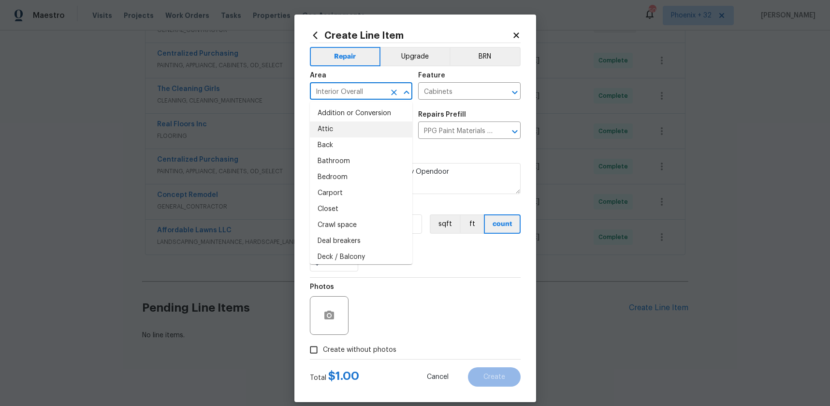
drag, startPoint x: 433, startPoint y: 270, endPoint x: 415, endPoint y: 267, distance: 17.6
click at [429, 269] on div "0" at bounding box center [415, 261] width 211 height 19
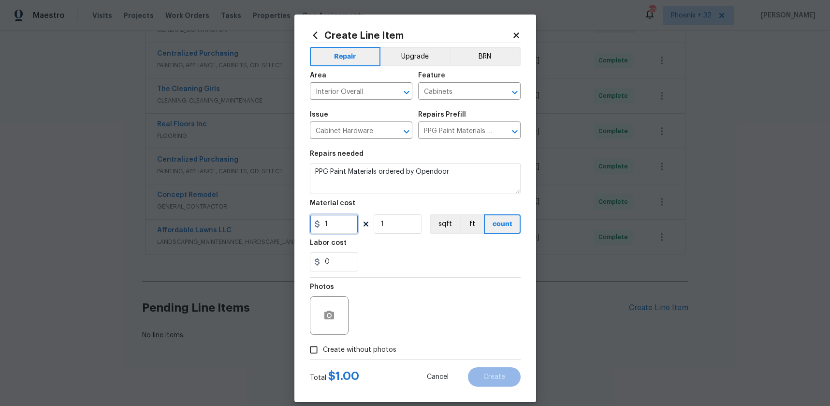
click at [347, 226] on input "1" at bounding box center [334, 223] width 48 height 19
type input "136.39"
drag, startPoint x: 385, startPoint y: 347, endPoint x: 382, endPoint y: 340, distance: 7.4
click at [384, 347] on span "Create without photos" at bounding box center [359, 350] width 73 height 10
click at [323, 347] on input "Create without photos" at bounding box center [314, 349] width 18 height 18
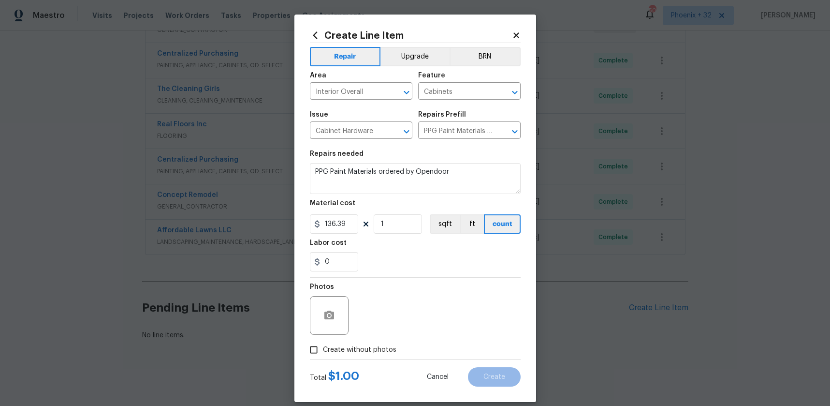
checkbox input "true"
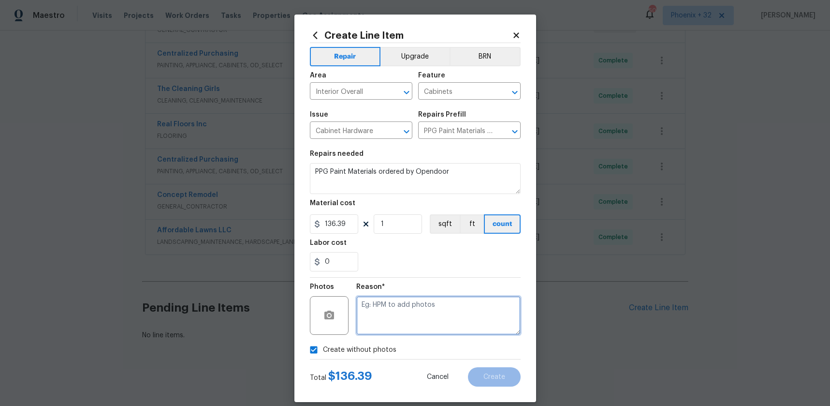
click at [383, 328] on textarea at bounding box center [438, 315] width 164 height 39
type textarea "NA"
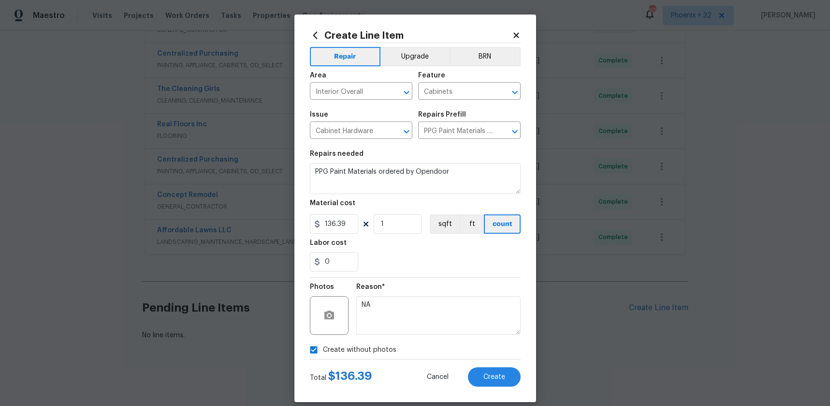
click at [406, 282] on div "Reason* NA" at bounding box center [438, 308] width 164 height 63
click at [510, 379] on button "Create" at bounding box center [494, 376] width 53 height 19
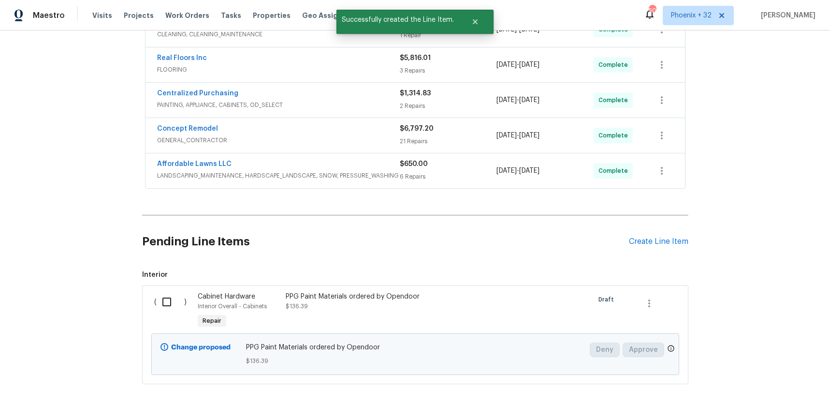
scroll to position [354, 0]
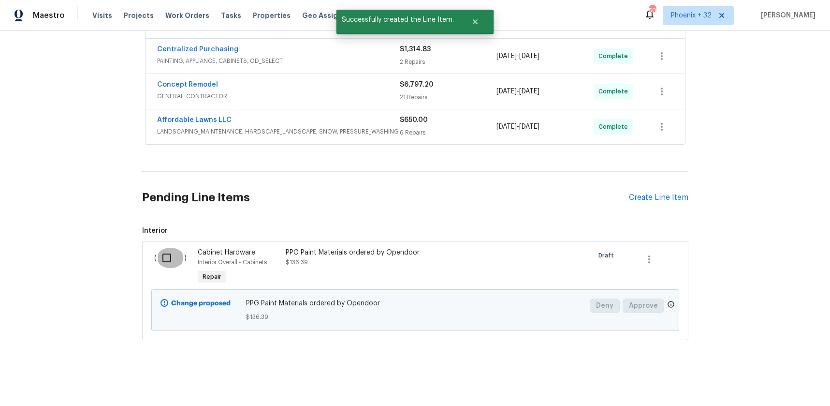
click at [163, 260] on input "checkbox" at bounding box center [171, 258] width 28 height 20
checkbox input "true"
click at [742, 381] on button "Create Work Order" at bounding box center [775, 382] width 80 height 18
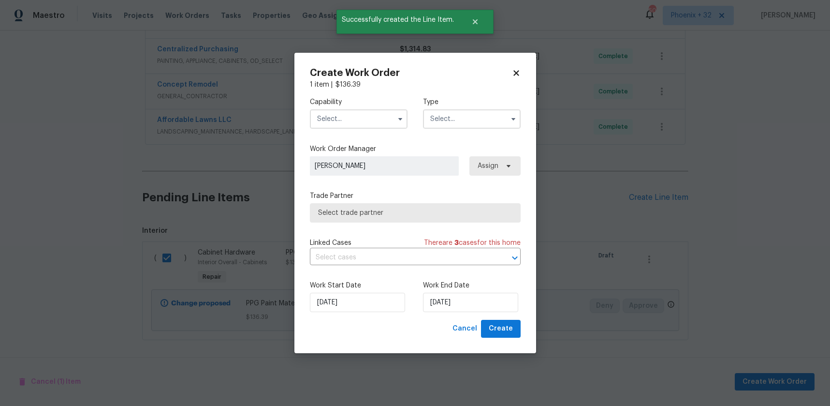
drag, startPoint x: 344, startPoint y: 117, endPoint x: 343, endPoint y: 123, distance: 5.4
click at [342, 117] on input "text" at bounding box center [359, 118] width 98 height 19
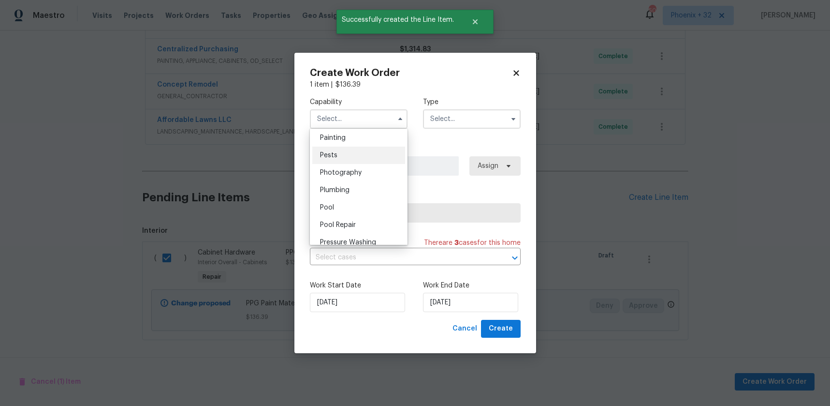
scroll to position [803, 0]
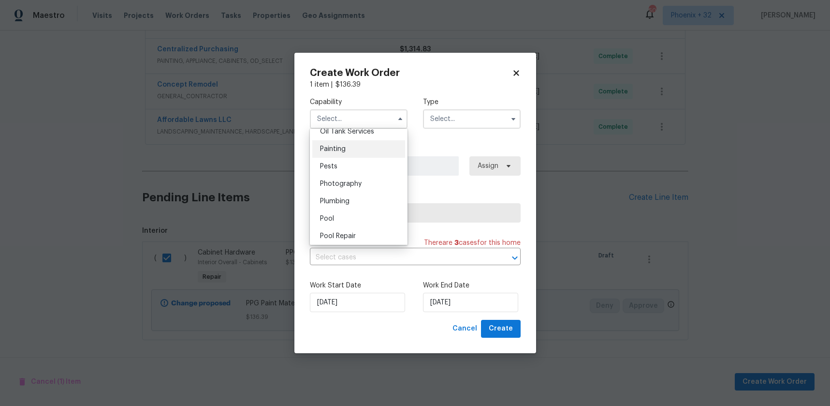
click at [345, 151] on span "Painting" at bounding box center [333, 149] width 26 height 7
type input "Painting"
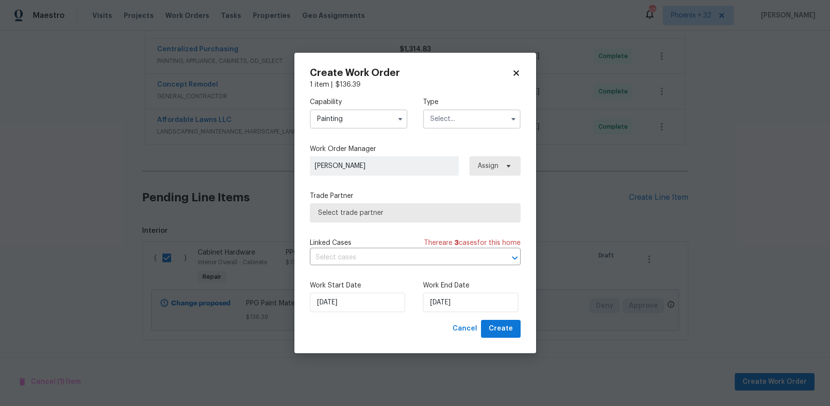
drag, startPoint x: 479, startPoint y: 112, endPoint x: 475, endPoint y: 121, distance: 9.3
click at [479, 112] on input "text" at bounding box center [472, 118] width 98 height 19
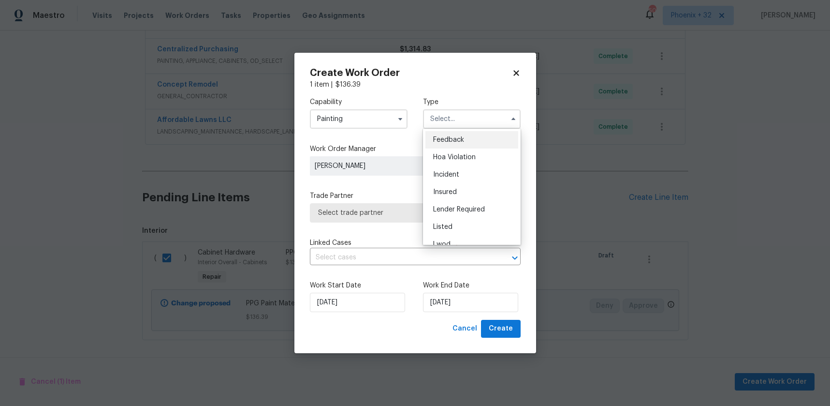
scroll to position [115, 0]
drag, startPoint x: 464, startPoint y: 181, endPoint x: 496, endPoint y: 171, distance: 33.8
click at [464, 181] on span "Renovation" at bounding box center [451, 181] width 36 height 7
type input "Renovation"
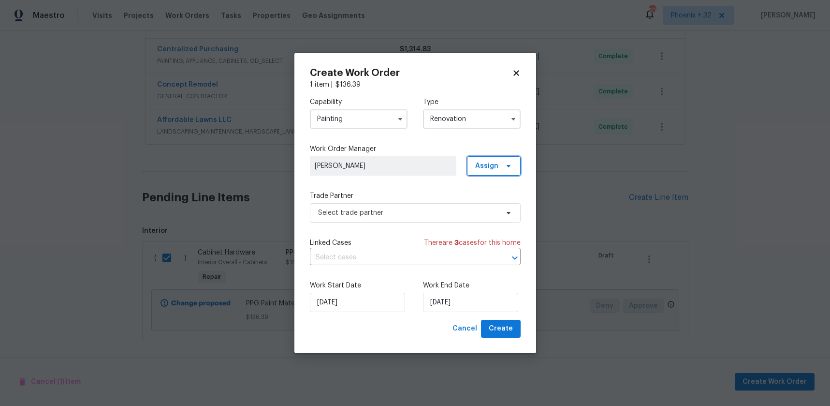
click at [501, 170] on span "Assign" at bounding box center [494, 165] width 54 height 19
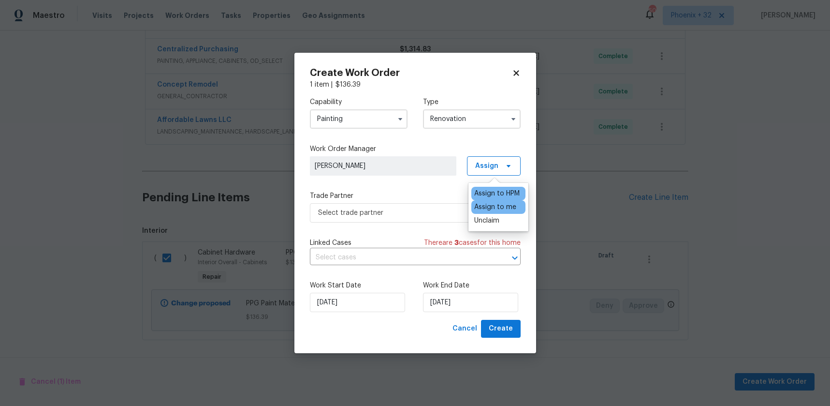
click at [490, 205] on div "Assign to me" at bounding box center [495, 207] width 42 height 10
click at [435, 216] on span "Select trade partner" at bounding box center [408, 213] width 180 height 10
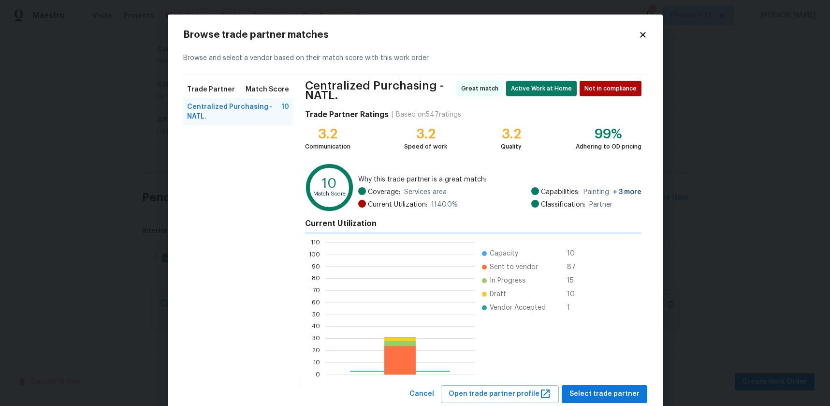
scroll to position [135, 149]
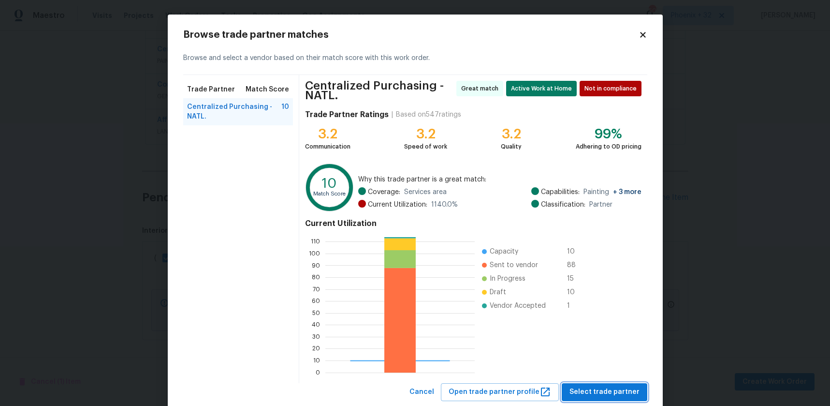
click at [589, 392] on span "Select trade partner" at bounding box center [604, 392] width 70 height 12
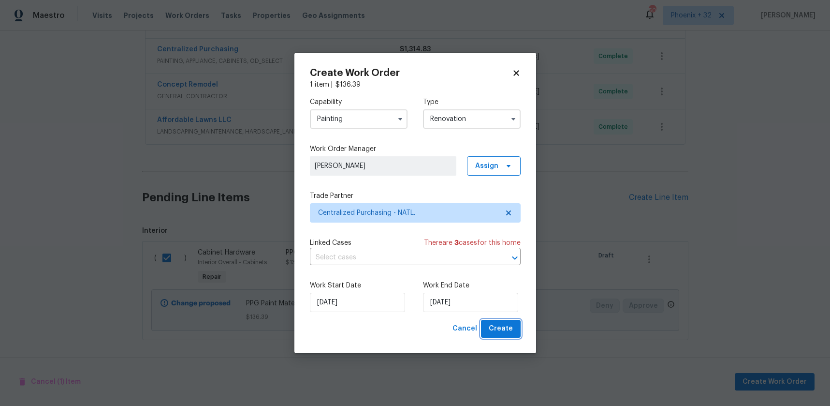
click at [504, 330] on span "Create" at bounding box center [501, 328] width 24 height 12
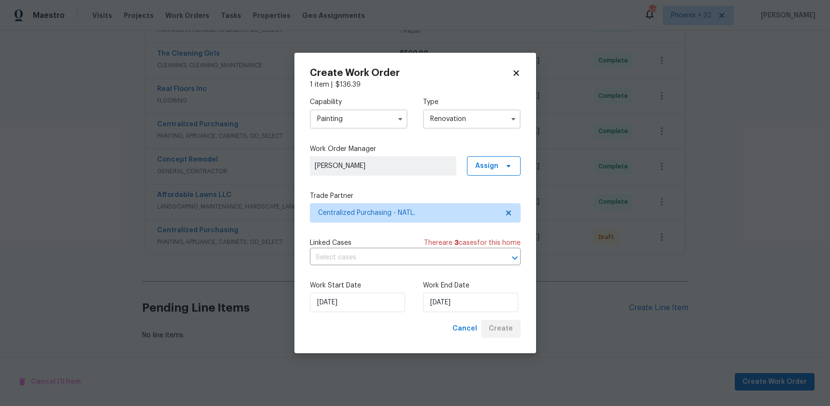
scroll to position [279, 0]
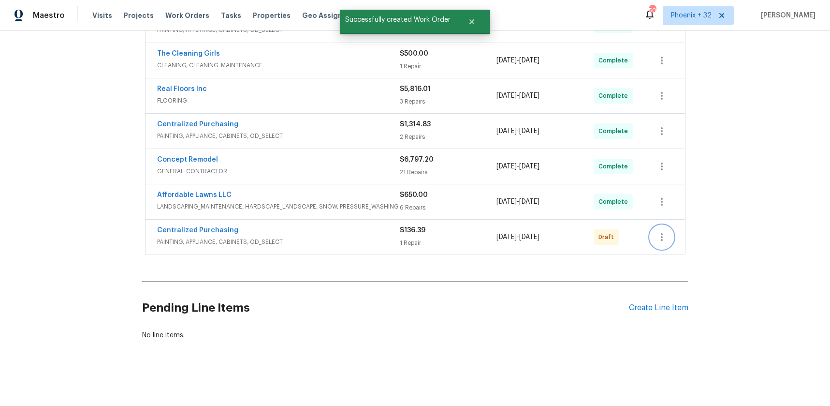
click at [667, 232] on button "button" at bounding box center [661, 236] width 23 height 23
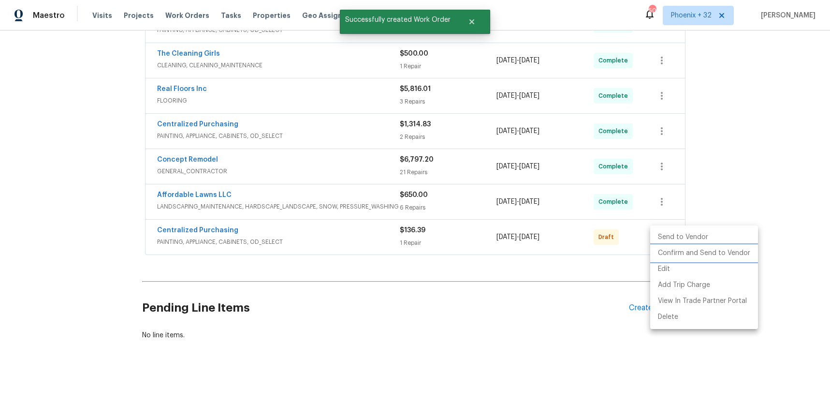
click at [667, 248] on li "Confirm and Send to Vendor" at bounding box center [704, 253] width 108 height 16
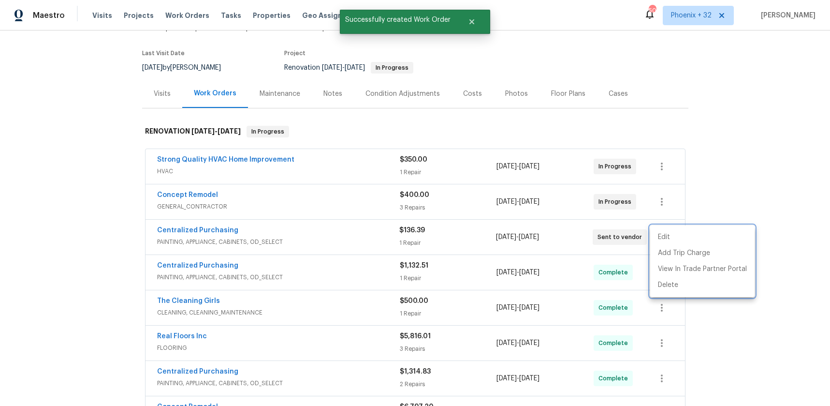
click at [186, 222] on div at bounding box center [415, 203] width 830 height 406
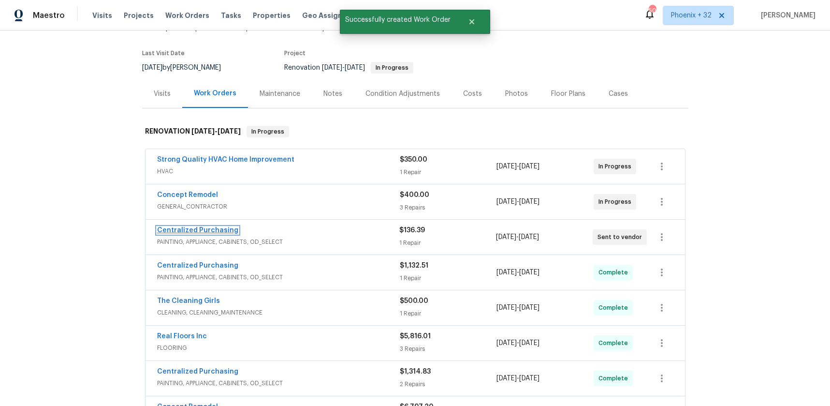
click at [195, 231] on link "Centralized Purchasing" at bounding box center [197, 230] width 81 height 7
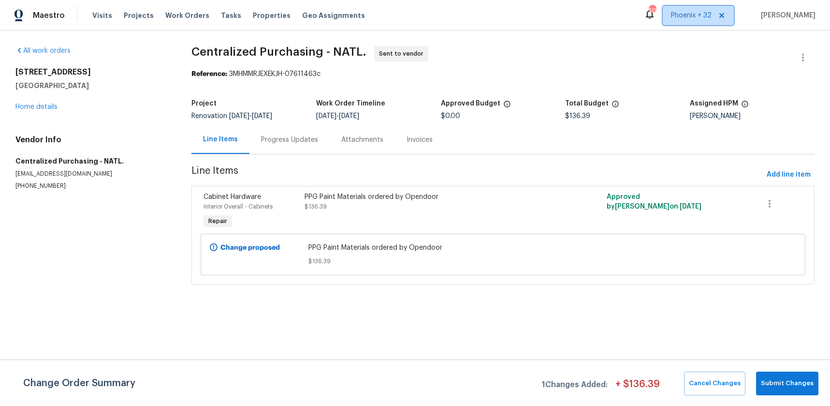
click at [688, 8] on span "Phoenix + 32" at bounding box center [698, 15] width 71 height 19
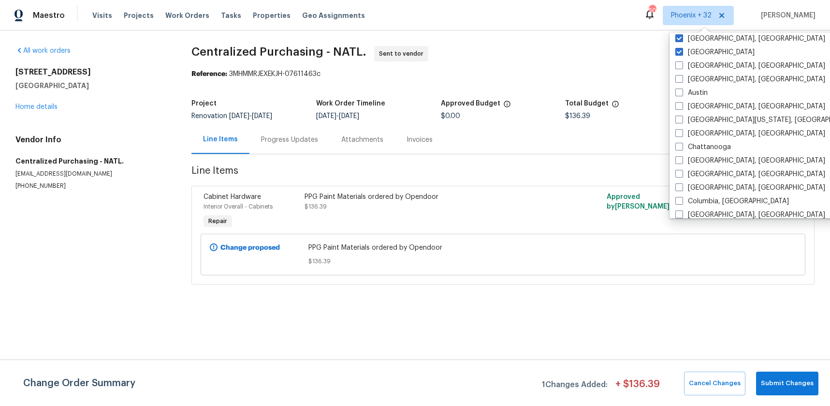
scroll to position [648, 0]
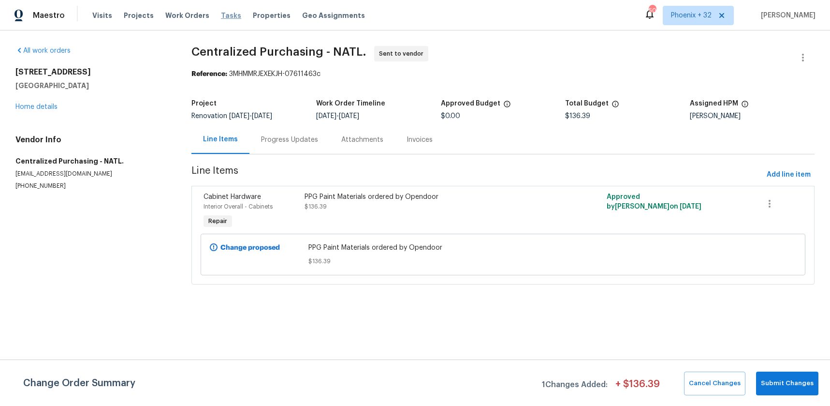
click at [221, 18] on span "Tasks" at bounding box center [231, 15] width 20 height 7
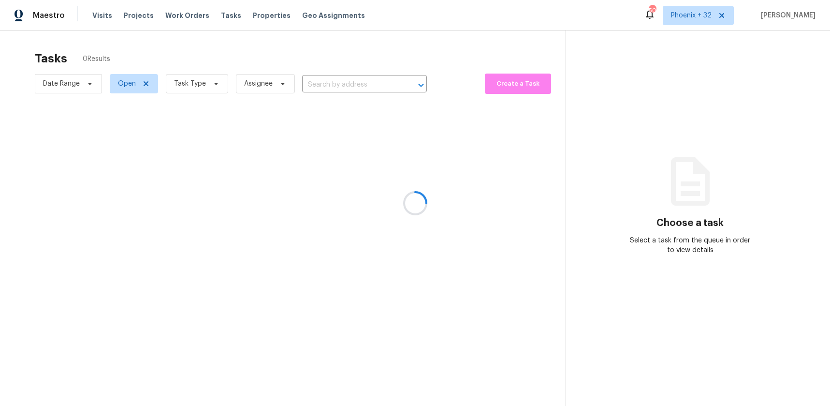
click at [185, 19] on div at bounding box center [415, 203] width 830 height 406
click at [186, 16] on div at bounding box center [415, 203] width 830 height 406
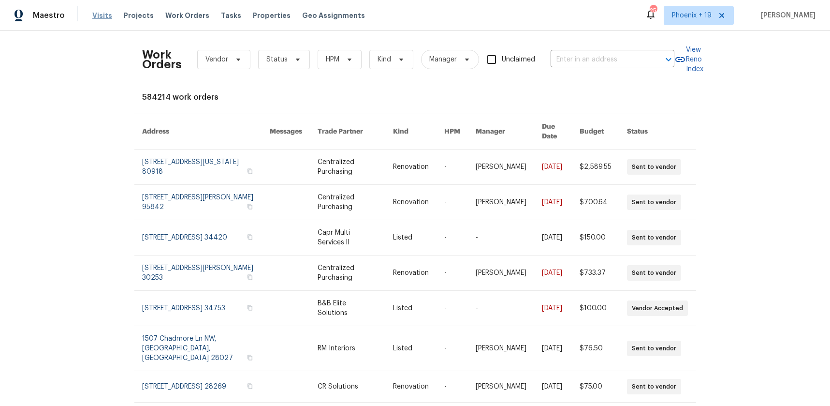
click at [101, 18] on span "Visits" at bounding box center [102, 16] width 20 height 10
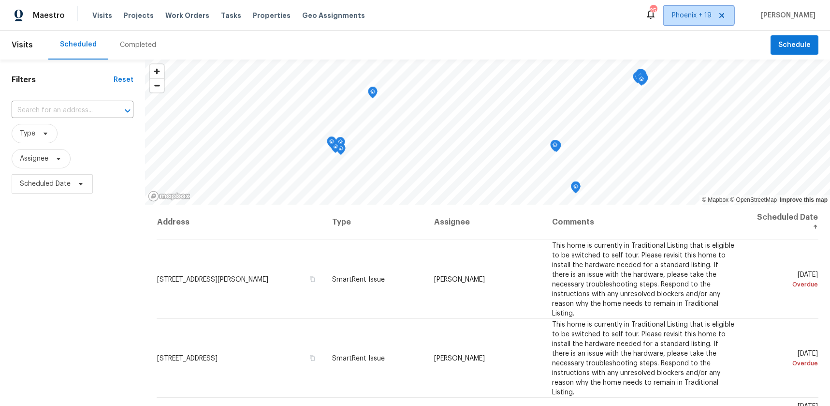
drag, startPoint x: 690, startPoint y: 15, endPoint x: 688, endPoint y: 29, distance: 14.2
click at [664, 16] on span "Phoenix + 19" at bounding box center [692, 16] width 40 height 10
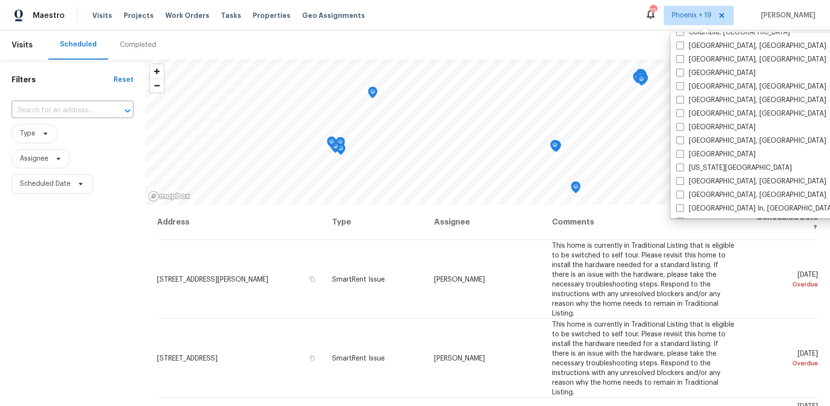
scroll to position [648, 0]
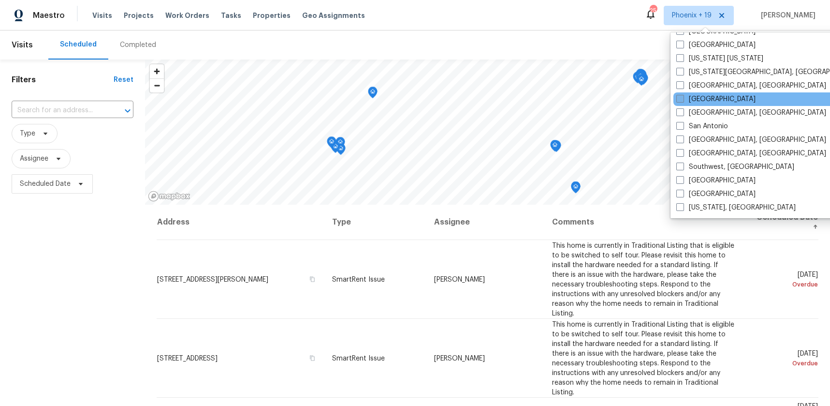
click at [664, 99] on label "[GEOGRAPHIC_DATA]" at bounding box center [715, 99] width 79 height 10
click at [664, 99] on input "[GEOGRAPHIC_DATA]" at bounding box center [679, 97] width 6 height 6
checkbox input "true"
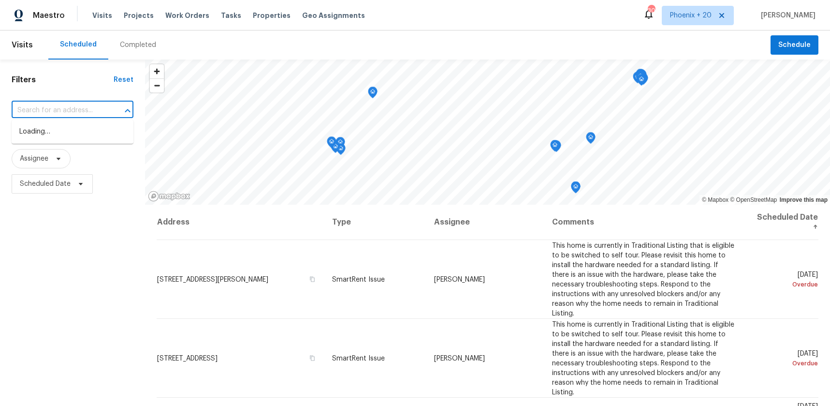
click at [60, 107] on input "text" at bounding box center [59, 110] width 95 height 15
click at [61, 109] on input "text" at bounding box center [59, 110] width 95 height 15
paste input "2042 Compacta Dr"
type input "2042 Compacta Dr"
click at [72, 142] on li "[STREET_ADDRESS][PERSON_NAME]" at bounding box center [73, 137] width 122 height 26
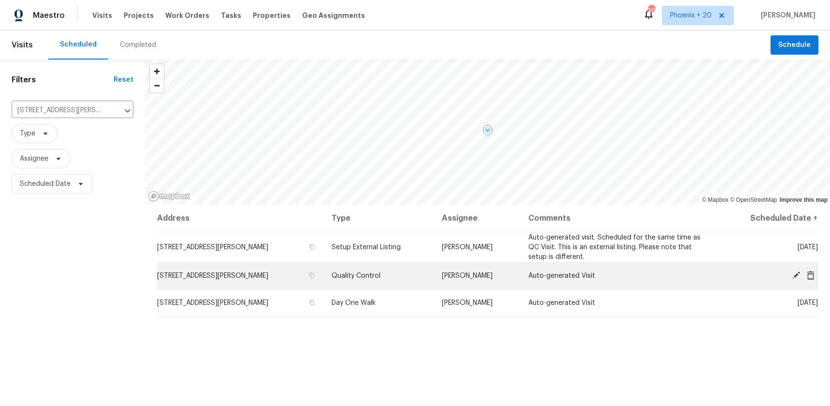
scroll to position [55, 0]
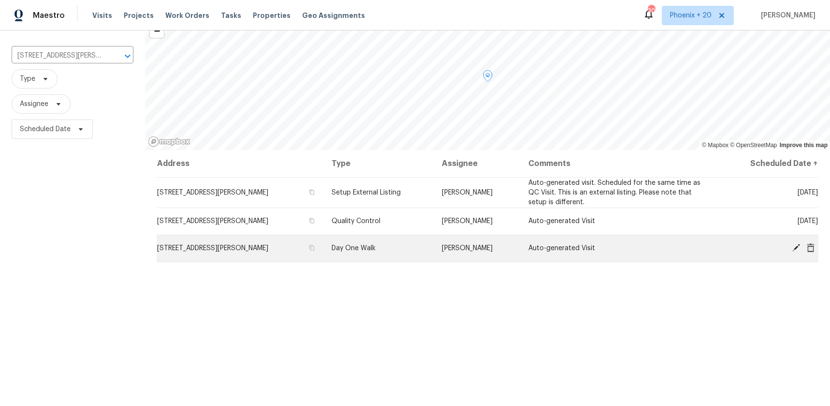
click at [664, 249] on icon at bounding box center [810, 247] width 9 height 9
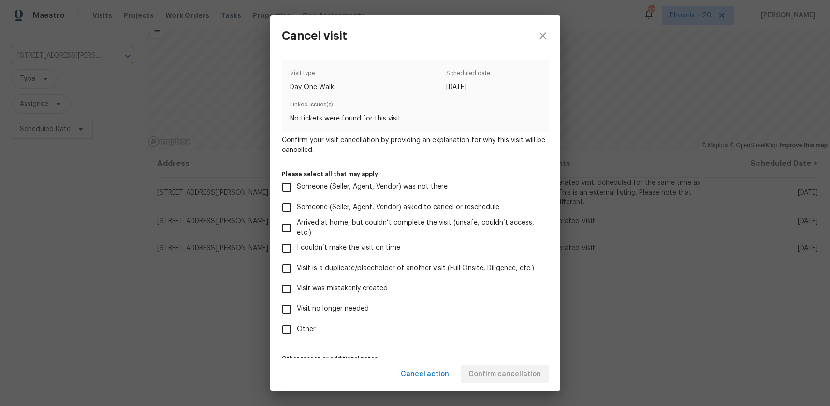
scroll to position [34, 0]
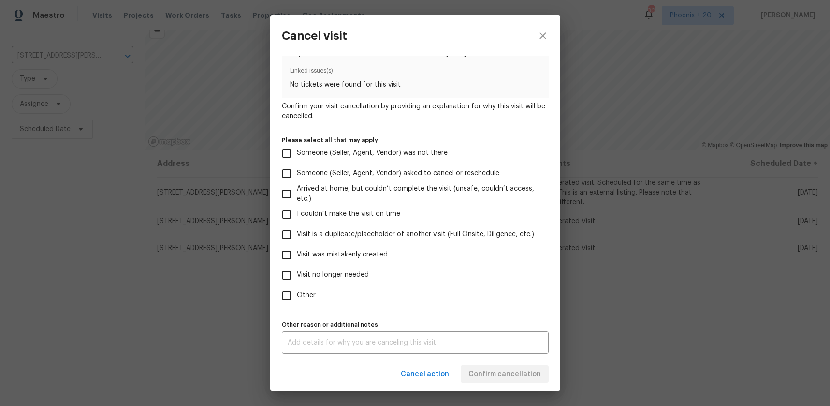
click at [342, 253] on span "Visit was mistakenly created" at bounding box center [342, 254] width 91 height 10
click at [297, 253] on input "Visit was mistakenly created" at bounding box center [287, 255] width 20 height 20
checkbox input "true"
click at [533, 324] on span "Confirm cancellation" at bounding box center [504, 374] width 73 height 12
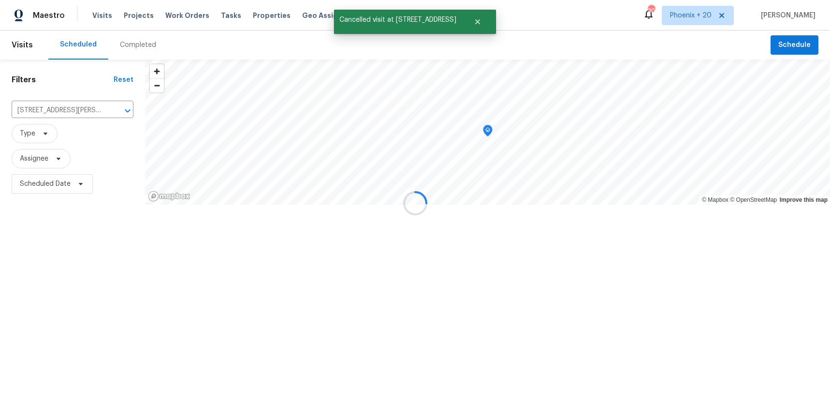
scroll to position [0, 0]
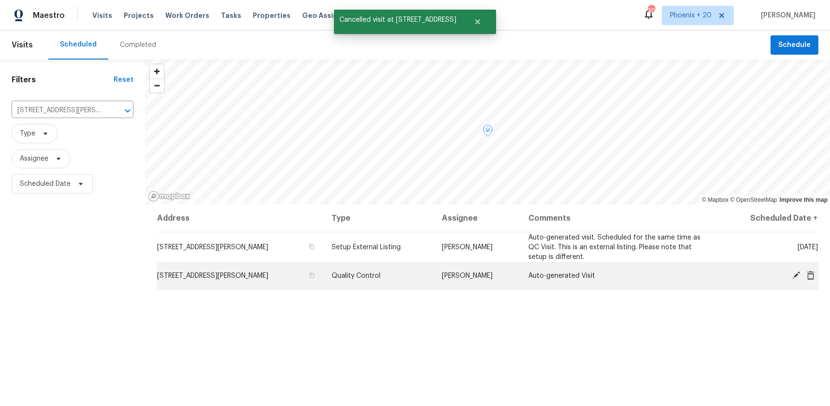
click at [664, 275] on icon at bounding box center [810, 275] width 9 height 9
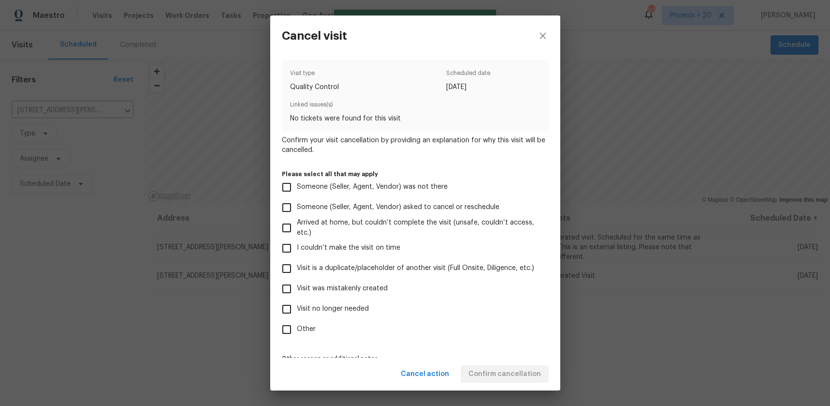
click at [354, 292] on span "Visit was mistakenly created" at bounding box center [342, 288] width 91 height 10
click at [297, 292] on input "Visit was mistakenly created" at bounding box center [287, 288] width 20 height 20
checkbox input "true"
click at [489, 324] on span "Confirm cancellation" at bounding box center [504, 374] width 73 height 12
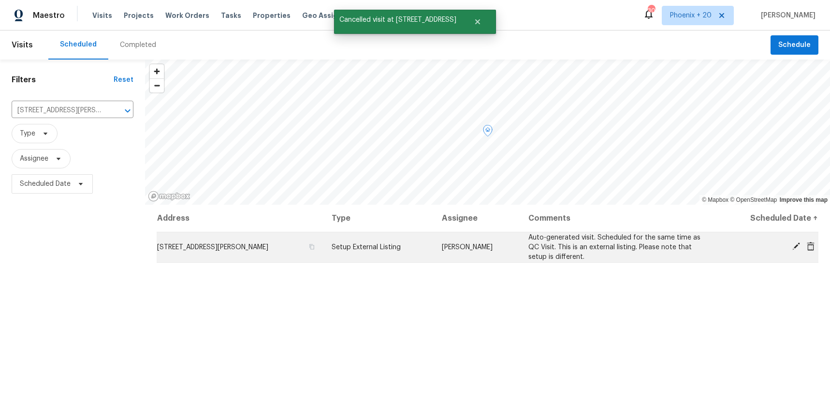
click at [664, 247] on icon at bounding box center [811, 246] width 8 height 9
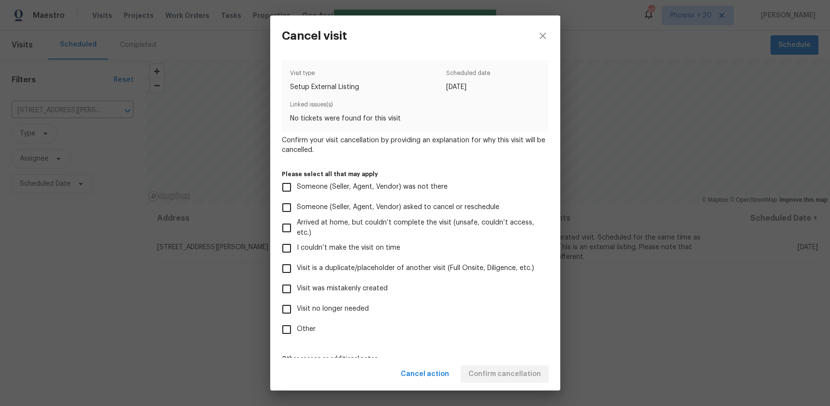
click at [385, 285] on span "Visit was mistakenly created" at bounding box center [342, 288] width 91 height 10
click at [297, 285] on input "Visit was mistakenly created" at bounding box center [287, 288] width 20 height 20
checkbox input "true"
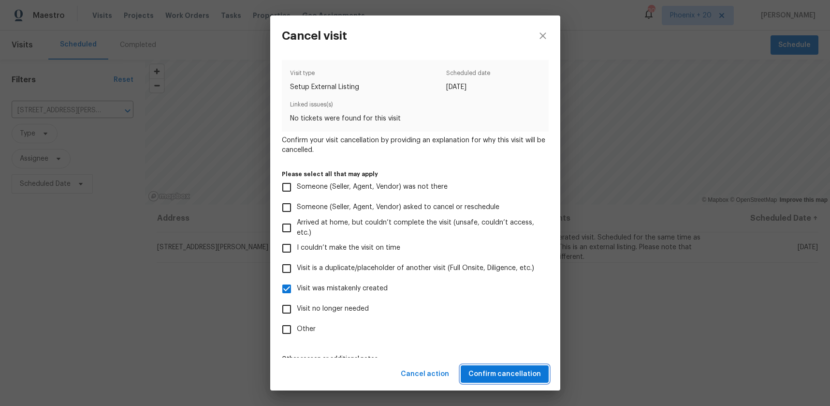
click at [523, 324] on span "Confirm cancellation" at bounding box center [504, 374] width 73 height 12
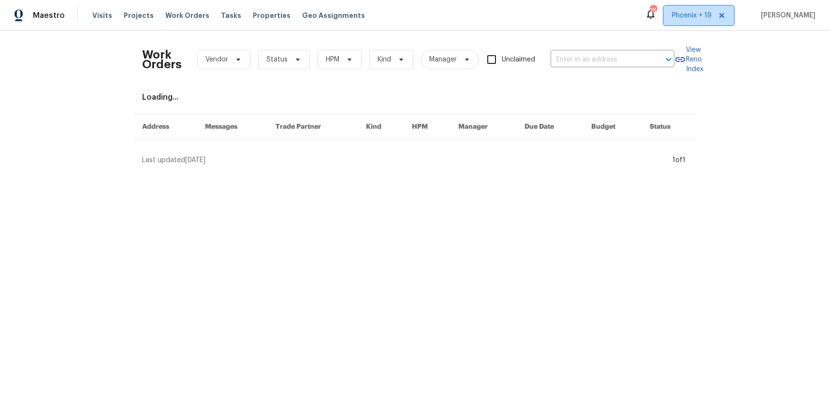
click at [671, 18] on span "Phoenix + 19" at bounding box center [699, 15] width 70 height 19
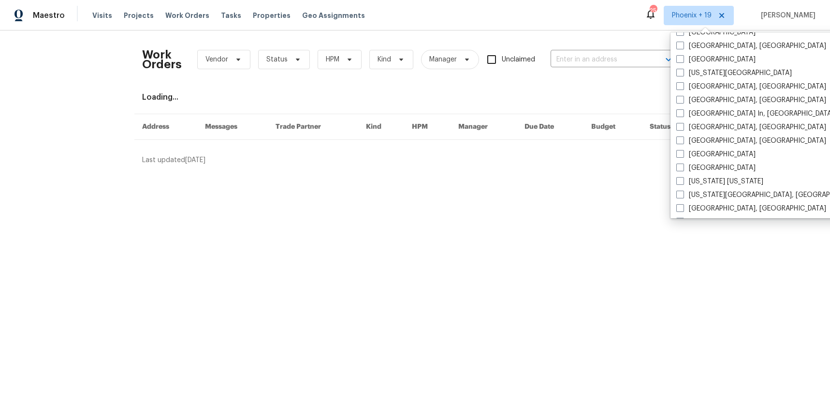
scroll to position [648, 0]
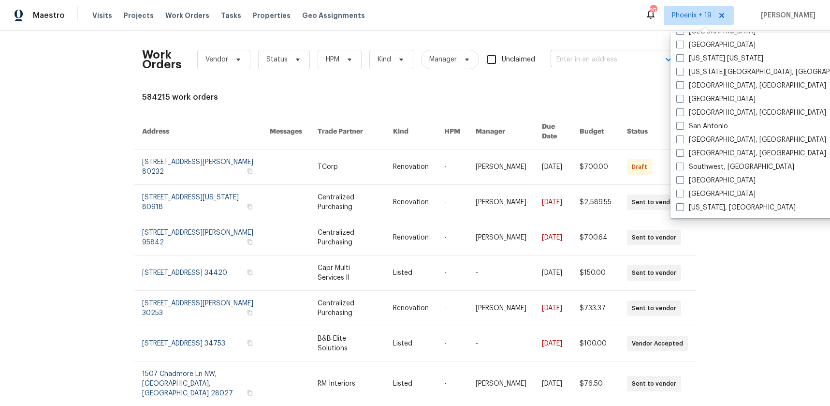
click at [600, 58] on input "text" at bounding box center [599, 59] width 97 height 15
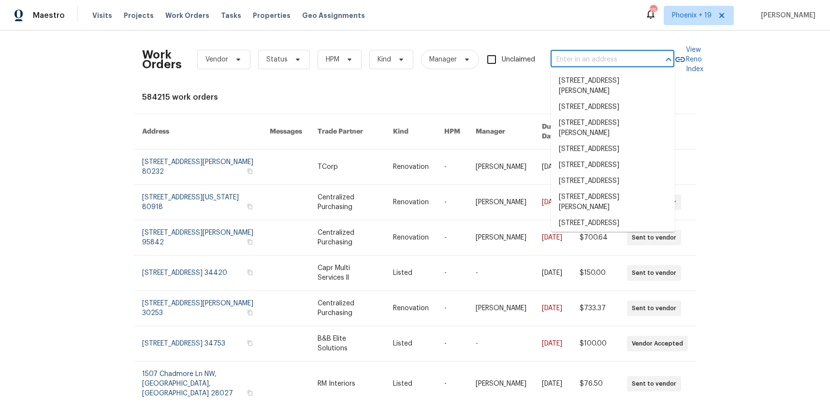
paste input "6914 Port Bay, San Antonio, TX 78242"
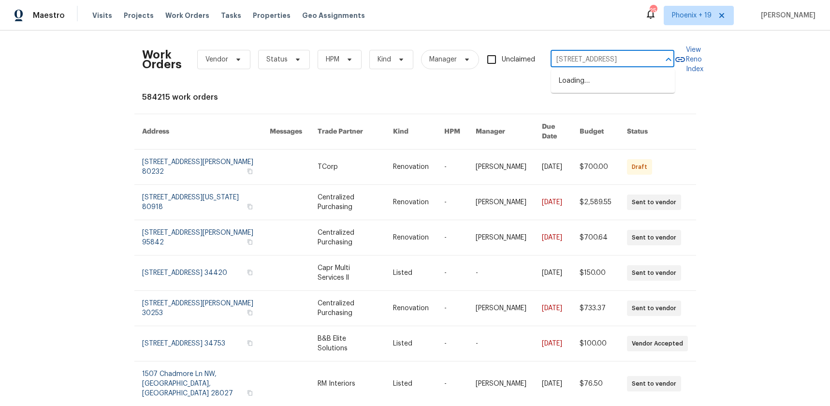
scroll to position [0, 26]
type input "6914 Port Bay, San Antonio, TX 78242"
click at [696, 16] on span "Phoenix + 19" at bounding box center [692, 16] width 40 height 10
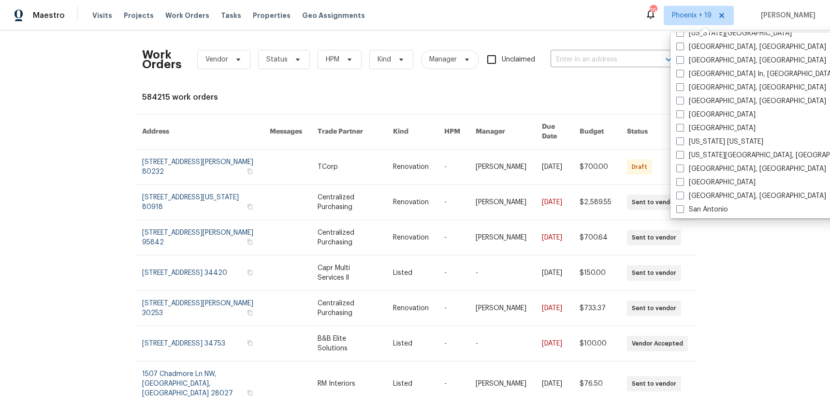
scroll to position [648, 0]
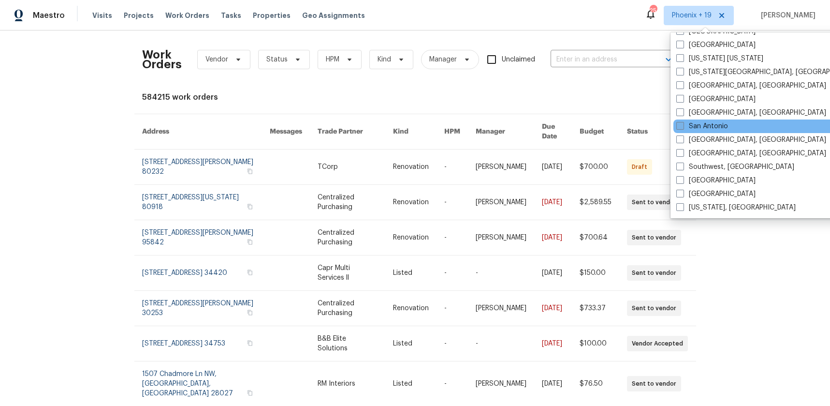
click at [717, 122] on label "San Antonio" at bounding box center [702, 126] width 52 height 10
click at [683, 122] on input "San Antonio" at bounding box center [679, 124] width 6 height 6
checkbox input "true"
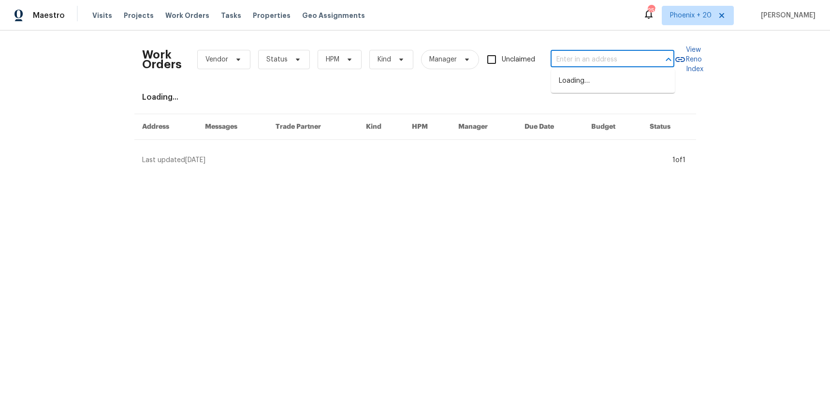
click at [591, 60] on input "text" at bounding box center [599, 59] width 97 height 15
paste input "6914 Port Bay, San Antonio, TX 78242"
type input "6914 Port Bay, San Antonio, TX 78242"
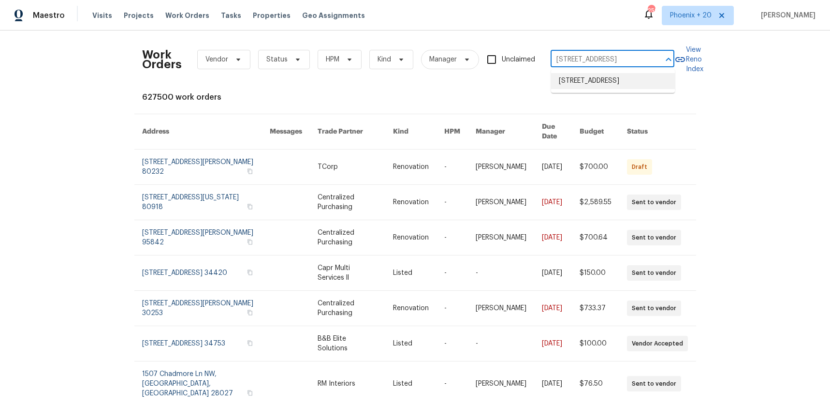
click at [595, 85] on li "6914 Port Bay, San Antonio, TX 78242" at bounding box center [613, 81] width 124 height 16
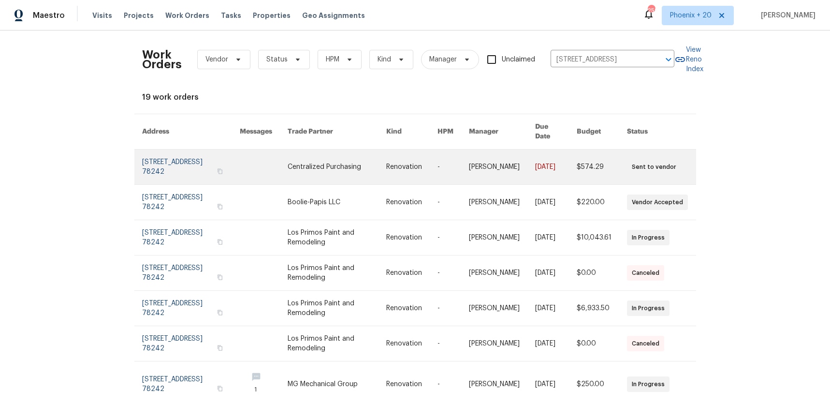
click at [377, 156] on link at bounding box center [337, 166] width 99 height 35
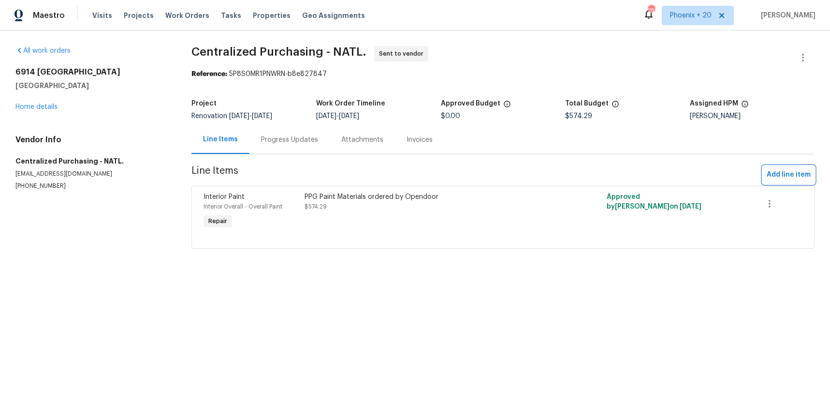
click at [787, 179] on span "Add line item" at bounding box center [789, 175] width 44 height 12
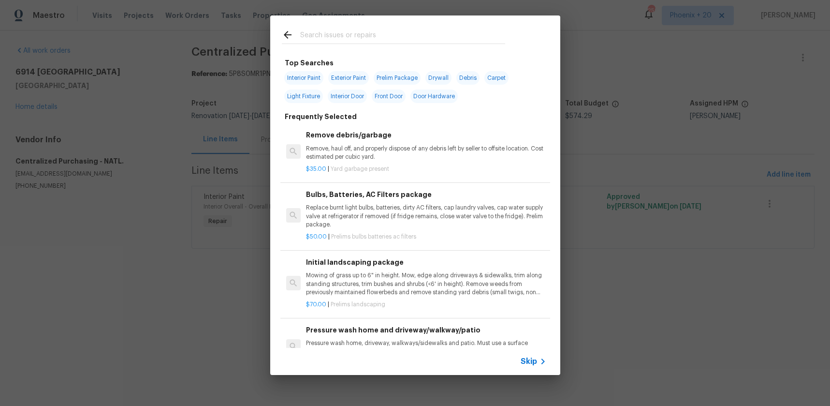
click at [355, 35] on input "text" at bounding box center [402, 36] width 205 height 15
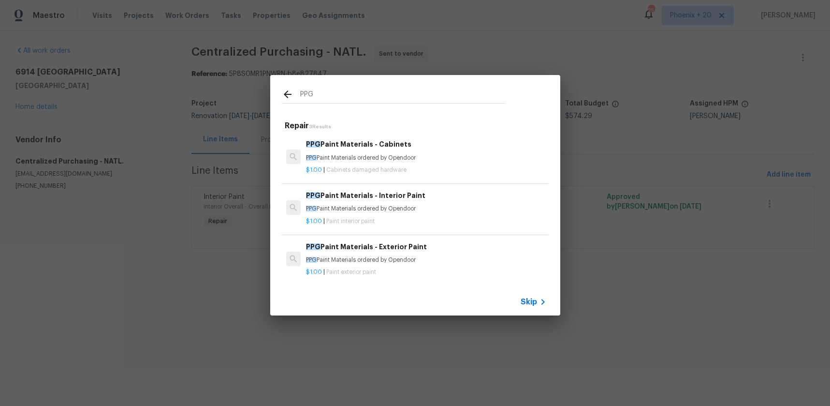
type input "PPG"
click at [418, 261] on p "PPG Paint Materials ordered by Opendoor" at bounding box center [426, 260] width 240 height 8
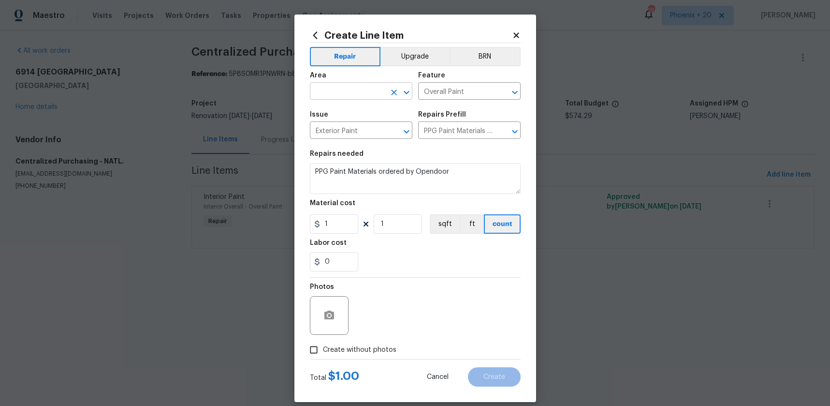
click at [340, 94] on input "text" at bounding box center [347, 92] width 75 height 15
click at [348, 133] on li "Interior Overall" at bounding box center [361, 129] width 102 height 16
type input "Interior Overall"
click at [395, 91] on icon "Clear" at bounding box center [394, 92] width 6 height 6
click at [380, 108] on li "Exterior Overall" at bounding box center [361, 113] width 102 height 16
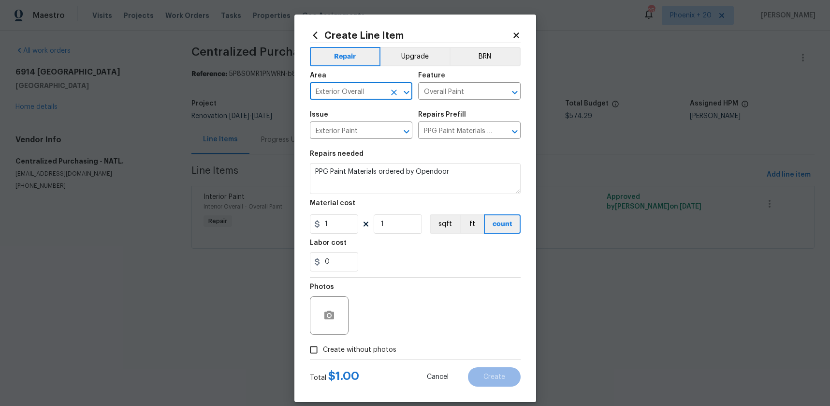
type input "Exterior Overall"
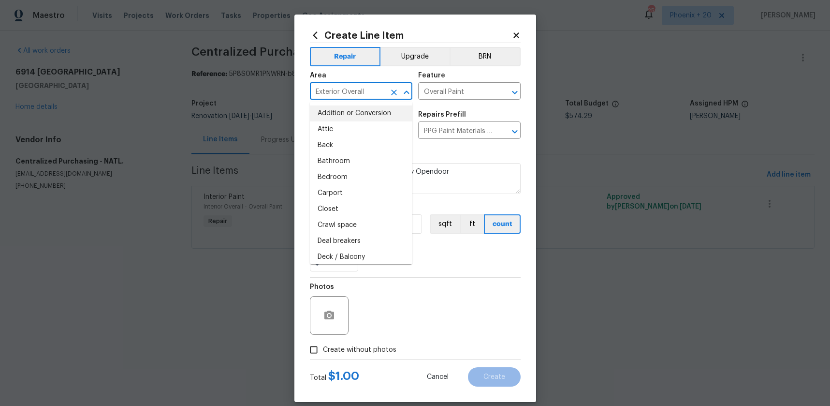
drag, startPoint x: 463, startPoint y: 241, endPoint x: 383, endPoint y: 233, distance: 80.2
click at [462, 241] on div "Labor cost" at bounding box center [415, 245] width 211 height 13
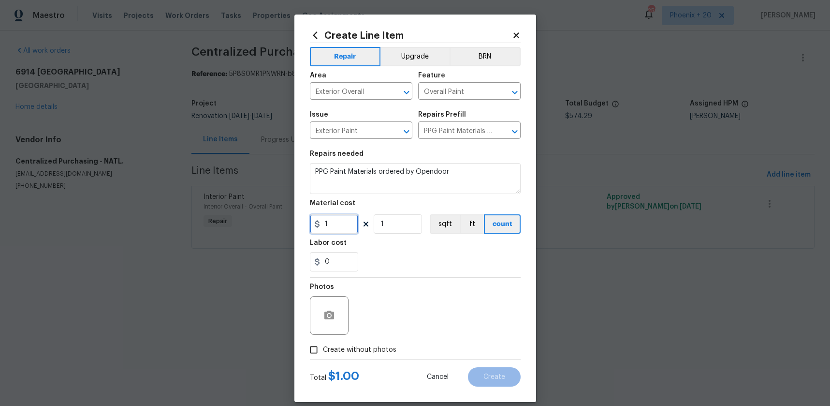
drag, startPoint x: 336, startPoint y: 222, endPoint x: 312, endPoint y: 221, distance: 24.2
click at [312, 221] on input "1" at bounding box center [334, 223] width 48 height 19
type input "670.89"
click at [365, 349] on span "Create without photos" at bounding box center [359, 350] width 73 height 10
click at [323, 349] on input "Create without photos" at bounding box center [314, 349] width 18 height 18
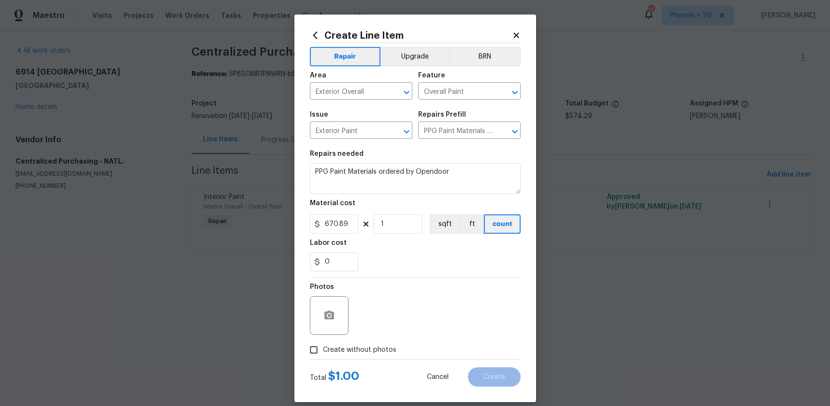
checkbox input "true"
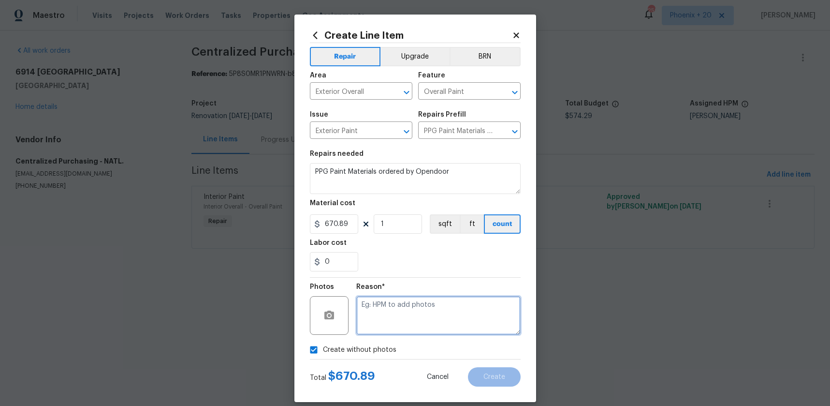
click at [378, 323] on textarea at bounding box center [438, 315] width 164 height 39
type textarea "NA"
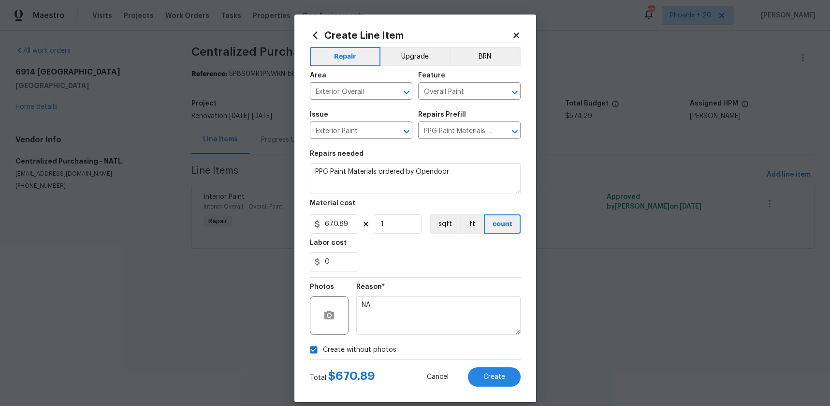
click at [412, 275] on section "Repairs needed PPG Paint Materials ordered by Opendoor Material cost 670.89 1 s…" at bounding box center [415, 211] width 211 height 132
click at [494, 368] on button "Create" at bounding box center [494, 376] width 53 height 19
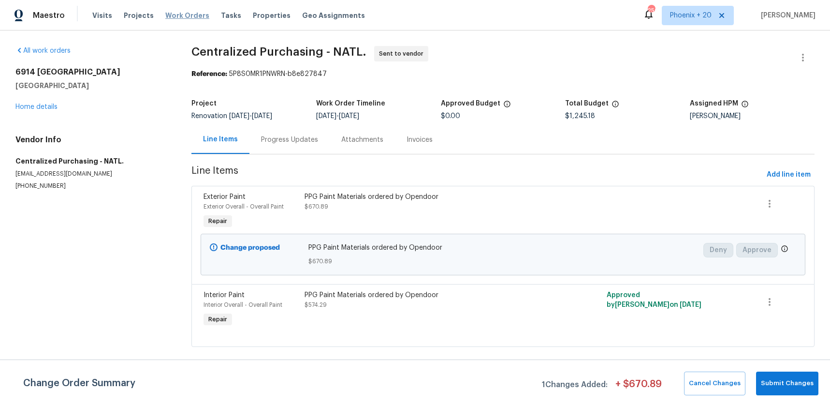
click at [186, 10] on div "Visits Projects Work Orders Tasks Properties Geo Assignments" at bounding box center [234, 15] width 284 height 19
click at [188, 16] on span "Work Orders" at bounding box center [187, 16] width 44 height 10
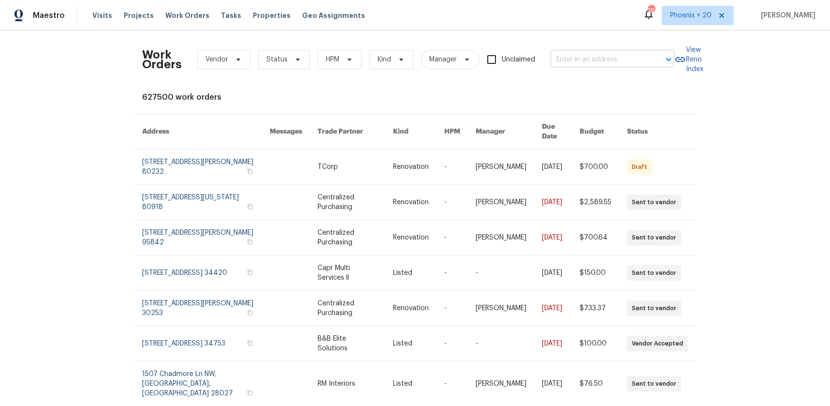
drag, startPoint x: 616, startPoint y: 47, endPoint x: 611, endPoint y: 59, distance: 13.6
click at [615, 52] on div "Work Orders Vendor Status HPM Kind Manager Unclaimed ​" at bounding box center [408, 59] width 532 height 43
click at [611, 59] on input "text" at bounding box center [599, 59] width 97 height 15
paste input "5526 Bat Cyn, San Antonio, TX 78252"
type input "5526 Bat Cyn, San Antonio, TX 78252"
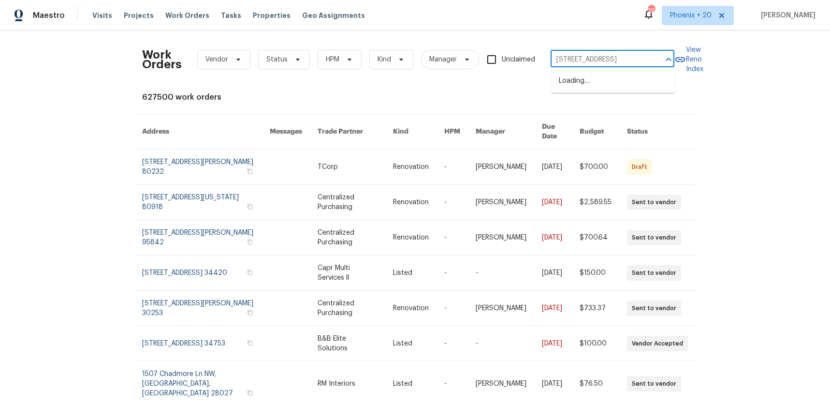
scroll to position [0, 26]
click at [606, 89] on li "5526 Bat Cyn, San Antonio, TX 78252" at bounding box center [613, 81] width 124 height 16
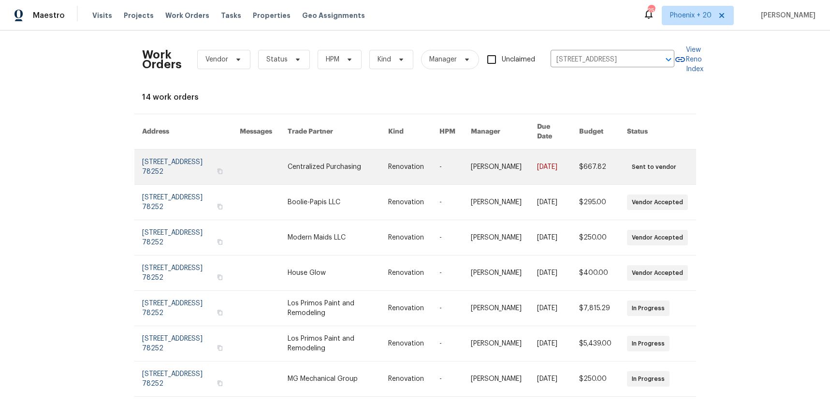
click at [373, 162] on link at bounding box center [338, 166] width 101 height 35
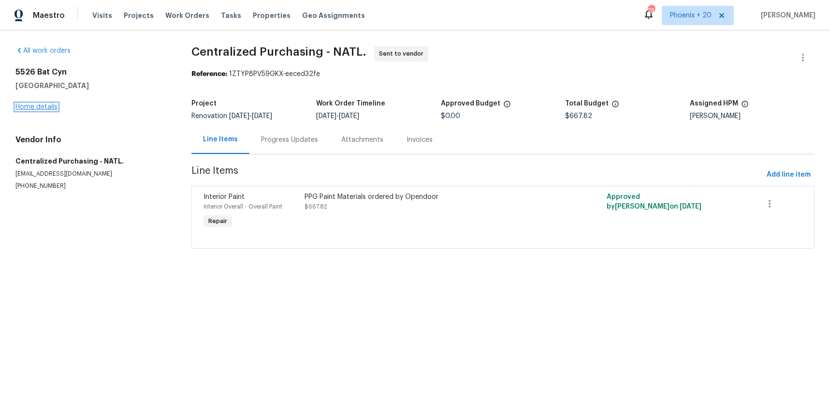
click at [28, 107] on link "Home details" at bounding box center [36, 106] width 42 height 7
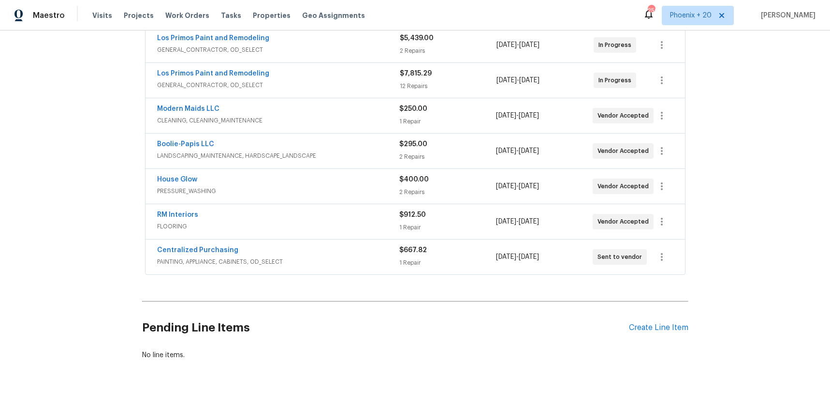
scroll to position [314, 0]
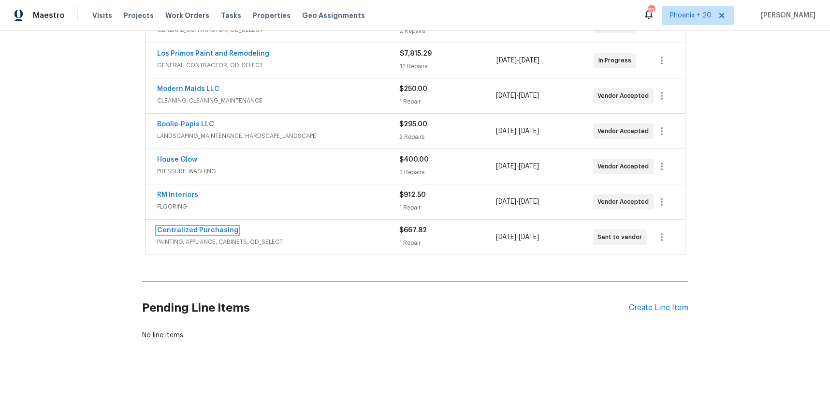
click at [216, 231] on link "Centralized Purchasing" at bounding box center [197, 230] width 81 height 7
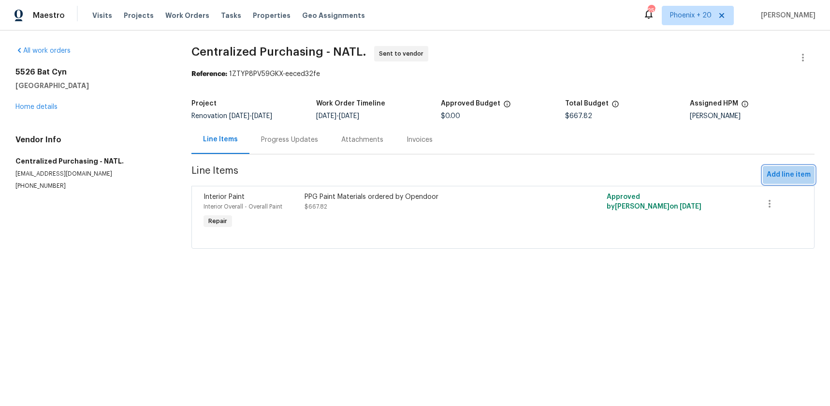
click at [786, 173] on span "Add line item" at bounding box center [789, 175] width 44 height 12
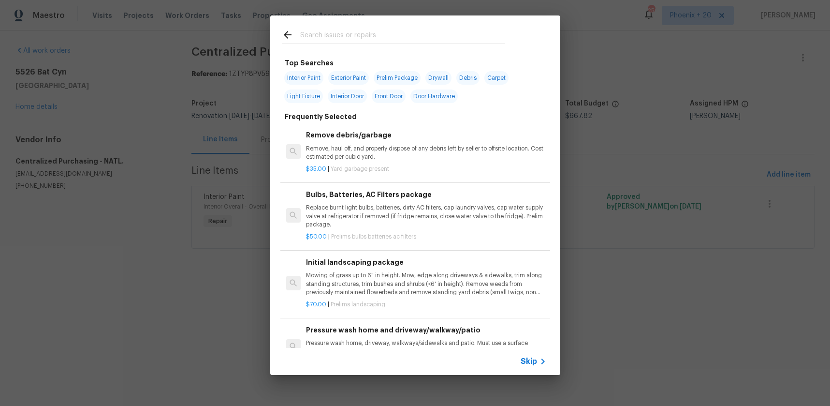
click at [336, 34] on input "text" at bounding box center [402, 36] width 205 height 15
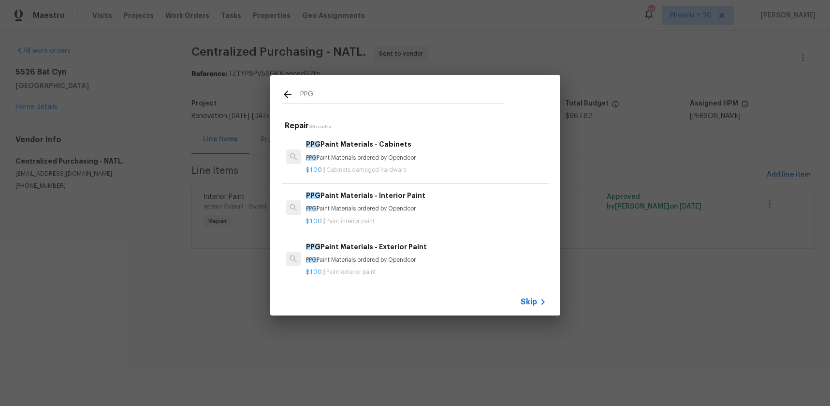
type input "PPG"
click at [436, 266] on div "$1.00 | Paint exterior paint" at bounding box center [426, 270] width 240 height 12
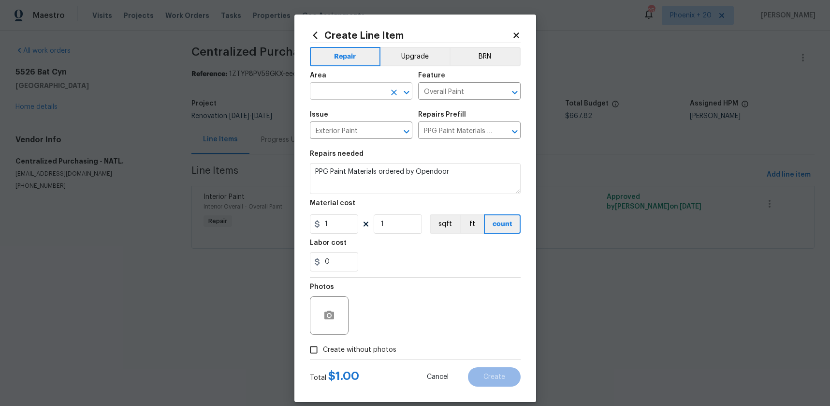
click at [339, 88] on input "text" at bounding box center [347, 92] width 75 height 15
click at [345, 107] on li "Exterior Overall" at bounding box center [361, 113] width 102 height 16
type input "Exterior Overall"
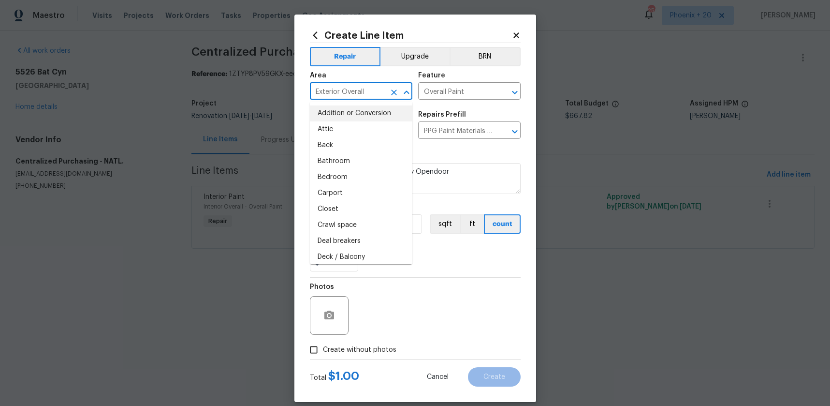
drag, startPoint x: 446, startPoint y: 277, endPoint x: 372, endPoint y: 232, distance: 86.1
click at [444, 275] on div "Repair Upgrade BRN Area Exterior Overall ​ Feature Overall Paint ​ Issue Exteri…" at bounding box center [415, 201] width 211 height 316
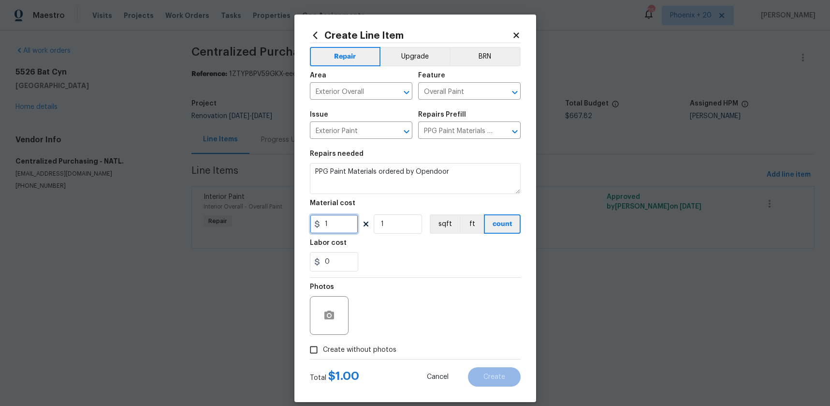
drag, startPoint x: 340, startPoint y: 225, endPoint x: 316, endPoint y: 223, distance: 24.2
click at [315, 224] on div "1" at bounding box center [334, 223] width 48 height 19
type input "884.68"
click at [414, 270] on div "0" at bounding box center [415, 261] width 211 height 19
click at [365, 340] on label "Create without photos" at bounding box center [351, 349] width 92 height 18
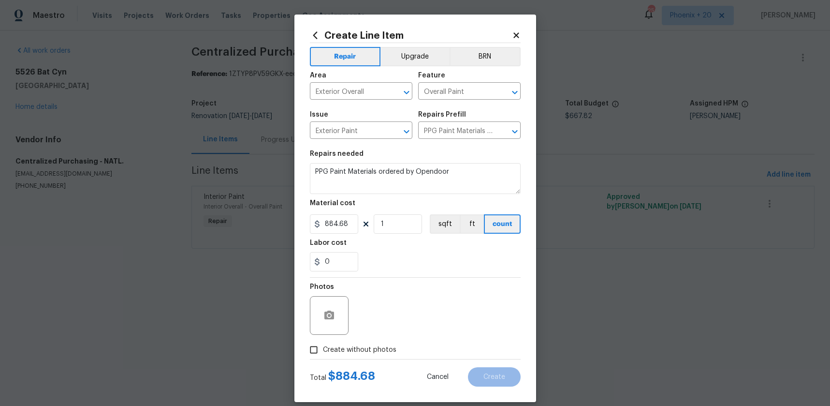
click at [323, 340] on input "Create without photos" at bounding box center [314, 349] width 18 height 18
checkbox input "true"
click at [391, 315] on textarea at bounding box center [438, 315] width 164 height 39
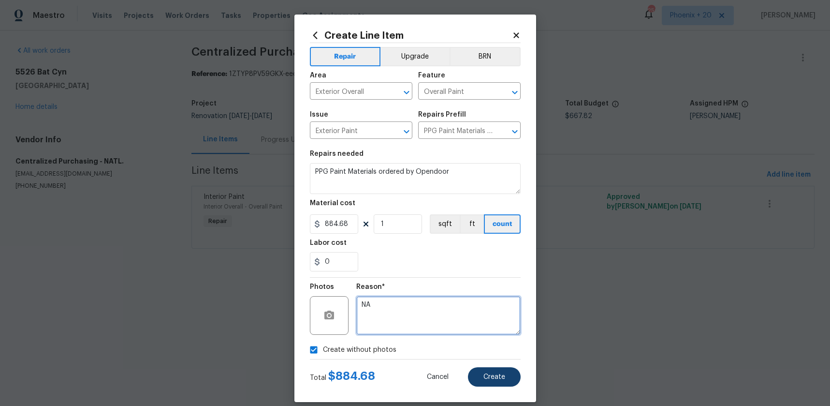
type textarea "NA"
click at [490, 367] on button "Create" at bounding box center [494, 376] width 53 height 19
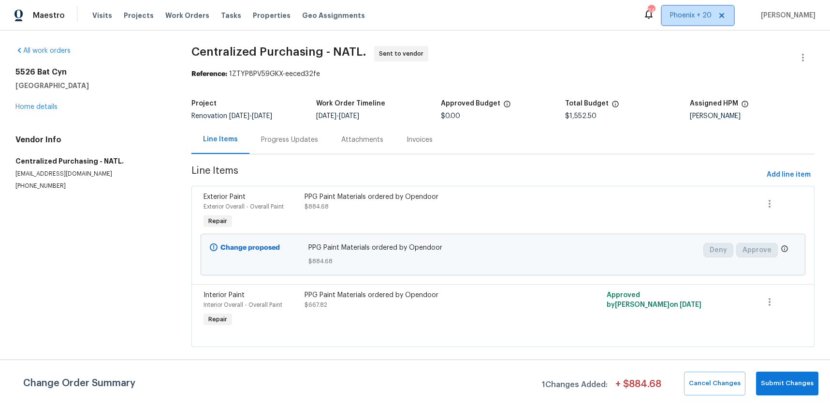
click at [701, 9] on span "Phoenix + 20" at bounding box center [698, 15] width 72 height 19
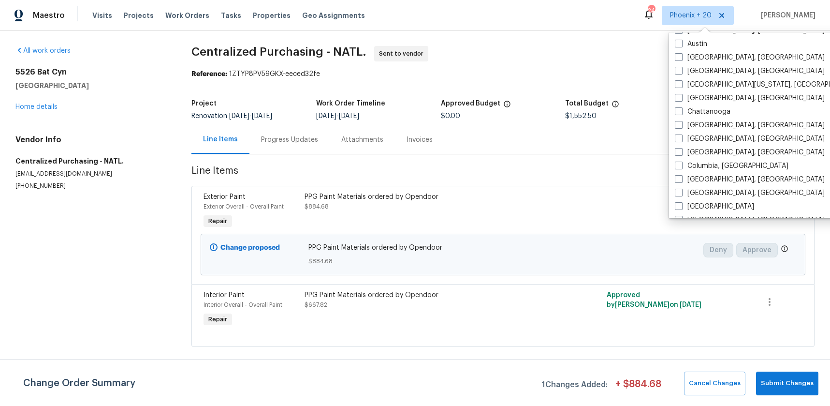
scroll to position [648, 0]
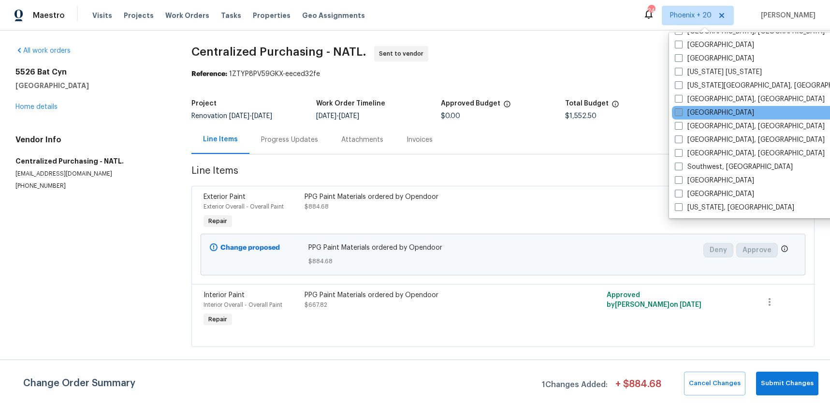
click at [692, 108] on label "[GEOGRAPHIC_DATA]" at bounding box center [714, 113] width 79 height 10
click at [681, 108] on input "[GEOGRAPHIC_DATA]" at bounding box center [678, 111] width 6 height 6
checkbox input "true"
click at [198, 13] on span "Work Orders" at bounding box center [187, 16] width 44 height 10
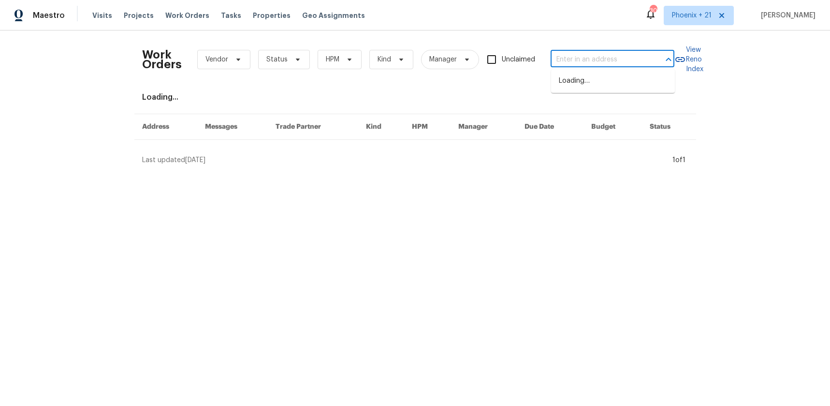
click at [576, 54] on input "text" at bounding box center [599, 59] width 97 height 15
paste input "2220 Valley Edge Dr Unit 103, Raleigh, NC 27614"
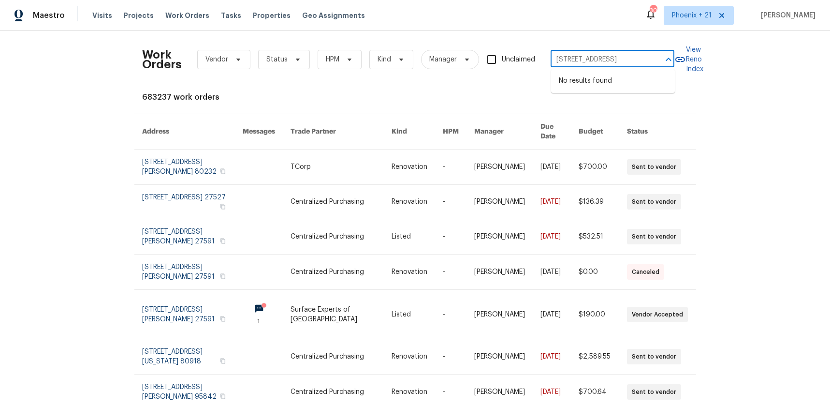
scroll to position [0, 61]
drag, startPoint x: 558, startPoint y: 60, endPoint x: 657, endPoint y: 61, distance: 99.1
click at [657, 61] on div "2220 Valley Edge Dr Unit 103, Raleigh, NC 27614 ​" at bounding box center [613, 59] width 124 height 15
type input "2220 Valley Edge Dr"
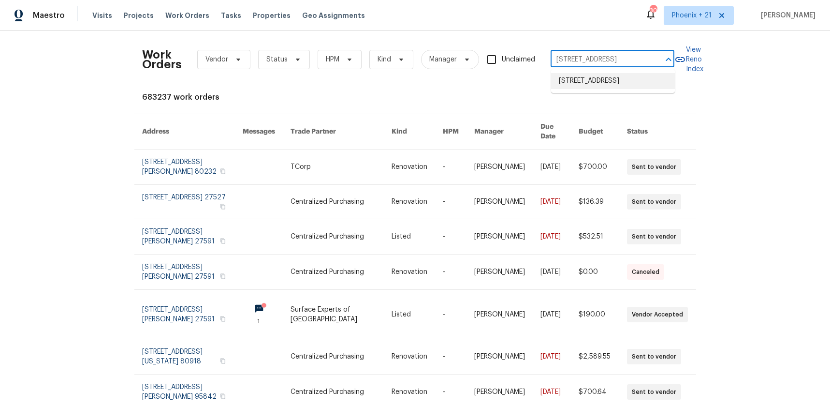
click at [604, 82] on li "2220 Valley Edge Dr Unit 103, Raleigh, NC 27614" at bounding box center [613, 81] width 124 height 16
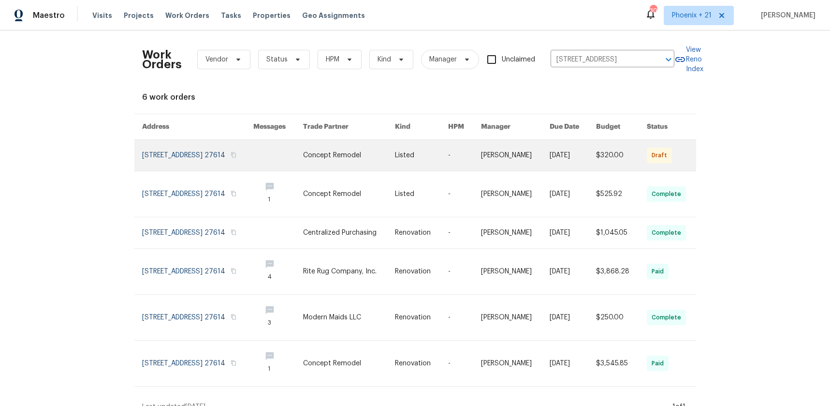
click at [346, 165] on link at bounding box center [349, 155] width 92 height 31
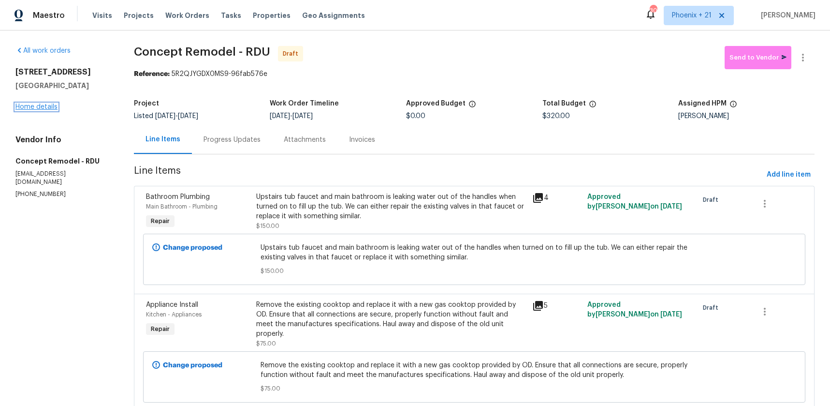
click at [44, 110] on link "Home details" at bounding box center [36, 106] width 42 height 7
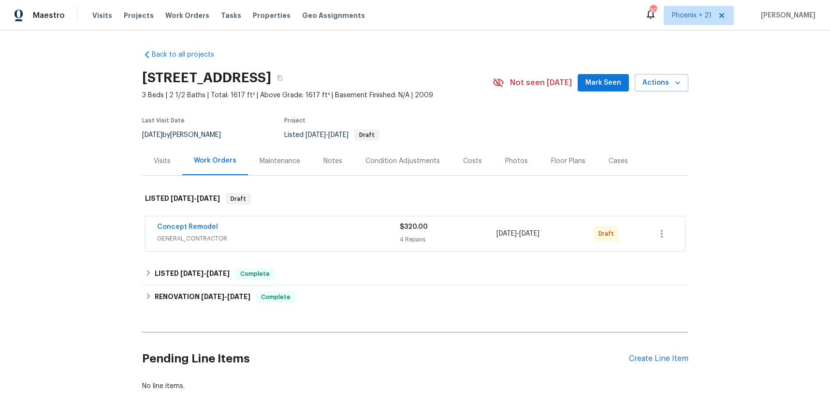
scroll to position [51, 0]
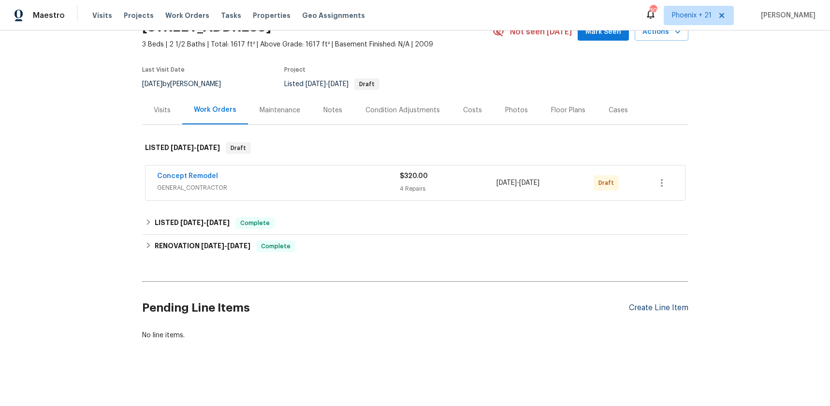
click at [670, 306] on div "Create Line Item" at bounding box center [658, 307] width 59 height 9
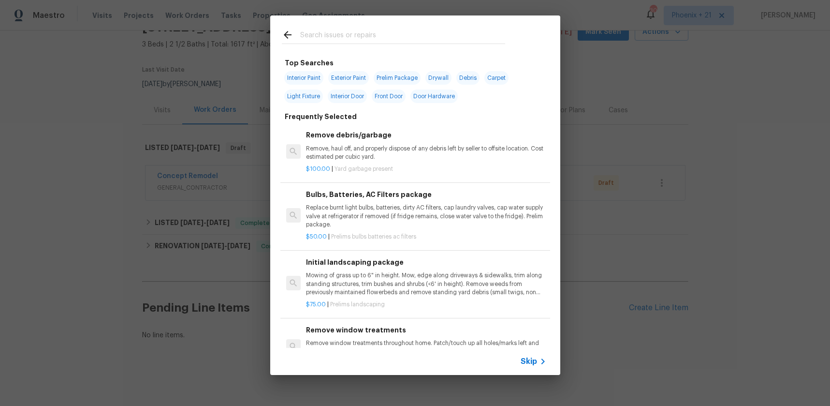
click at [394, 37] on input "text" at bounding box center [402, 36] width 205 height 15
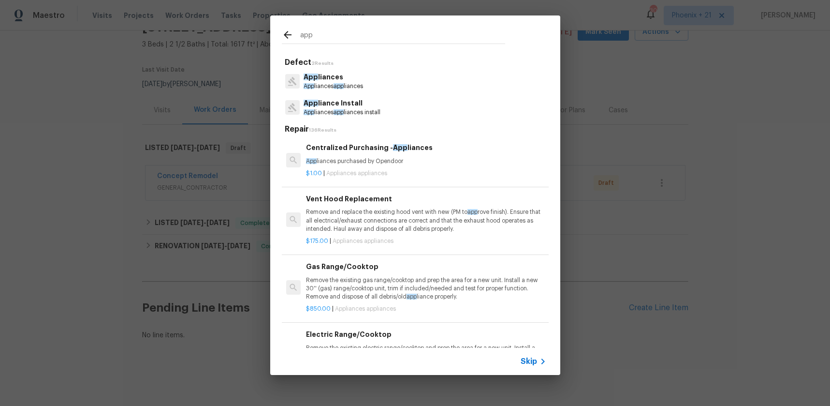
type input "app"
click at [433, 172] on p "$1.00 | Appliances appliances" at bounding box center [426, 173] width 240 height 8
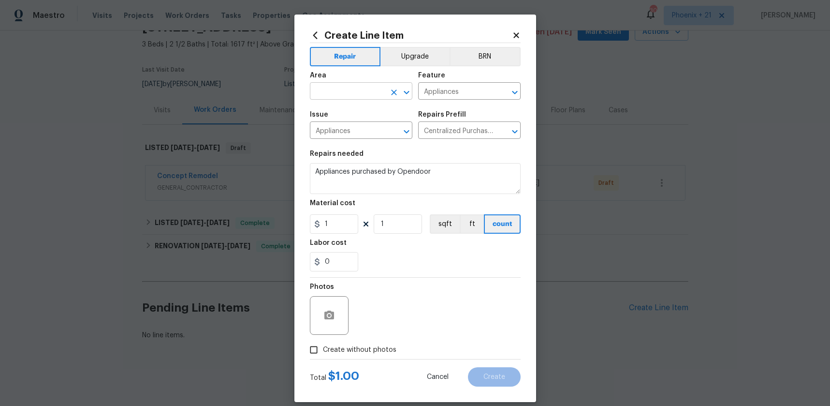
click at [361, 88] on input "text" at bounding box center [347, 92] width 75 height 15
click at [368, 108] on li "Kitchen" at bounding box center [361, 113] width 102 height 16
type input "Kitchen"
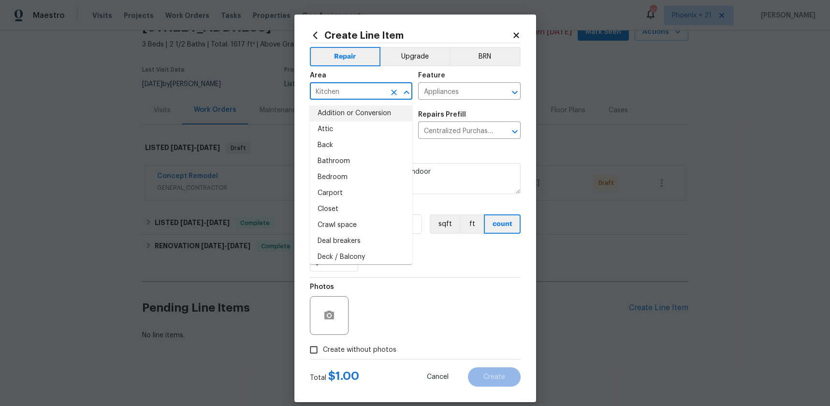
drag, startPoint x: 468, startPoint y: 272, endPoint x: 412, endPoint y: 264, distance: 56.6
click at [465, 272] on section "Repairs needed Appliances purchased by Opendoor Material cost 1 1 sqft ft count…" at bounding box center [415, 211] width 211 height 132
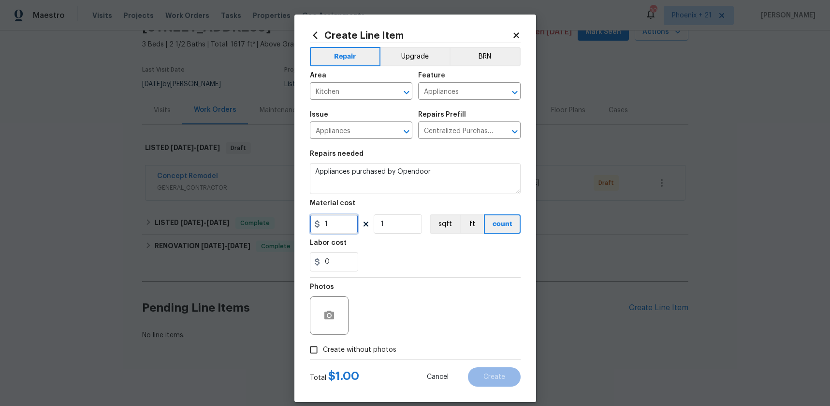
drag, startPoint x: 332, startPoint y: 226, endPoint x: 317, endPoint y: 223, distance: 15.2
click at [317, 223] on div "1" at bounding box center [334, 223] width 48 height 19
type input "702.84"
drag, startPoint x: 346, startPoint y: 352, endPoint x: 365, endPoint y: 341, distance: 22.1
click at [347, 352] on span "Create without photos" at bounding box center [359, 350] width 73 height 10
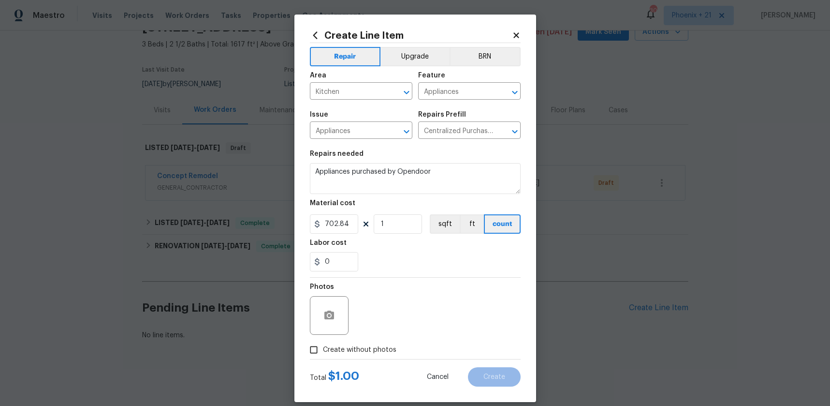
click at [323, 352] on input "Create without photos" at bounding box center [314, 349] width 18 height 18
checkbox input "true"
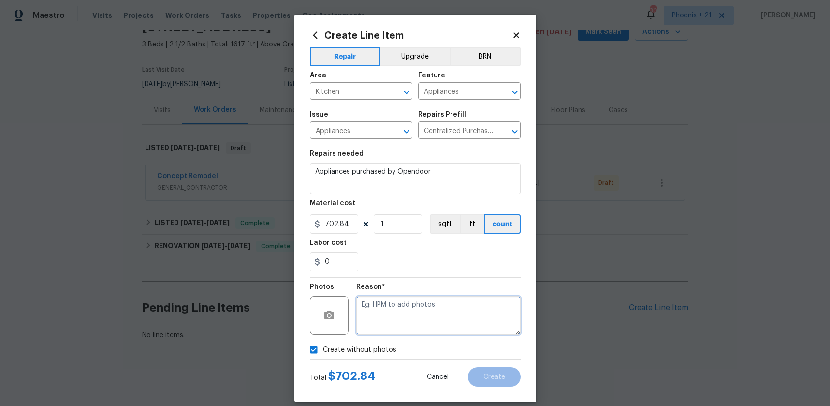
click at [386, 326] on textarea at bounding box center [438, 315] width 164 height 39
type textarea "NA"
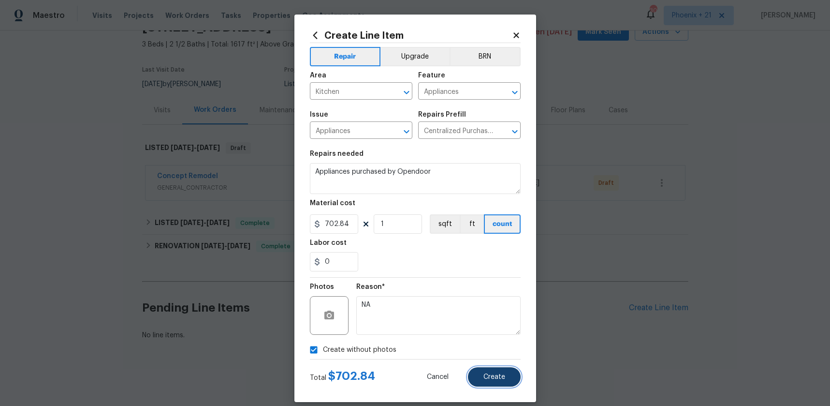
click at [493, 373] on span "Create" at bounding box center [494, 376] width 22 height 7
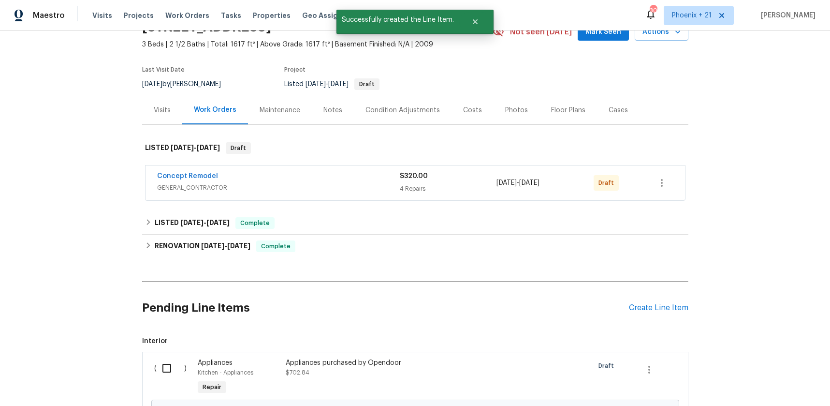
scroll to position [161, 0]
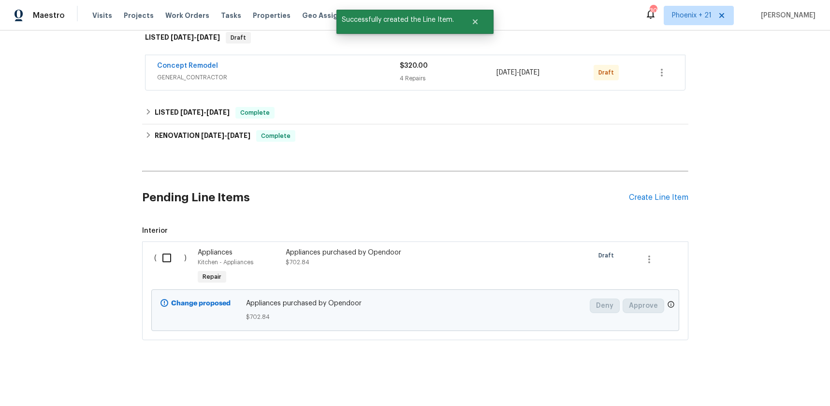
click at [167, 248] on input "checkbox" at bounding box center [171, 258] width 28 height 20
checkbox input "true"
click at [762, 382] on span "Create Work Order" at bounding box center [775, 382] width 64 height 12
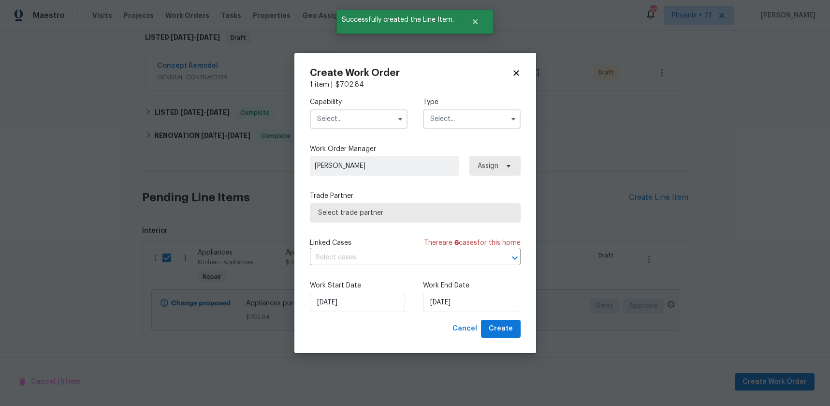
drag, startPoint x: 390, startPoint y: 119, endPoint x: 386, endPoint y: 126, distance: 7.8
click at [390, 119] on input "text" at bounding box center [359, 118] width 98 height 19
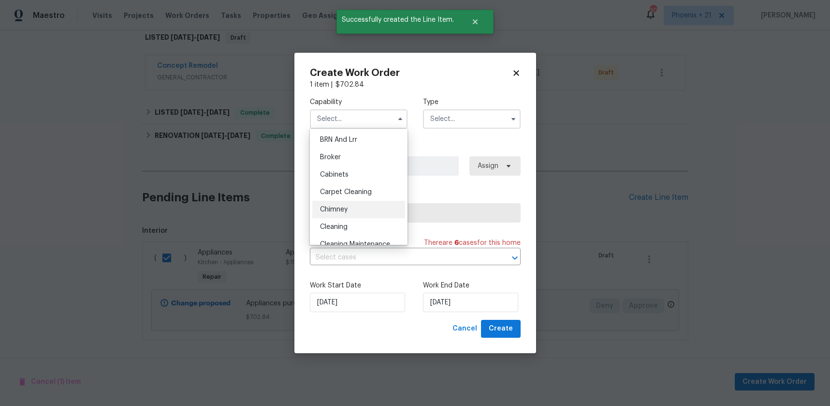
scroll to position [0, 0]
click at [354, 154] on div "Appliance" at bounding box center [358, 156] width 93 height 17
type input "Appliance"
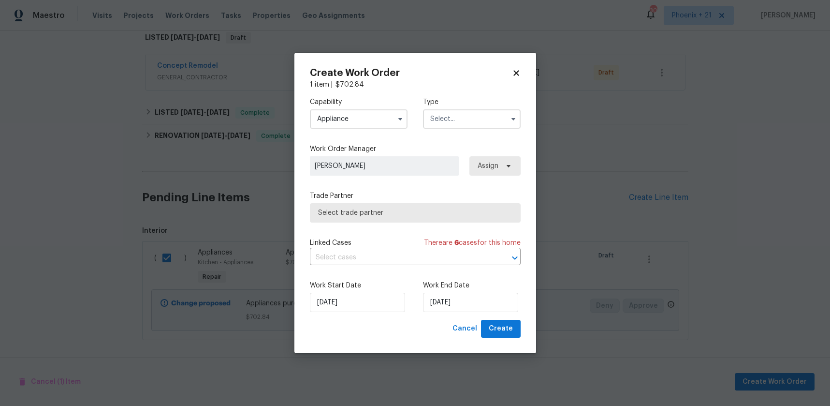
click at [467, 127] on input "text" at bounding box center [472, 118] width 98 height 19
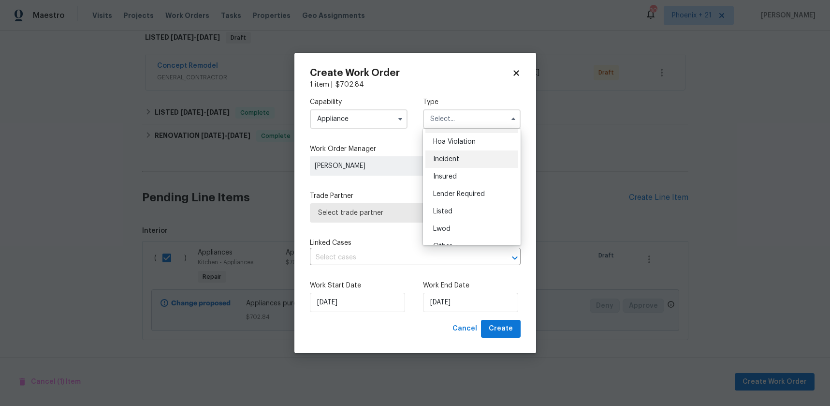
scroll to position [17, 0]
click at [469, 211] on div "Listed" at bounding box center [471, 209] width 93 height 17
type input "Listed"
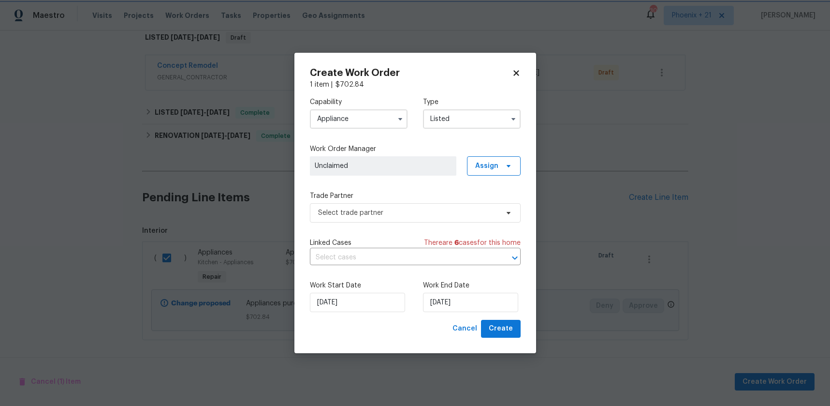
scroll to position [0, 0]
click at [481, 167] on span "Assign" at bounding box center [486, 166] width 23 height 10
click at [489, 208] on div "Assign to me" at bounding box center [495, 207] width 42 height 10
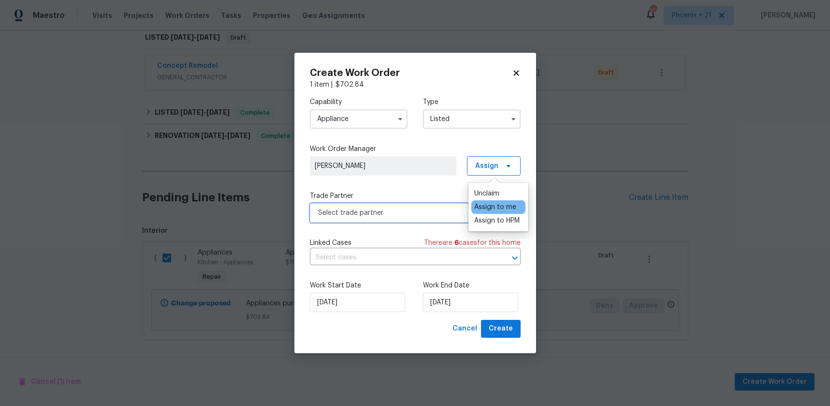
click at [420, 213] on span "Select trade partner" at bounding box center [408, 213] width 180 height 10
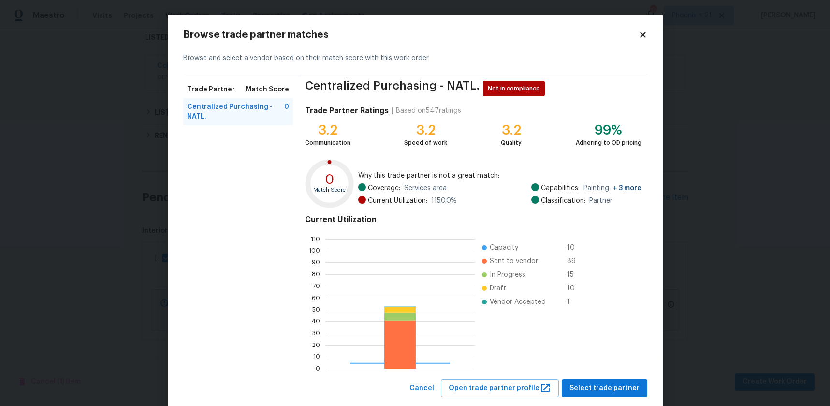
scroll to position [135, 149]
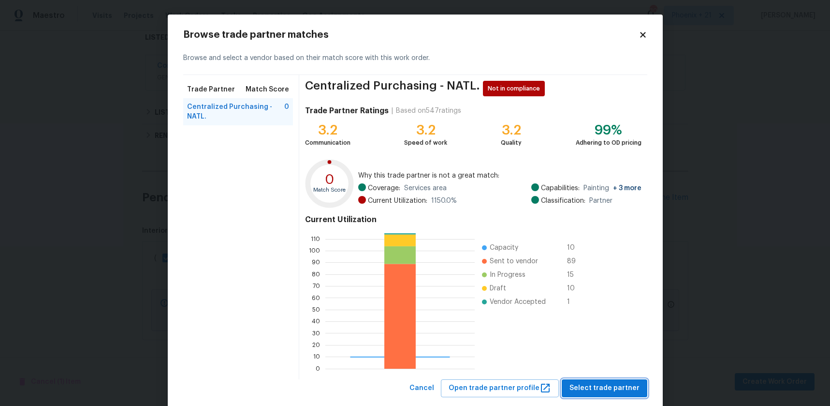
click at [595, 382] on span "Select trade partner" at bounding box center [604, 388] width 70 height 12
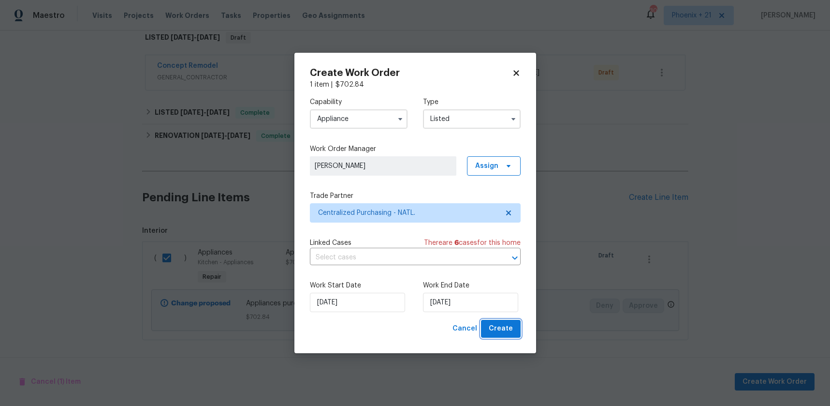
click at [501, 325] on span "Create" at bounding box center [501, 328] width 24 height 12
checkbox input "false"
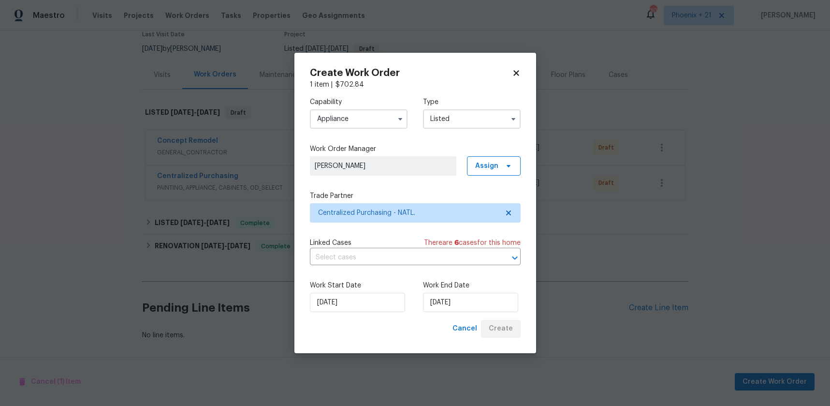
scroll to position [86, 0]
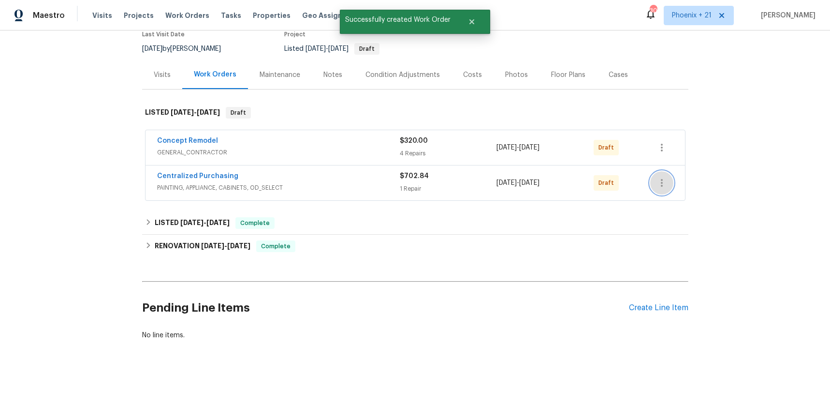
click at [662, 177] on icon "button" at bounding box center [662, 183] width 12 height 12
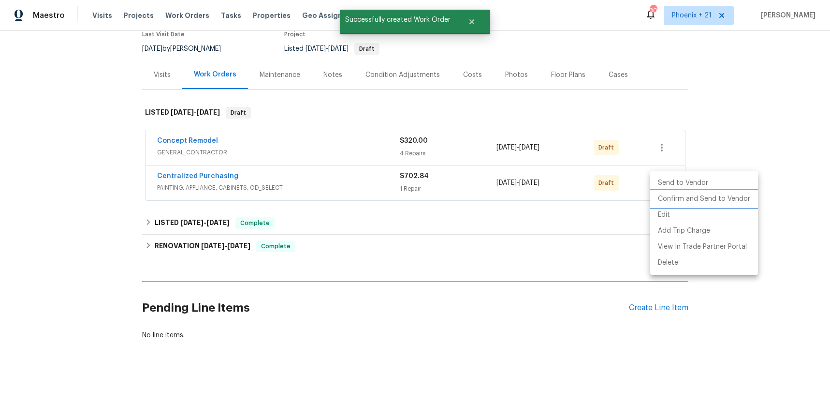
click at [666, 200] on li "Confirm and Send to Vendor" at bounding box center [704, 199] width 108 height 16
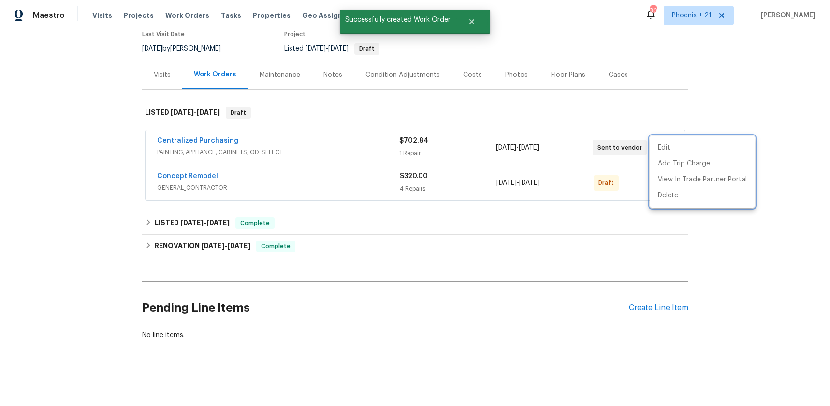
drag, startPoint x: 100, startPoint y: 142, endPoint x: 115, endPoint y: 145, distance: 15.3
click at [101, 142] on div at bounding box center [415, 203] width 830 height 406
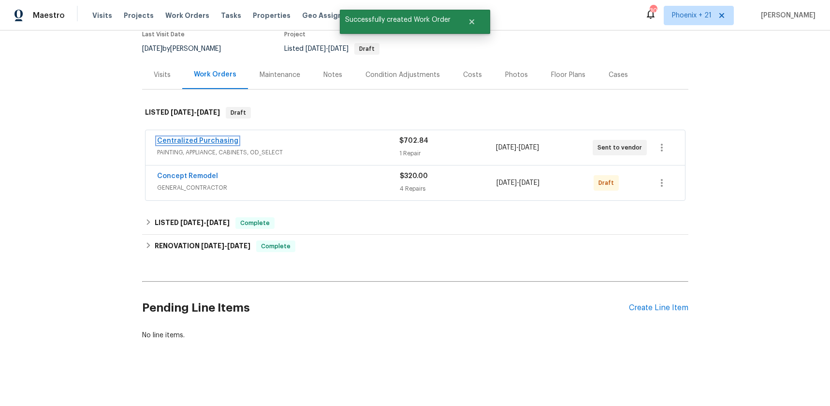
click at [180, 142] on link "Centralized Purchasing" at bounding box center [197, 140] width 81 height 7
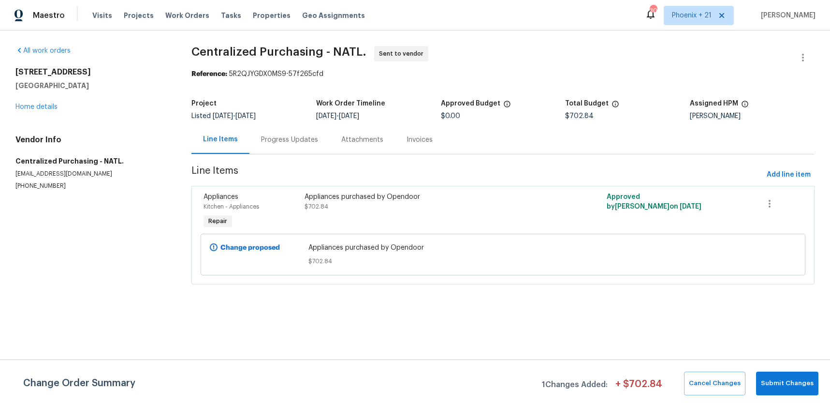
drag, startPoint x: 186, startPoint y: 15, endPoint x: 330, endPoint y: 27, distance: 145.0
click at [186, 15] on span "Work Orders" at bounding box center [187, 16] width 44 height 10
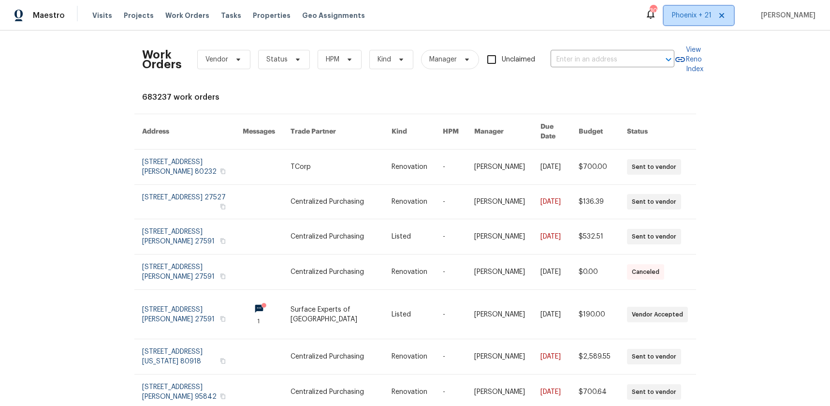
drag, startPoint x: 693, startPoint y: 8, endPoint x: 697, endPoint y: 29, distance: 21.1
click at [694, 11] on span "Phoenix + 21" at bounding box center [699, 15] width 70 height 19
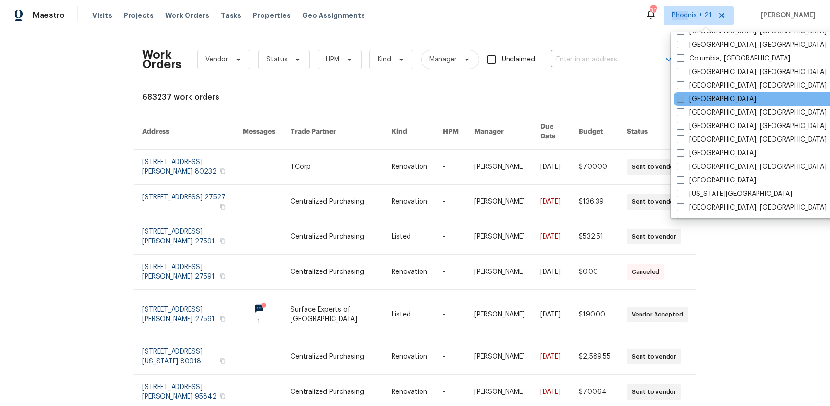
scroll to position [434, 0]
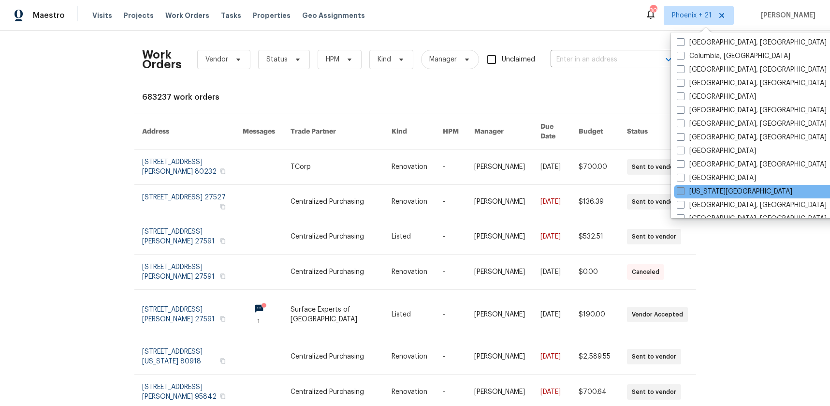
click at [700, 193] on label "Kansas City" at bounding box center [735, 192] width 116 height 10
click at [683, 193] on input "Kansas City" at bounding box center [680, 190] width 6 height 6
checkbox input "true"
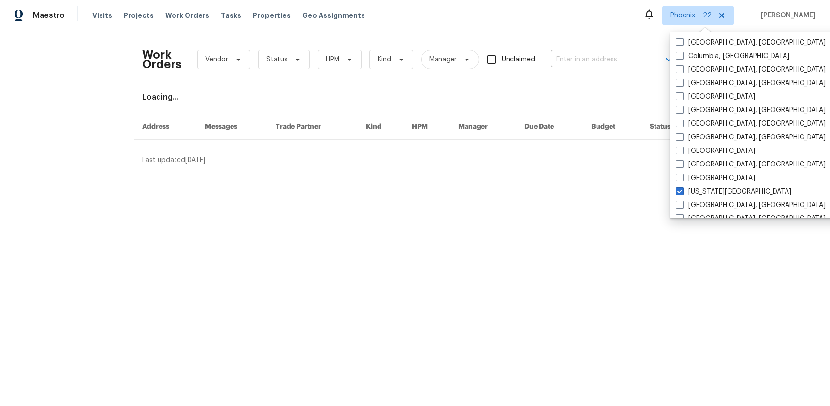
click at [611, 60] on input "text" at bounding box center [599, 59] width 97 height 15
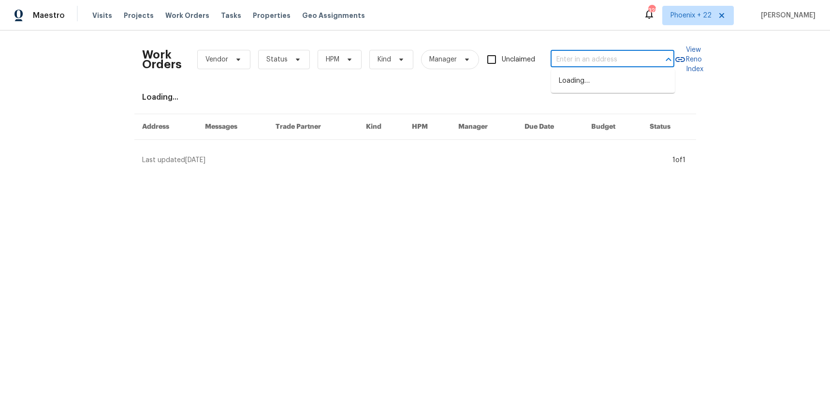
paste input "8400 Holmes Rd, Kansas City, MO 64131"
type input "8400 Holmes Rd, Kansas City, MO 64131"
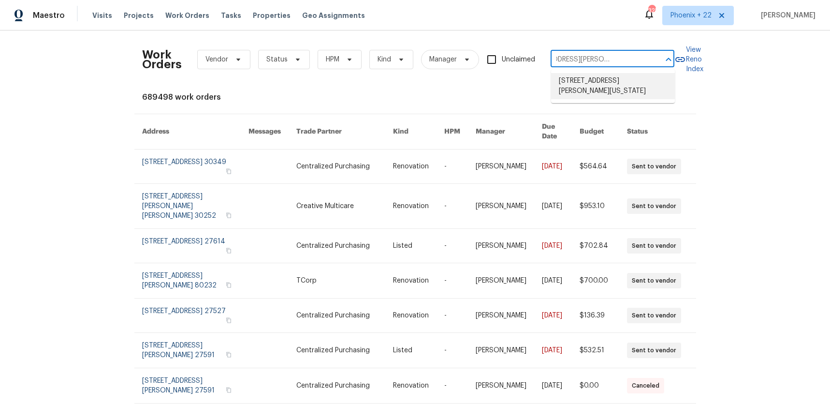
click at [604, 85] on li "8400 Holmes Rd, Kansas City, MO 64131" at bounding box center [613, 86] width 124 height 26
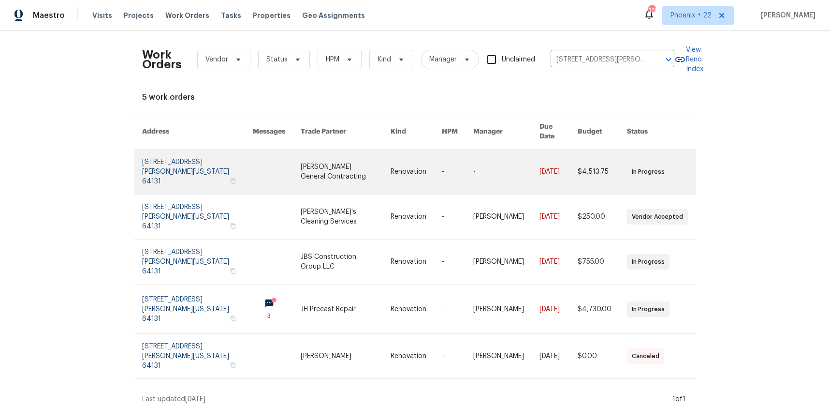
click at [386, 160] on link at bounding box center [346, 171] width 90 height 44
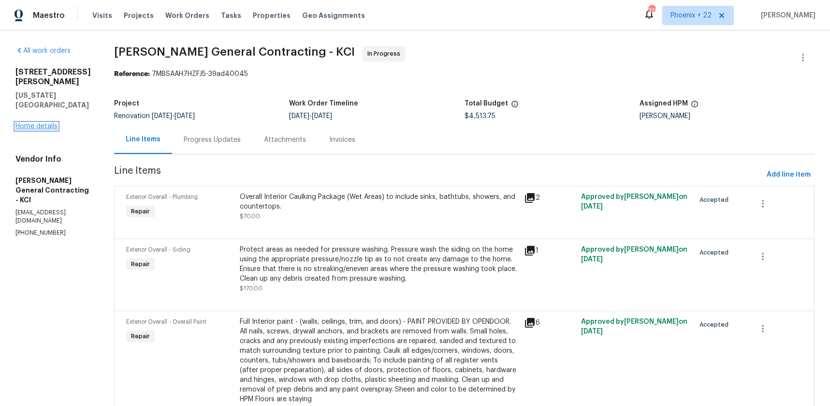
click at [45, 123] on link "Home details" at bounding box center [36, 126] width 42 height 7
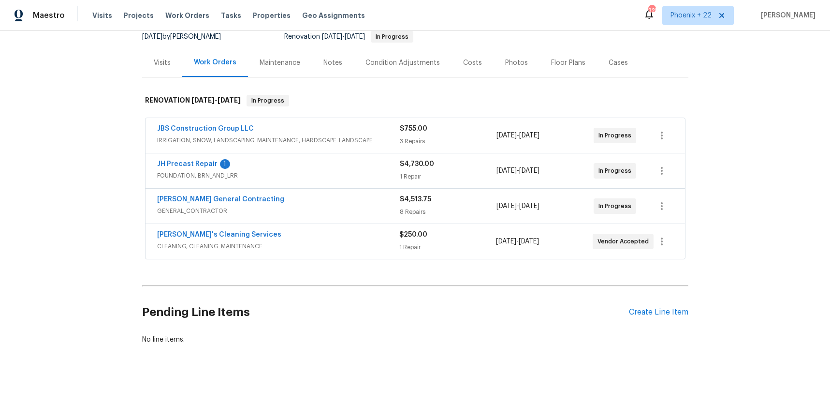
scroll to position [102, 0]
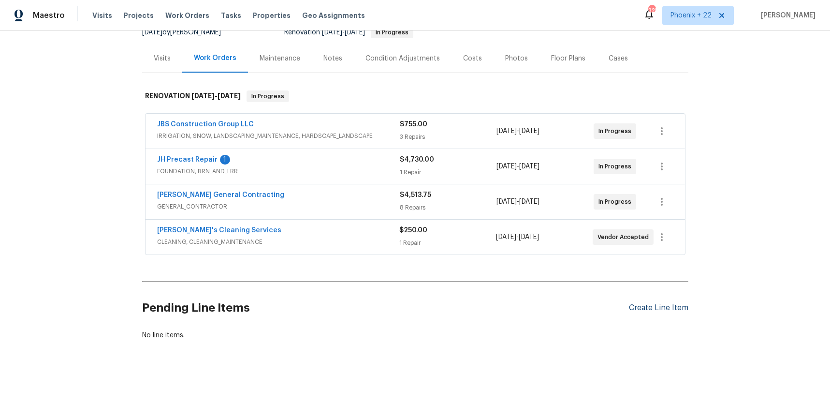
click at [637, 305] on div "Create Line Item" at bounding box center [658, 307] width 59 height 9
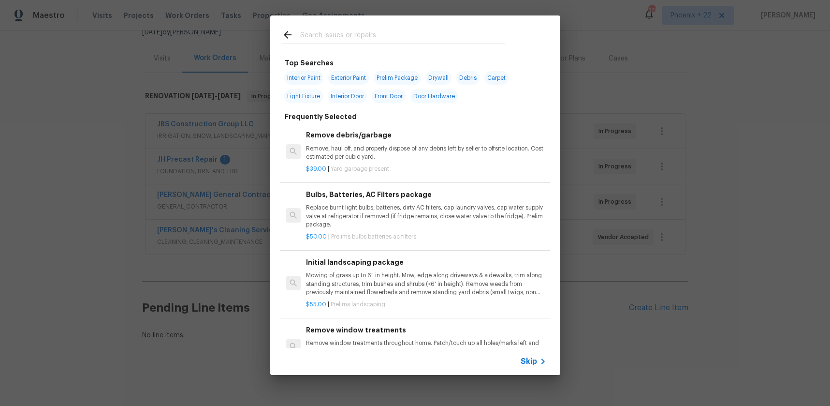
click at [371, 34] on input "text" at bounding box center [402, 36] width 205 height 15
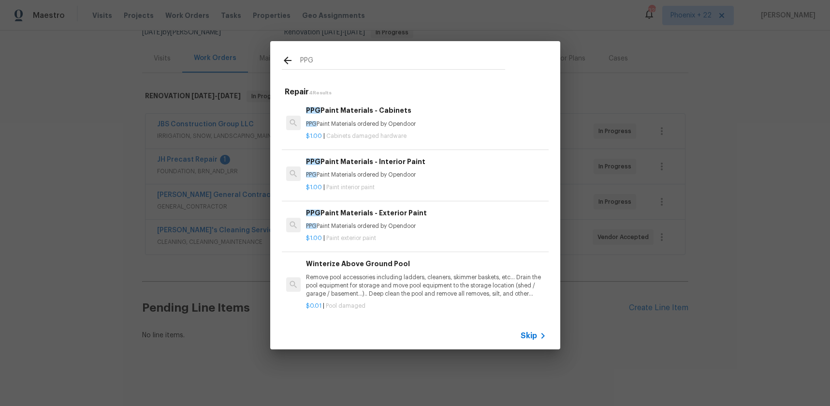
type input "PPG"
click at [450, 183] on p "$1.00 | Paint interior paint" at bounding box center [426, 187] width 240 height 8
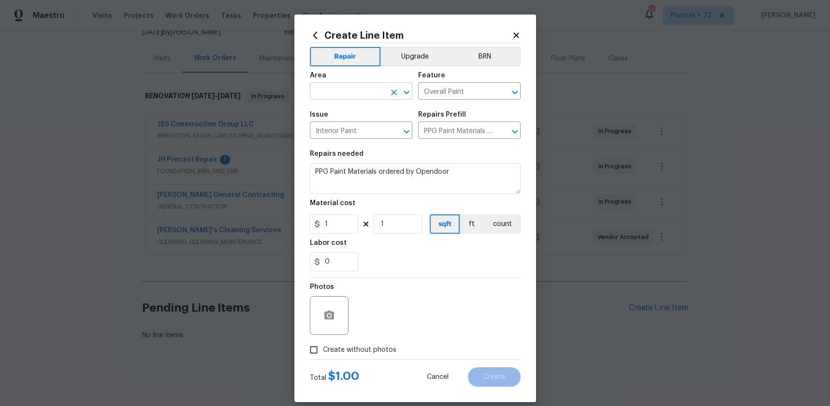
drag, startPoint x: 346, startPoint y: 82, endPoint x: 345, endPoint y: 93, distance: 11.2
click at [346, 82] on div "Area" at bounding box center [361, 78] width 102 height 13
click at [345, 93] on input "text" at bounding box center [347, 92] width 75 height 15
click at [358, 124] on li "Interior Overall" at bounding box center [361, 129] width 102 height 16
type input "Interior Overall"
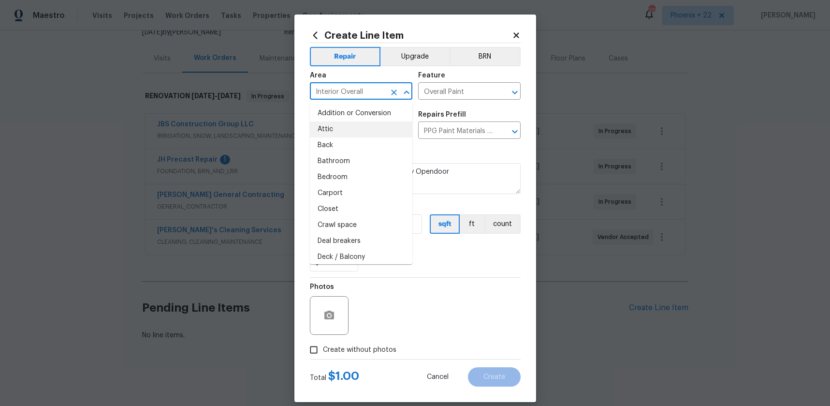
click at [457, 279] on div "Photos" at bounding box center [415, 308] width 211 height 63
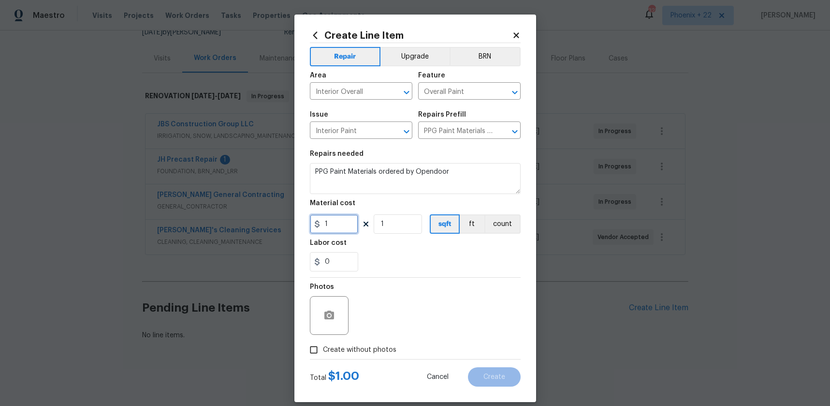
drag, startPoint x: 335, startPoint y: 223, endPoint x: 322, endPoint y: 222, distance: 13.1
click at [322, 223] on input "1" at bounding box center [334, 223] width 48 height 19
type input "424.97"
click at [373, 342] on label "Create without photos" at bounding box center [351, 349] width 92 height 18
click at [323, 342] on input "Create without photos" at bounding box center [314, 349] width 18 height 18
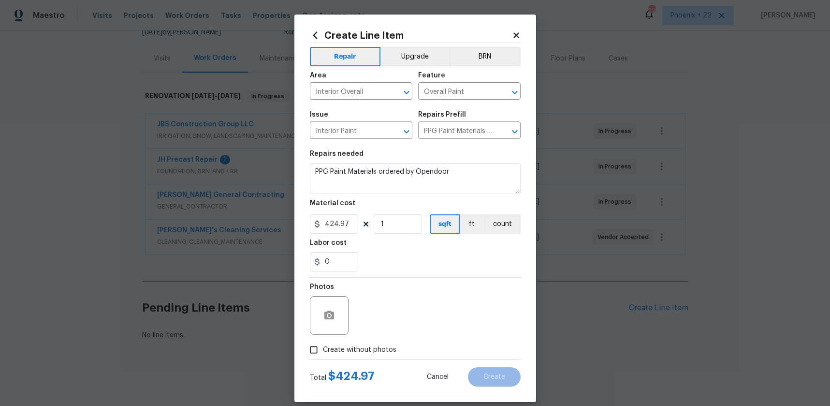
checkbox input "true"
click at [383, 321] on textarea at bounding box center [438, 315] width 164 height 39
type textarea "NA"
click at [489, 379] on span "Create" at bounding box center [494, 376] width 22 height 7
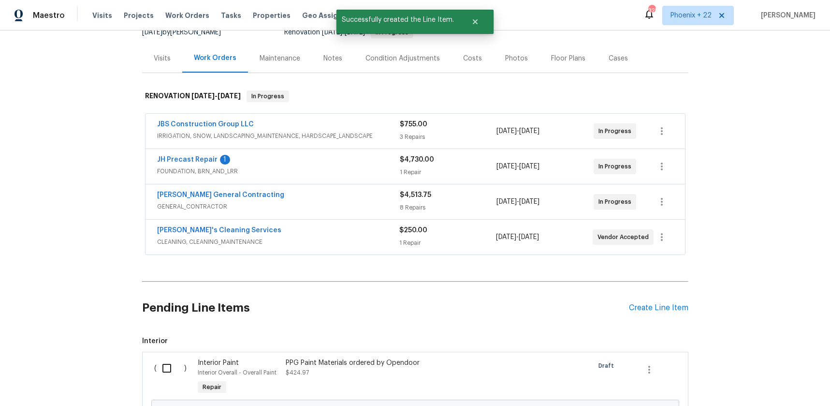
scroll to position [213, 0]
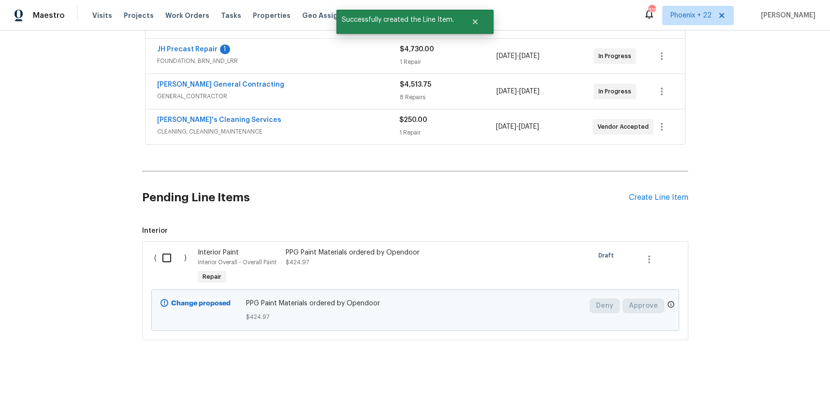
drag, startPoint x: 165, startPoint y: 259, endPoint x: 181, endPoint y: 263, distance: 16.3
click at [166, 259] on input "checkbox" at bounding box center [171, 258] width 28 height 20
checkbox input "true"
click at [758, 381] on span "Create Work Order" at bounding box center [775, 382] width 64 height 12
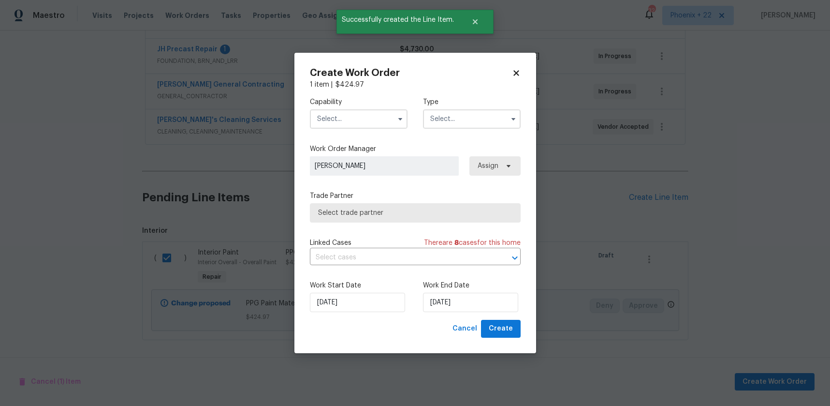
click at [340, 117] on input "text" at bounding box center [359, 118] width 98 height 19
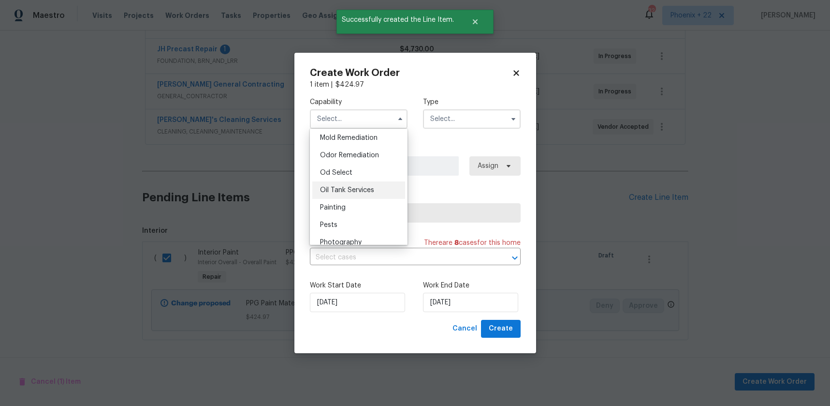
scroll to position [750, 0]
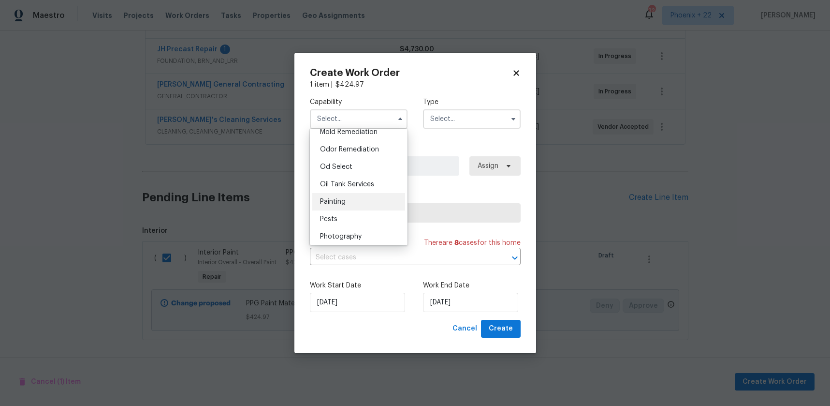
click at [350, 196] on div "Painting" at bounding box center [358, 201] width 93 height 17
type input "Painting"
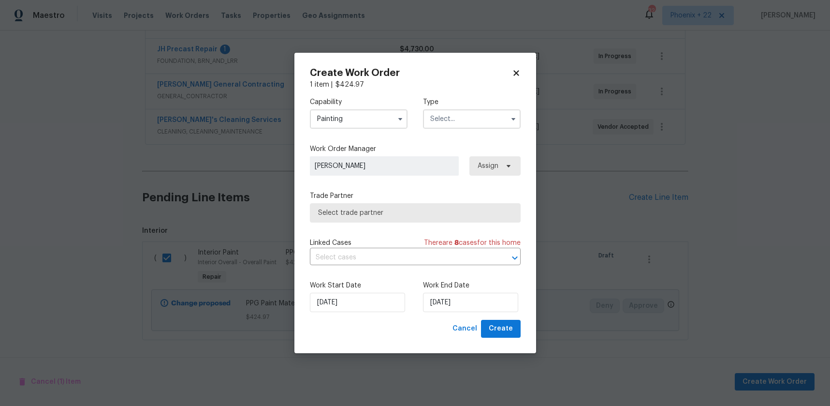
drag, startPoint x: 452, startPoint y: 120, endPoint x: 452, endPoint y: 127, distance: 6.8
click at [452, 120] on input "text" at bounding box center [472, 118] width 98 height 19
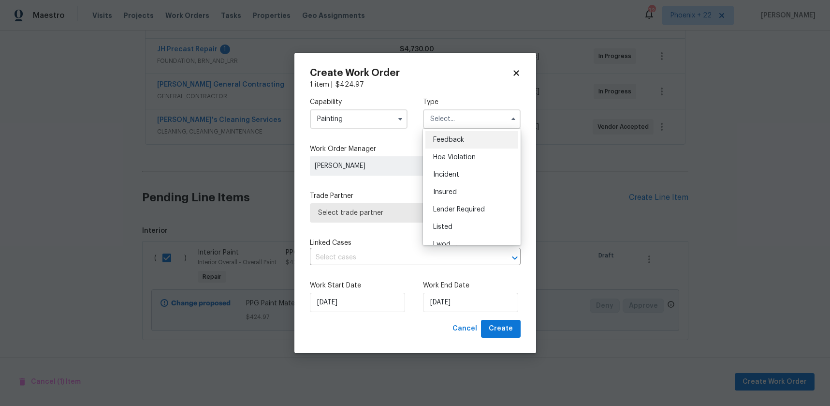
scroll to position [115, 0]
click at [455, 176] on div "Renovation" at bounding box center [471, 181] width 93 height 17
type input "Renovation"
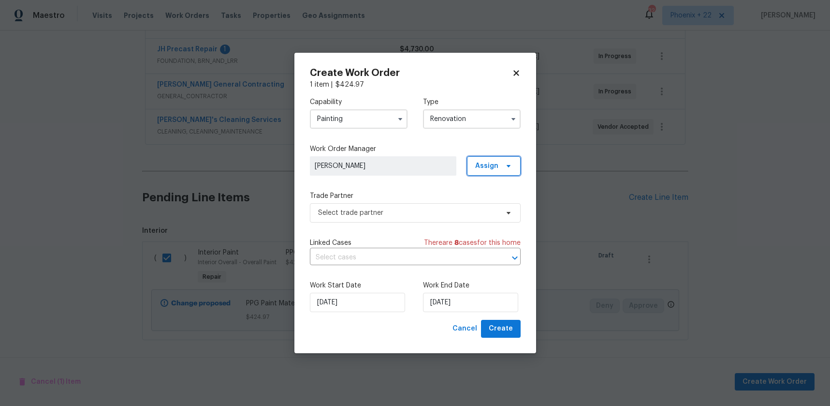
click at [490, 165] on span "Assign" at bounding box center [486, 166] width 23 height 10
drag, startPoint x: 482, startPoint y: 207, endPoint x: 471, endPoint y: 212, distance: 12.6
click at [482, 207] on div "Assign to me" at bounding box center [495, 207] width 42 height 10
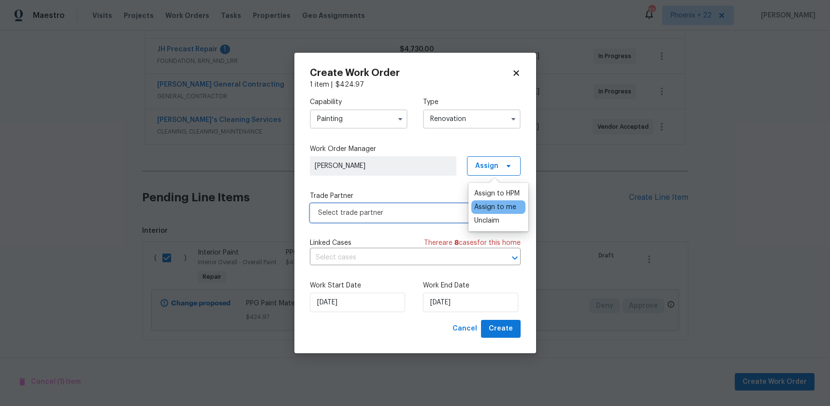
click at [407, 216] on span "Select trade partner" at bounding box center [408, 213] width 180 height 10
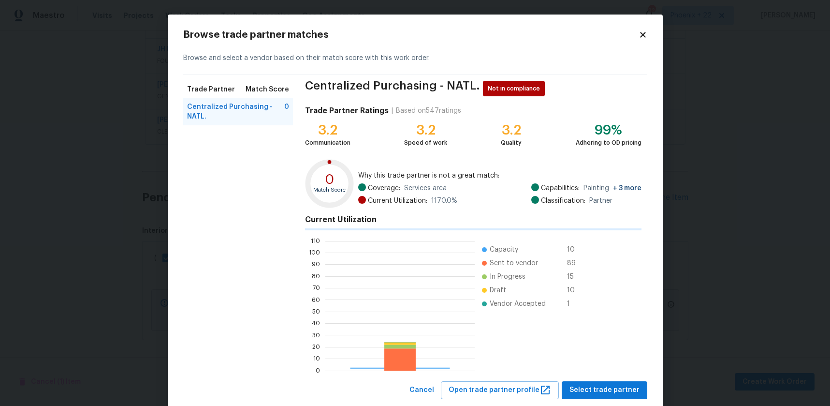
scroll to position [135, 149]
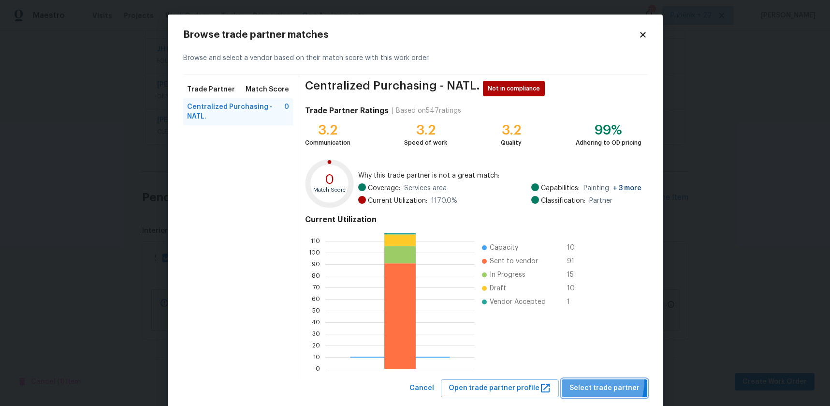
click at [587, 380] on button "Select trade partner" at bounding box center [605, 388] width 86 height 18
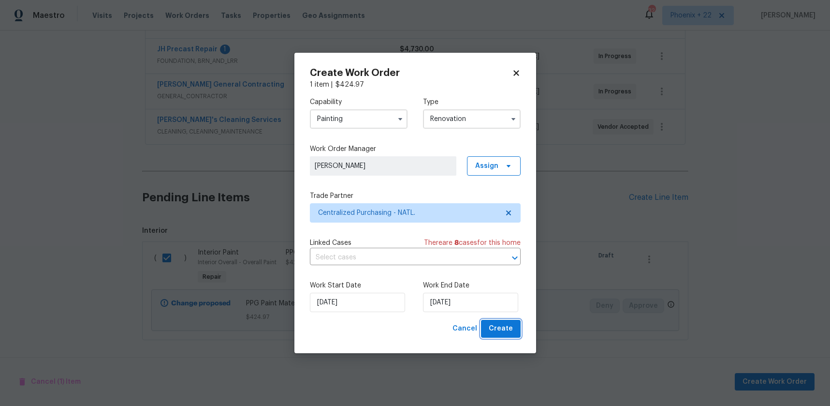
click at [508, 322] on button "Create" at bounding box center [501, 329] width 40 height 18
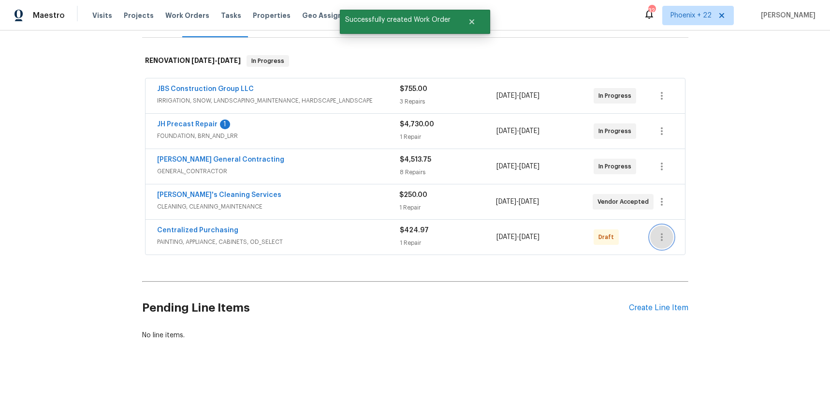
click at [662, 246] on button "button" at bounding box center [661, 236] width 23 height 23
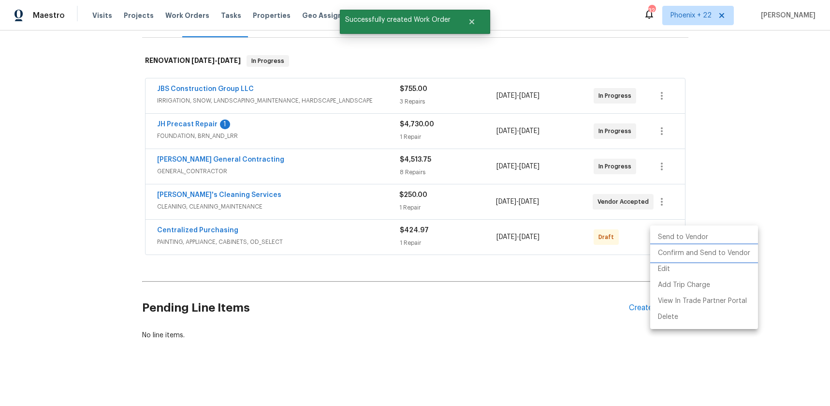
click at [663, 257] on li "Confirm and Send to Vendor" at bounding box center [704, 253] width 108 height 16
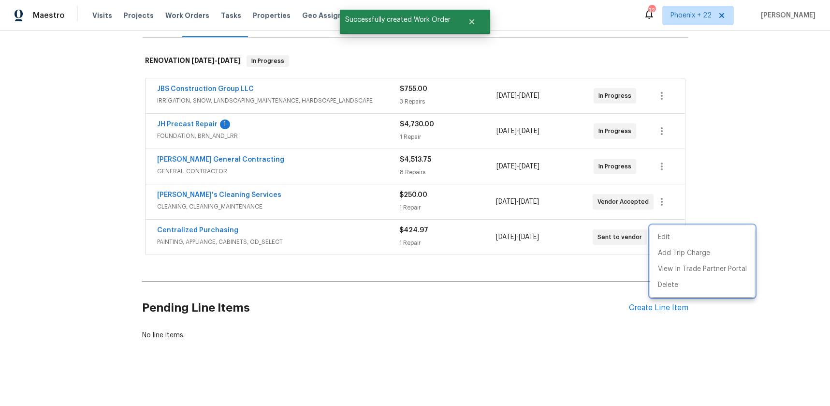
drag, startPoint x: 277, startPoint y: 233, endPoint x: 242, endPoint y: 230, distance: 35.0
click at [265, 232] on div at bounding box center [415, 203] width 830 height 406
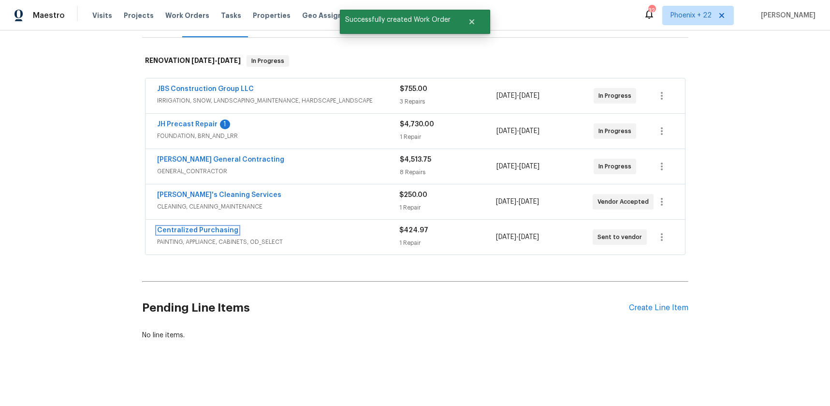
click at [217, 228] on link "Centralized Purchasing" at bounding box center [197, 230] width 81 height 7
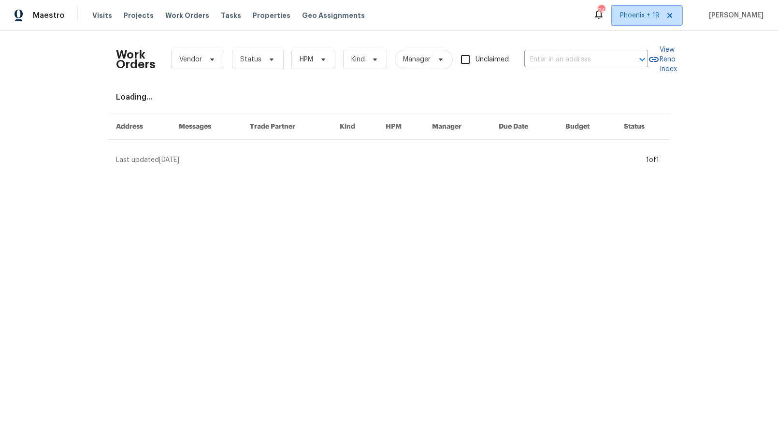
drag, startPoint x: 632, startPoint y: 16, endPoint x: 632, endPoint y: 29, distance: 13.1
click at [632, 16] on span "Phoenix + 19" at bounding box center [640, 16] width 40 height 10
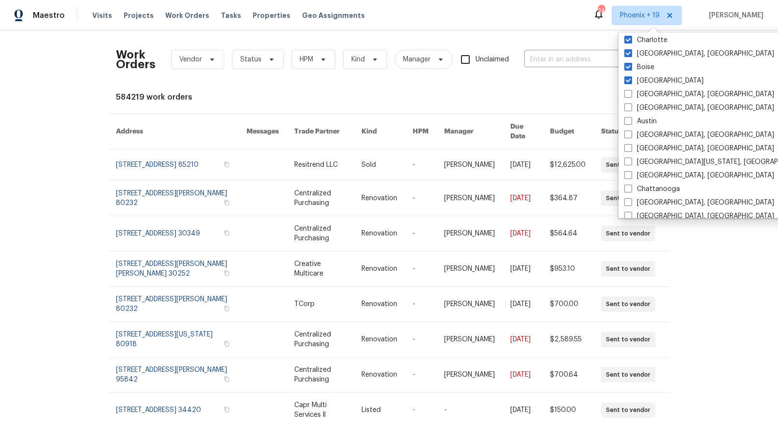
scroll to position [323, 0]
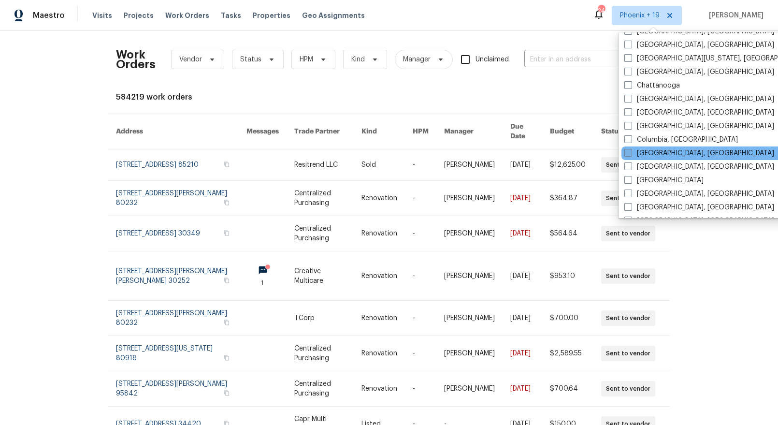
click at [652, 150] on label "[GEOGRAPHIC_DATA], [GEOGRAPHIC_DATA]" at bounding box center [700, 153] width 150 height 10
click at [631, 150] on input "[GEOGRAPHIC_DATA], [GEOGRAPHIC_DATA]" at bounding box center [628, 151] width 6 height 6
checkbox input "true"
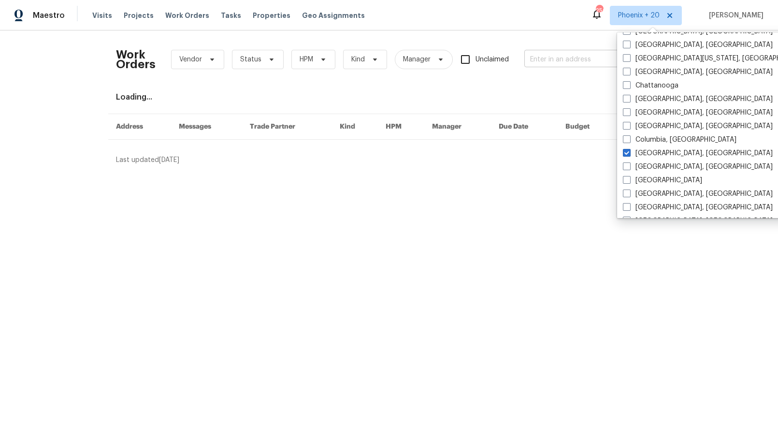
click at [563, 62] on input "text" at bounding box center [573, 59] width 97 height 15
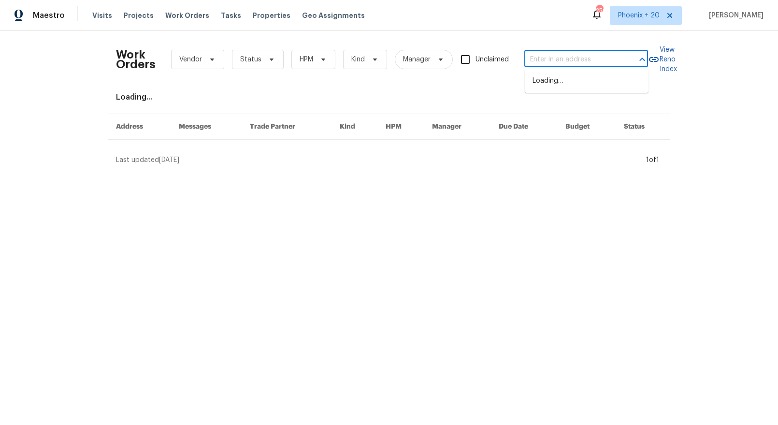
paste input "[STREET_ADDRESS]"
type input "[STREET_ADDRESS]"
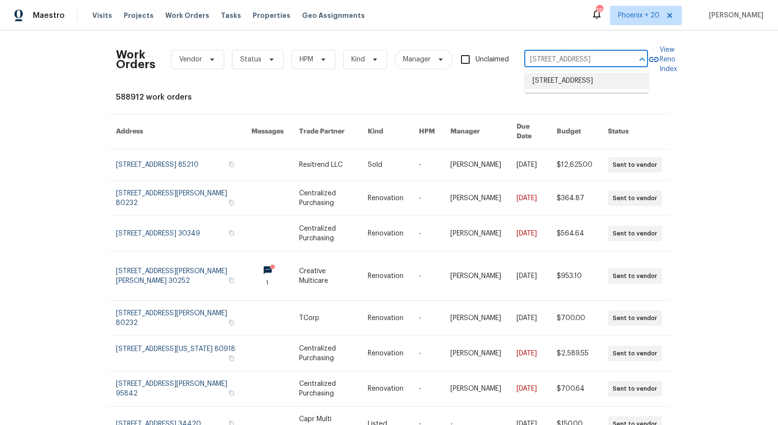
click at [565, 76] on li "[STREET_ADDRESS]" at bounding box center [587, 81] width 124 height 16
